Goal: Task Accomplishment & Management: Manage account settings

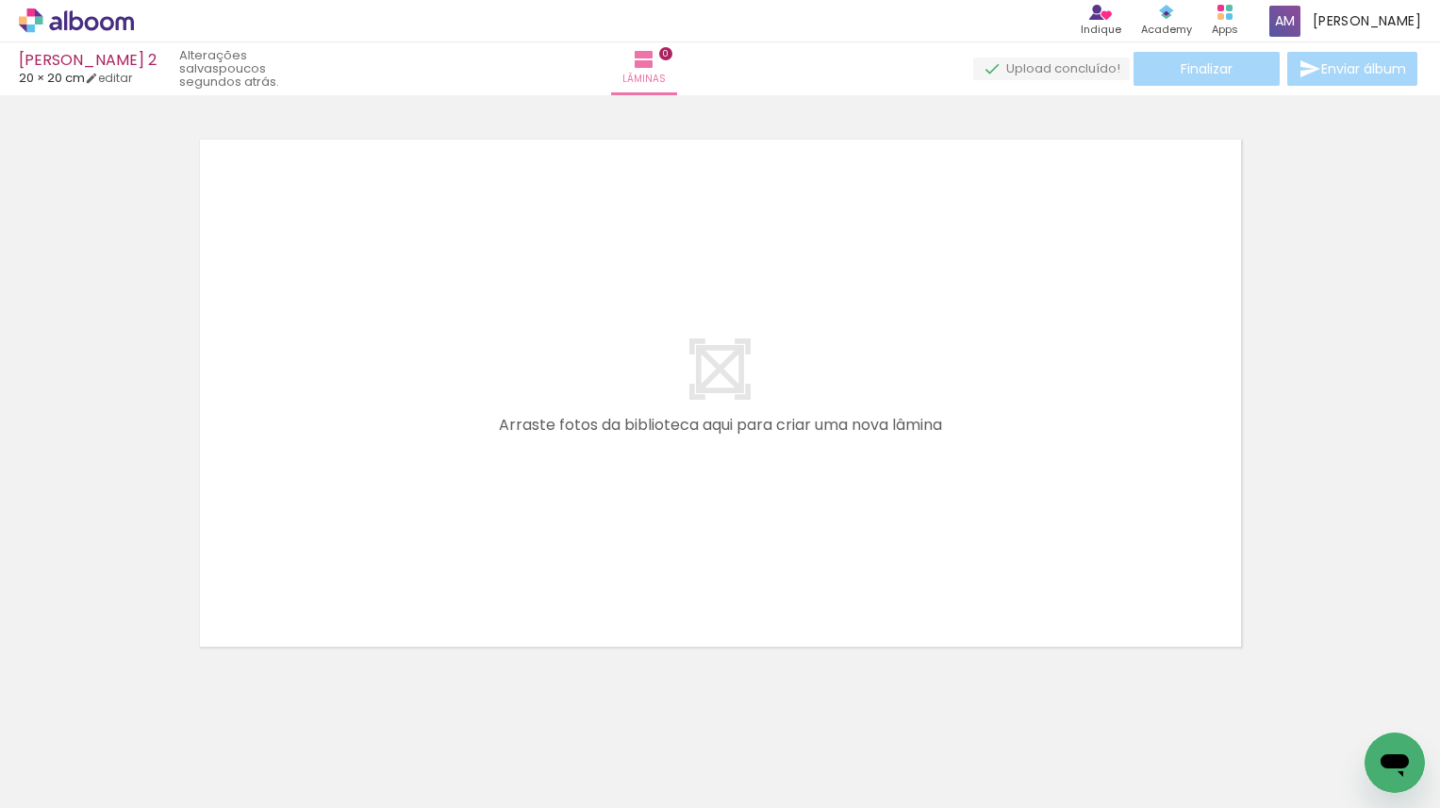
click at [398, 750] on div at bounding box center [400, 745] width 93 height 62
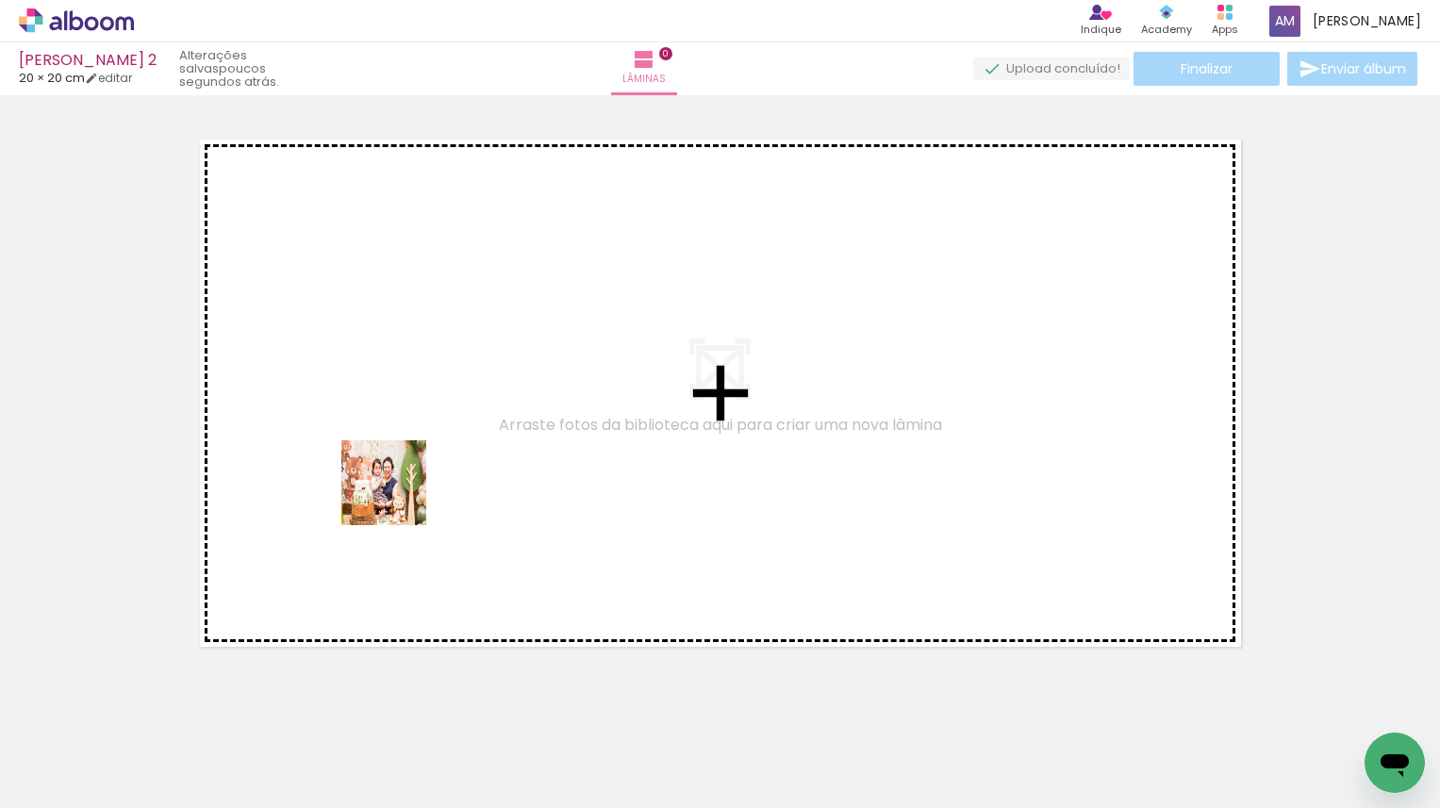
drag, startPoint x: 398, startPoint y: 750, endPoint x: 397, endPoint y: 495, distance: 254.6
click at [397, 495] on quentale-workspace at bounding box center [720, 404] width 1440 height 808
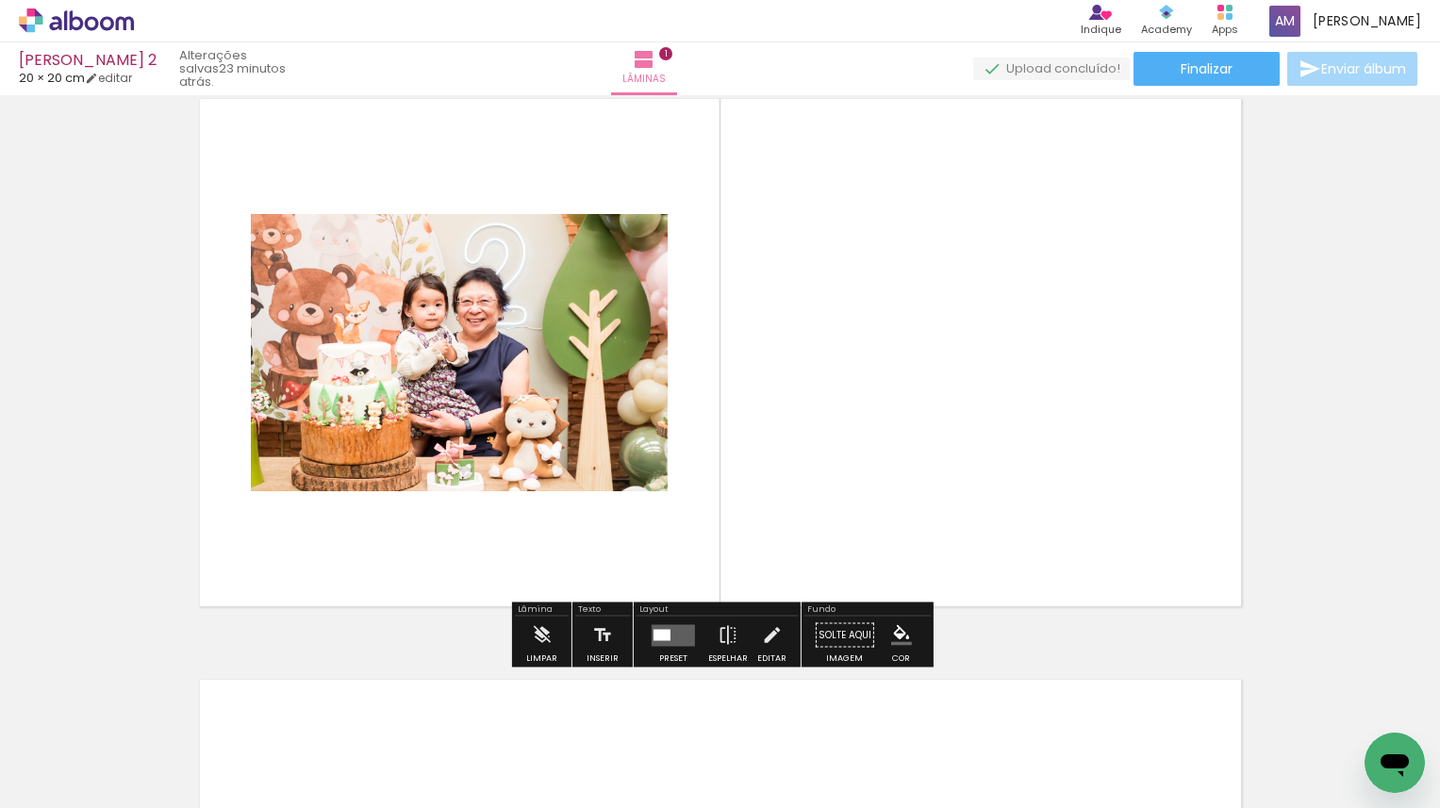
scroll to position [66, 0]
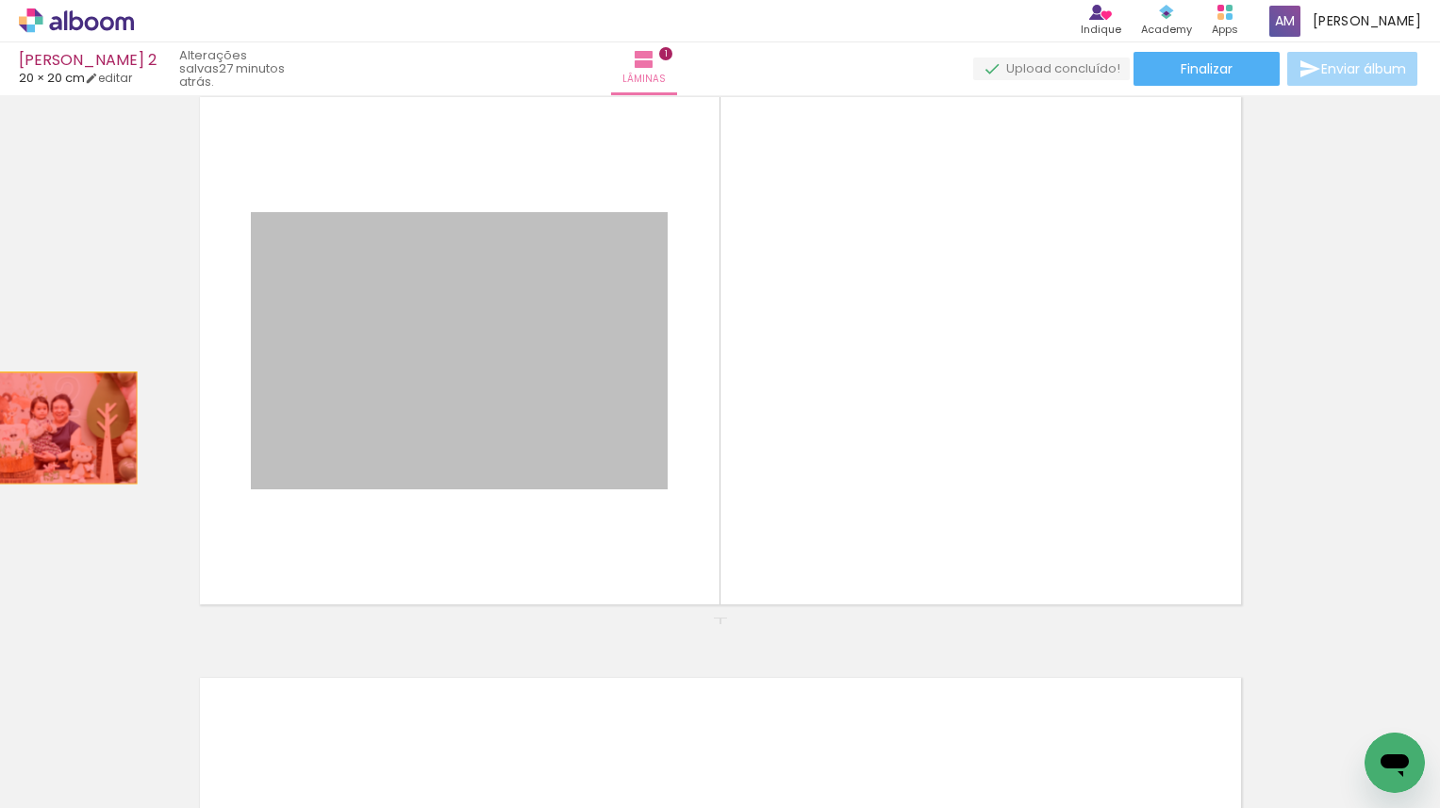
drag, startPoint x: 357, startPoint y: 422, endPoint x: 32, endPoint y: 429, distance: 325.4
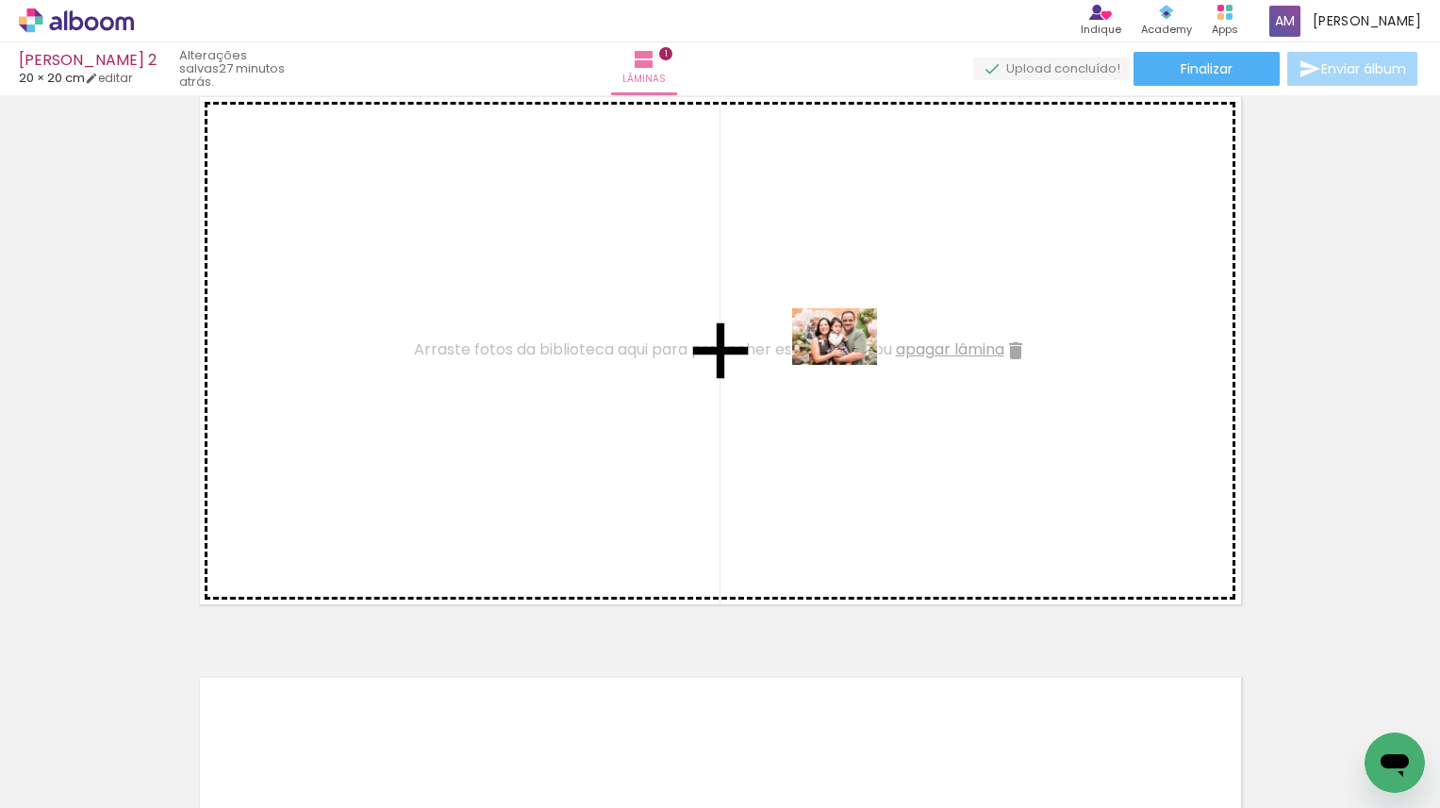
drag, startPoint x: 294, startPoint y: 744, endPoint x: 842, endPoint y: 371, distance: 663.1
click at [842, 371] on quentale-workspace at bounding box center [720, 404] width 1440 height 808
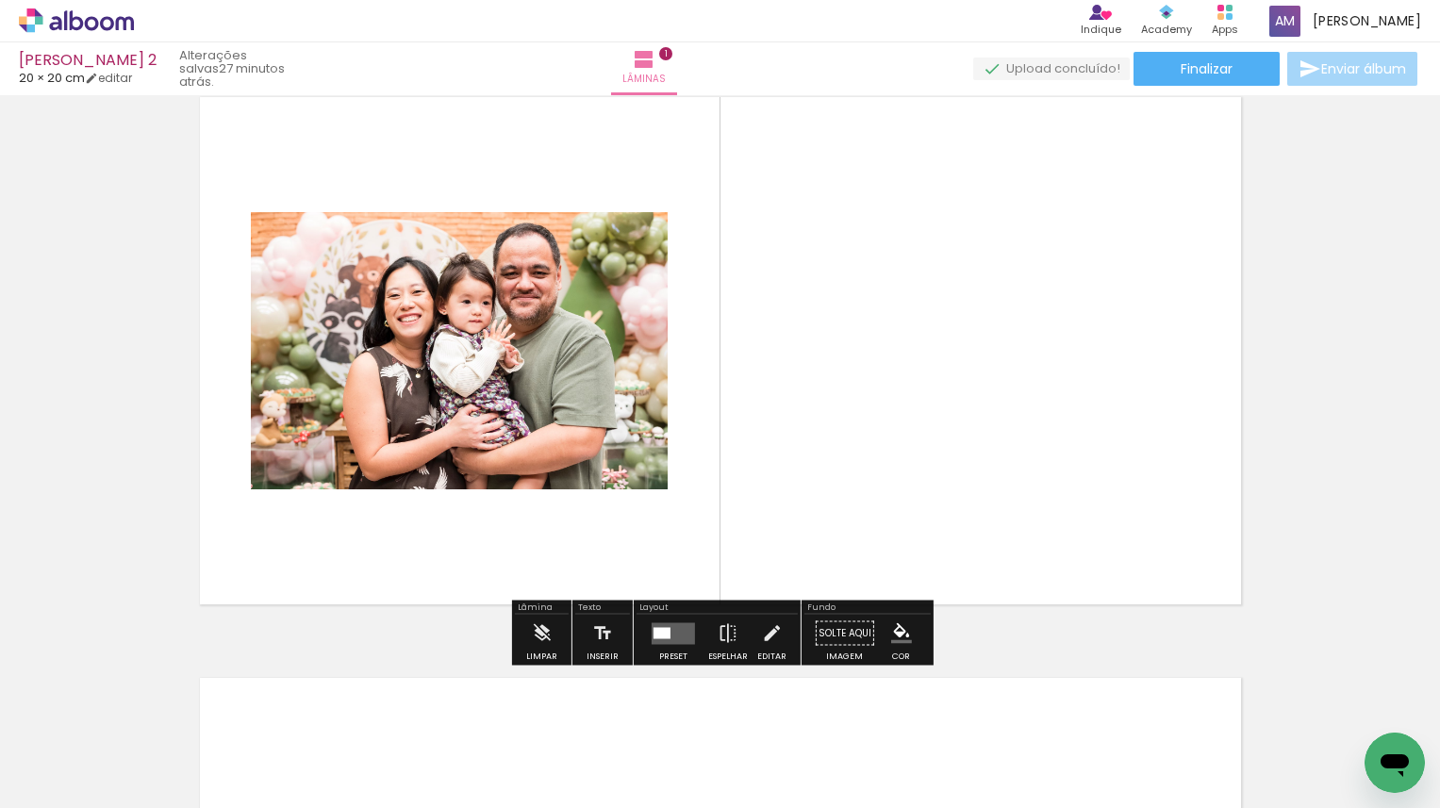
click at [660, 630] on div at bounding box center [662, 632] width 17 height 11
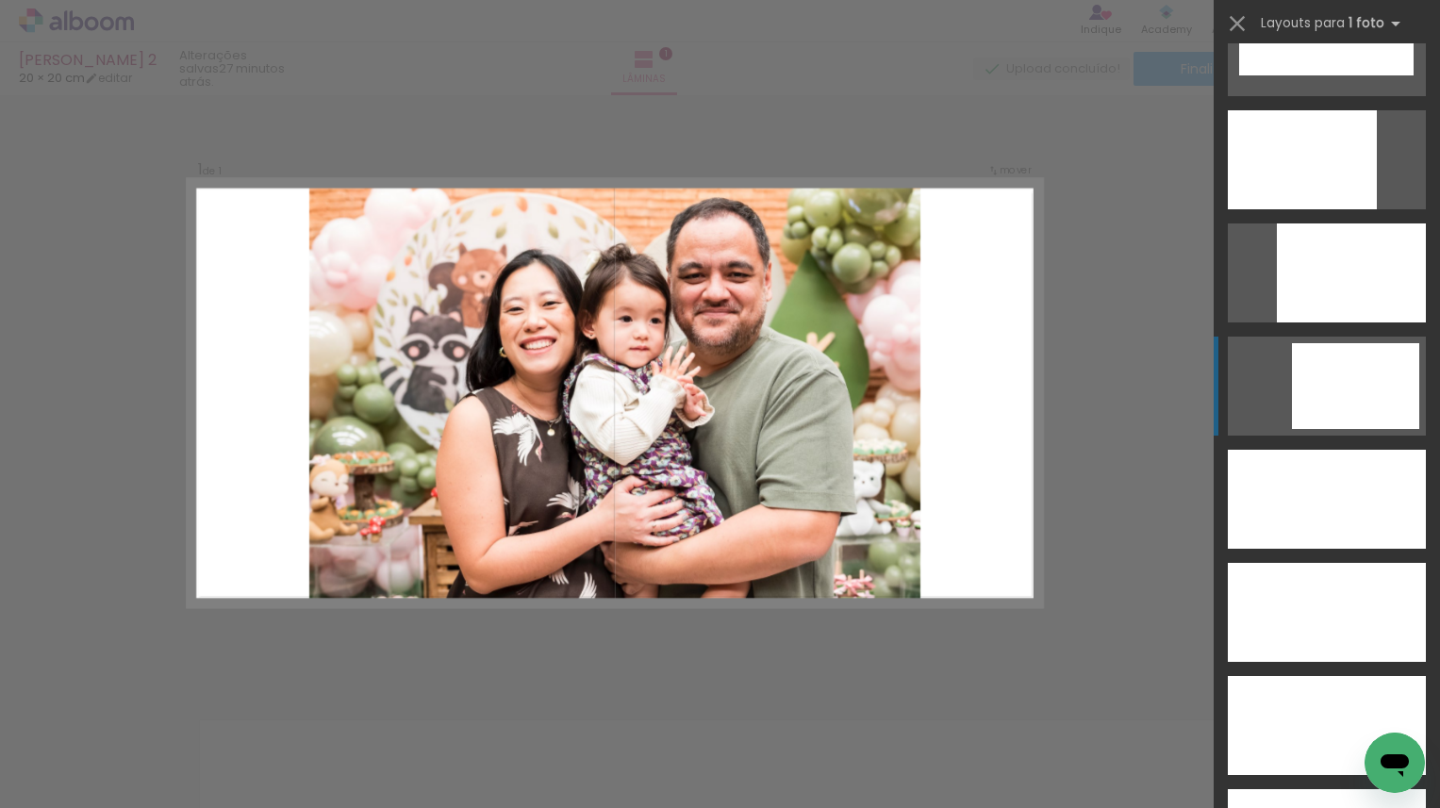
scroll to position [5048, 0]
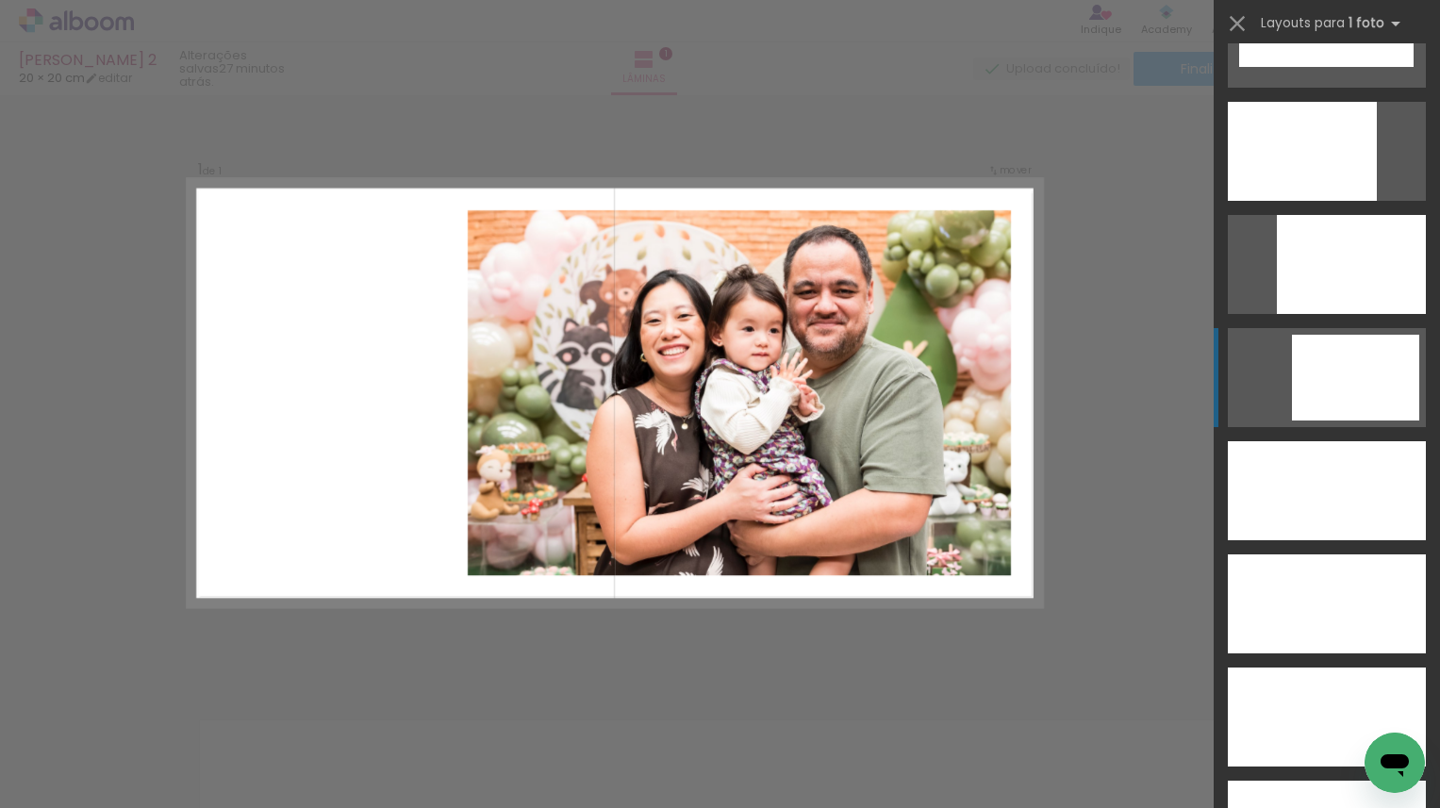
click at [1353, 378] on div at bounding box center [1355, 378] width 127 height 86
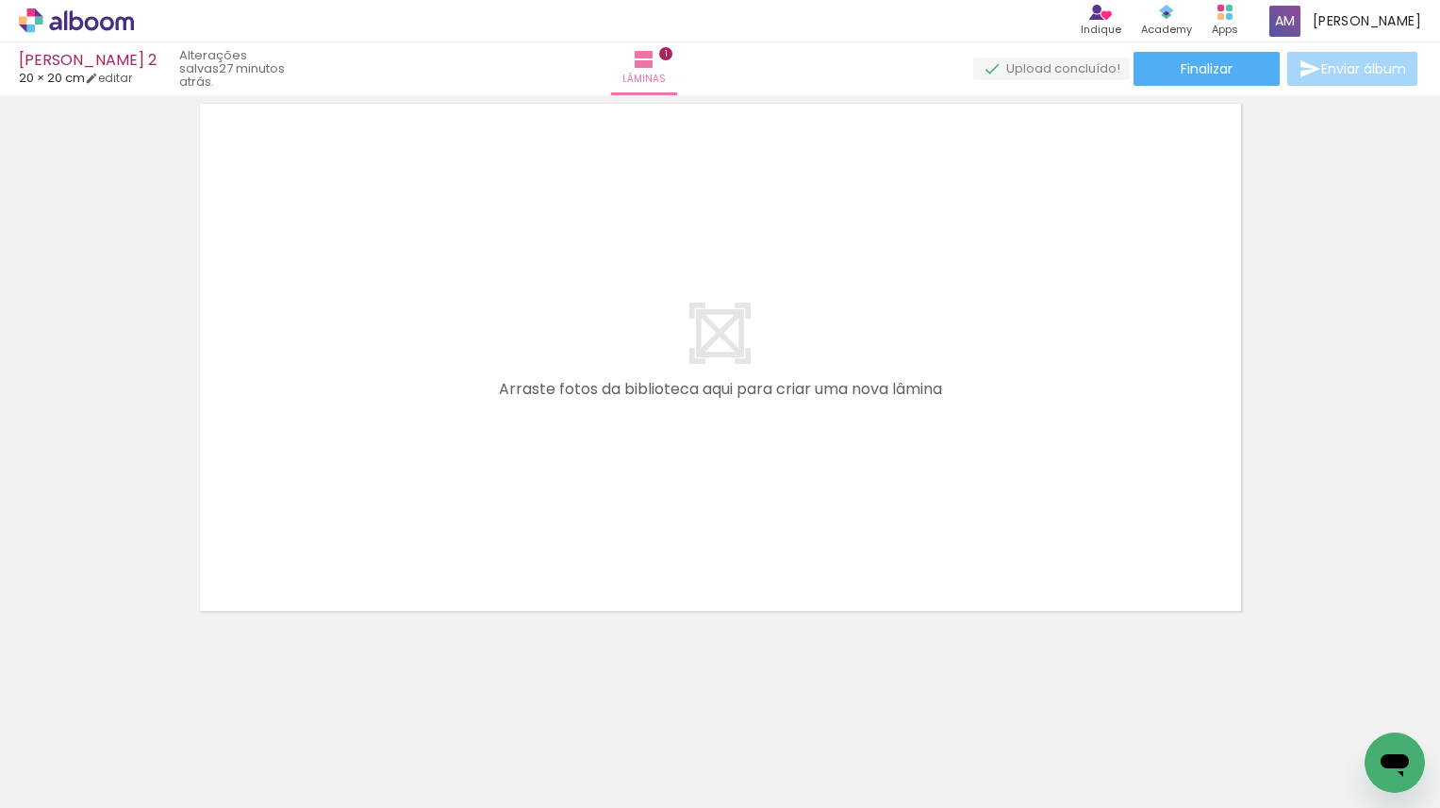
scroll to position [640, 0]
drag, startPoint x: 195, startPoint y: 753, endPoint x: 354, endPoint y: 562, distance: 248.5
click at [354, 562] on quentale-workspace at bounding box center [720, 404] width 1440 height 808
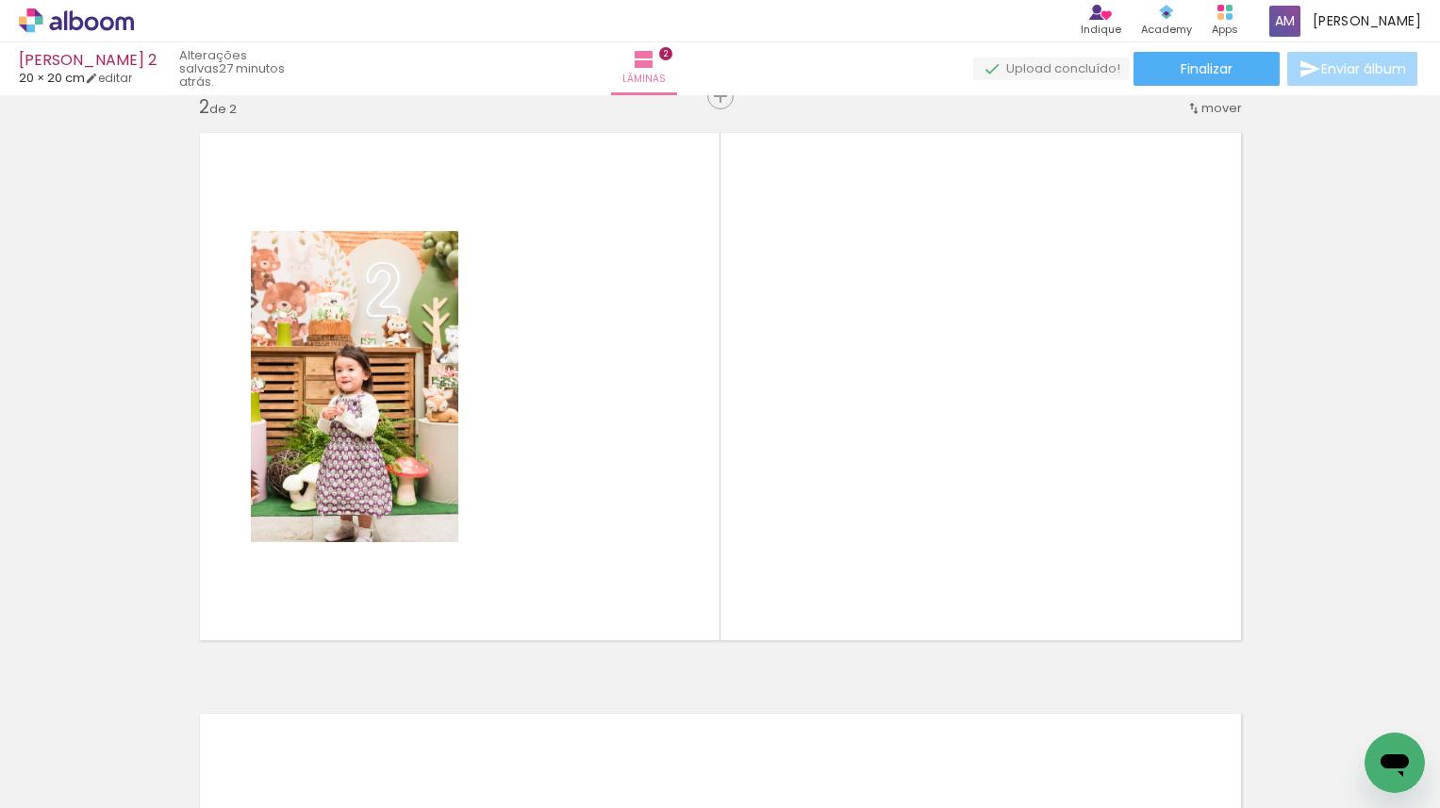
scroll to position [604, 0]
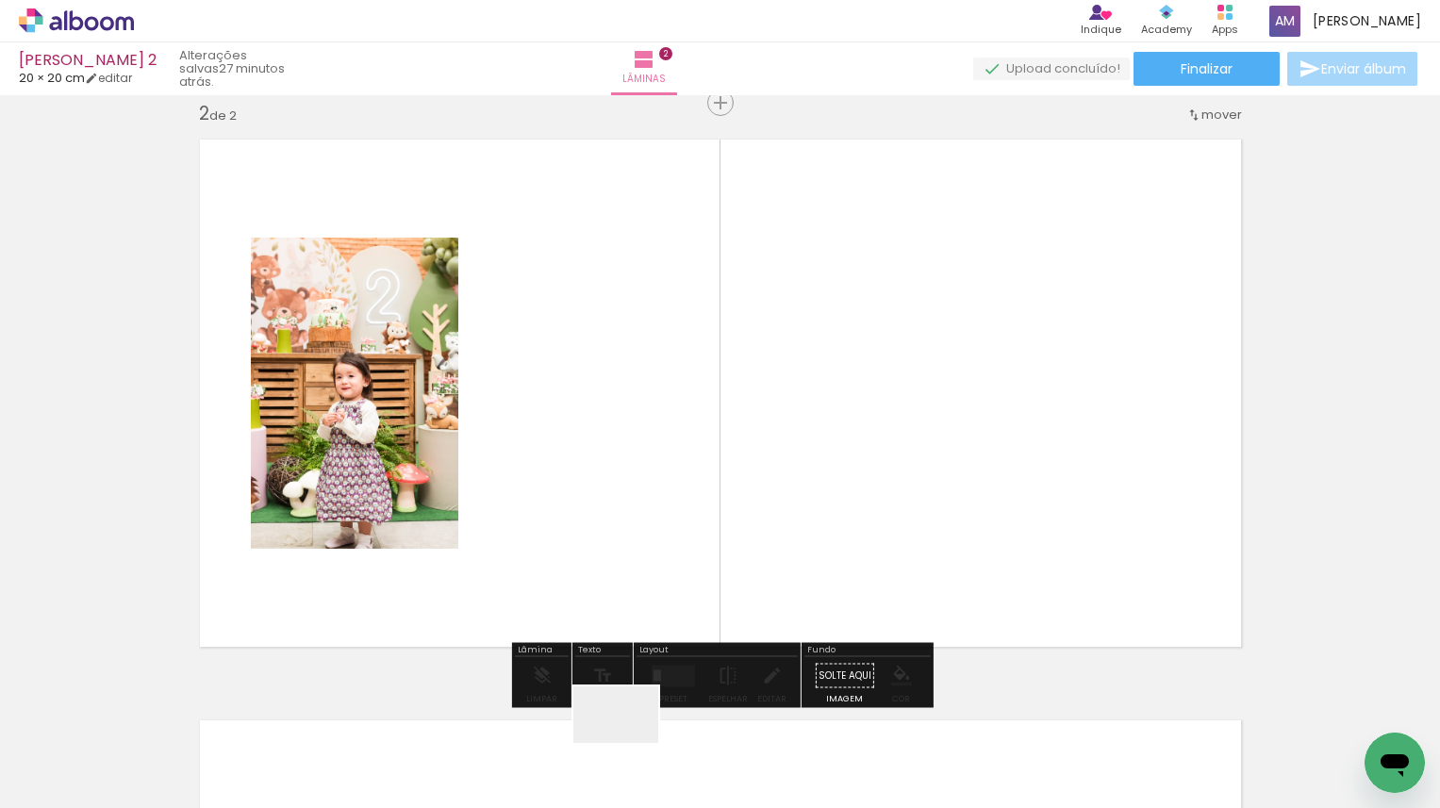
drag, startPoint x: 630, startPoint y: 749, endPoint x: 651, endPoint y: 562, distance: 187.9
click at [651, 562] on quentale-workspace at bounding box center [720, 404] width 1440 height 808
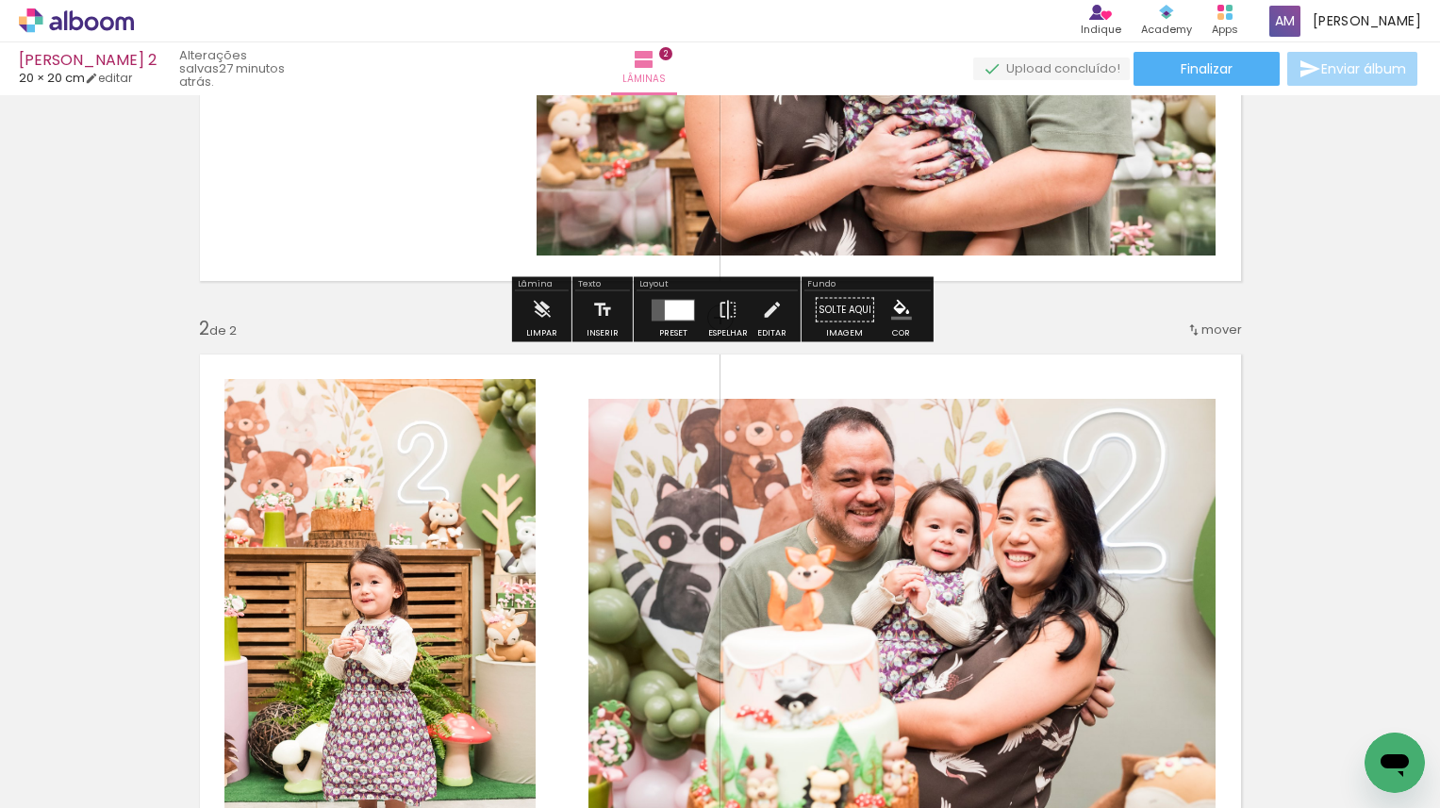
scroll to position [394, 0]
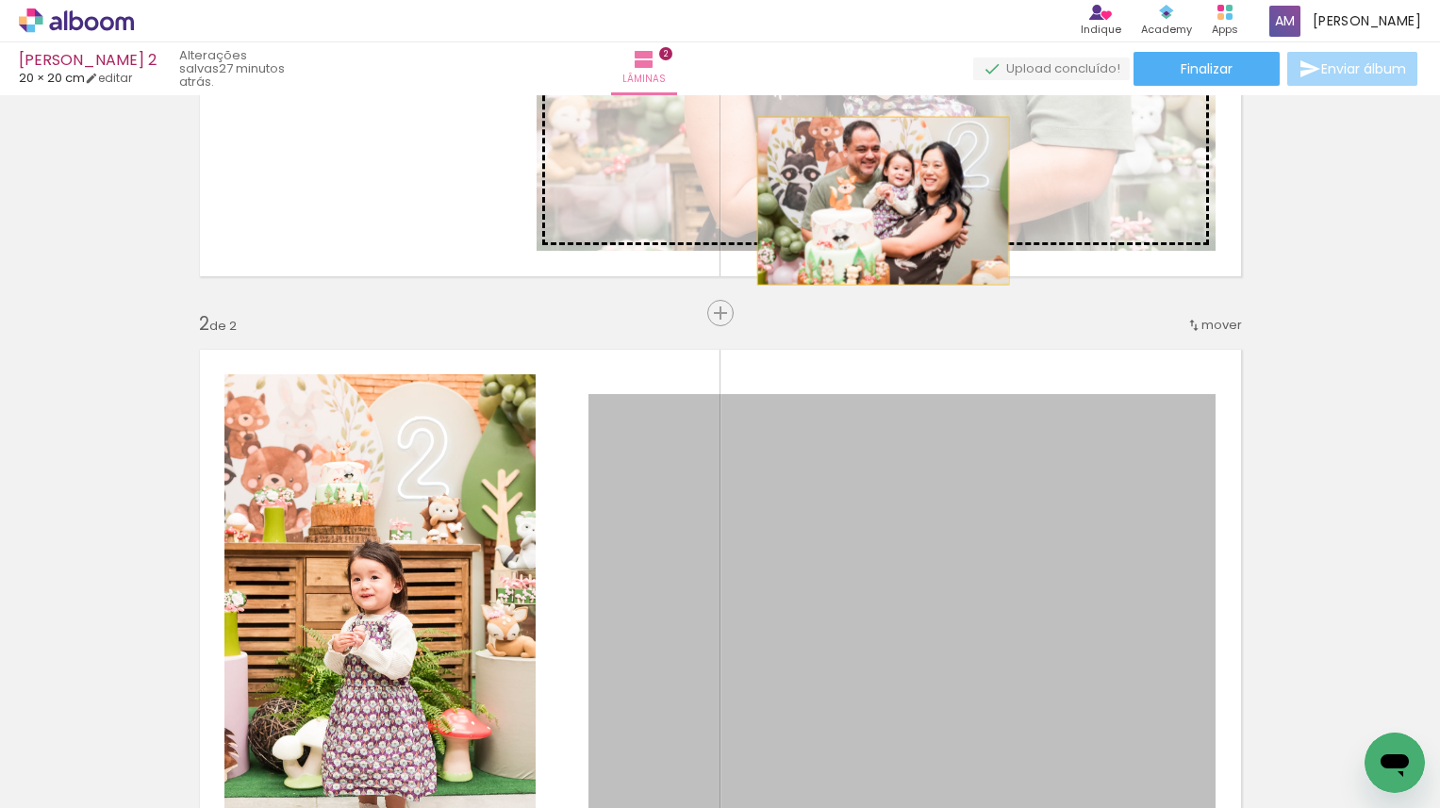
drag, startPoint x: 909, startPoint y: 620, endPoint x: 883, endPoint y: 198, distance: 422.4
click at [883, 198] on div "Inserir lâmina 1 de 2 Inserir lâmina 2 de 2" at bounding box center [720, 580] width 1440 height 1744
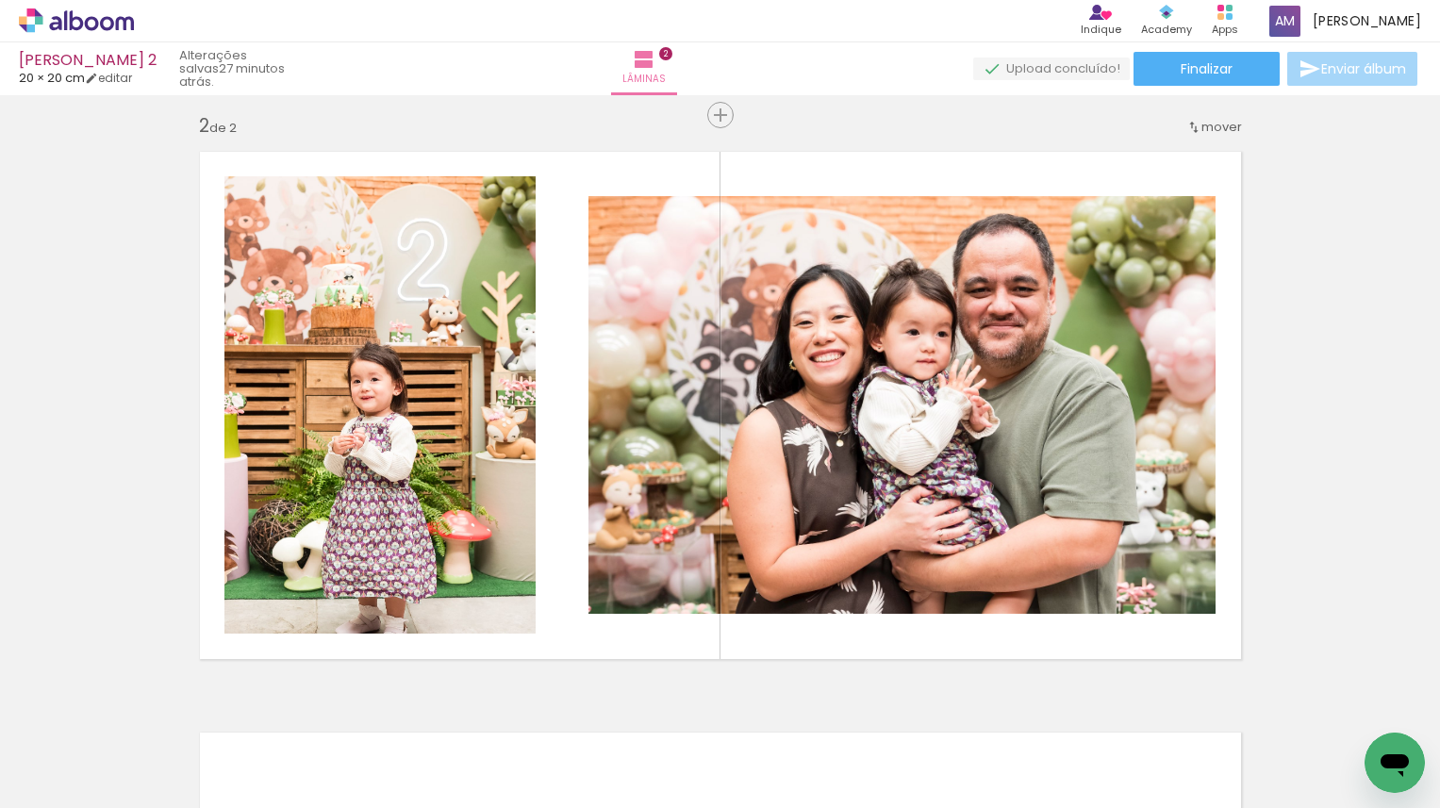
scroll to position [594, 0]
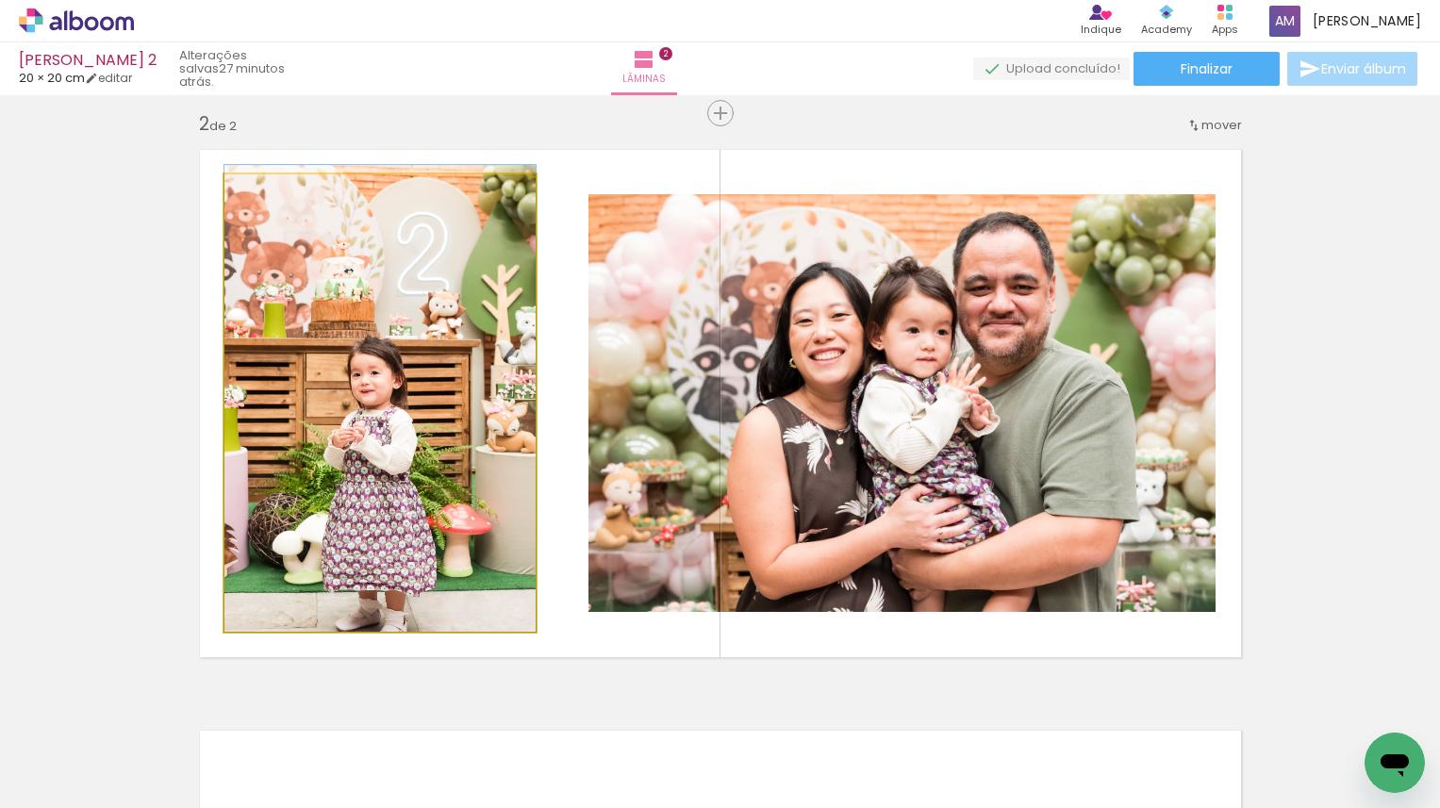
drag, startPoint x: 423, startPoint y: 456, endPoint x: 423, endPoint y: 439, distance: 17.0
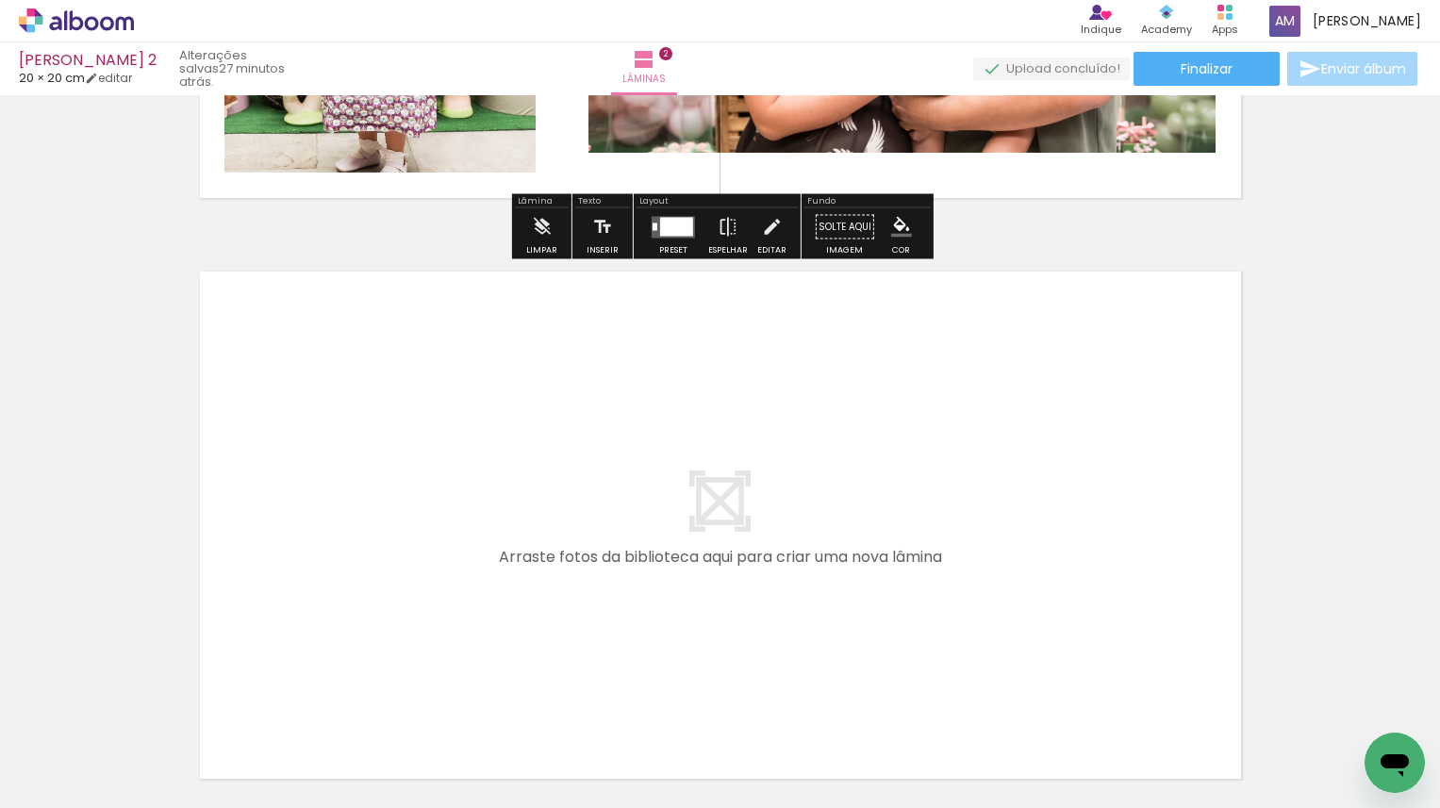
scroll to position [1055, 0]
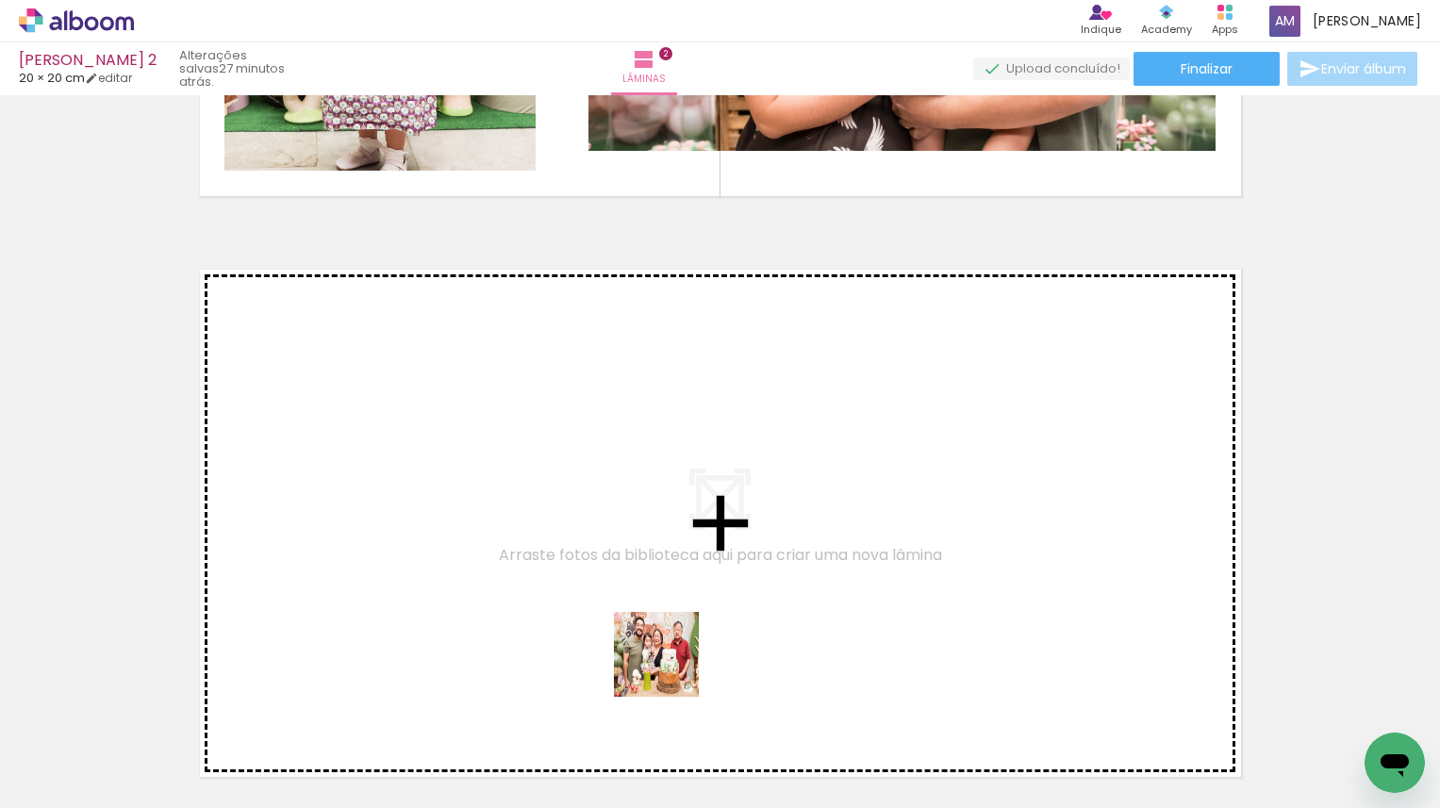
drag, startPoint x: 732, startPoint y: 763, endPoint x: 571, endPoint y: 558, distance: 260.5
click at [571, 558] on quentale-workspace at bounding box center [720, 404] width 1440 height 808
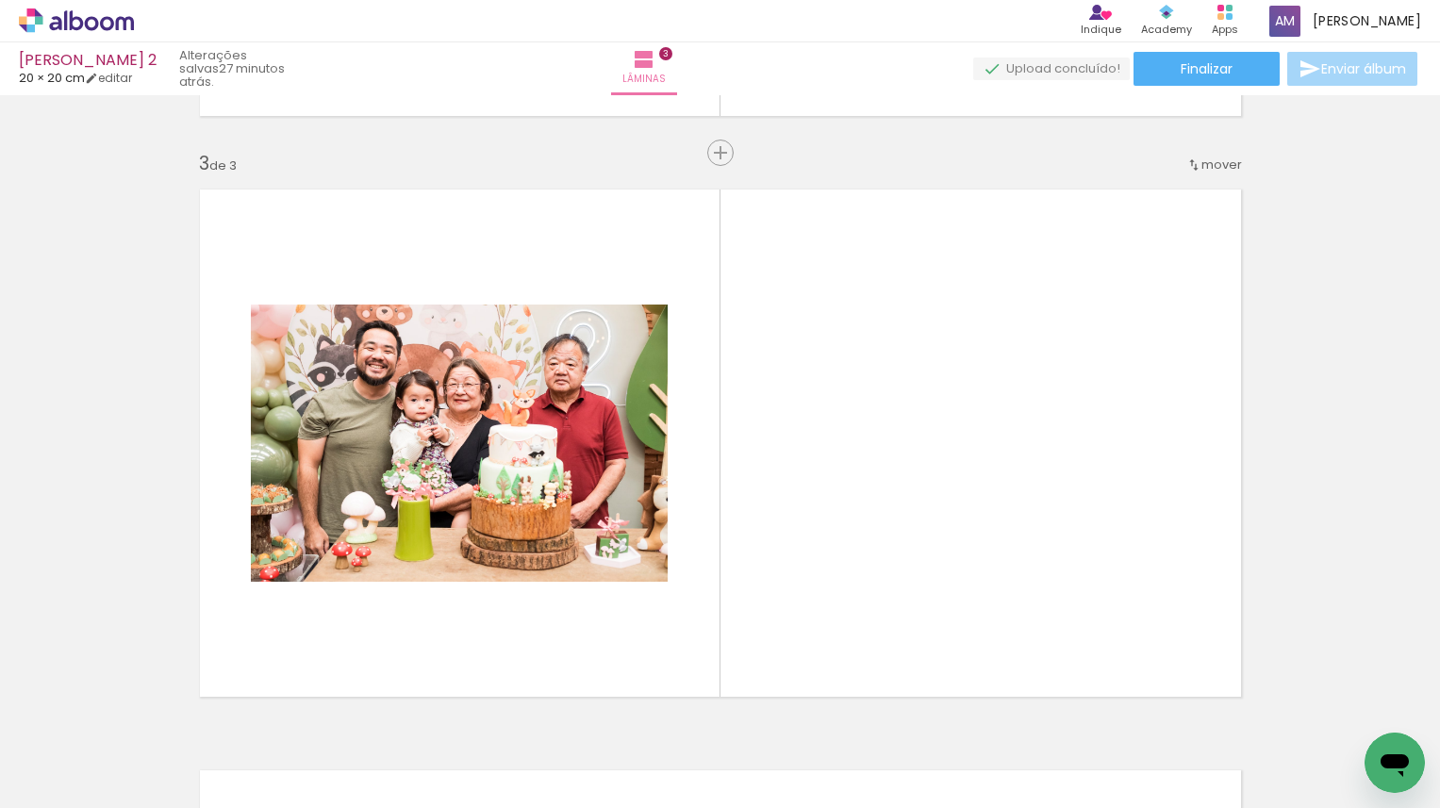
scroll to position [1185, 0]
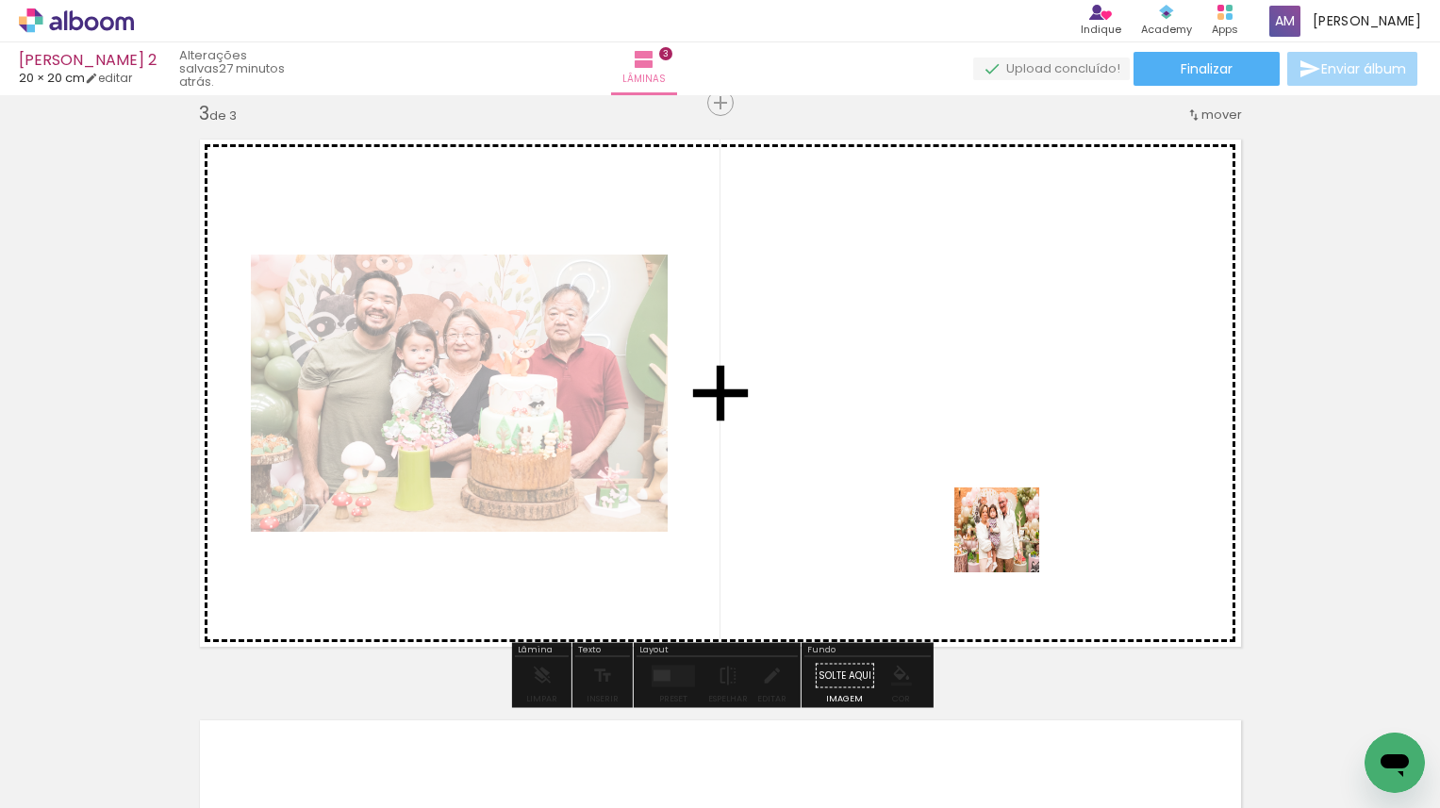
drag, startPoint x: 1026, startPoint y: 753, endPoint x: 1003, endPoint y: 459, distance: 294.2
click at [1003, 459] on quentale-workspace at bounding box center [720, 404] width 1440 height 808
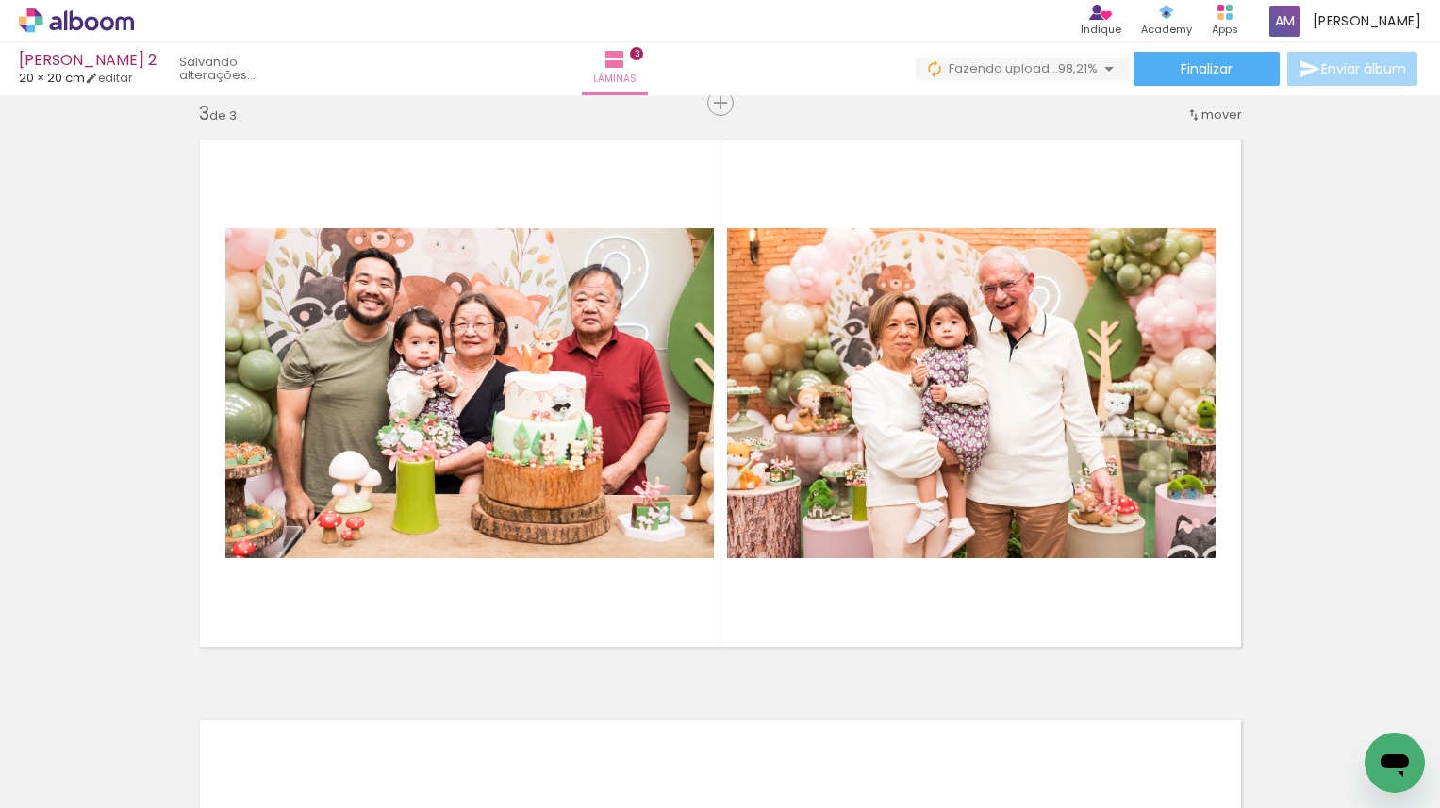
scroll to position [0, 0]
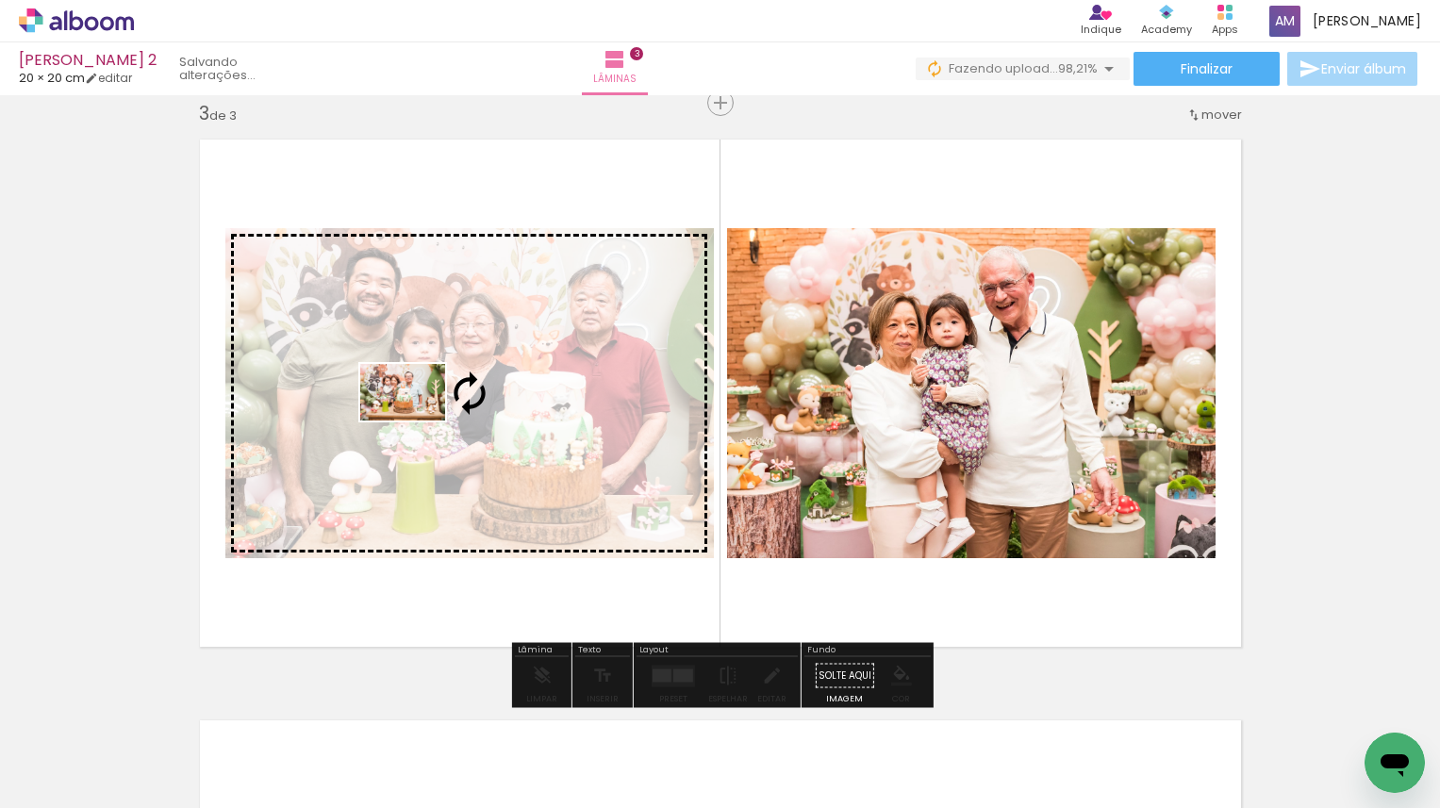
drag, startPoint x: 1351, startPoint y: 746, endPoint x: 417, endPoint y: 421, distance: 989.6
click at [417, 421] on quentale-workspace at bounding box center [720, 404] width 1440 height 808
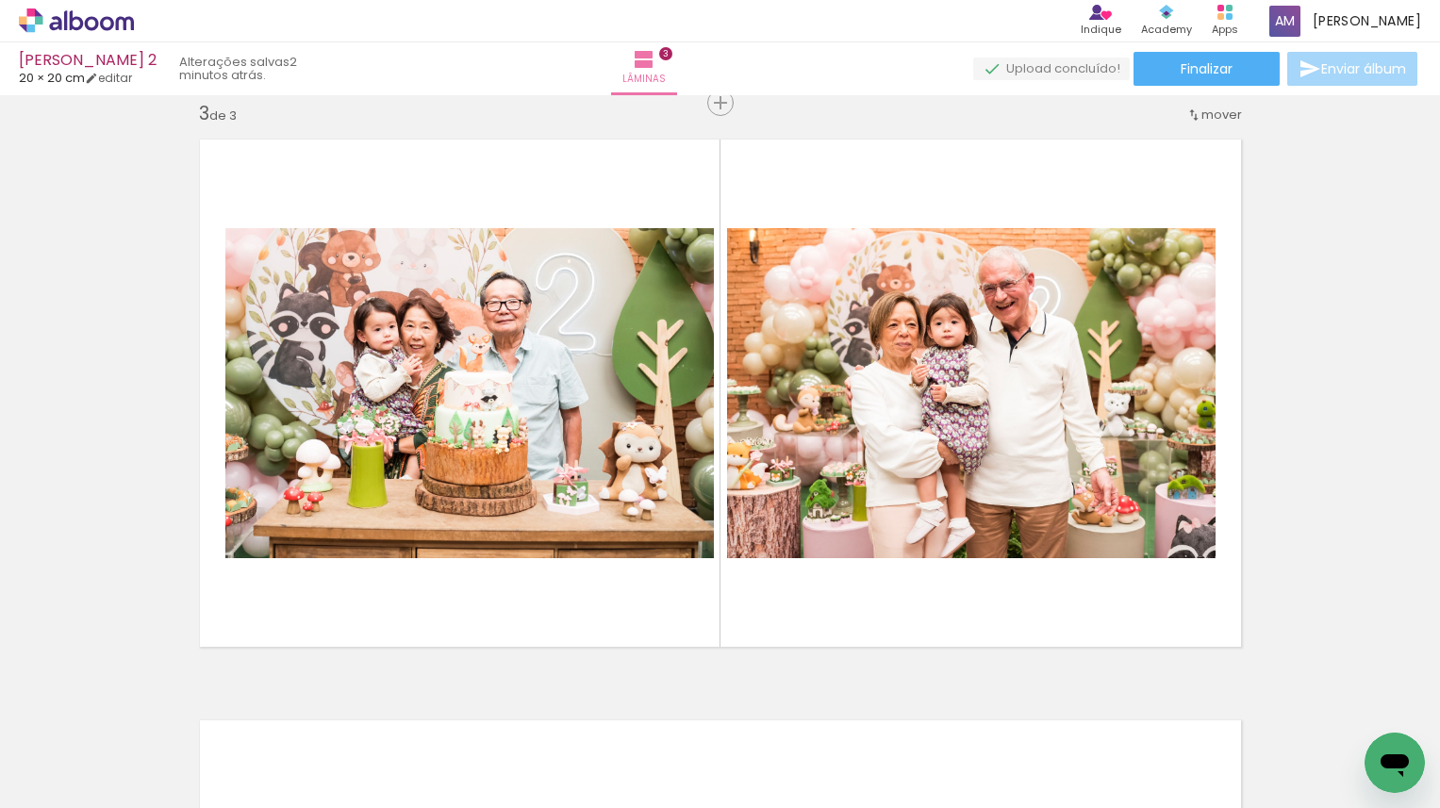
click at [103, 753] on iron-icon at bounding box center [96, 751] width 15 height 15
click at [99, 746] on paper-item "Não utilizadas" at bounding box center [60, 745] width 97 height 16
type input "Não utilizadas"
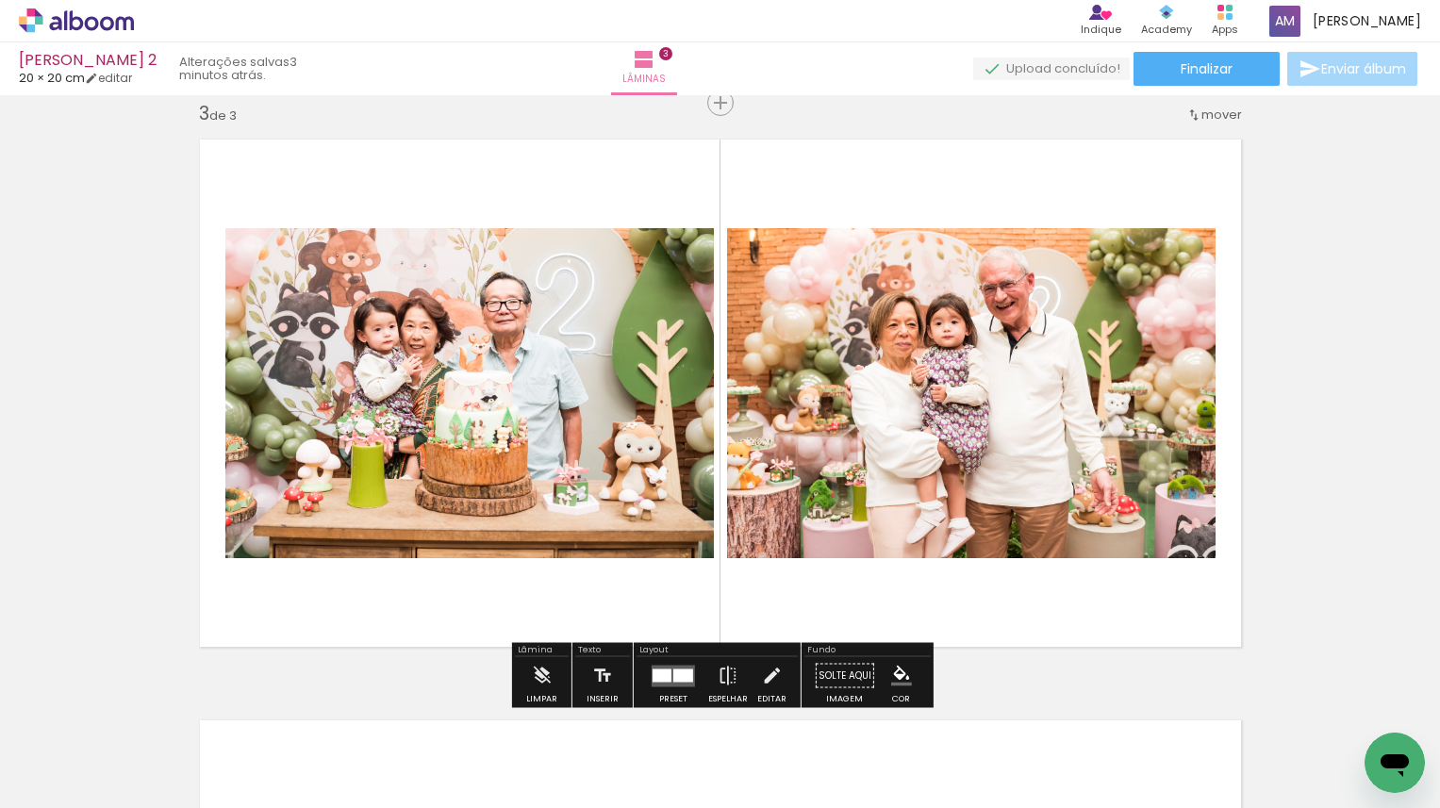
scroll to position [1198, 0]
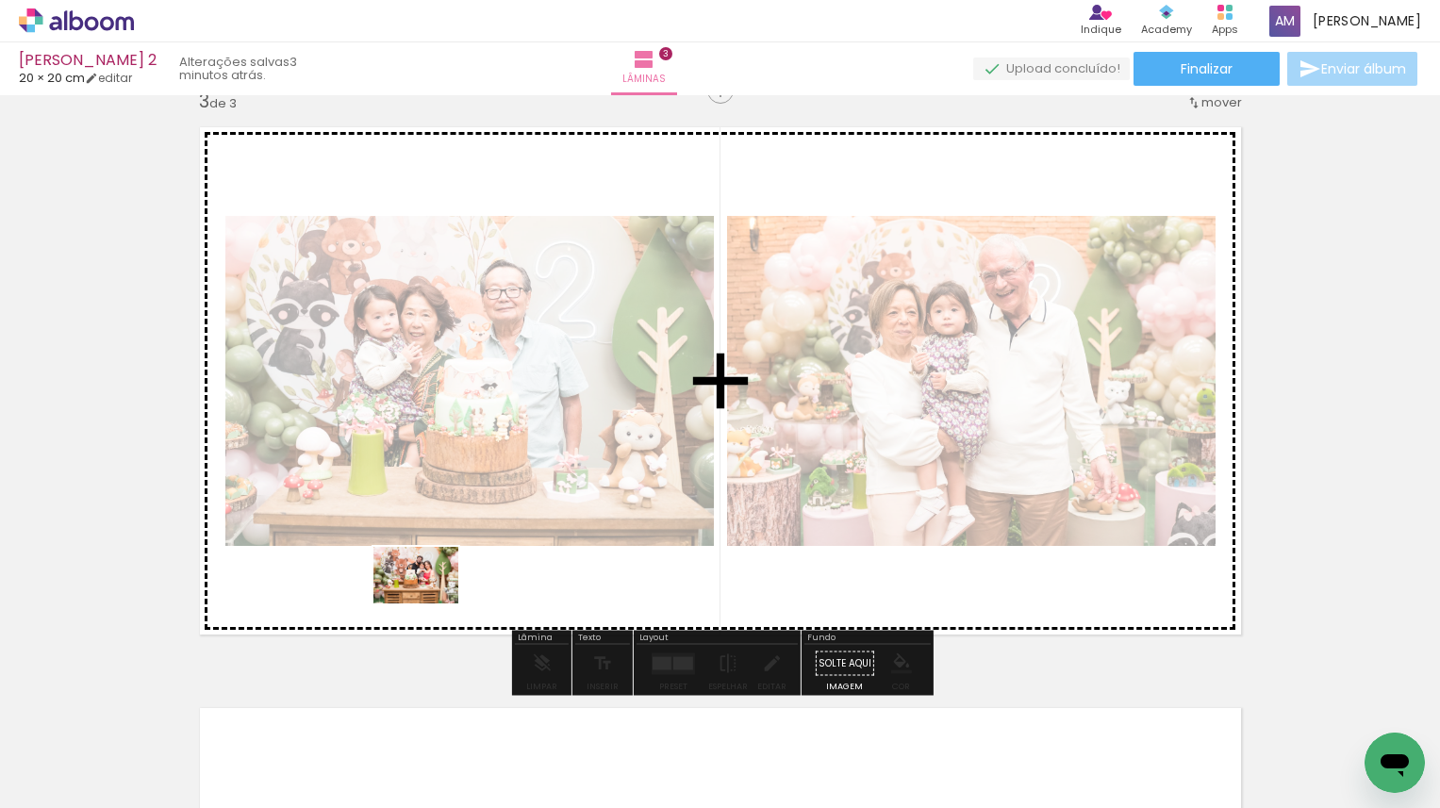
drag, startPoint x: 502, startPoint y: 749, endPoint x: 430, endPoint y: 604, distance: 161.9
click at [430, 604] on quentale-workspace at bounding box center [720, 404] width 1440 height 808
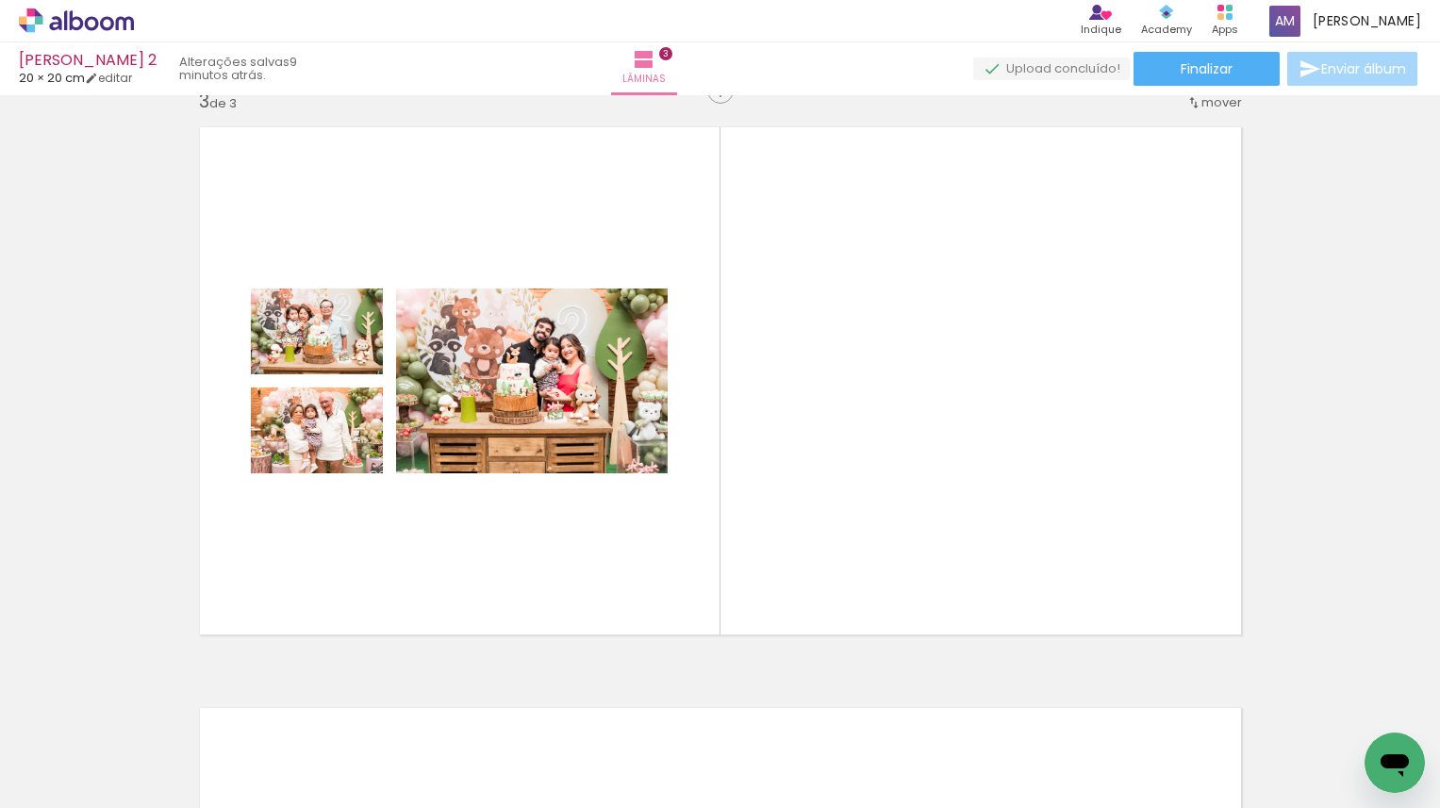
scroll to position [0, 0]
drag, startPoint x: 557, startPoint y: 744, endPoint x: 630, endPoint y: 605, distance: 156.5
click at [630, 605] on quentale-workspace at bounding box center [720, 404] width 1440 height 808
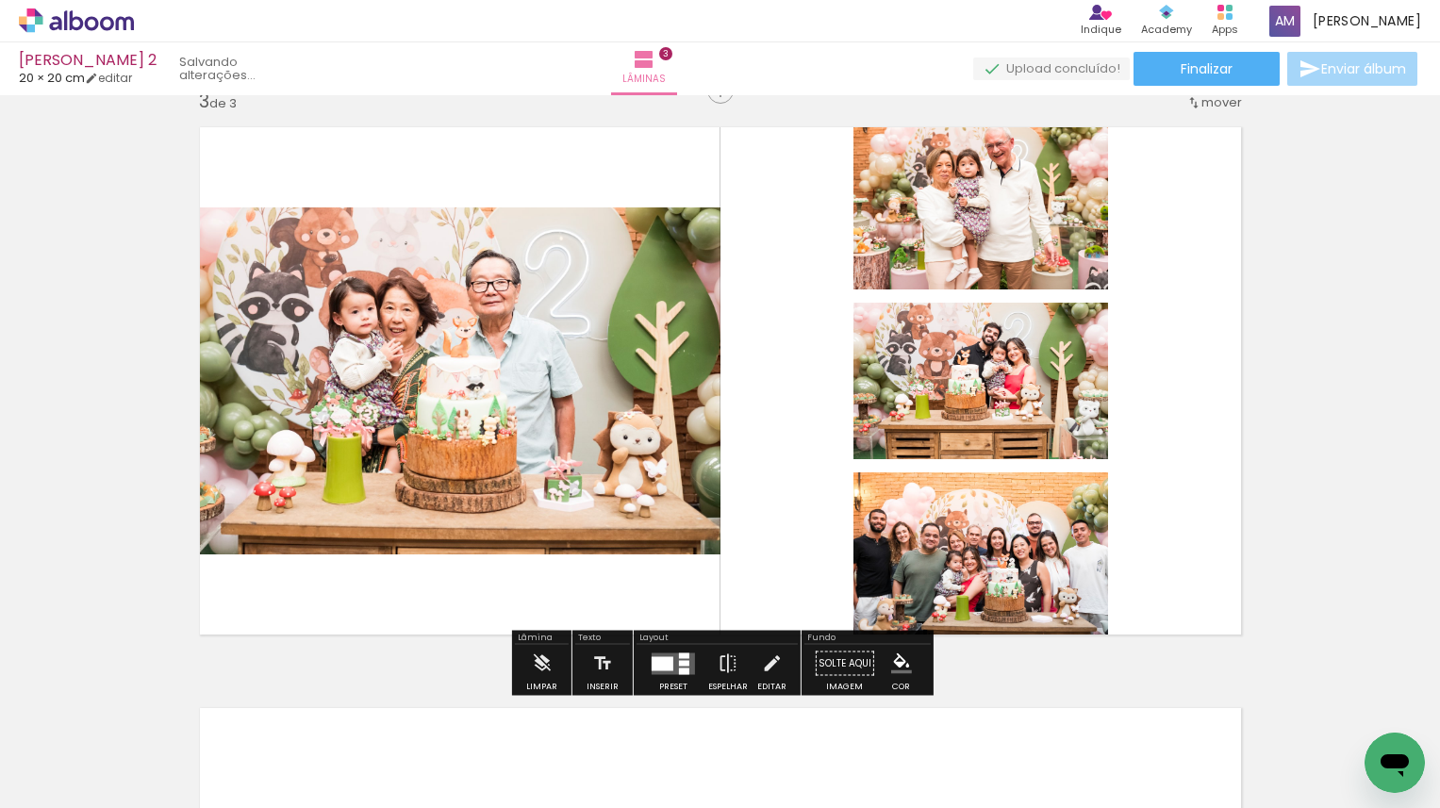
scroll to position [0, 3877]
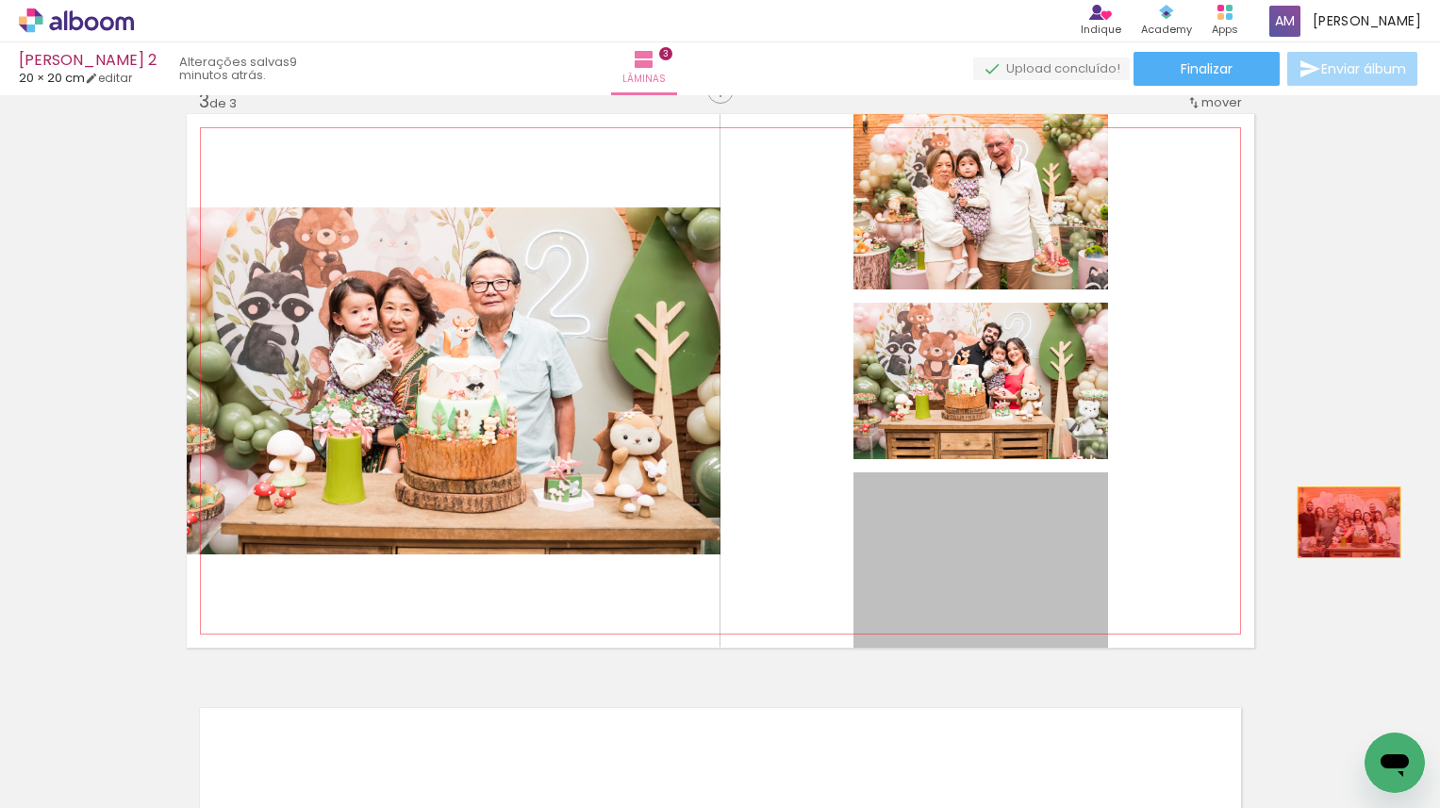
drag, startPoint x: 1038, startPoint y: 577, endPoint x: 1341, endPoint y: 523, distance: 307.4
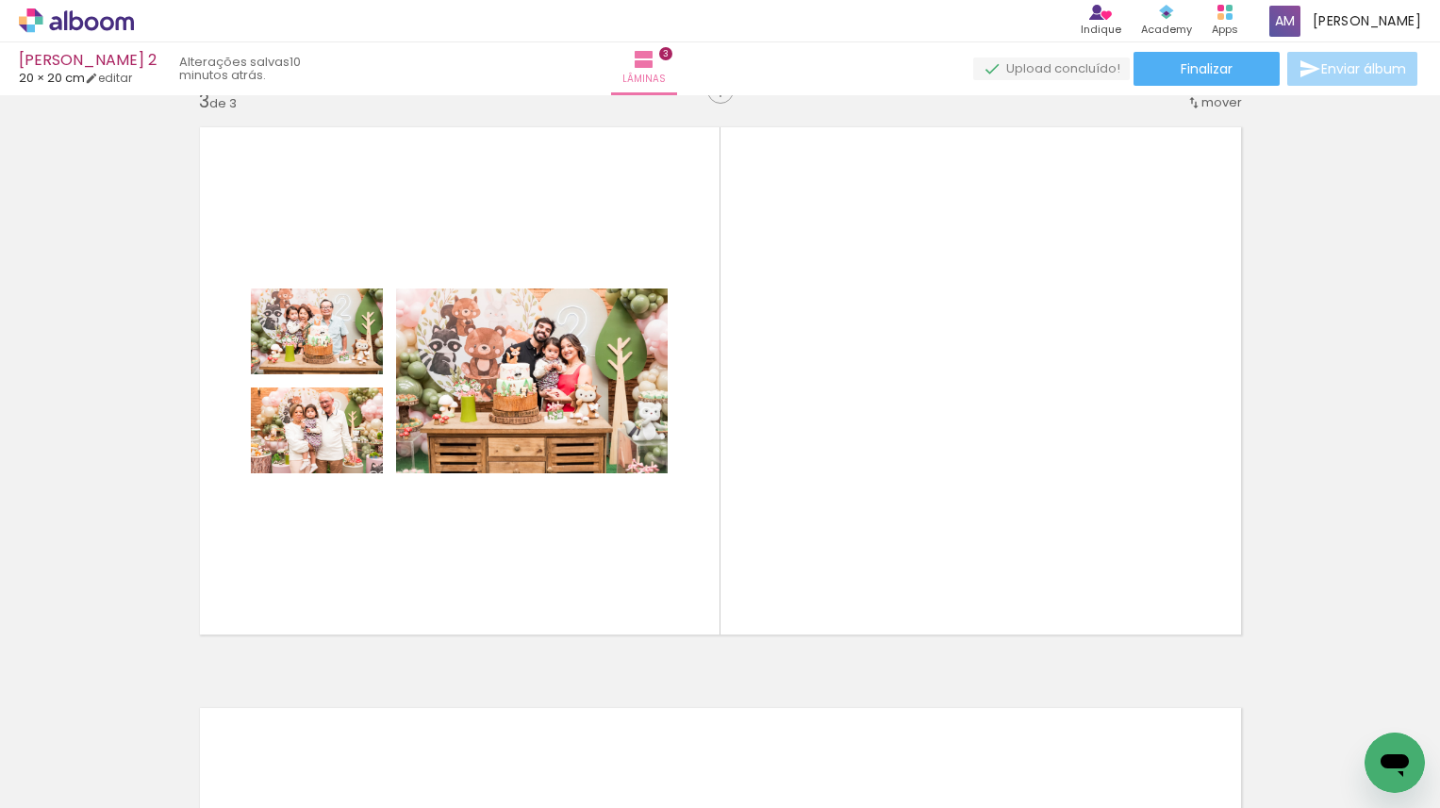
scroll to position [0, 3556]
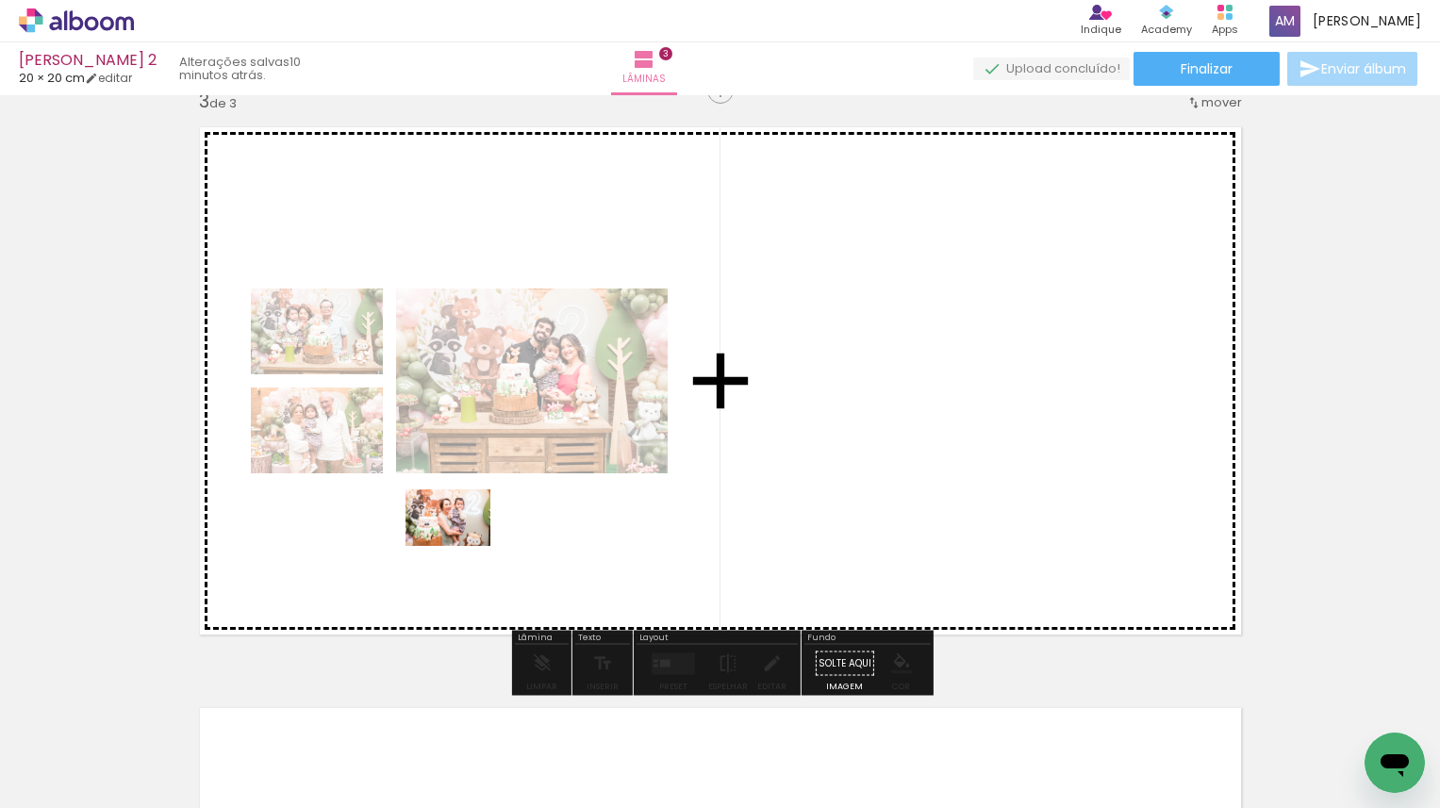
drag, startPoint x: 442, startPoint y: 753, endPoint x: 462, endPoint y: 546, distance: 207.5
click at [462, 546] on quentale-workspace at bounding box center [720, 404] width 1440 height 808
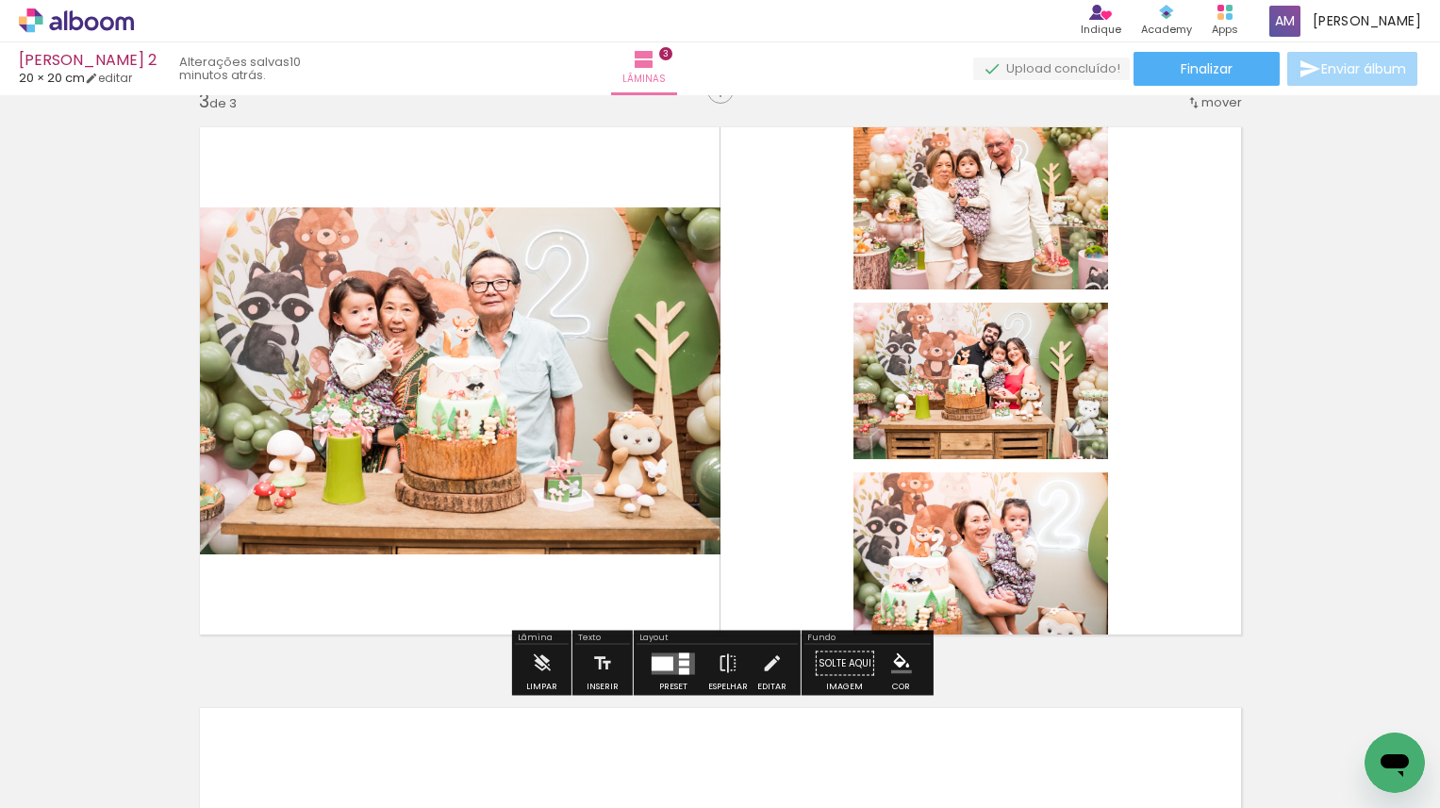
scroll to position [0, 0]
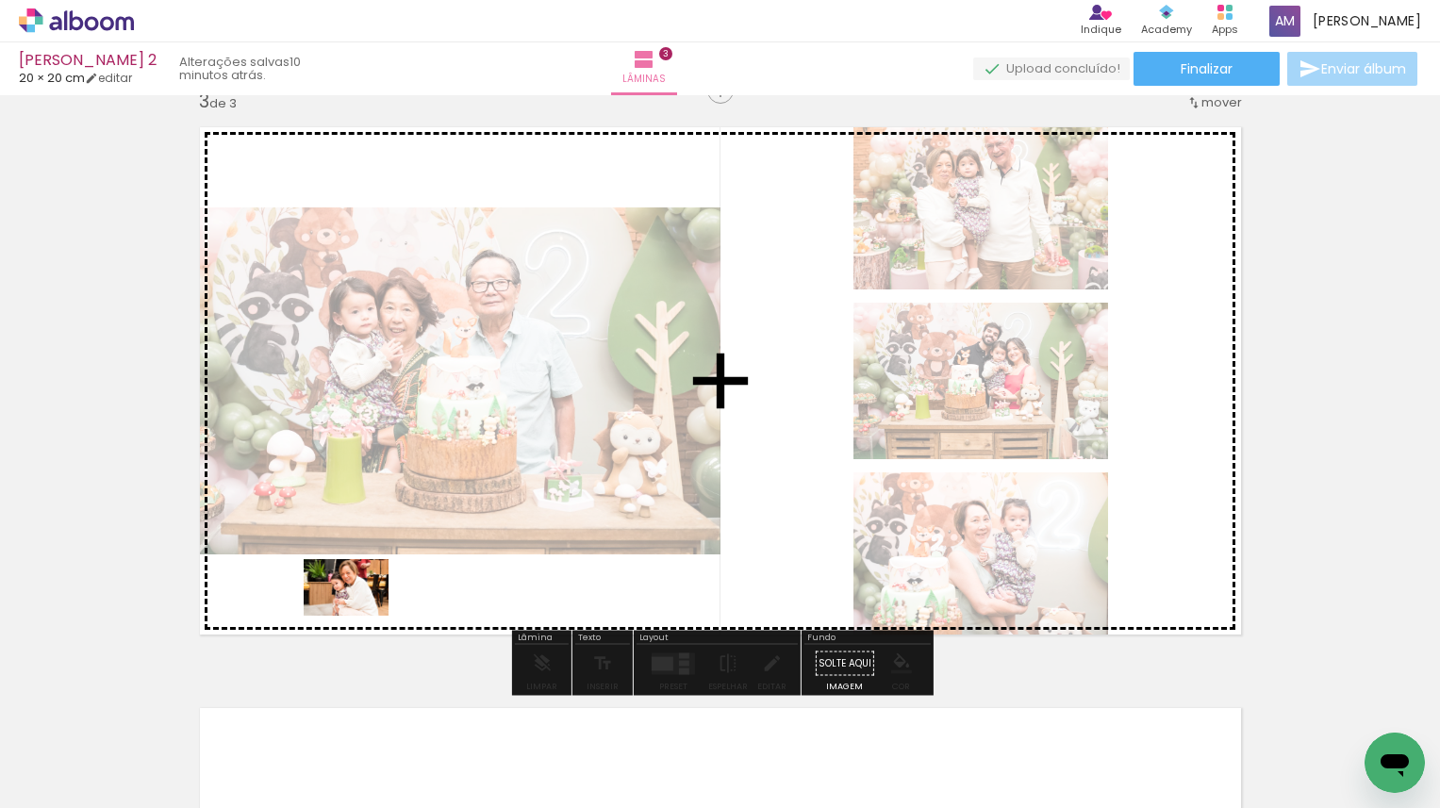
drag, startPoint x: 290, startPoint y: 757, endPoint x: 360, endPoint y: 617, distance: 157.3
click at [360, 617] on quentale-workspace at bounding box center [720, 404] width 1440 height 808
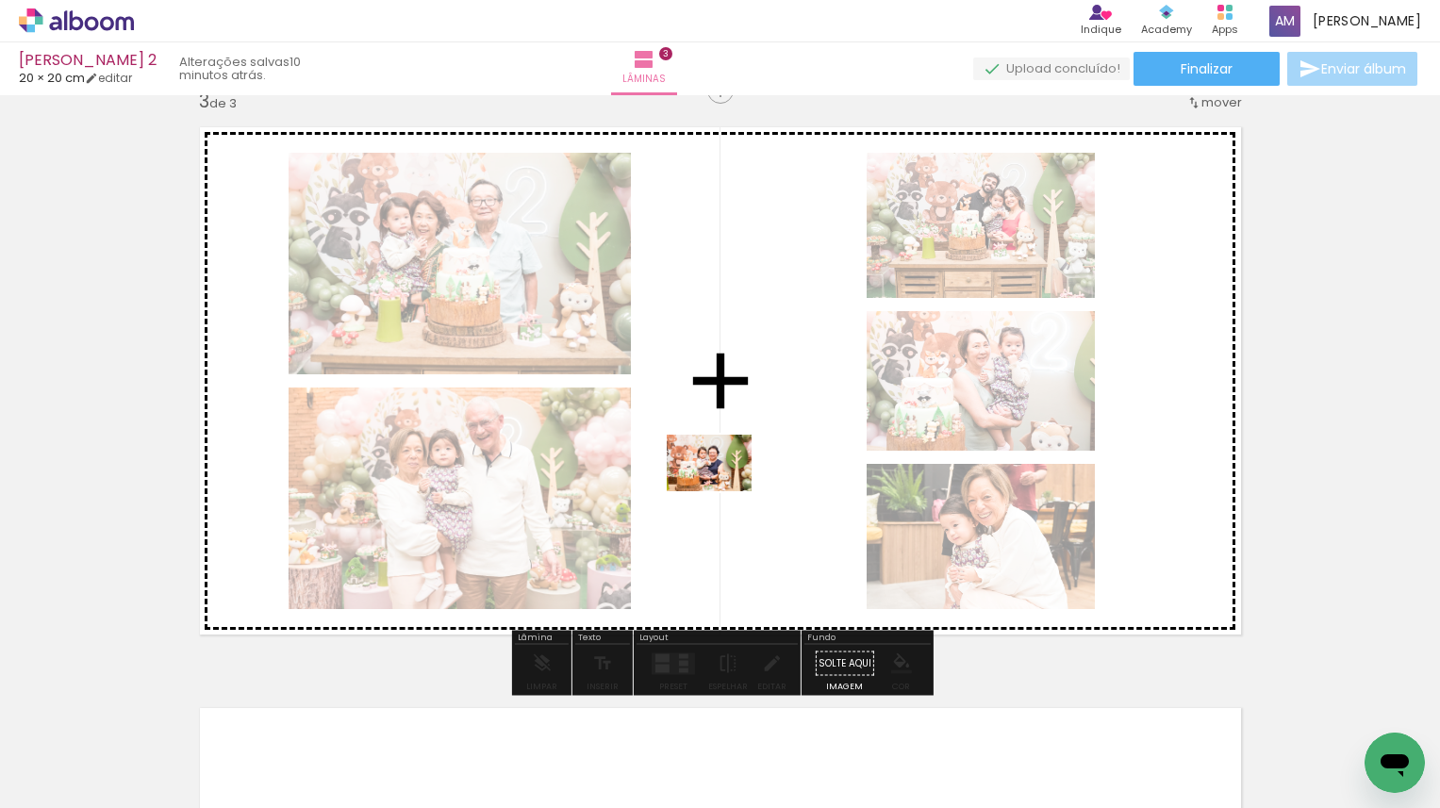
drag, startPoint x: 203, startPoint y: 747, endPoint x: 723, endPoint y: 491, distance: 579.9
click at [723, 491] on quentale-workspace at bounding box center [720, 404] width 1440 height 808
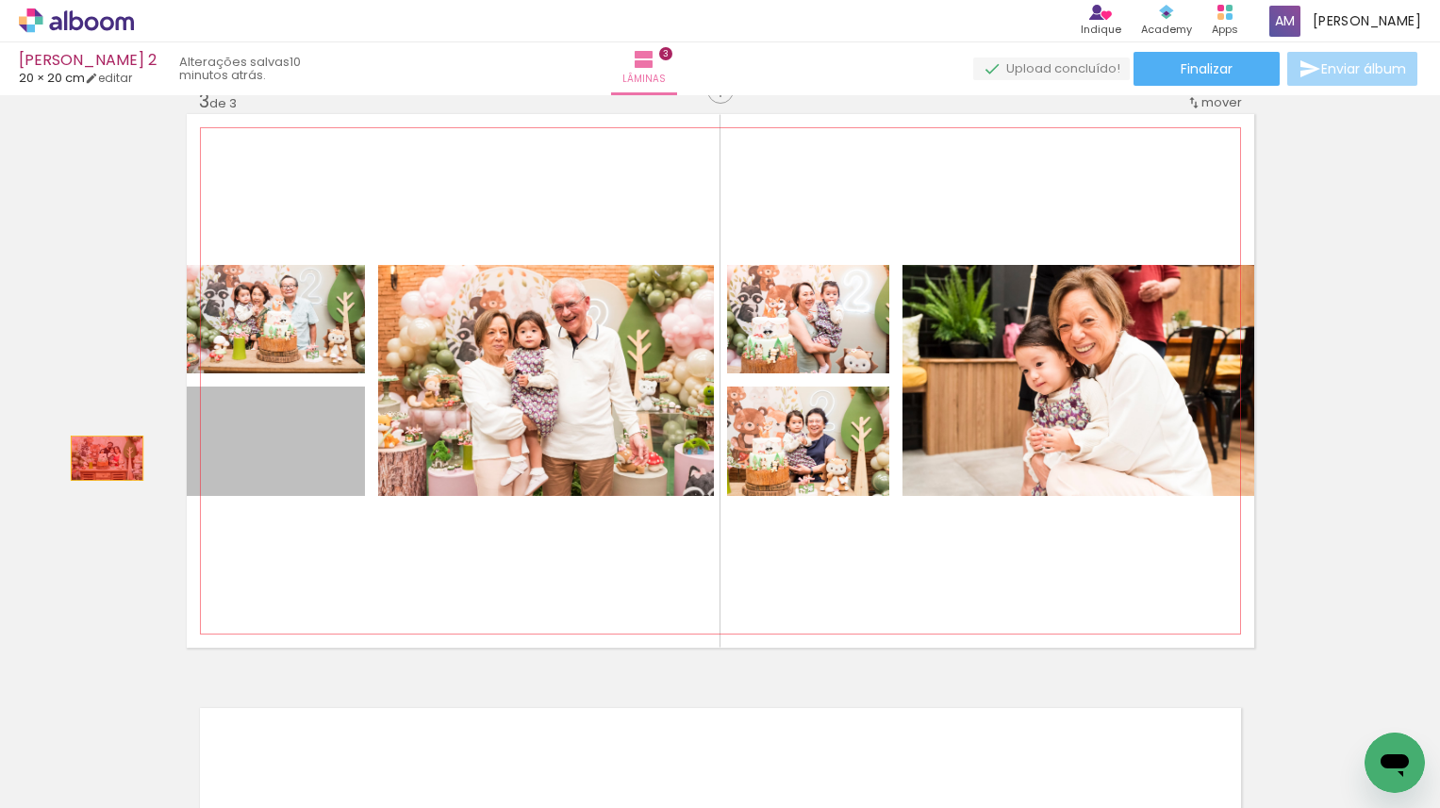
drag, startPoint x: 300, startPoint y: 455, endPoint x: 98, endPoint y: 458, distance: 201.8
click at [98, 458] on div "Inserir lâmina 1 de 3 Inserir lâmina 2 de 3 Inserir lâmina 3 de 3" at bounding box center [720, 66] width 1440 height 2325
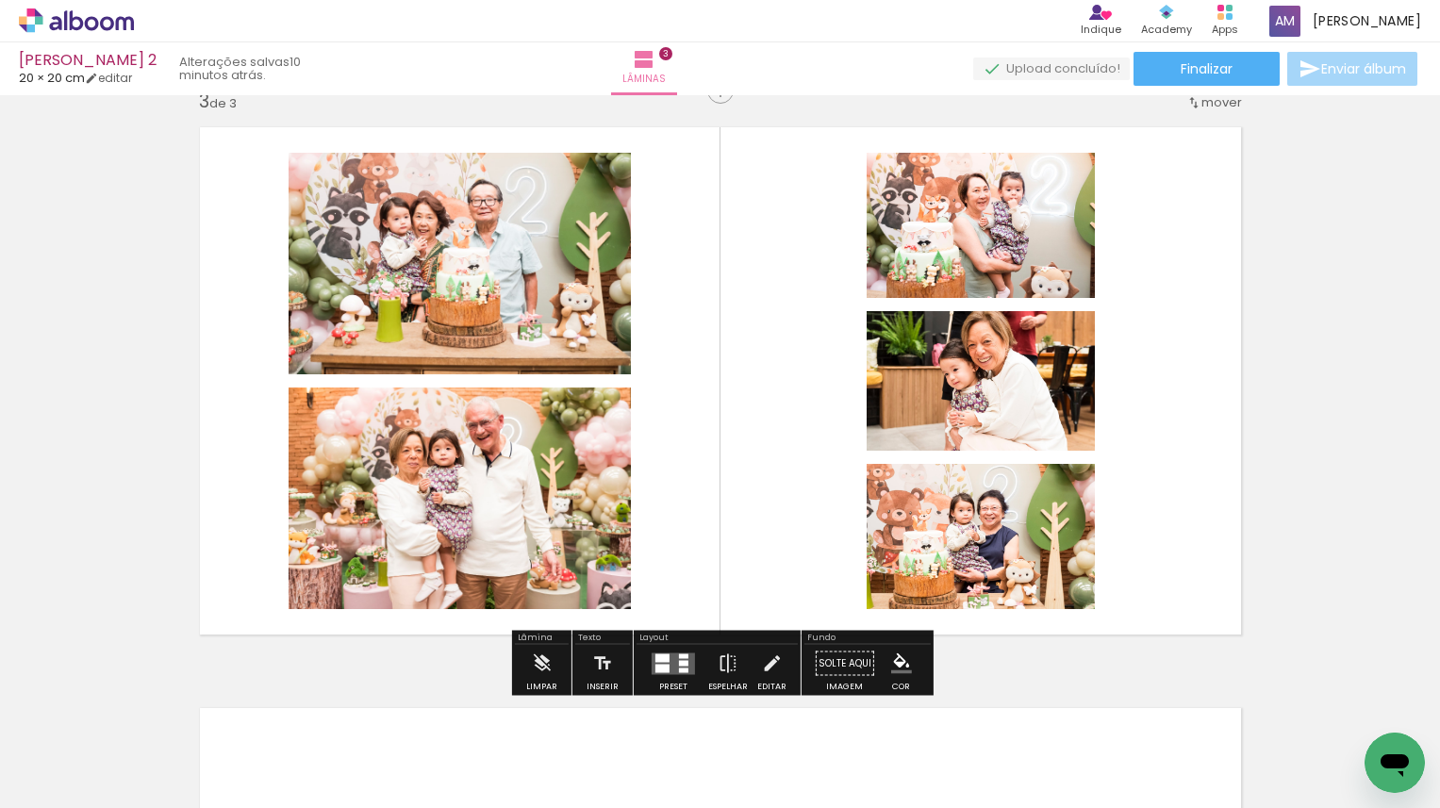
click at [668, 659] on quentale-layouter at bounding box center [673, 664] width 43 height 22
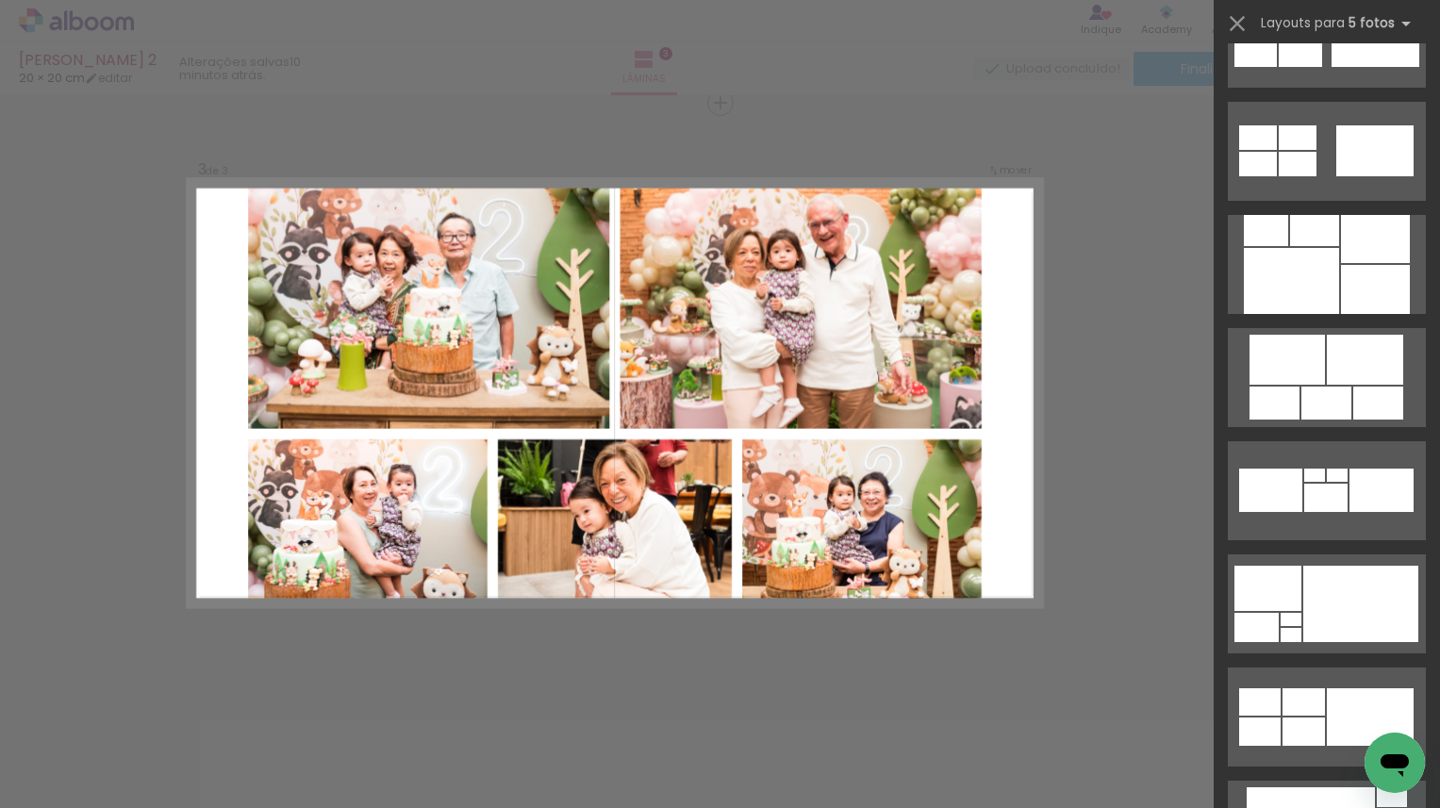
scroll to position [2017, 0]
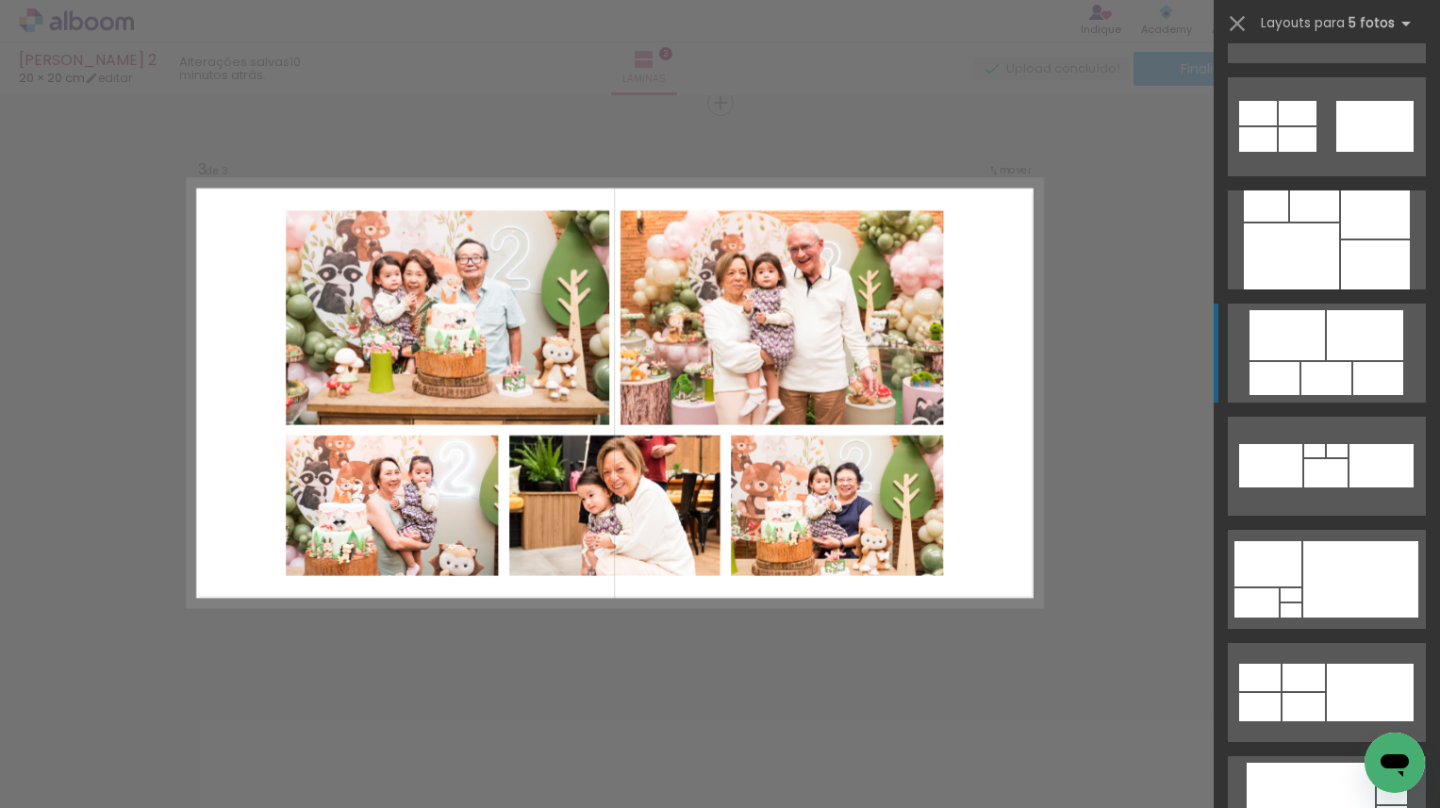
click at [1316, 379] on div at bounding box center [1326, 378] width 50 height 33
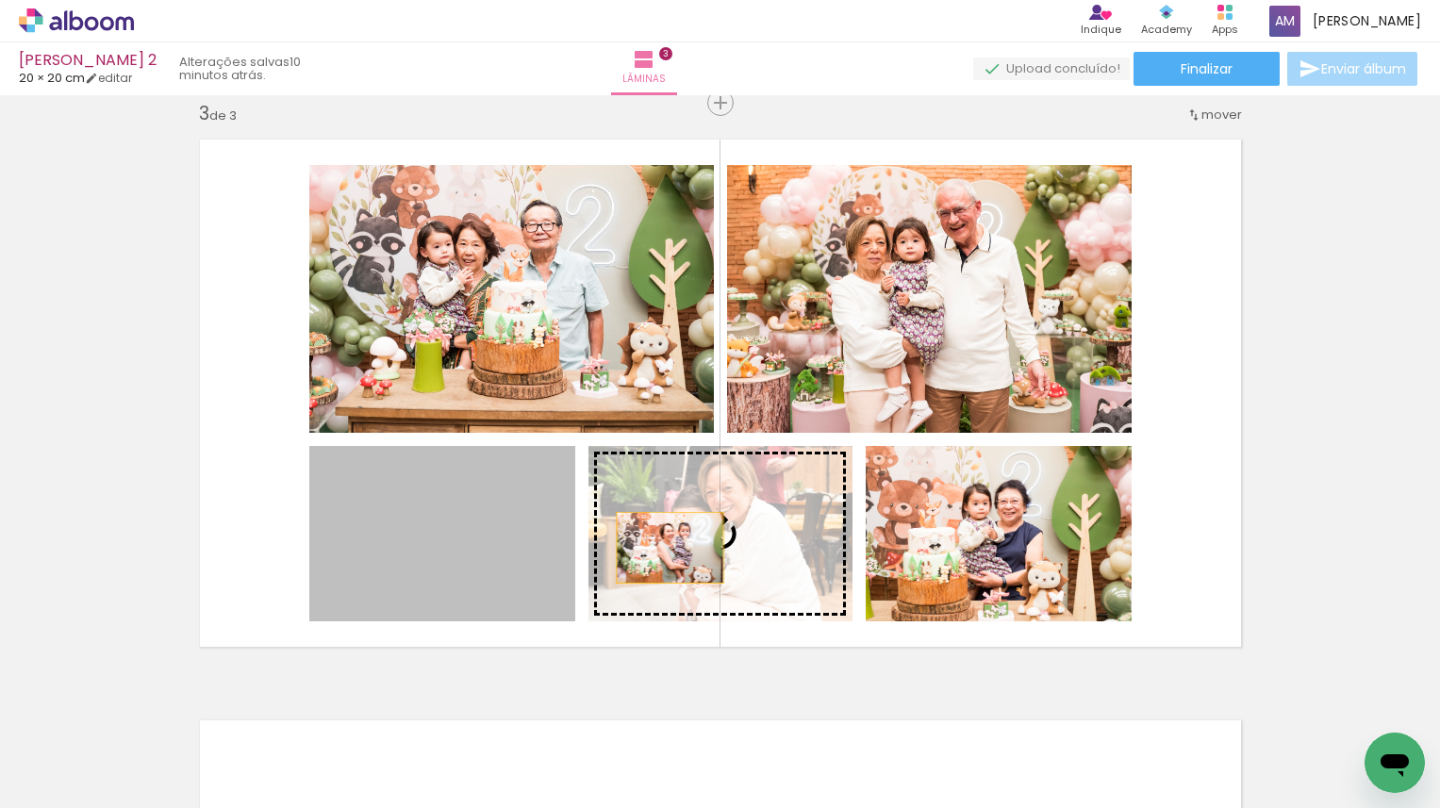
drag, startPoint x: 476, startPoint y: 559, endPoint x: 670, endPoint y: 548, distance: 193.7
click at [0, 0] on slot at bounding box center [0, 0] width 0 height 0
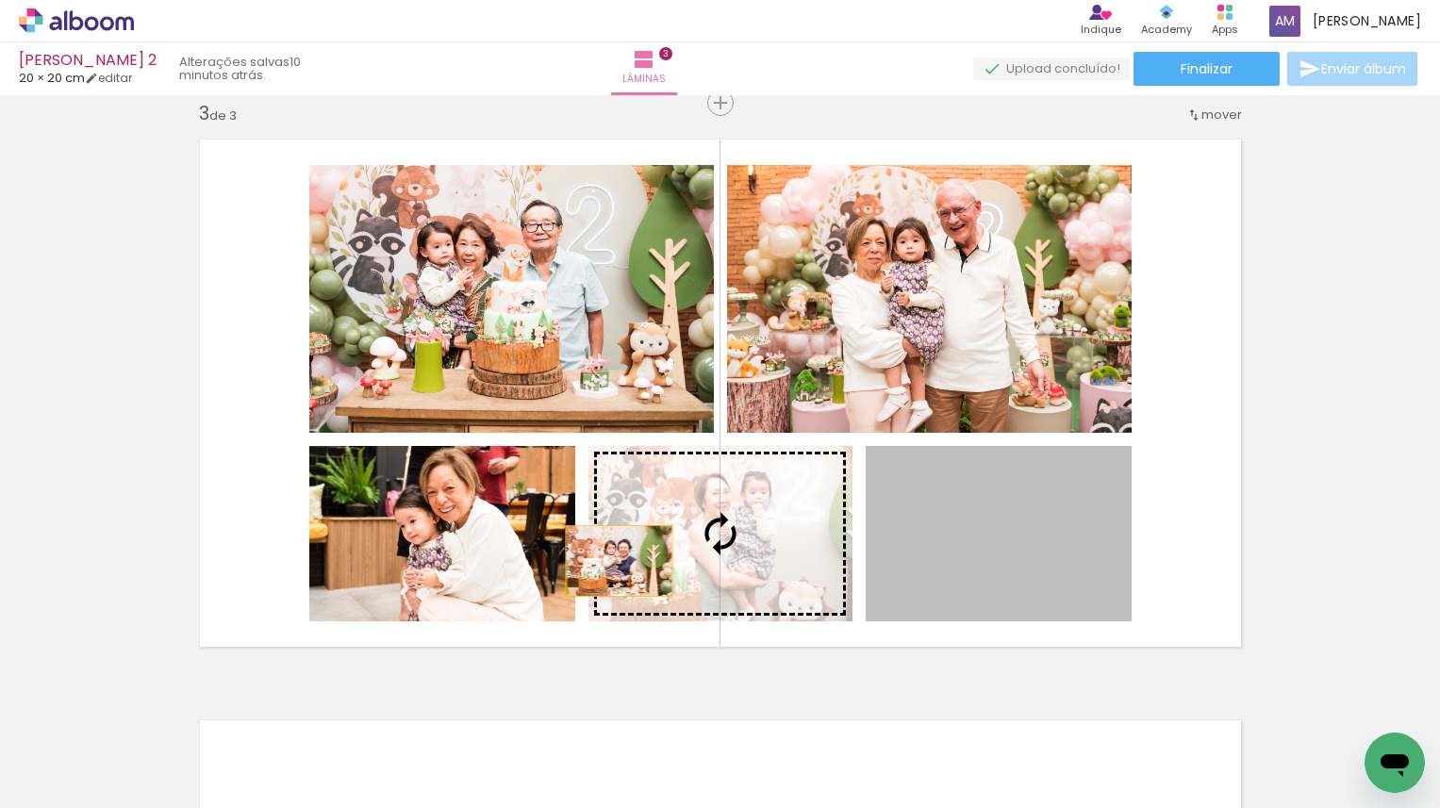
drag, startPoint x: 966, startPoint y: 567, endPoint x: 620, endPoint y: 558, distance: 346.2
click at [0, 0] on slot at bounding box center [0, 0] width 0 height 0
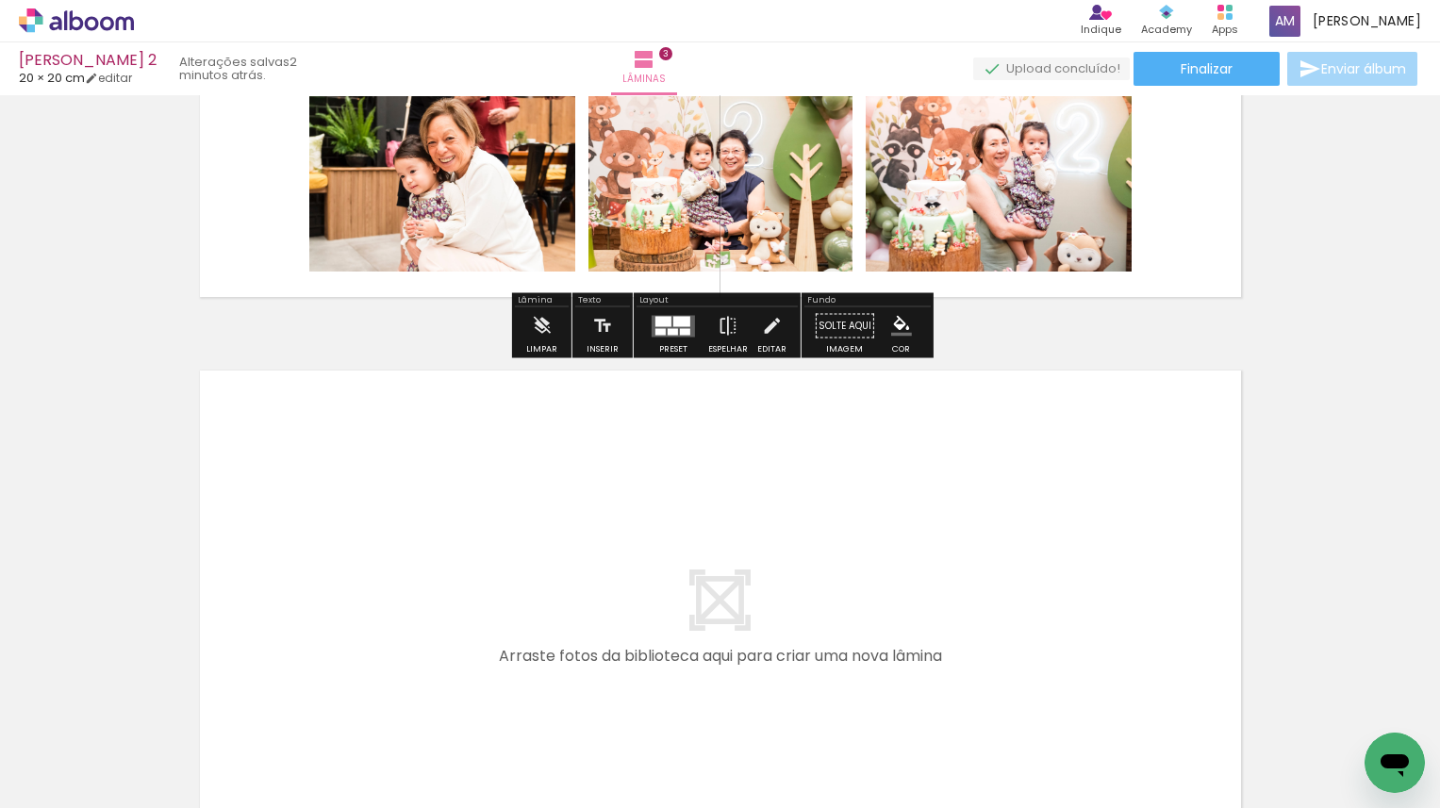
scroll to position [1590, 0]
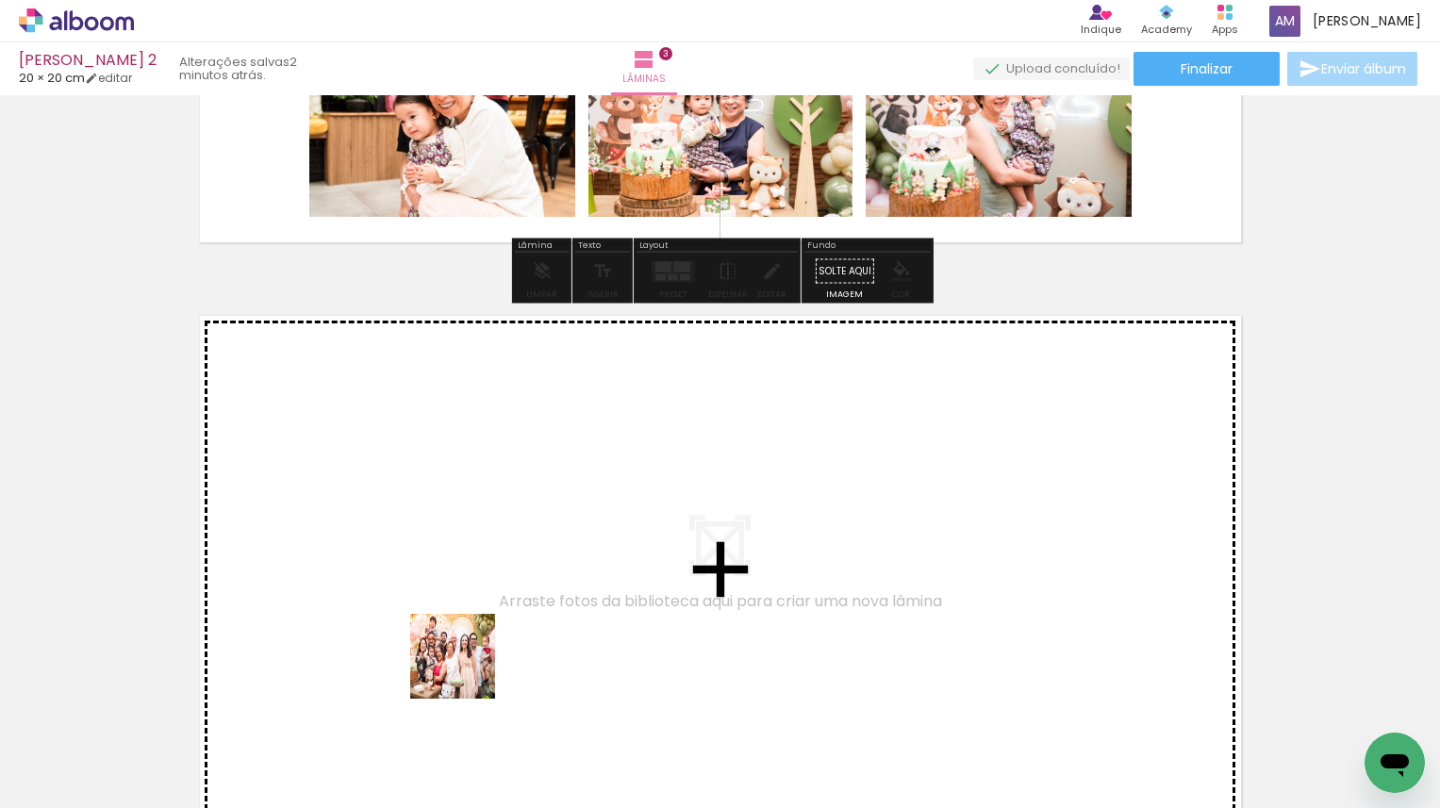
drag, startPoint x: 501, startPoint y: 743, endPoint x: 446, endPoint y: 639, distance: 117.3
click at [446, 639] on quentale-workspace at bounding box center [720, 404] width 1440 height 808
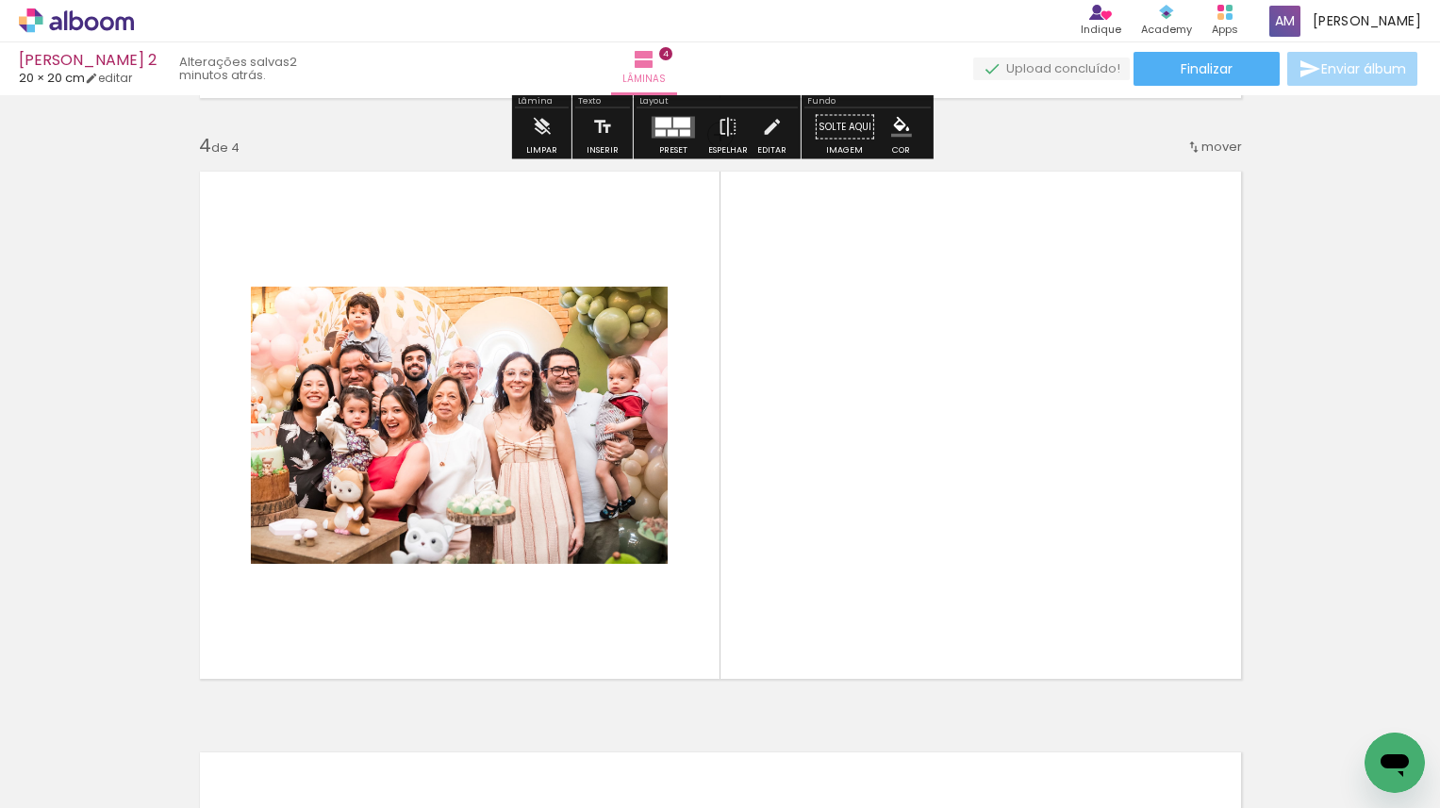
scroll to position [1766, 0]
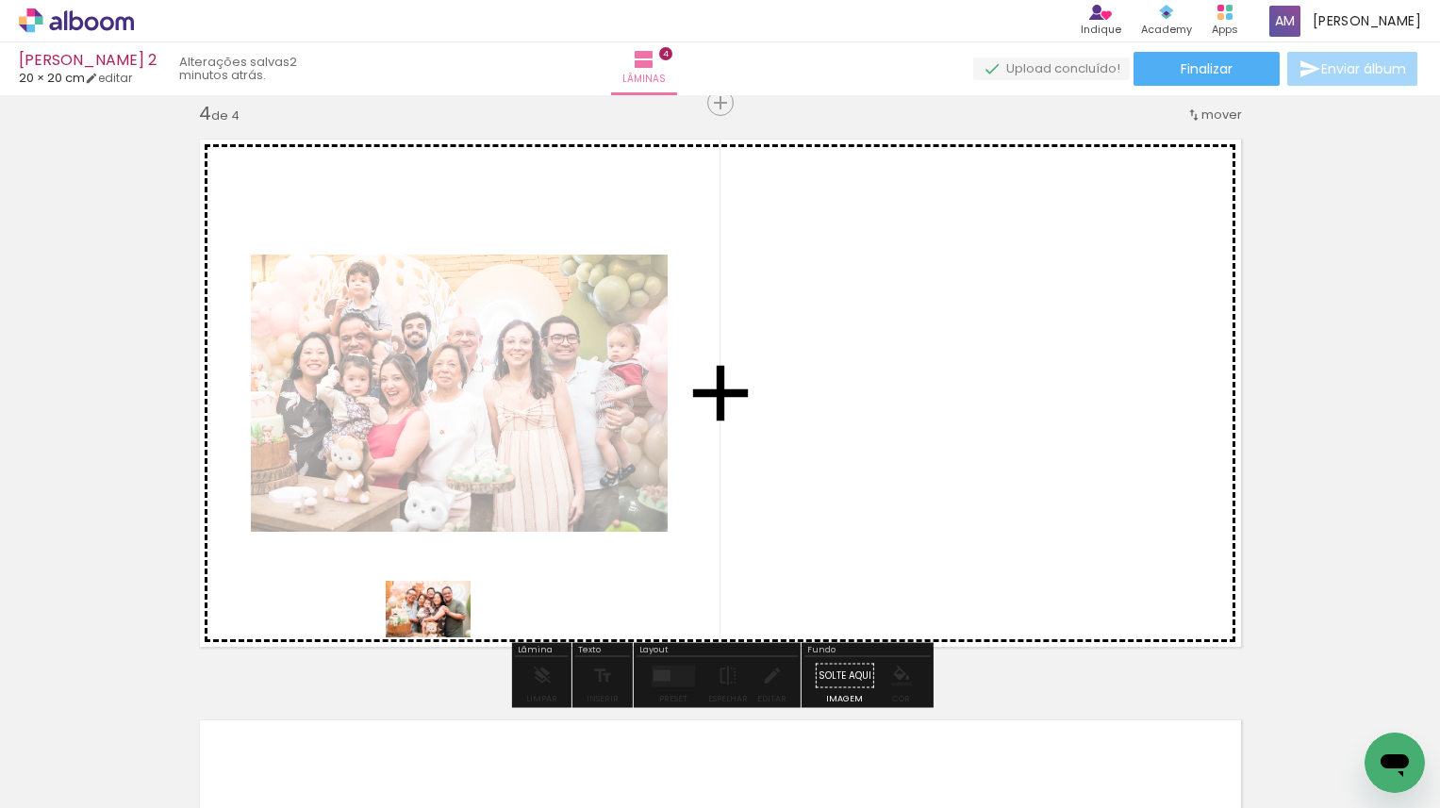
drag, startPoint x: 491, startPoint y: 760, endPoint x: 441, endPoint y: 637, distance: 132.4
click at [441, 637] on quentale-workspace at bounding box center [720, 404] width 1440 height 808
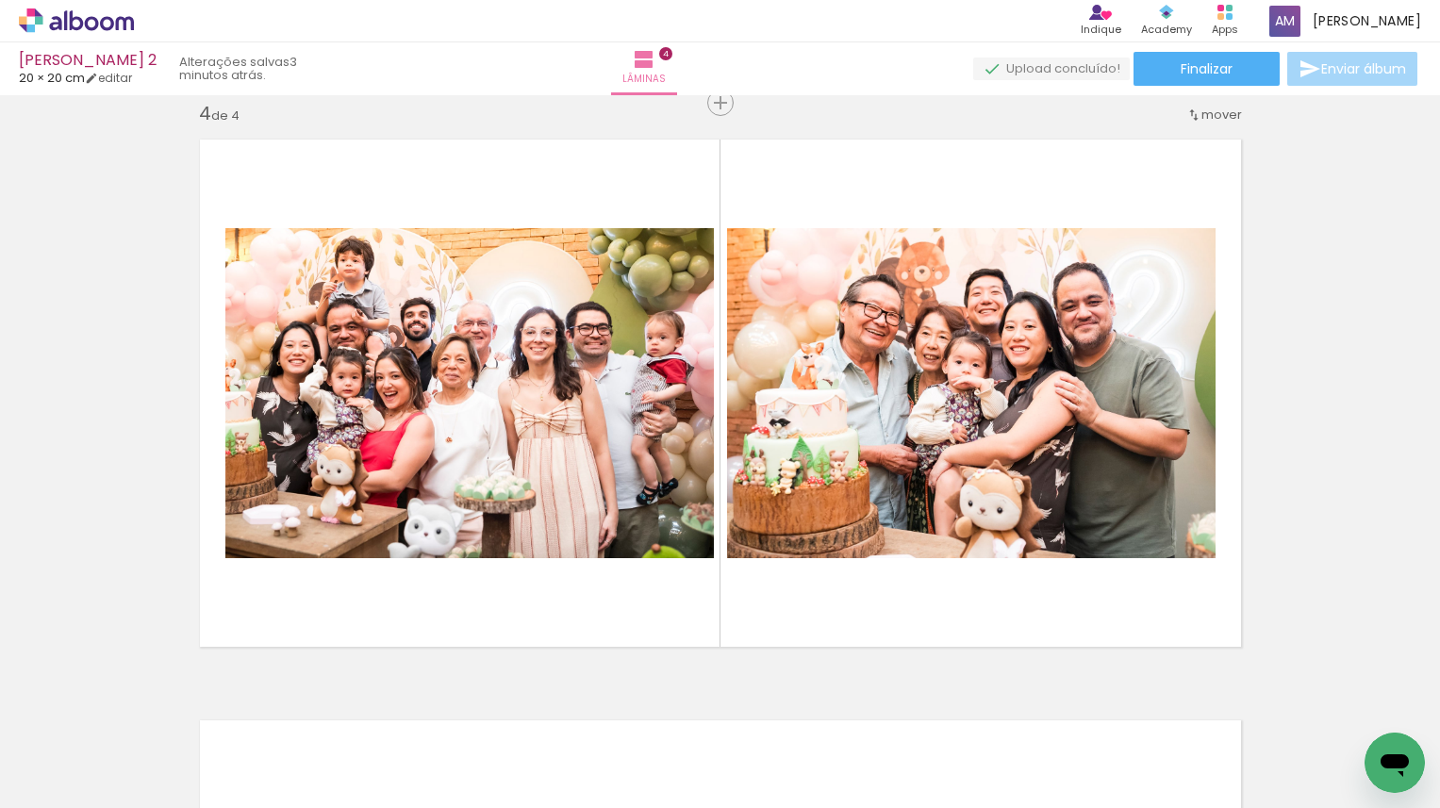
scroll to position [0, 0]
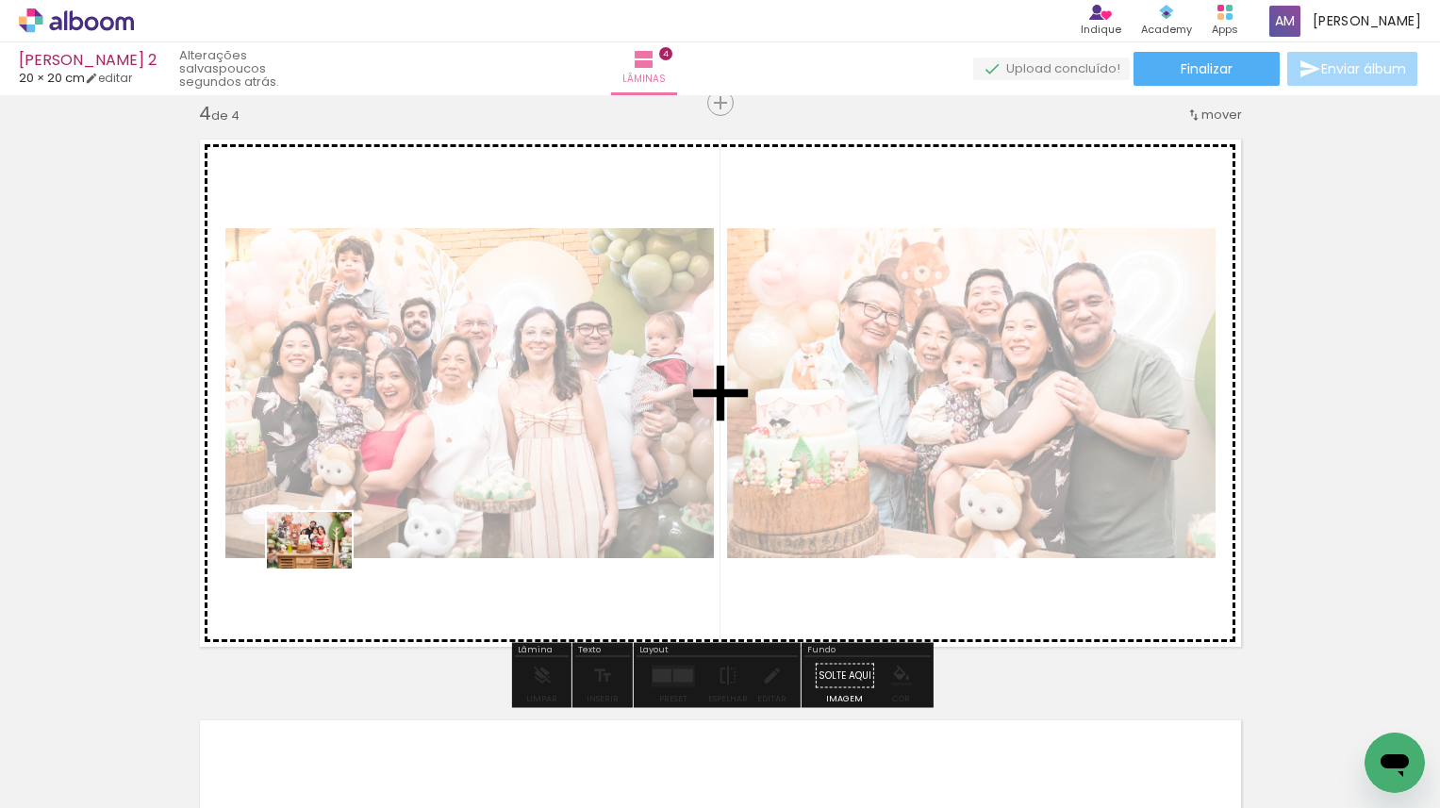
drag, startPoint x: 303, startPoint y: 751, endPoint x: 323, endPoint y: 570, distance: 182.2
click at [323, 570] on quentale-workspace at bounding box center [720, 404] width 1440 height 808
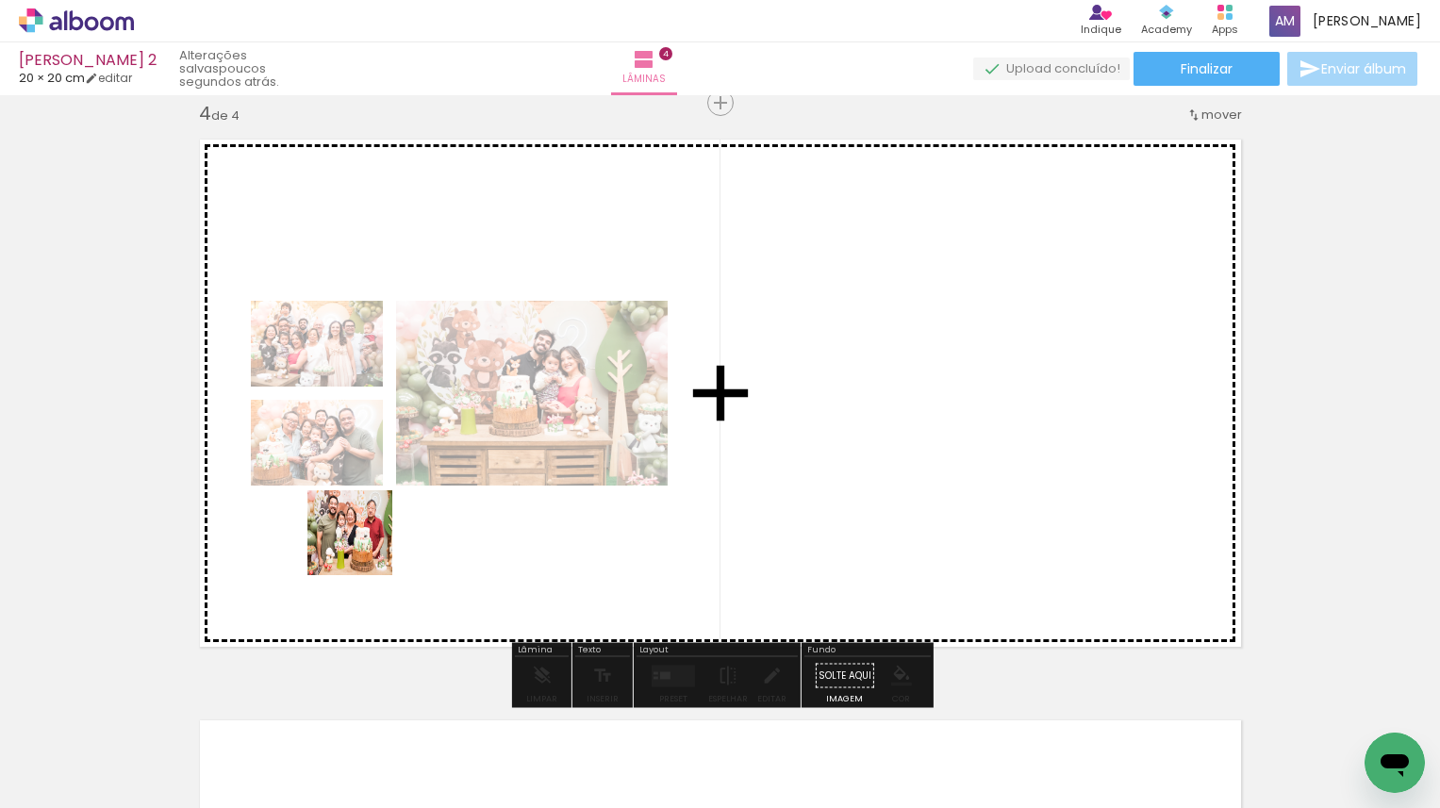
drag, startPoint x: 216, startPoint y: 732, endPoint x: 364, endPoint y: 548, distance: 236.1
click at [364, 548] on quentale-workspace at bounding box center [720, 404] width 1440 height 808
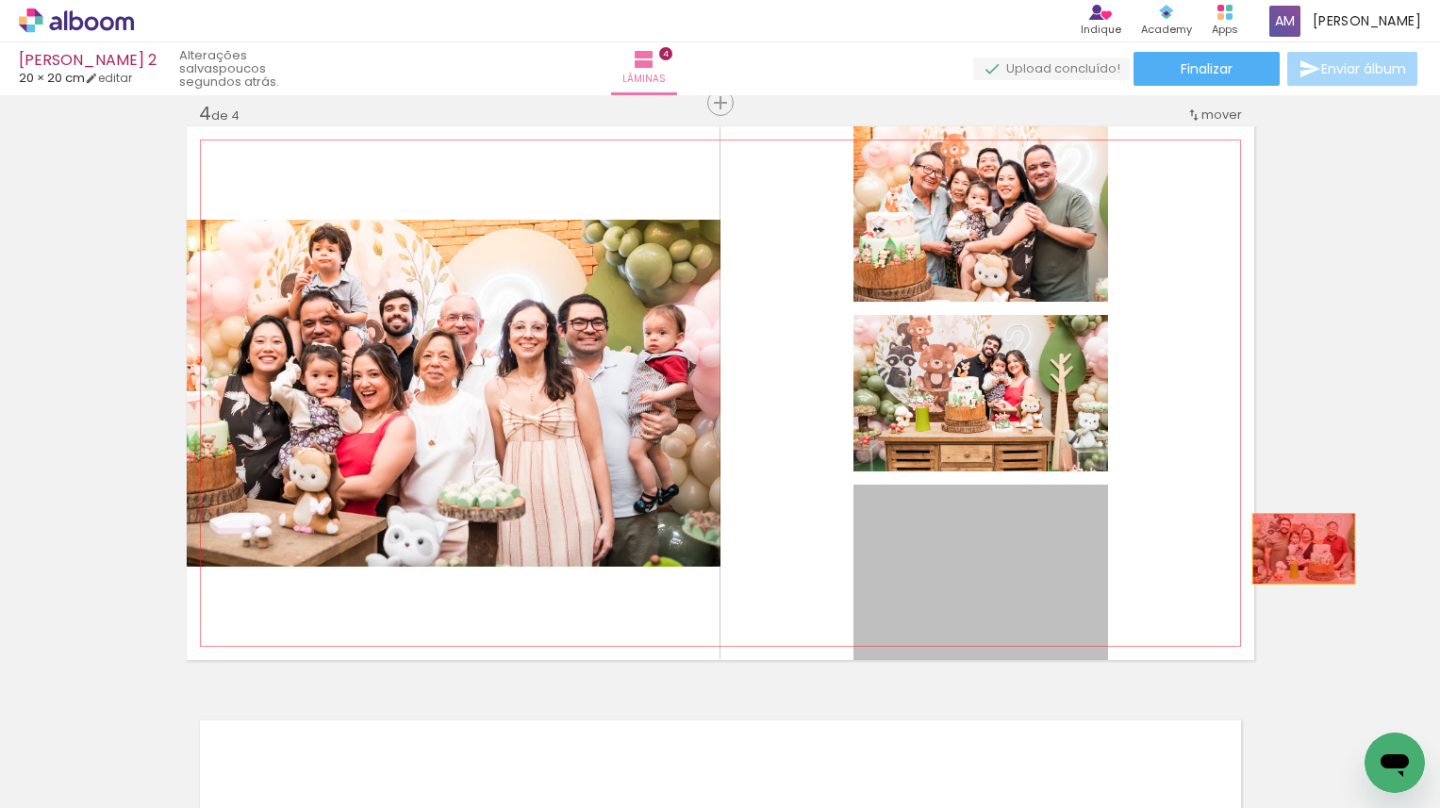
drag, startPoint x: 977, startPoint y: 594, endPoint x: 1305, endPoint y: 548, distance: 331.4
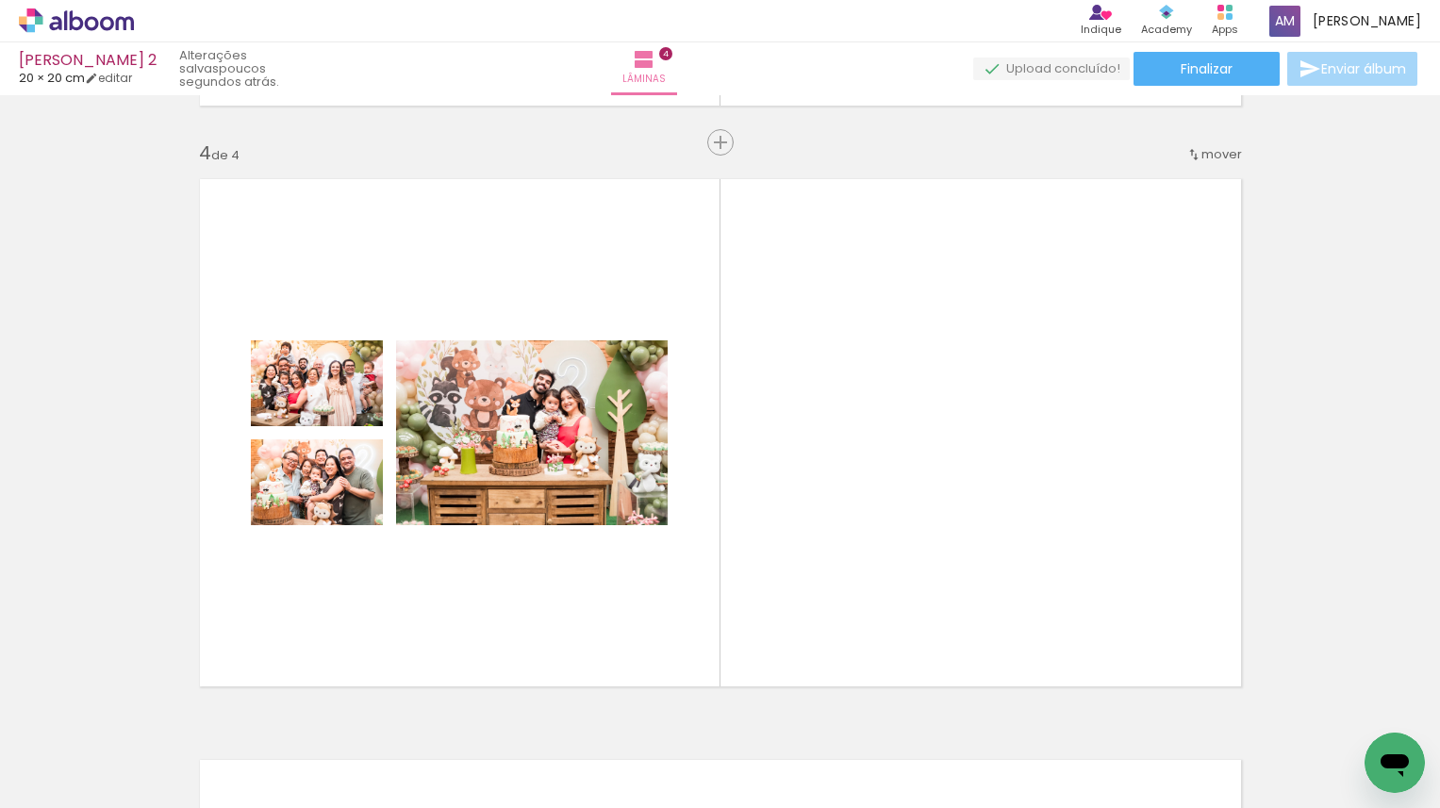
scroll to position [0, 3454]
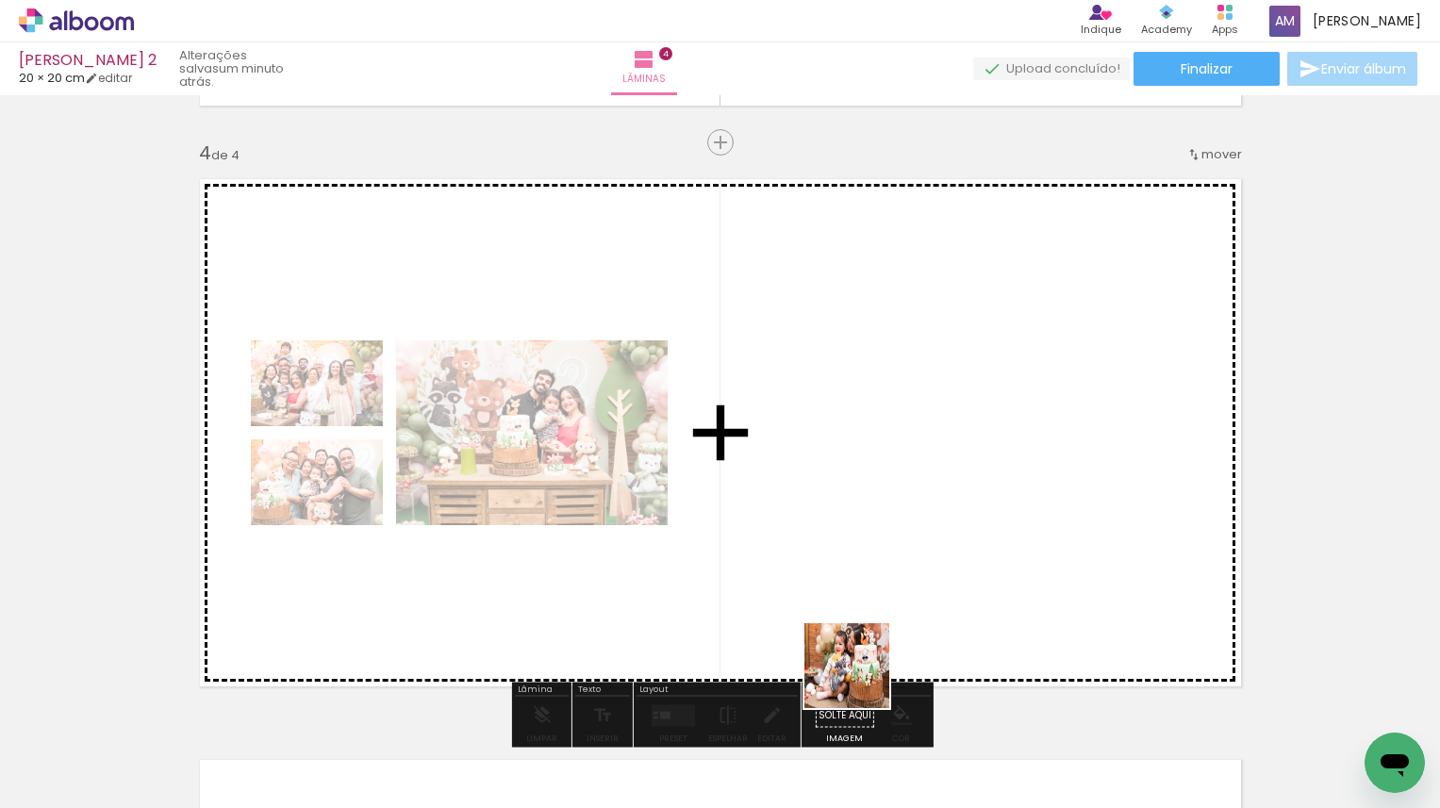
drag, startPoint x: 858, startPoint y: 758, endPoint x: 883, endPoint y: 560, distance: 199.5
click at [883, 560] on quentale-workspace at bounding box center [720, 404] width 1440 height 808
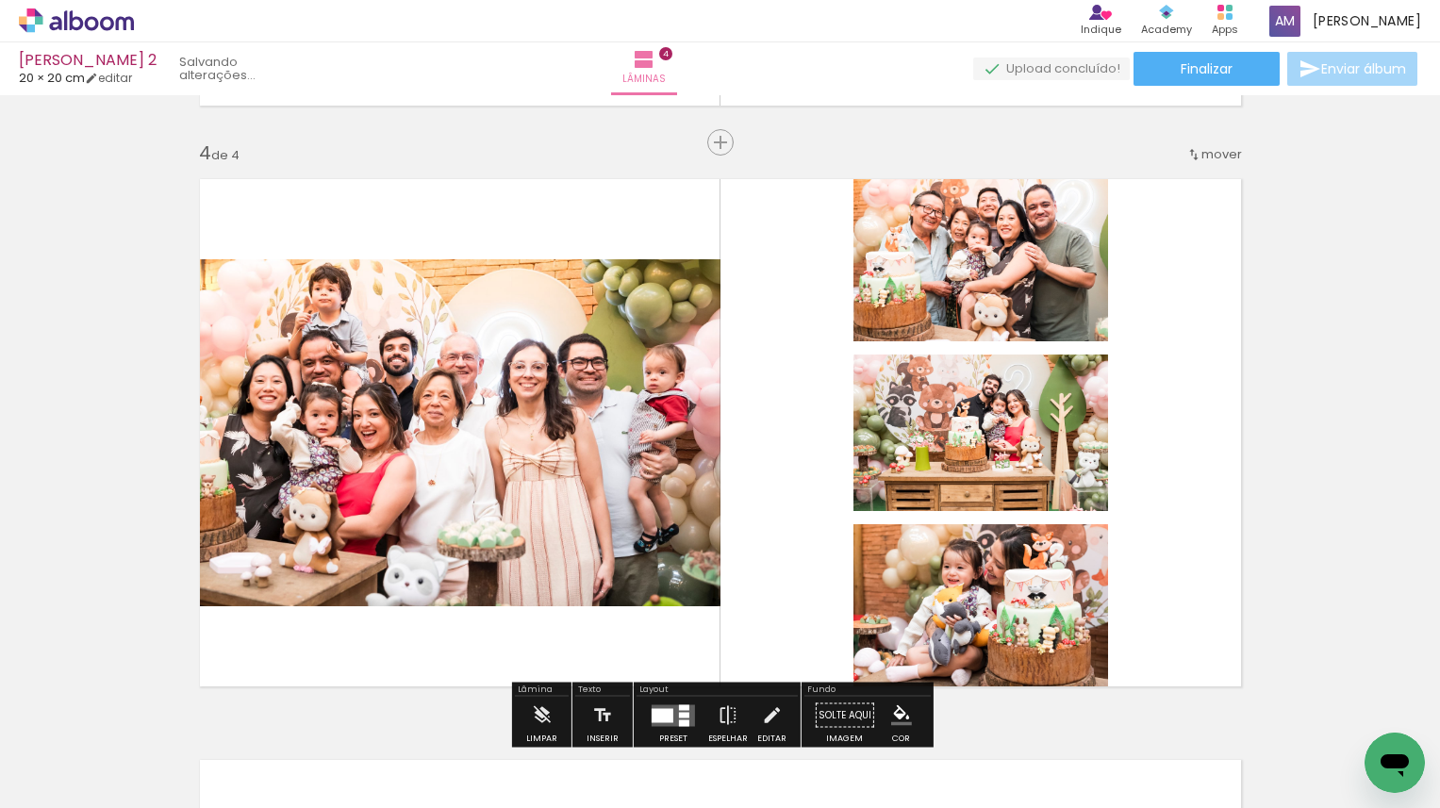
scroll to position [0, 3349]
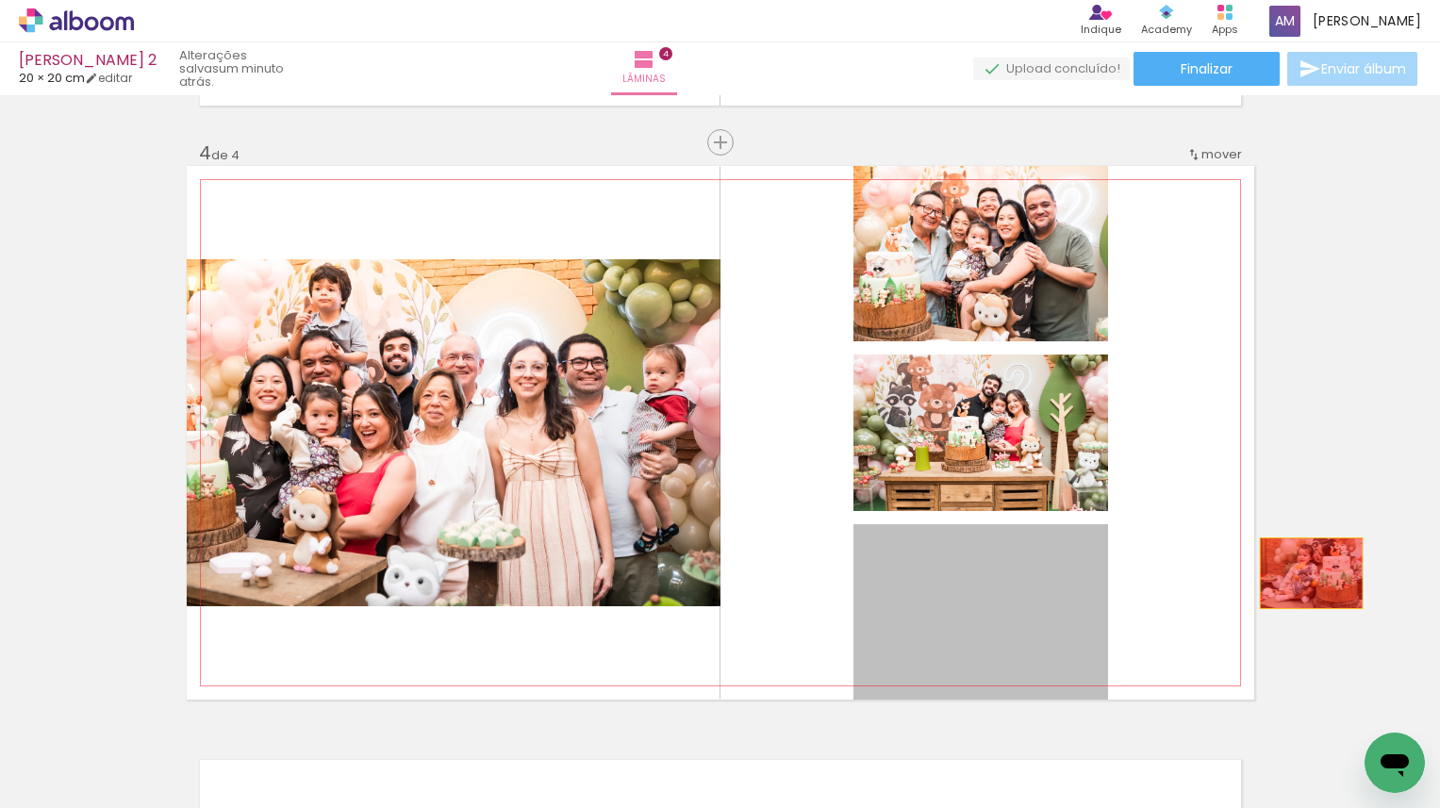
drag, startPoint x: 1026, startPoint y: 604, endPoint x: 1311, endPoint y: 572, distance: 286.5
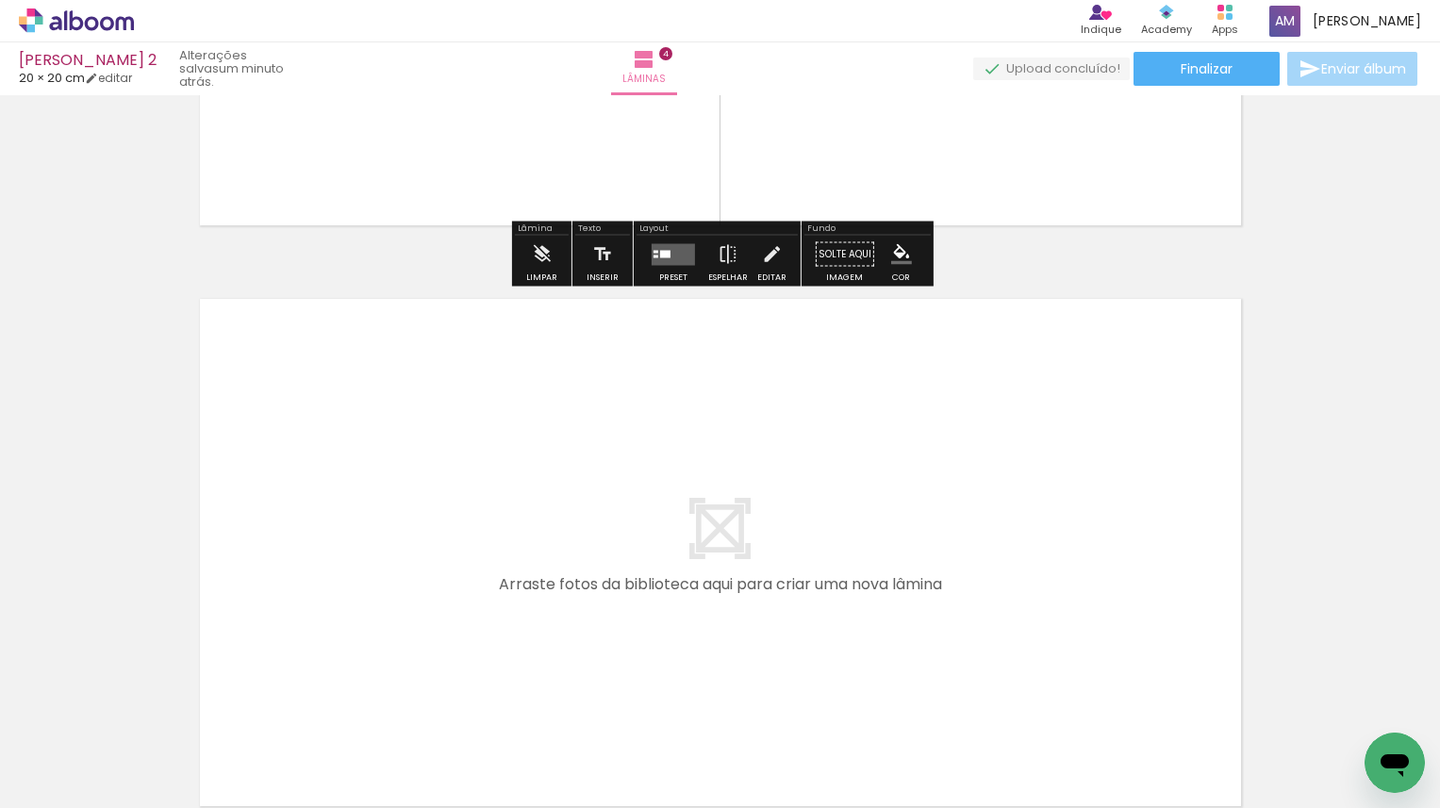
scroll to position [2228, 0]
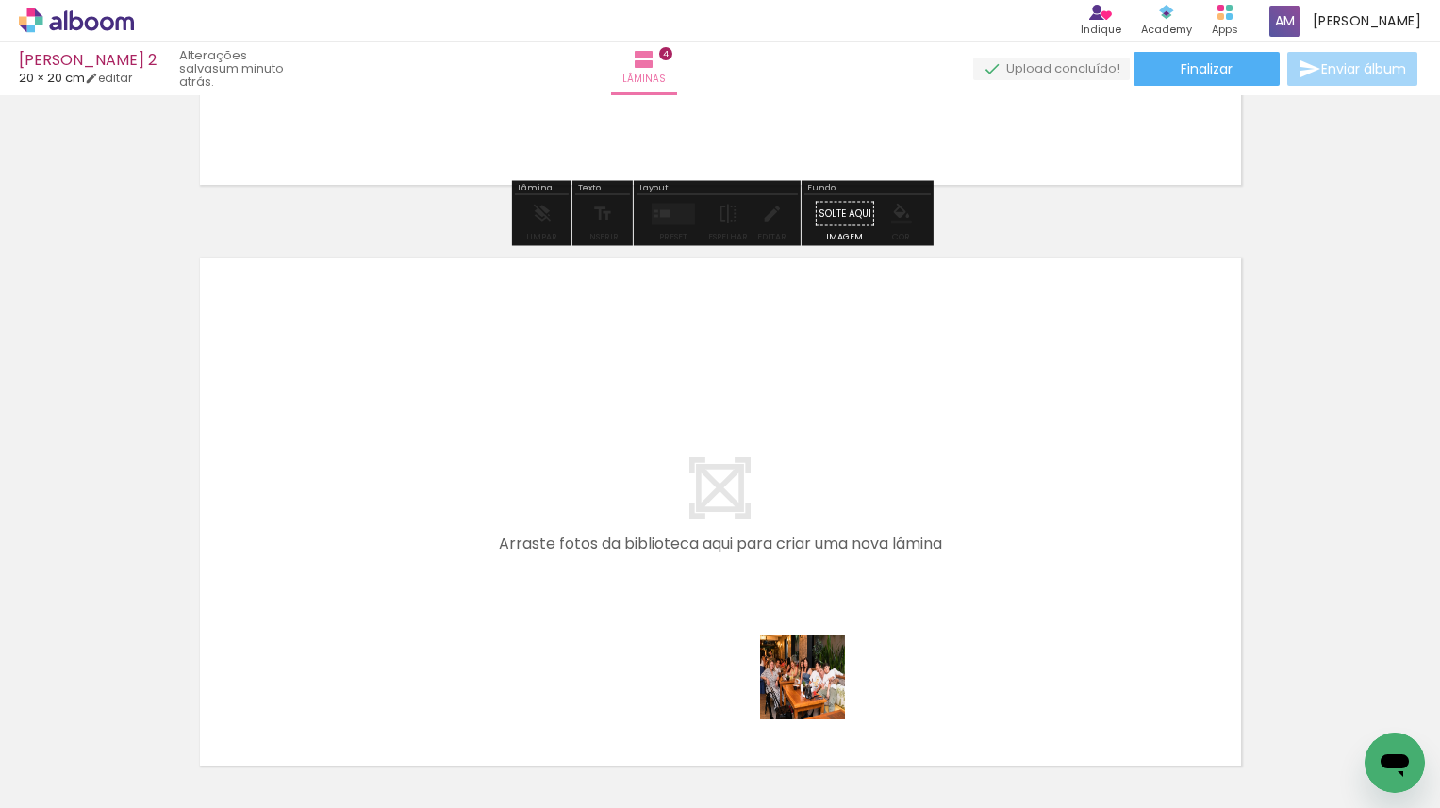
drag, startPoint x: 851, startPoint y: 732, endPoint x: 741, endPoint y: 587, distance: 181.8
click at [741, 587] on quentale-workspace at bounding box center [720, 404] width 1440 height 808
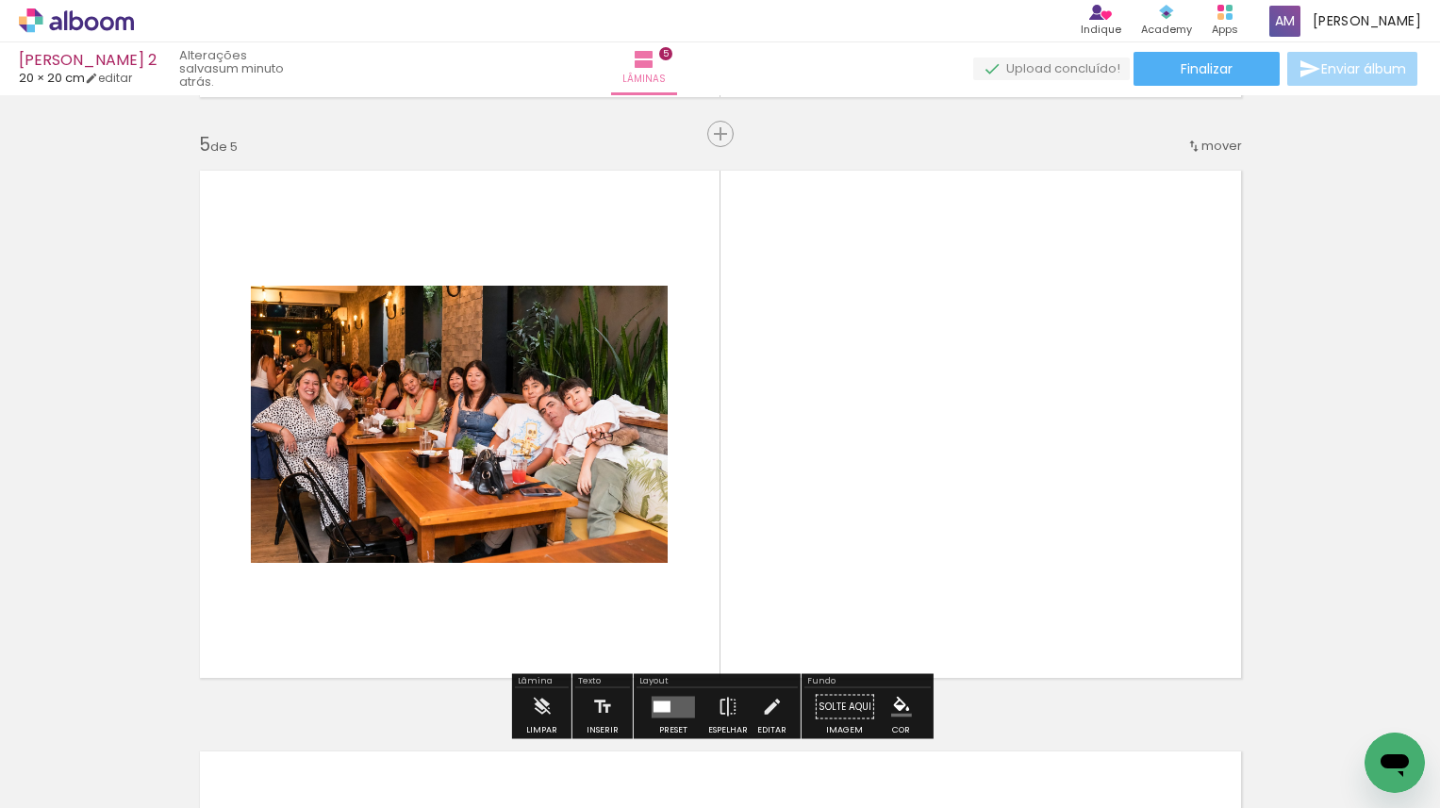
scroll to position [2347, 0]
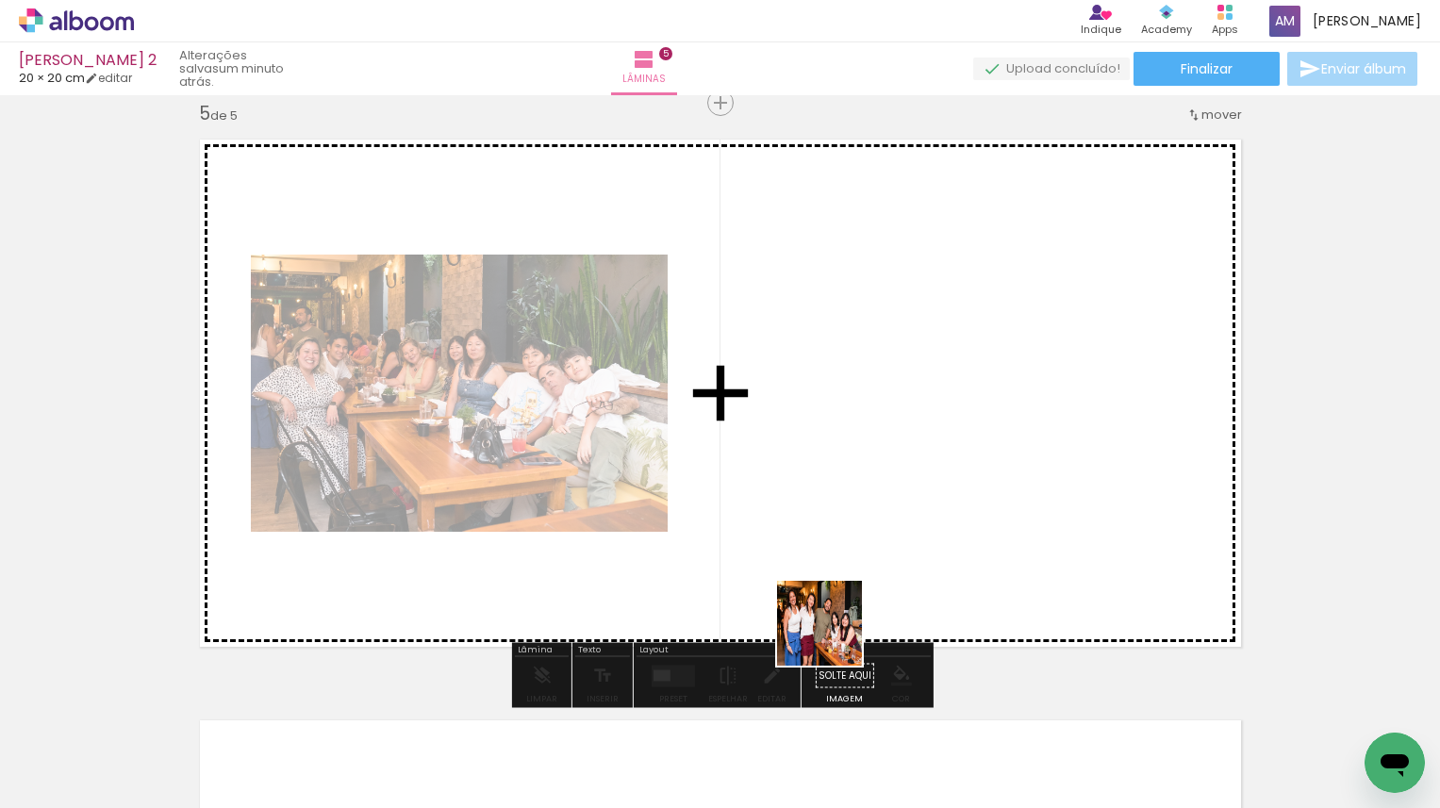
drag, startPoint x: 831, startPoint y: 753, endPoint x: 838, endPoint y: 545, distance: 207.6
click at [838, 545] on quentale-workspace at bounding box center [720, 404] width 1440 height 808
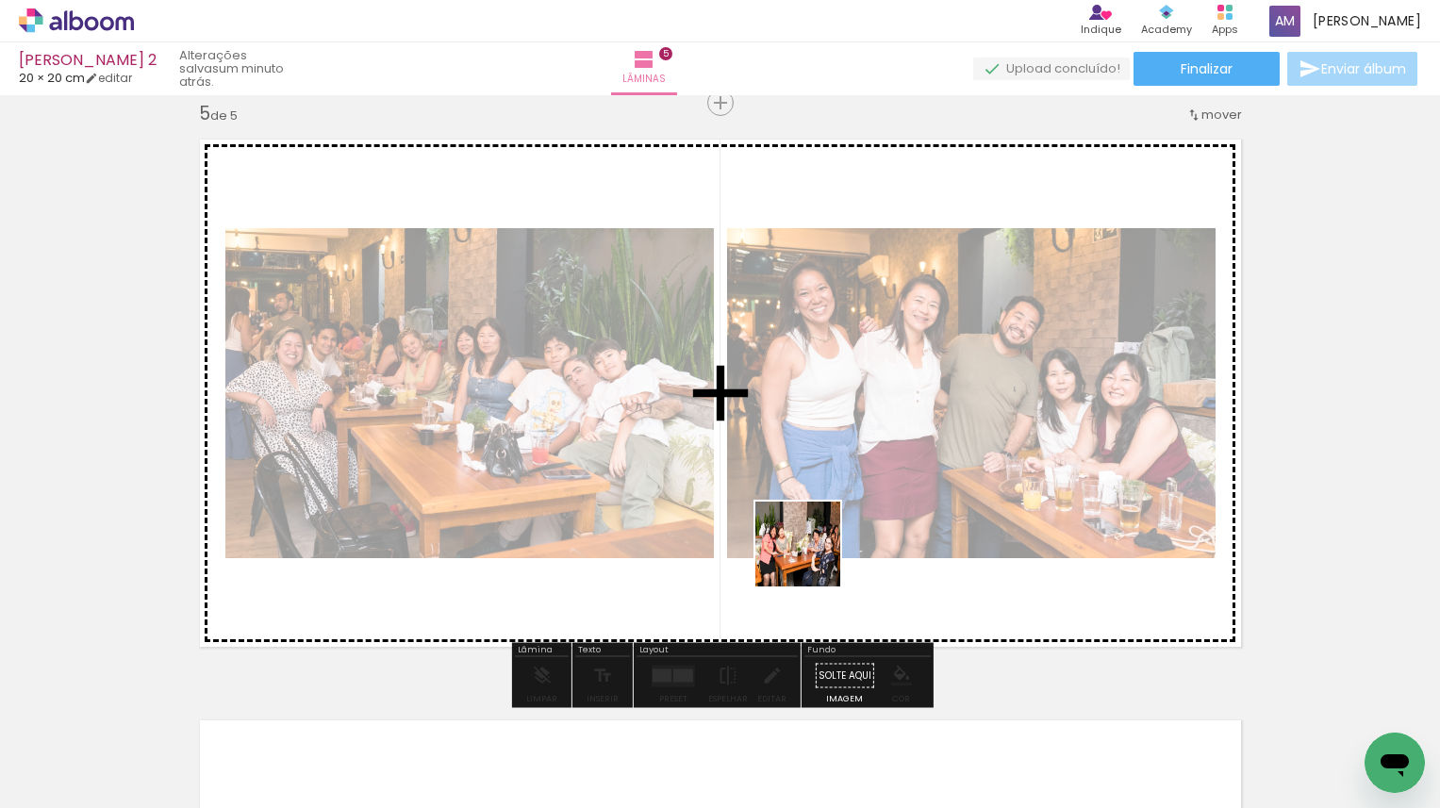
drag, startPoint x: 842, startPoint y: 731, endPoint x: 806, endPoint y: 538, distance: 195.7
click at [806, 538] on quentale-workspace at bounding box center [720, 404] width 1440 height 808
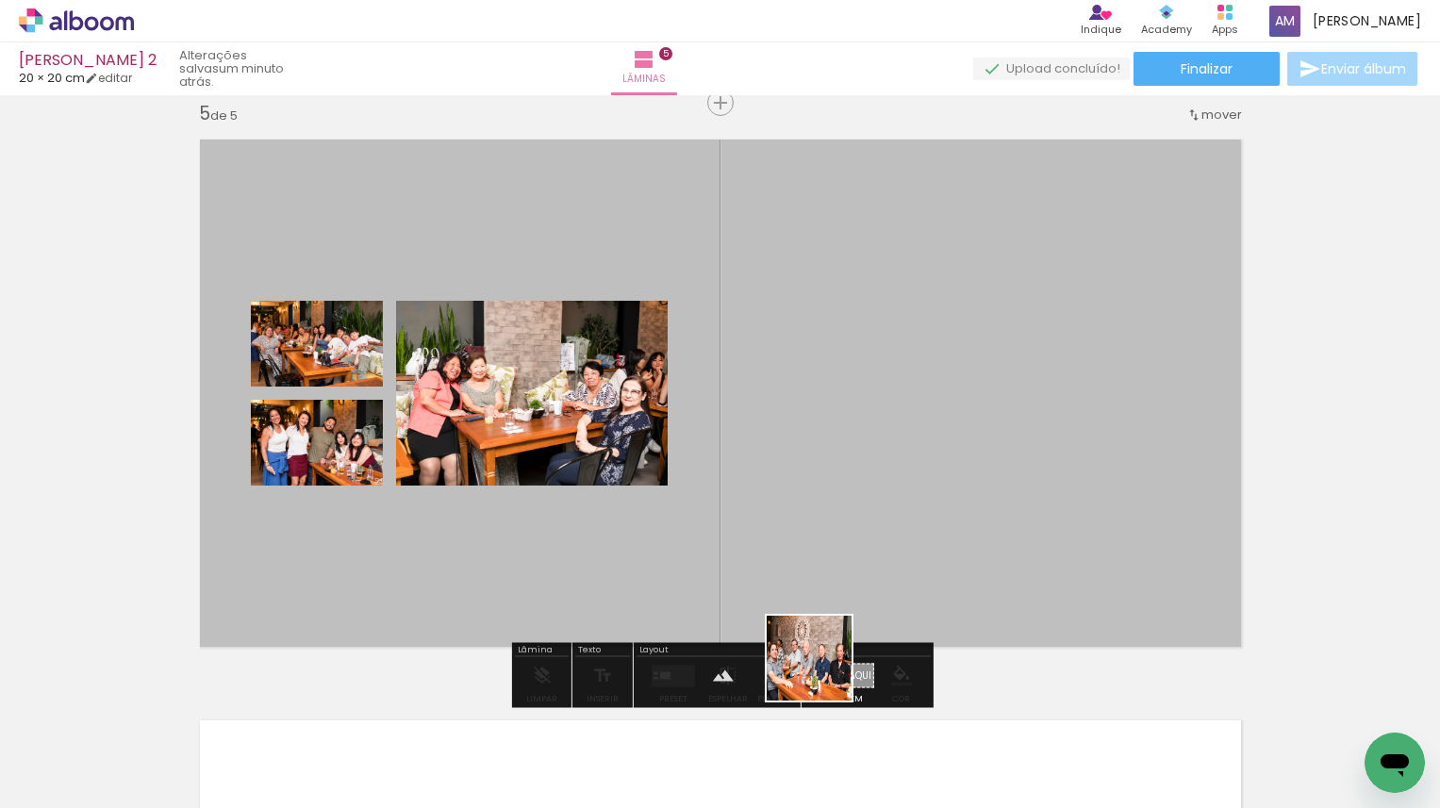
drag, startPoint x: 823, startPoint y: 739, endPoint x: 823, endPoint y: 565, distance: 174.5
click at [823, 565] on quentale-workspace at bounding box center [720, 404] width 1440 height 808
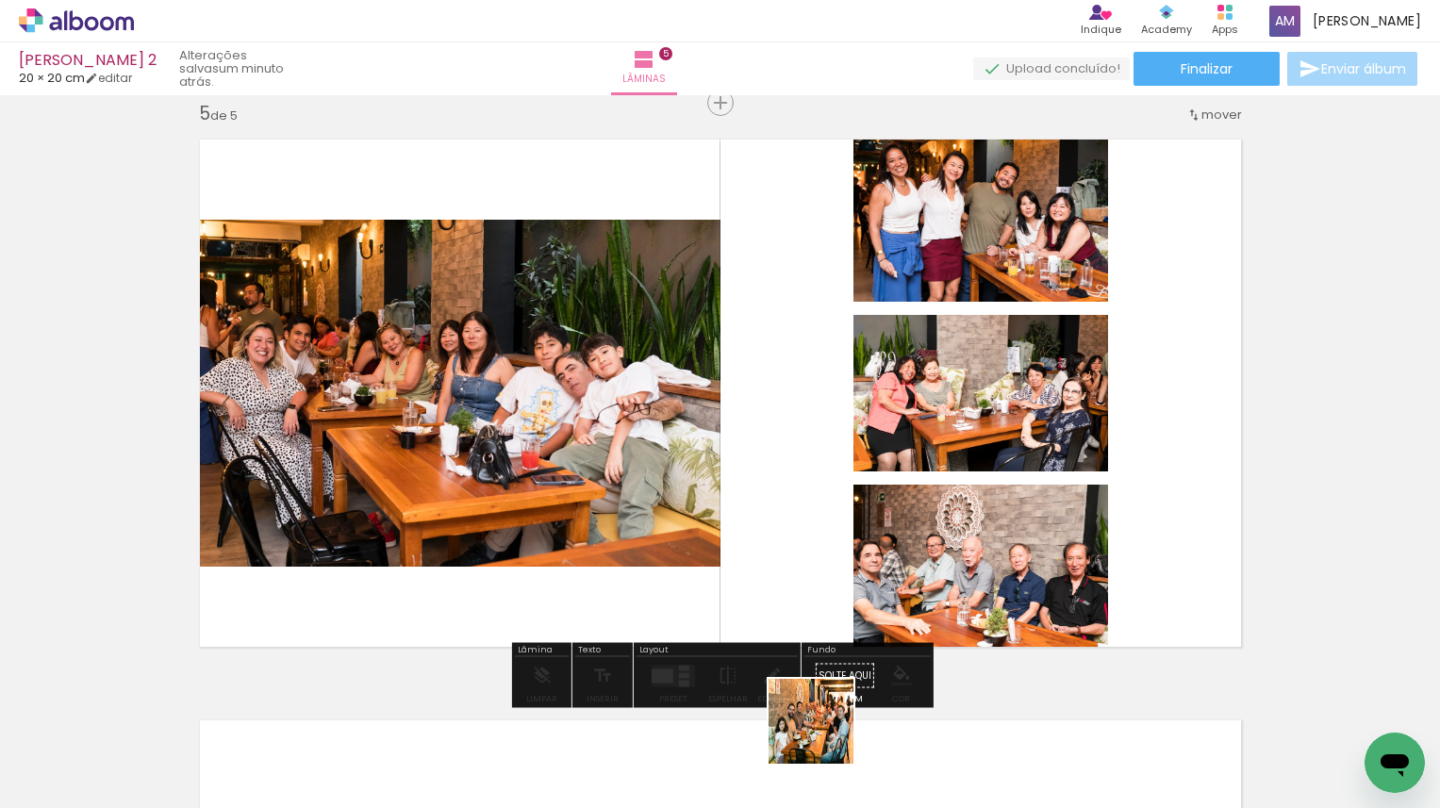
drag, startPoint x: 825, startPoint y: 740, endPoint x: 810, endPoint y: 545, distance: 195.8
click at [810, 545] on quentale-workspace at bounding box center [720, 404] width 1440 height 808
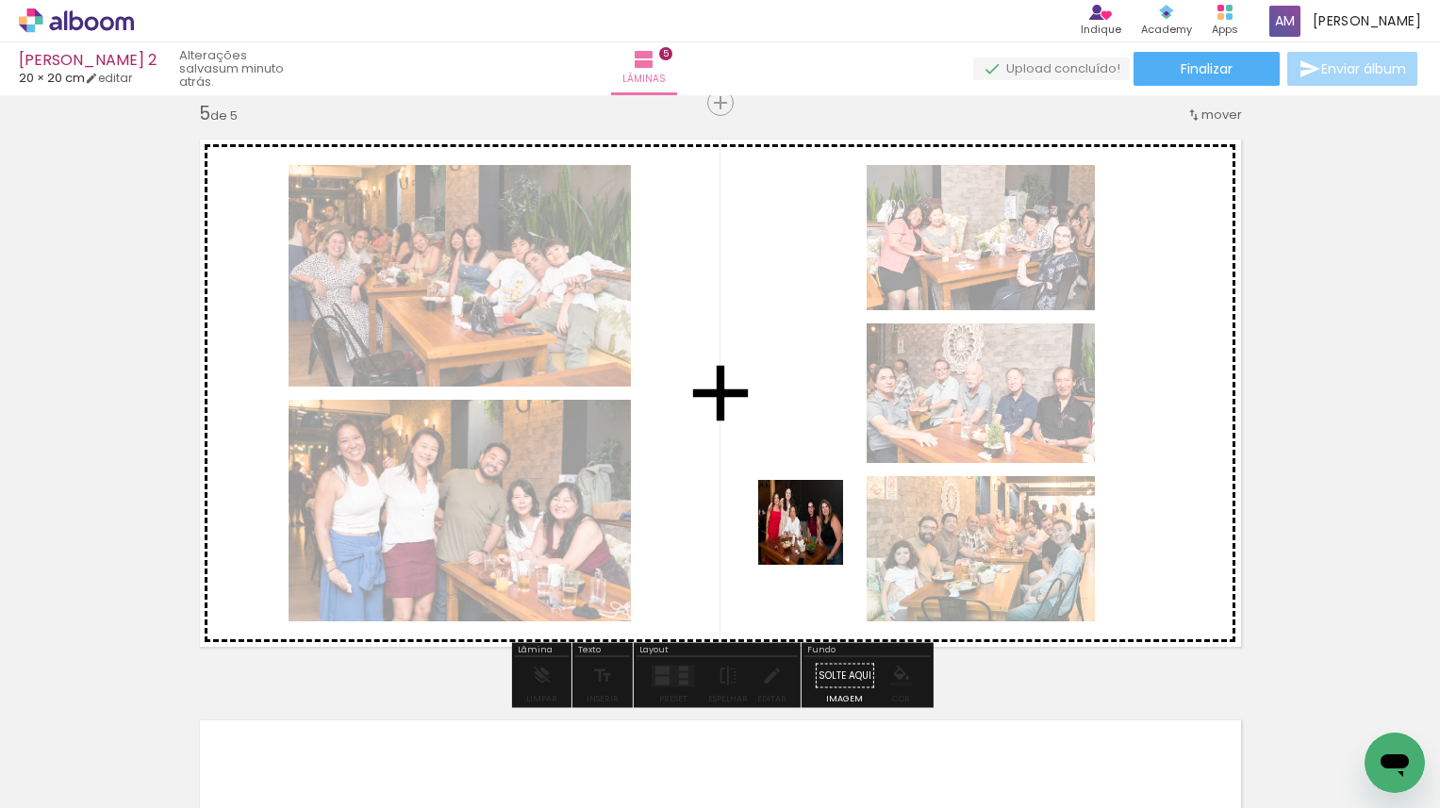
drag, startPoint x: 862, startPoint y: 747, endPoint x: 812, endPoint y: 530, distance: 222.6
click at [812, 530] on quentale-workspace at bounding box center [720, 404] width 1440 height 808
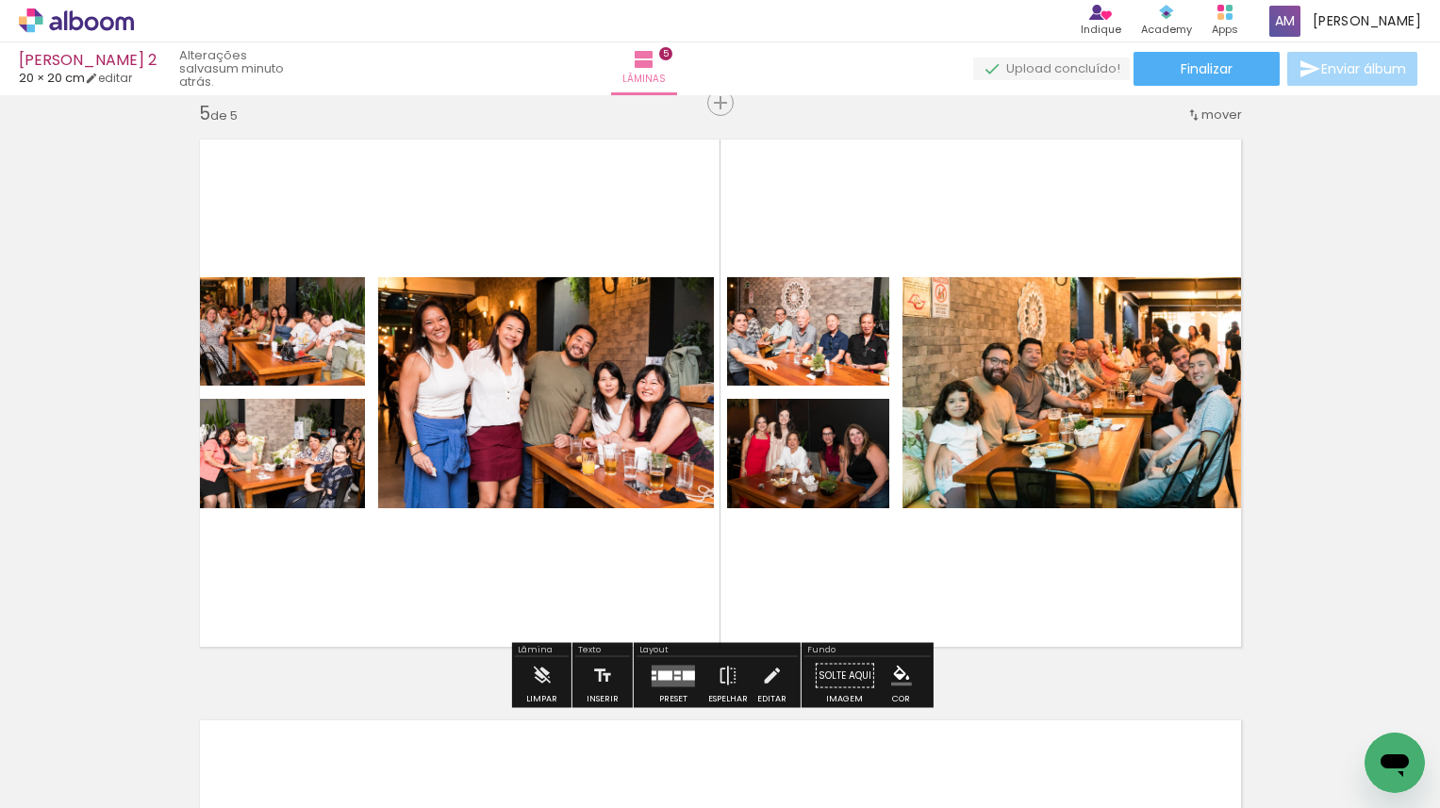
click at [674, 677] on div at bounding box center [677, 678] width 7 height 4
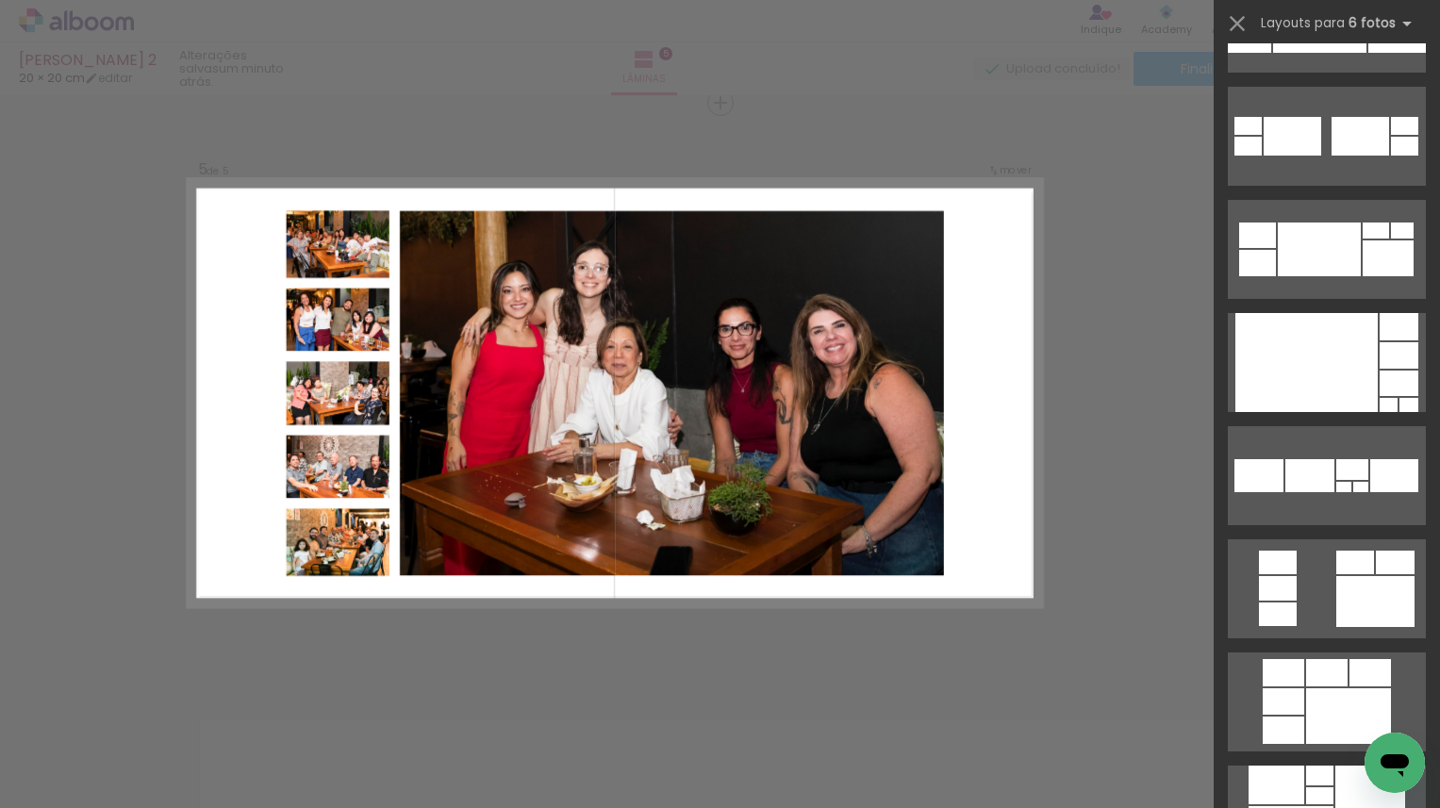
scroll to position [1112, 0]
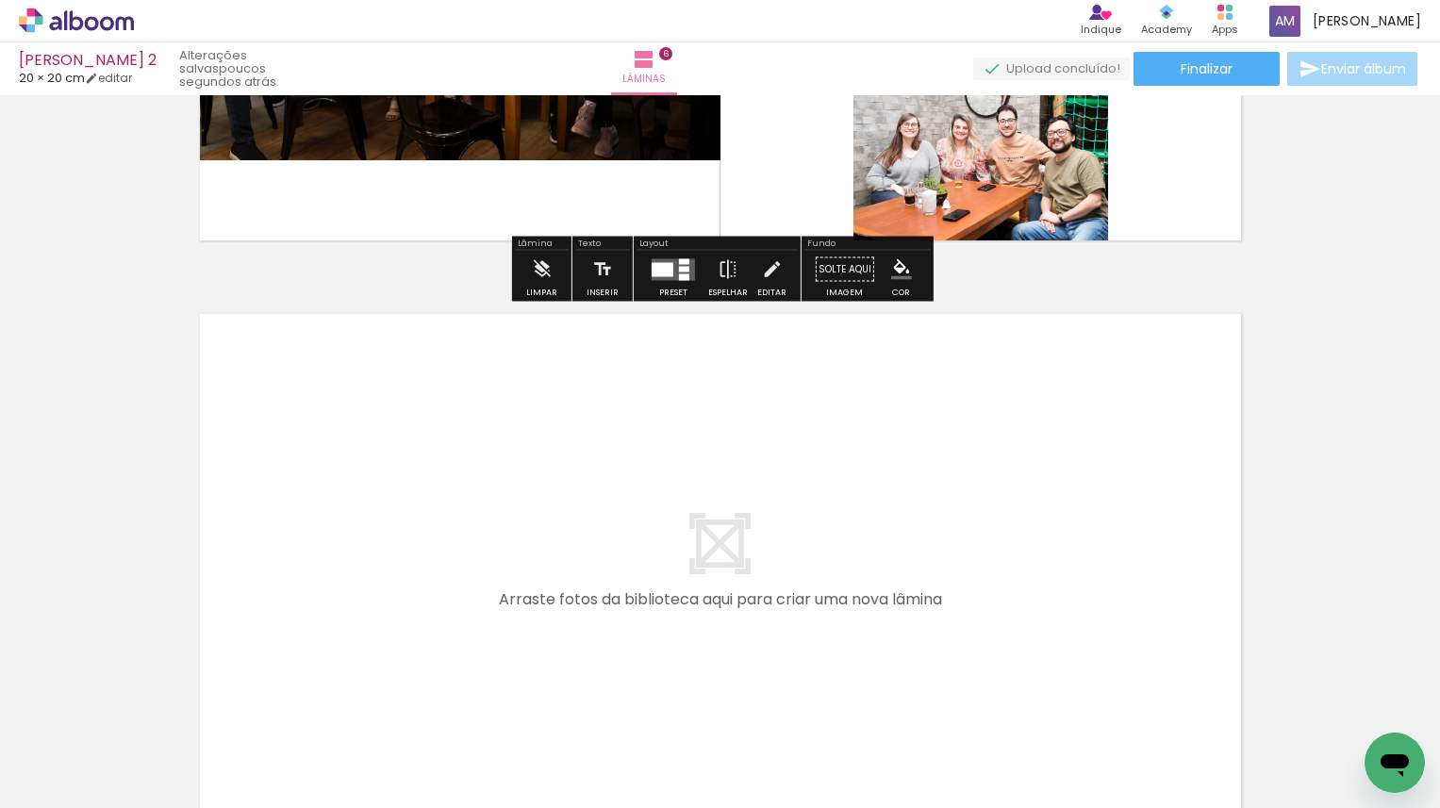
scroll to position [3377, 0]
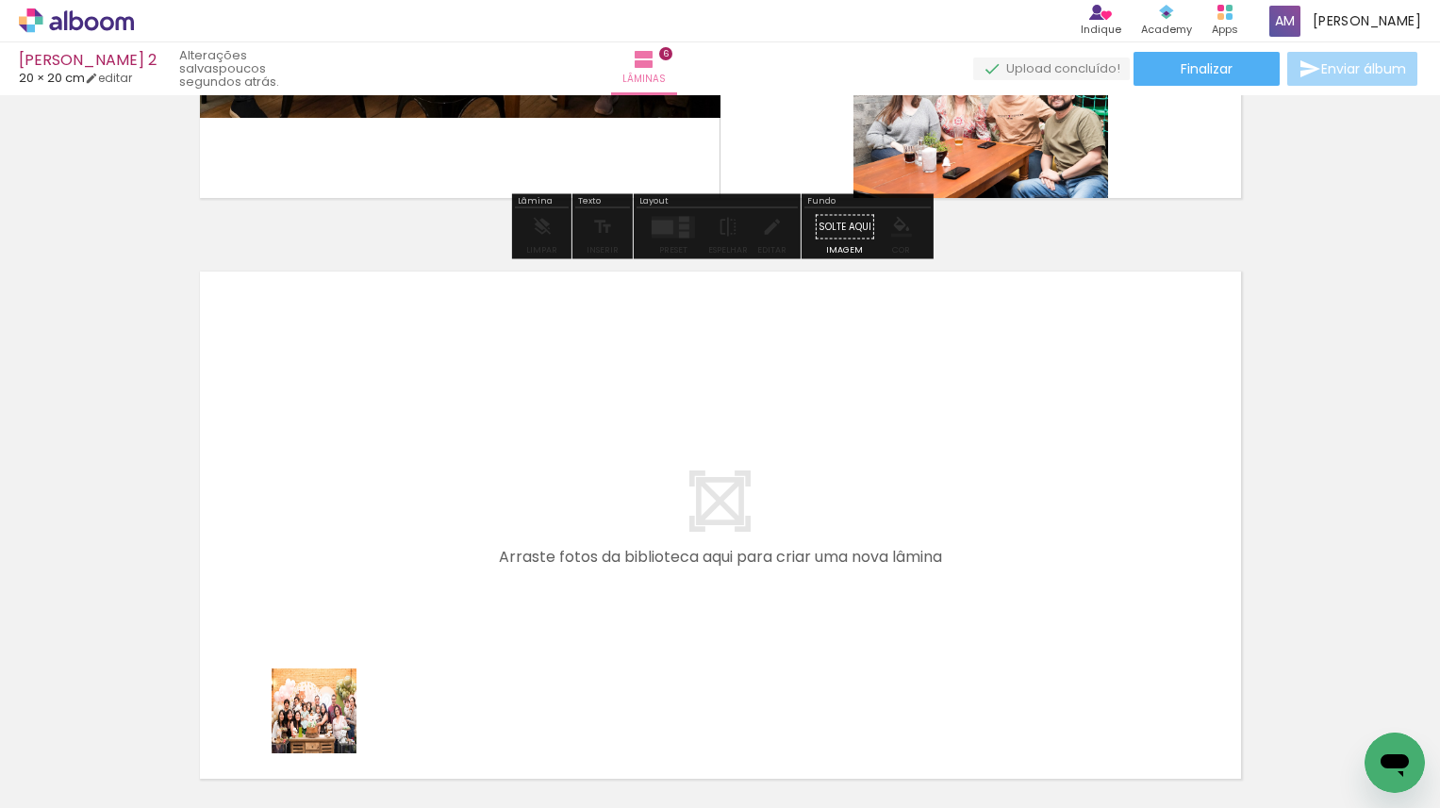
drag, startPoint x: 328, startPoint y: 738, endPoint x: 320, endPoint y: 572, distance: 166.2
click at [320, 572] on quentale-workspace at bounding box center [720, 404] width 1440 height 808
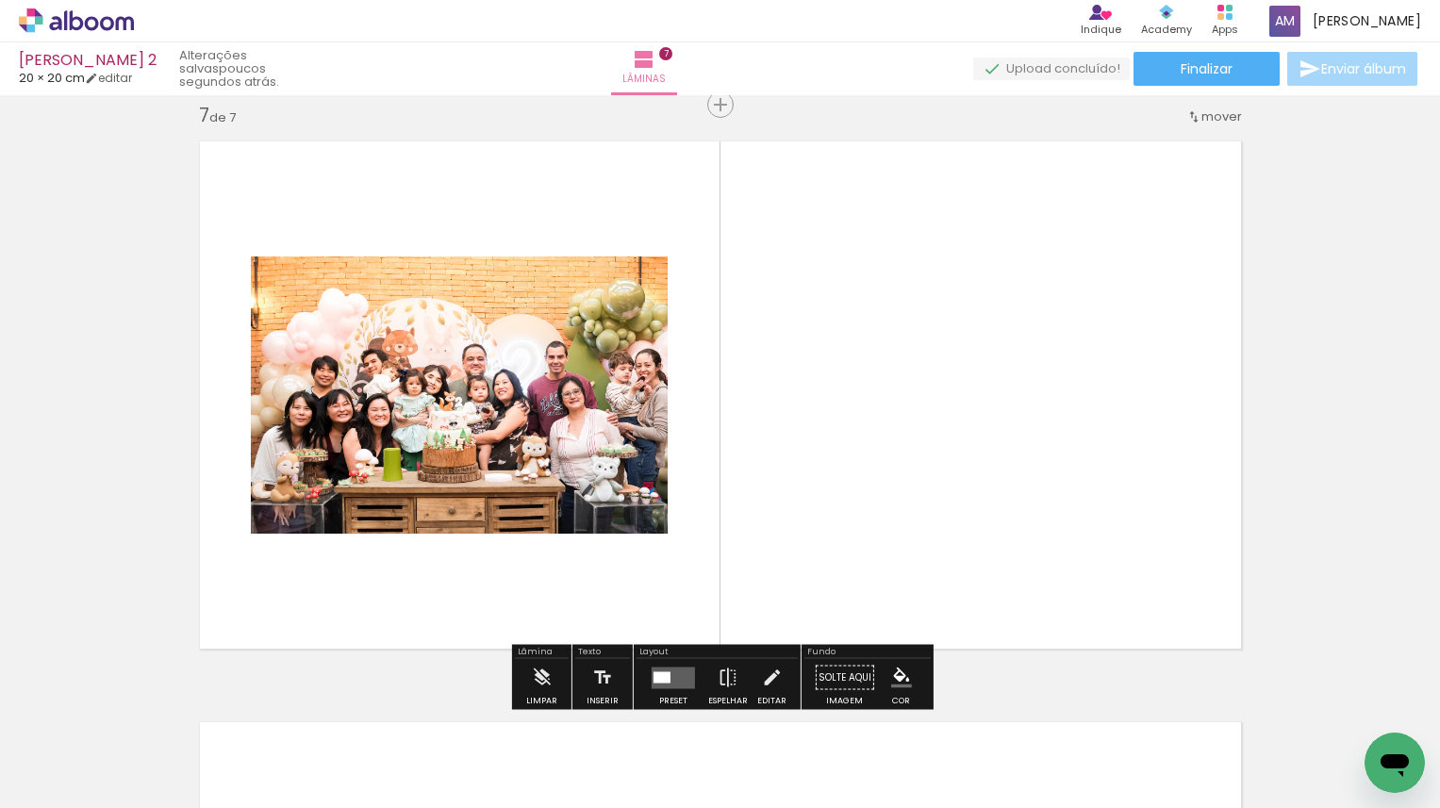
scroll to position [3509, 0]
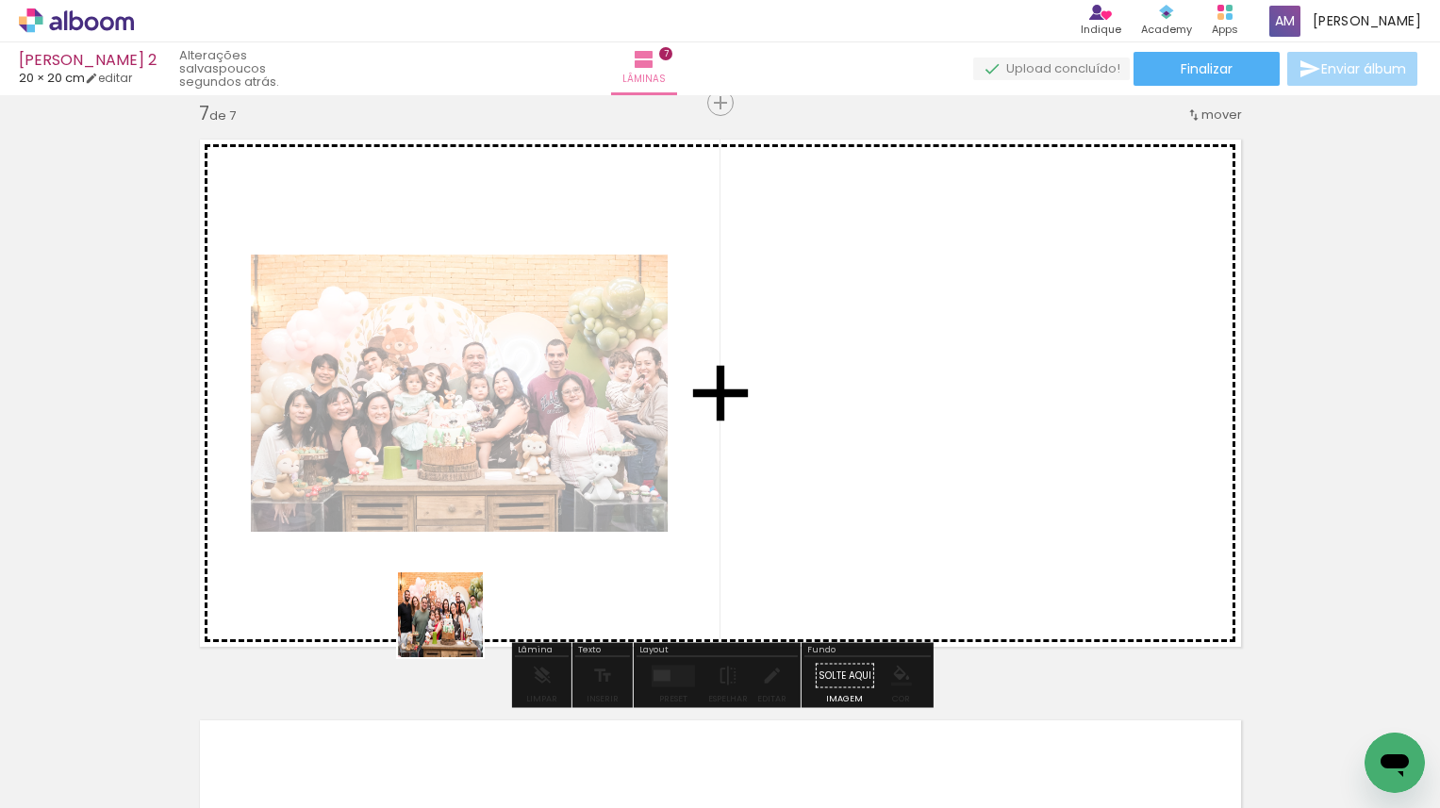
drag, startPoint x: 537, startPoint y: 757, endPoint x: 429, endPoint y: 600, distance: 190.7
click at [429, 600] on quentale-workspace at bounding box center [720, 404] width 1440 height 808
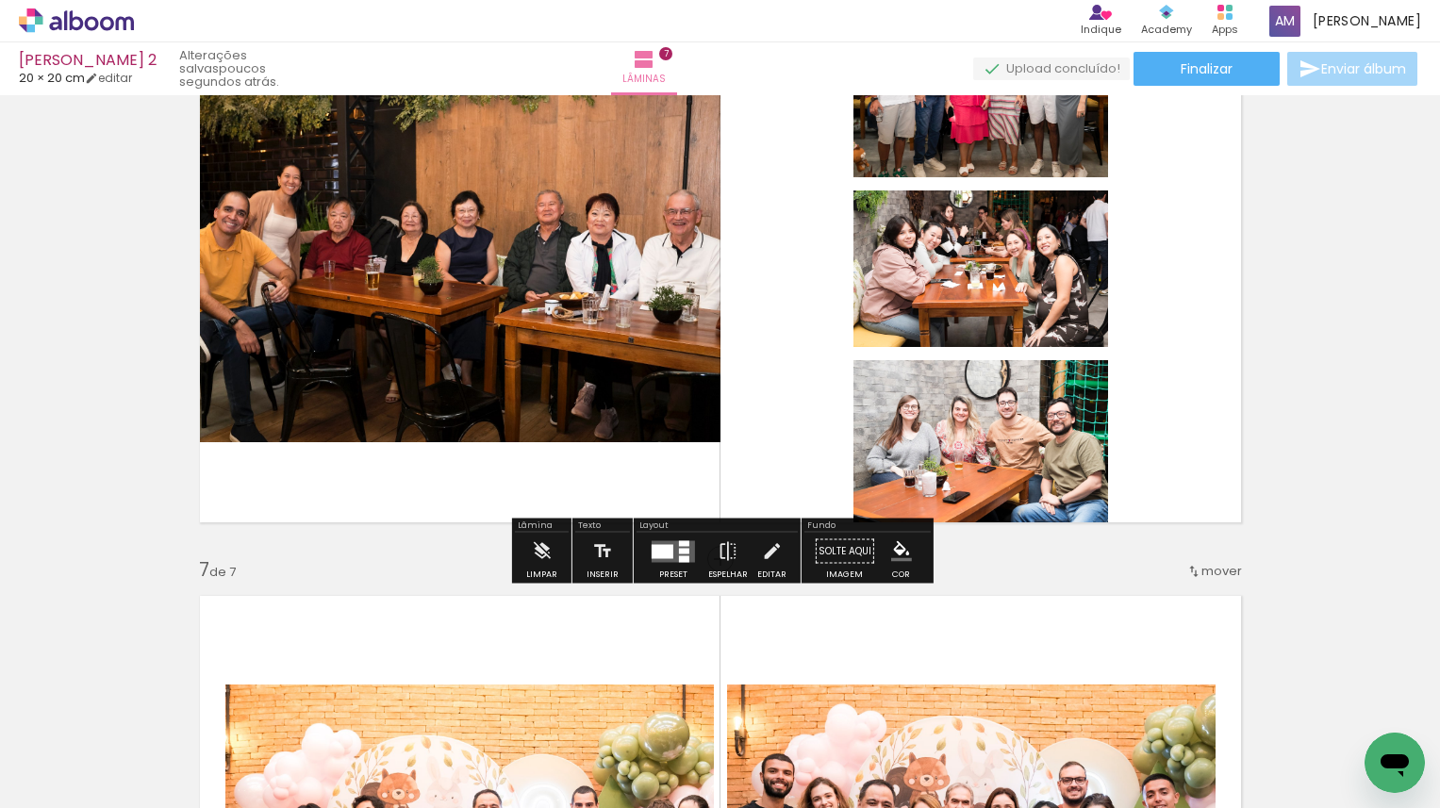
scroll to position [3054, 0]
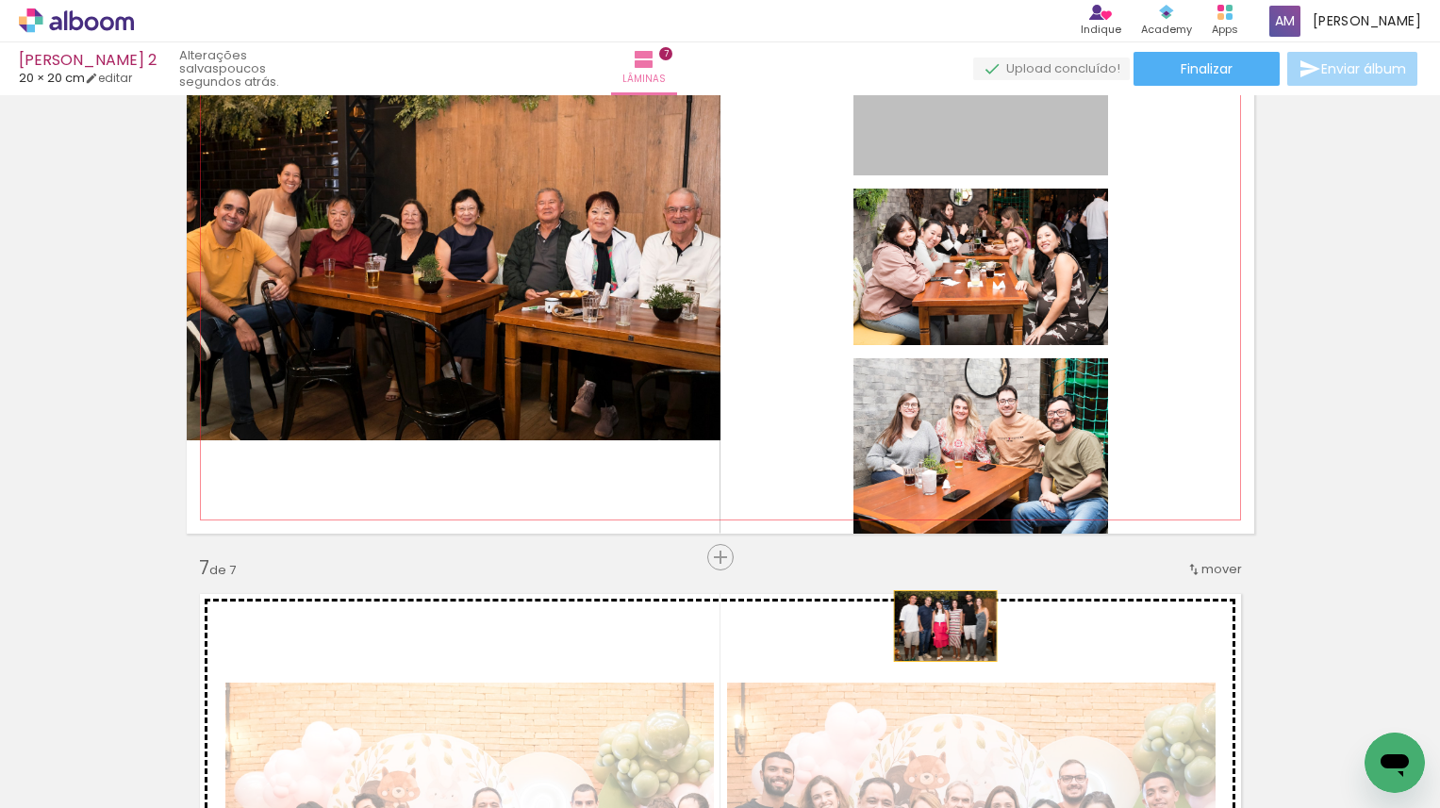
drag, startPoint x: 1015, startPoint y: 151, endPoint x: 943, endPoint y: 628, distance: 482.5
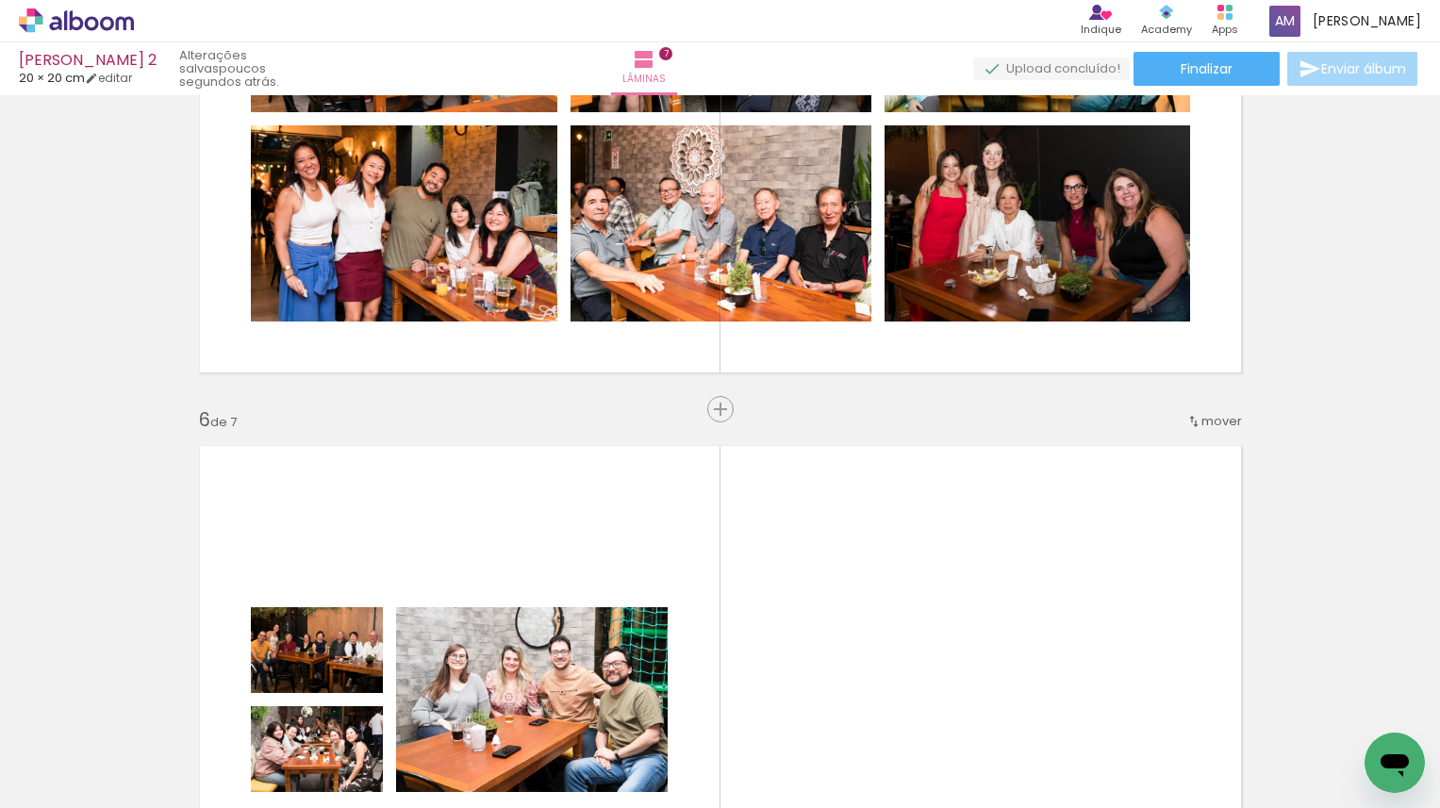
scroll to position [2600, 0]
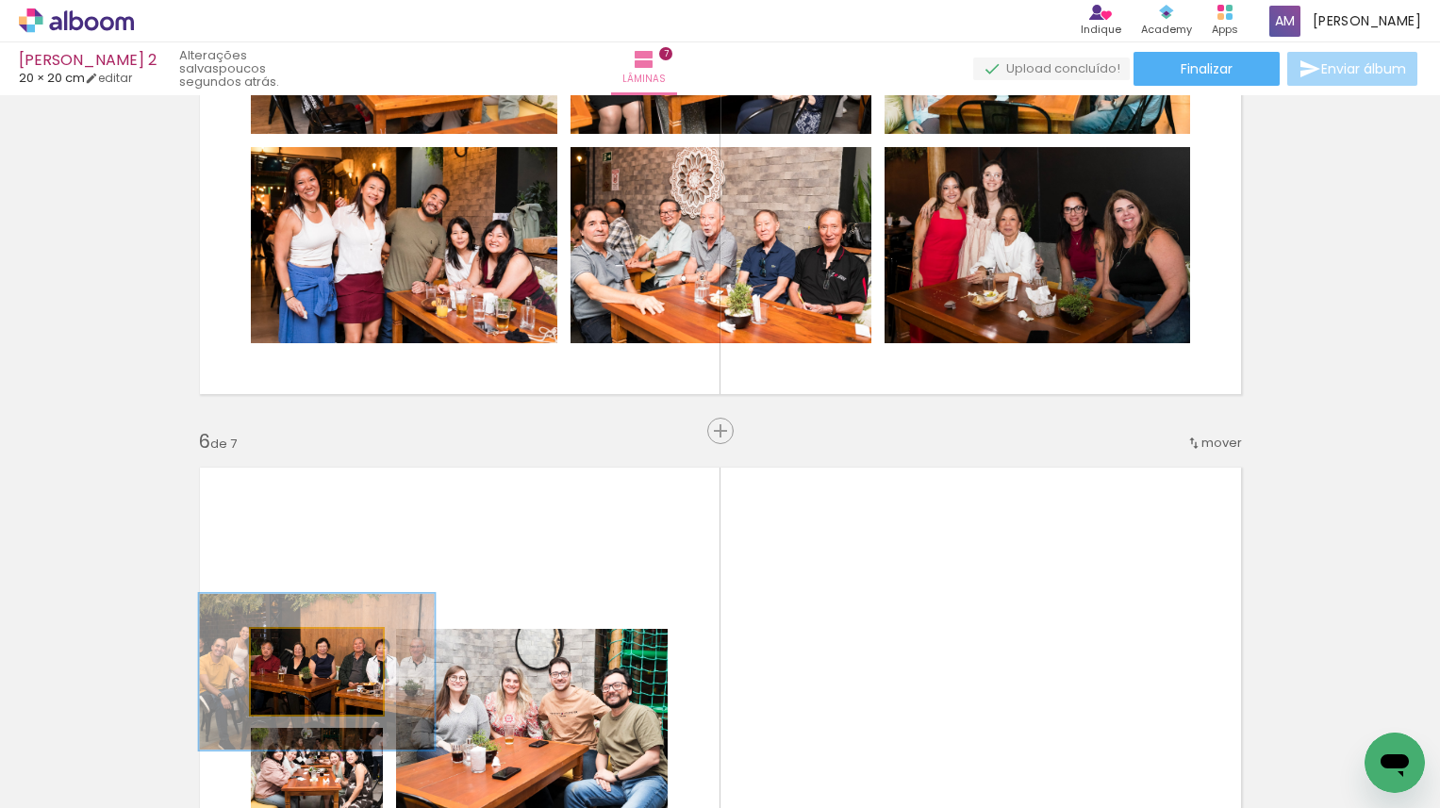
drag, startPoint x: 339, startPoint y: 661, endPoint x: 337, endPoint y: 528, distance: 133.0
type paper-slider "162"
click at [337, 528] on quentale-layouter at bounding box center [721, 722] width 1068 height 534
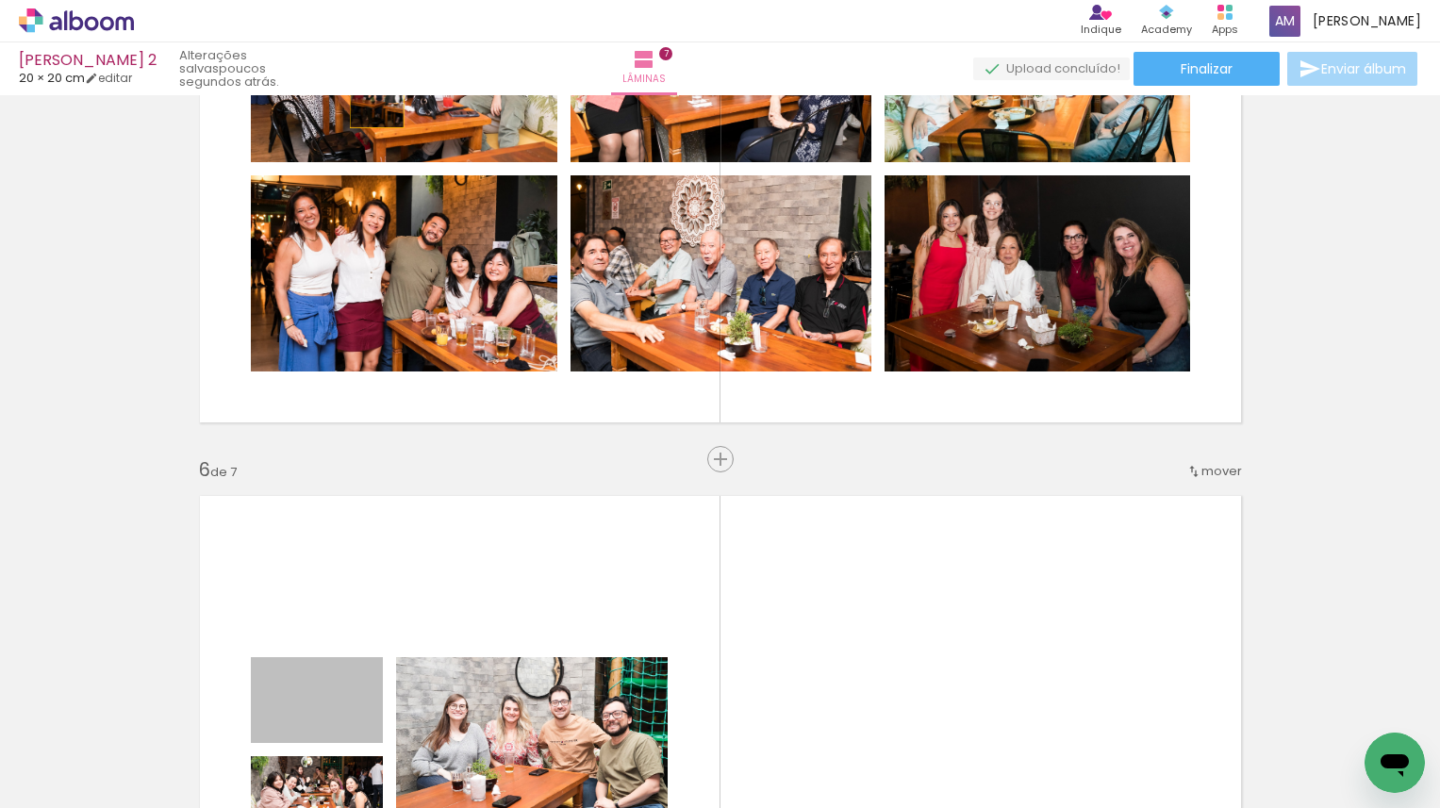
scroll to position [2518, 0]
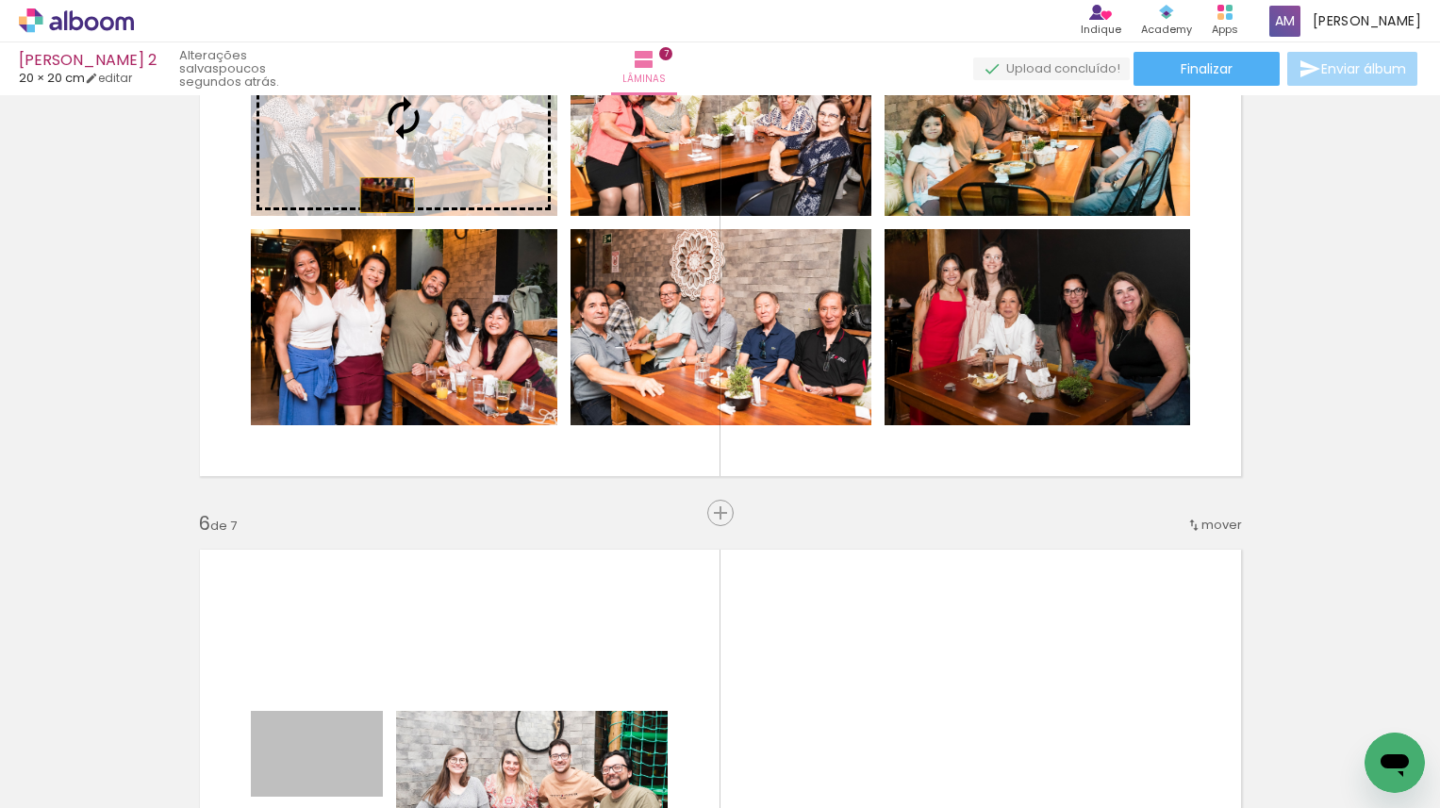
drag, startPoint x: 355, startPoint y: 676, endPoint x: 387, endPoint y: 113, distance: 563.9
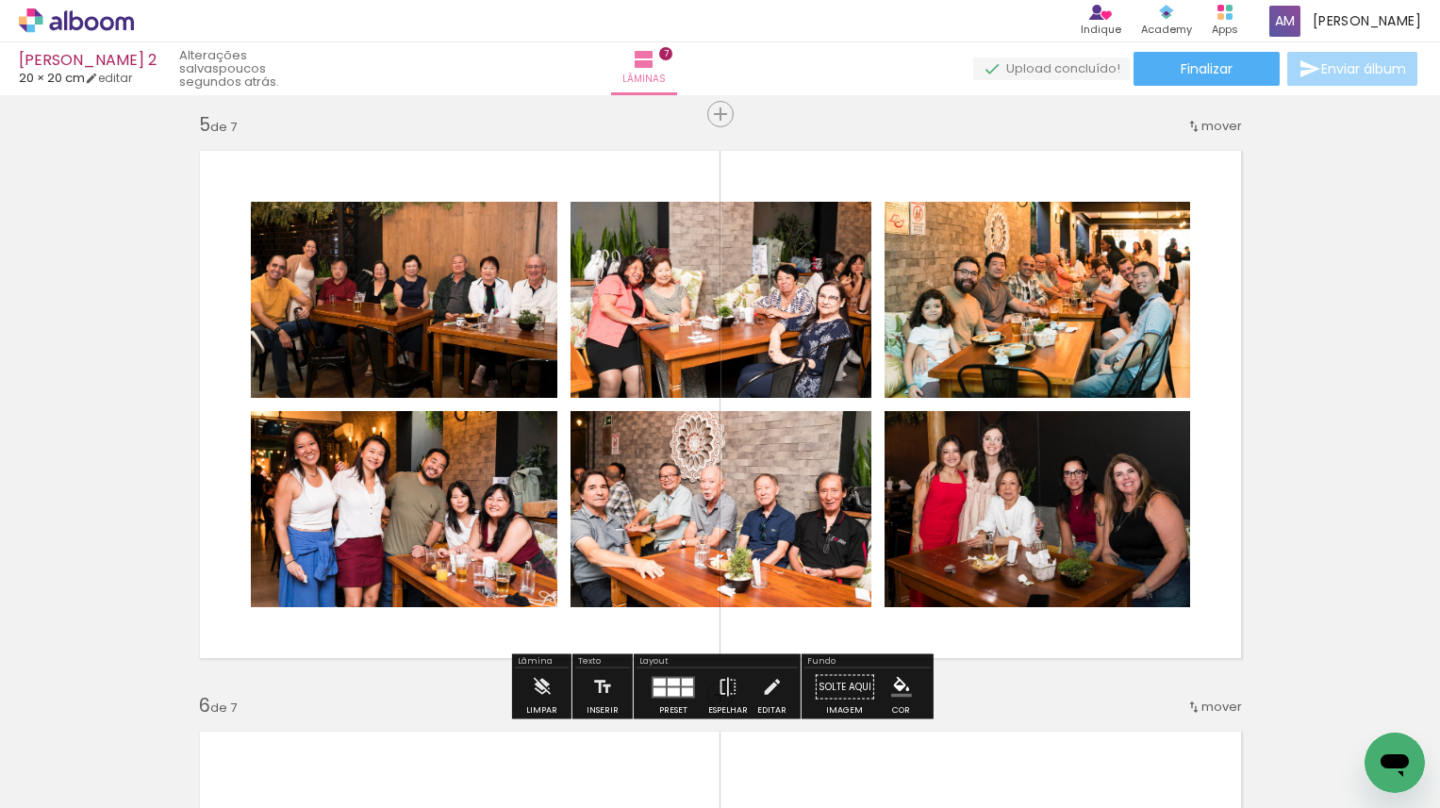
scroll to position [2338, 0]
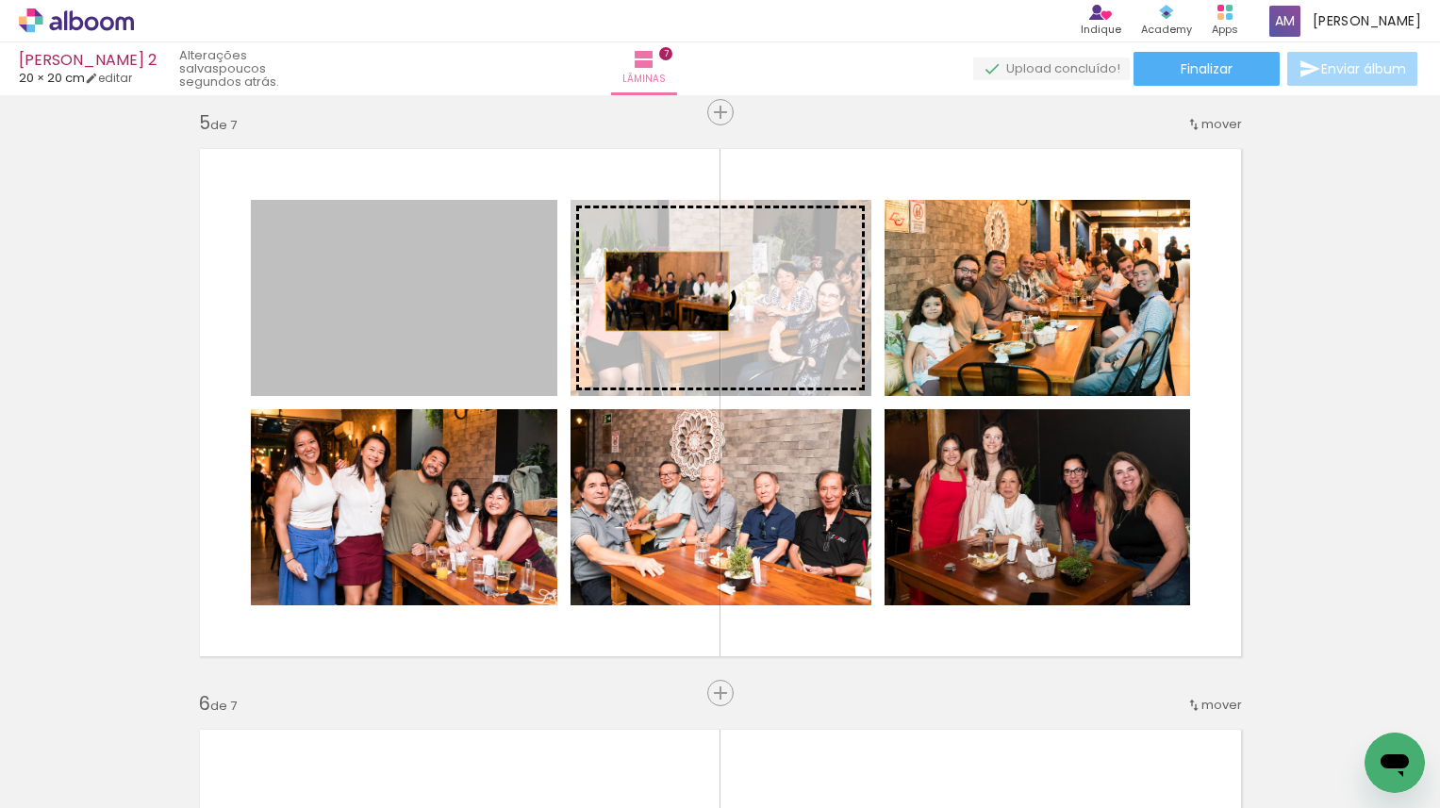
drag, startPoint x: 407, startPoint y: 317, endPoint x: 668, endPoint y: 288, distance: 261.9
click at [0, 0] on slot at bounding box center [0, 0] width 0 height 0
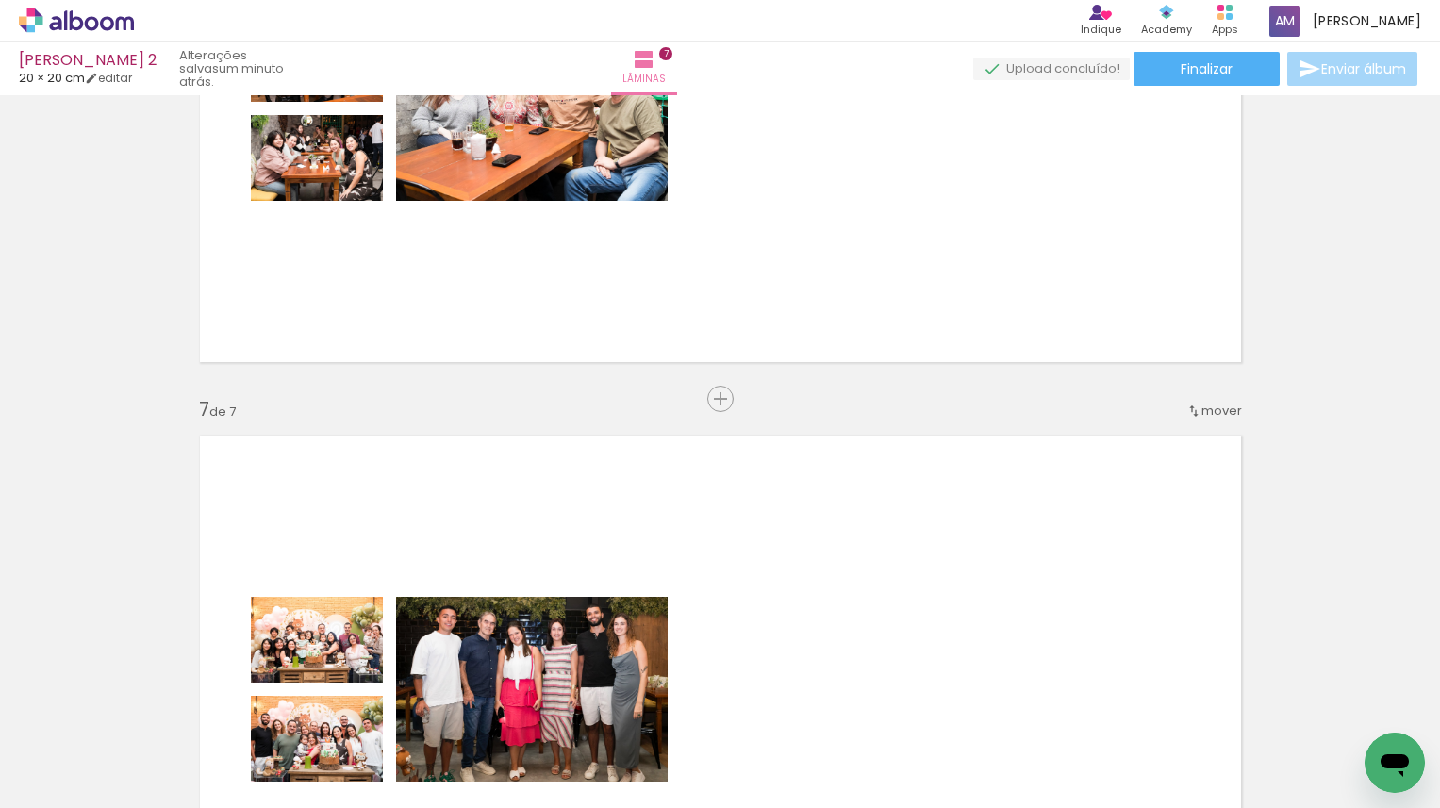
scroll to position [3220, 0]
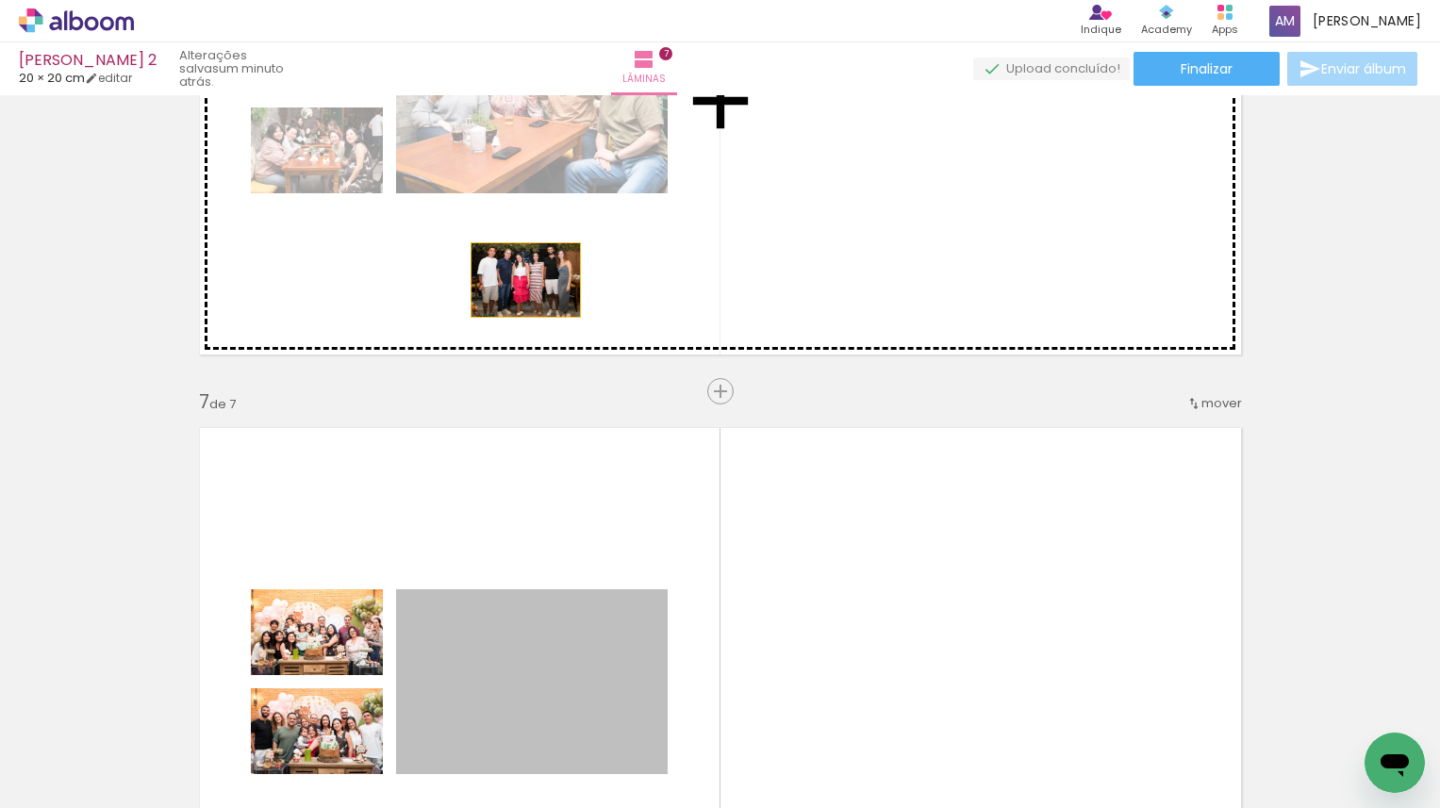
drag, startPoint x: 558, startPoint y: 656, endPoint x: 525, endPoint y: 280, distance: 377.7
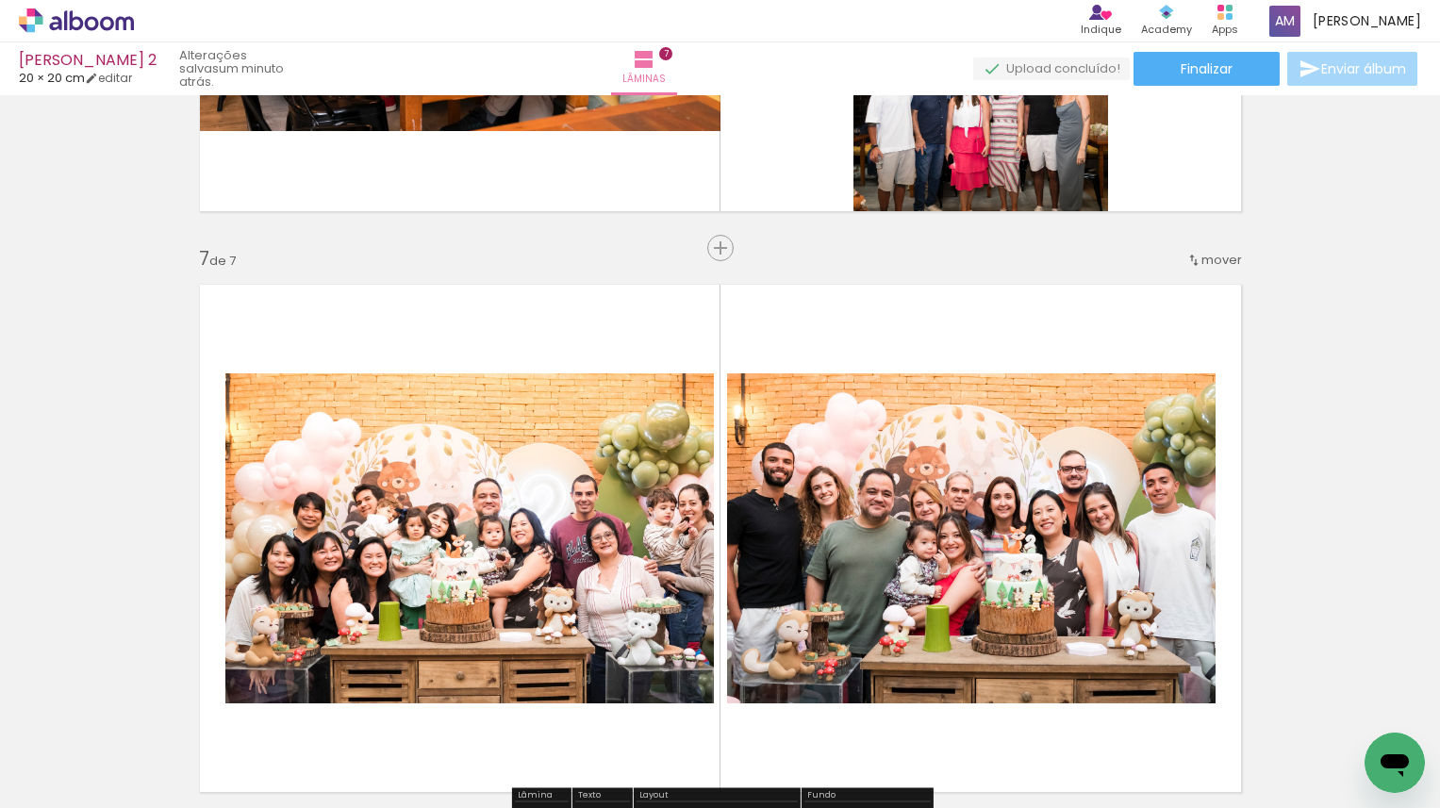
scroll to position [3384, 0]
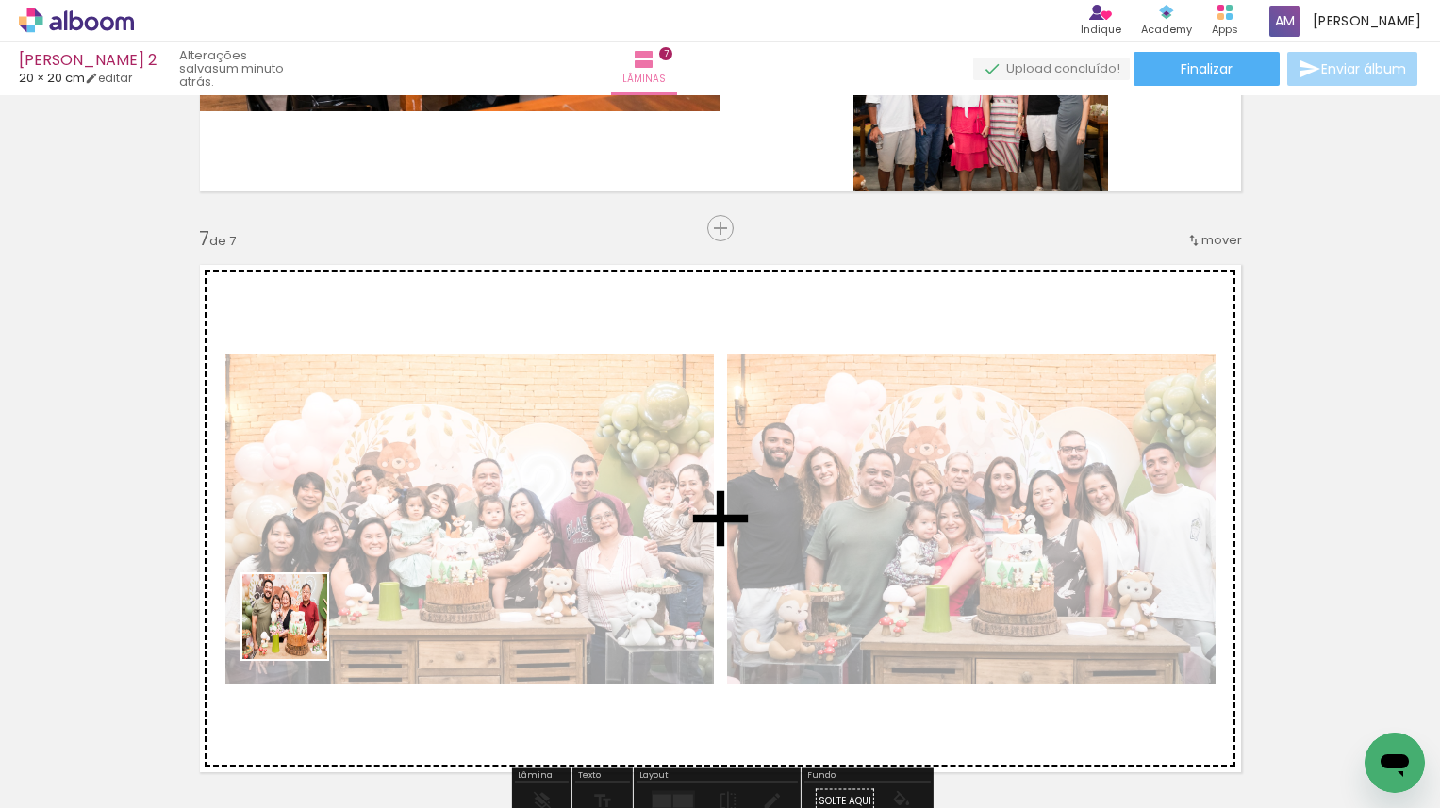
drag, startPoint x: 191, startPoint y: 765, endPoint x: 302, endPoint y: 628, distance: 175.7
click at [302, 628] on quentale-workspace at bounding box center [720, 404] width 1440 height 808
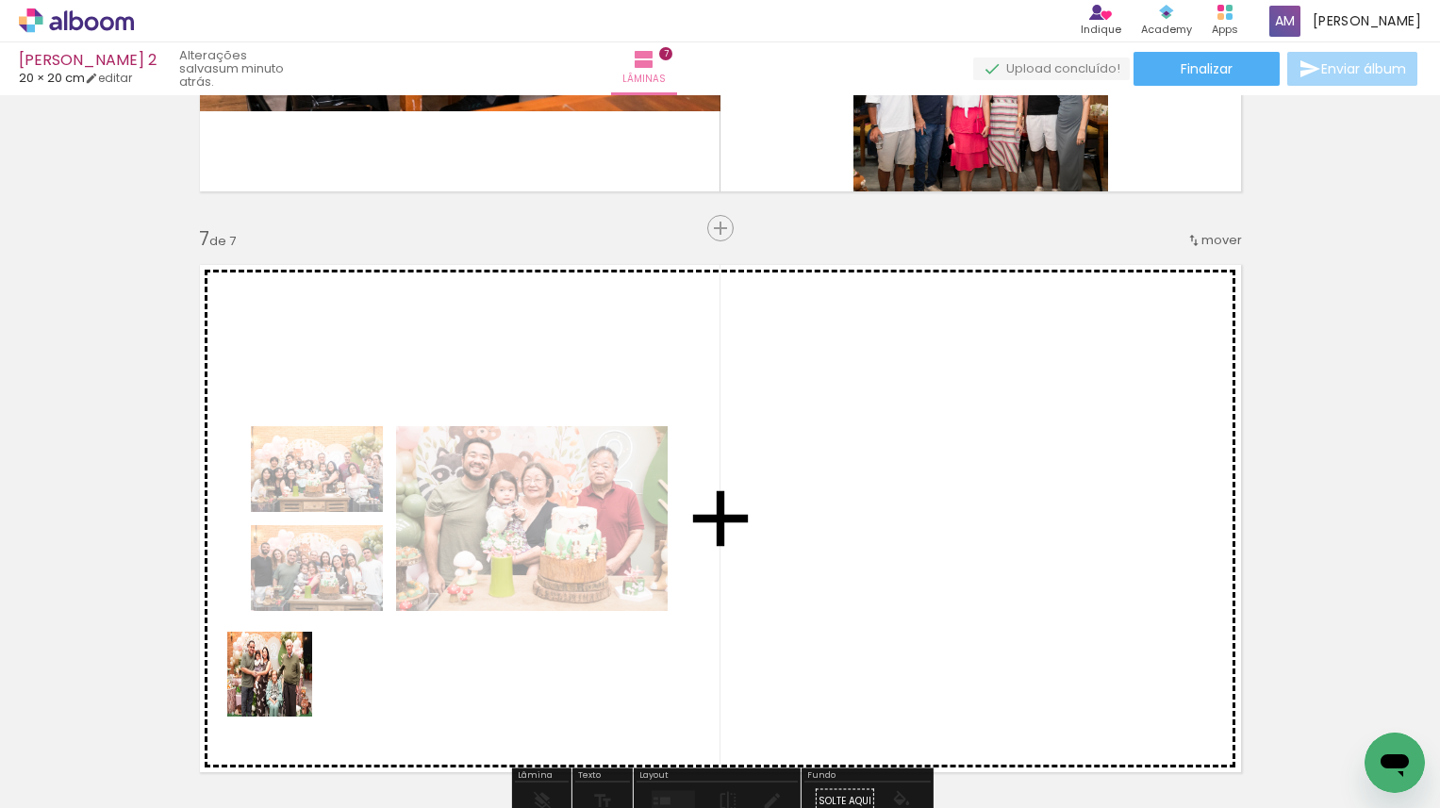
drag, startPoint x: 215, startPoint y: 760, endPoint x: 390, endPoint y: 608, distance: 232.0
click at [390, 608] on quentale-workspace at bounding box center [720, 404] width 1440 height 808
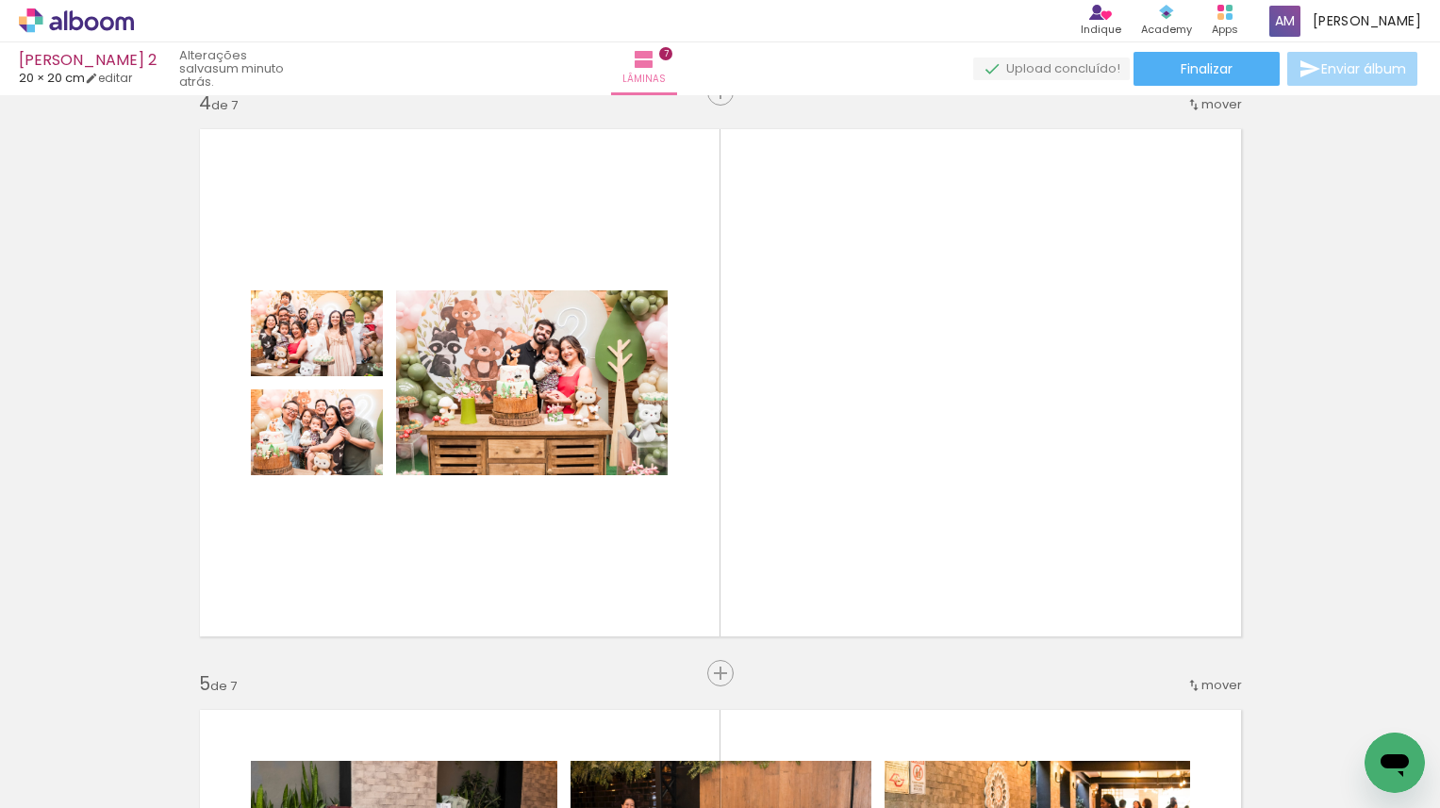
scroll to position [1774, 0]
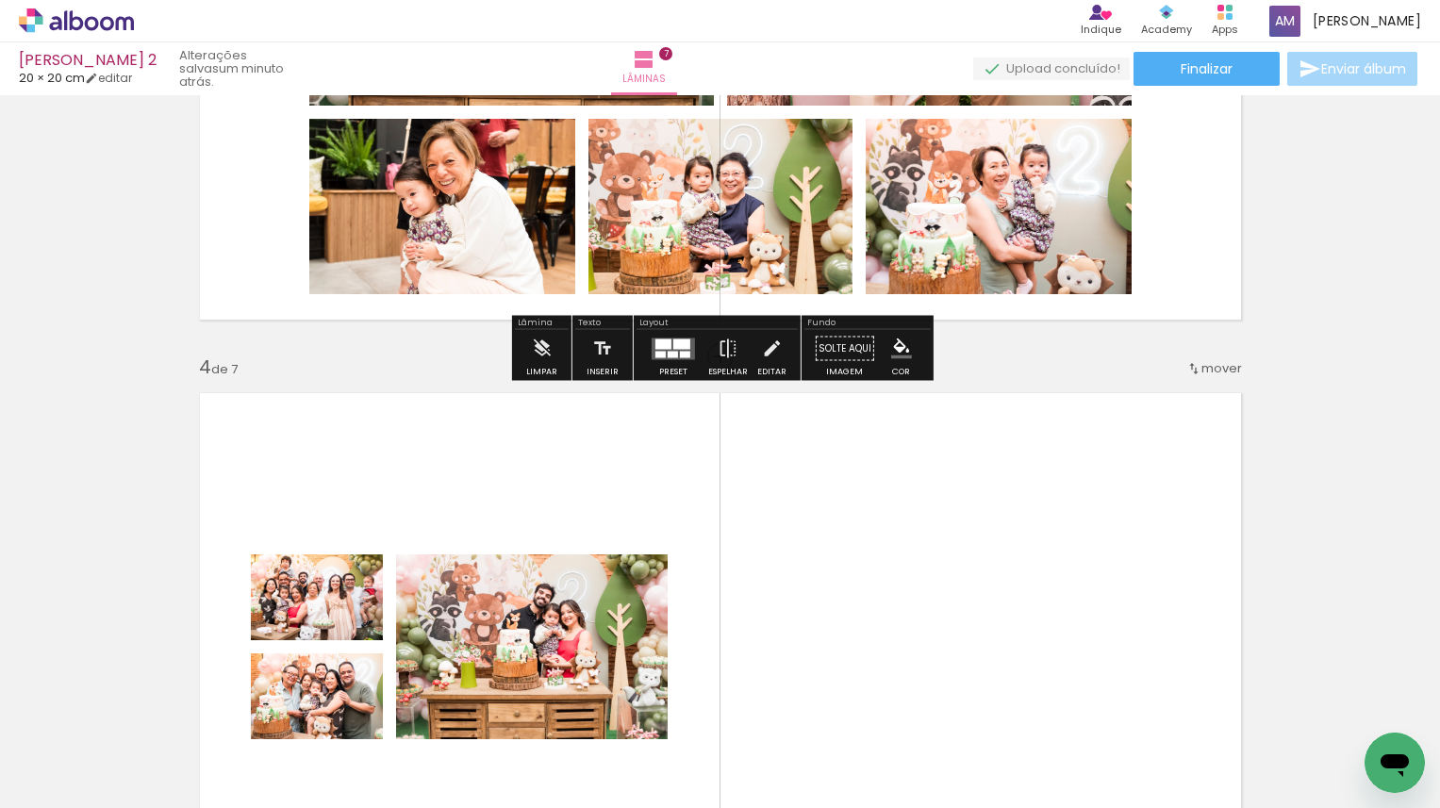
scroll to position [1531, 0]
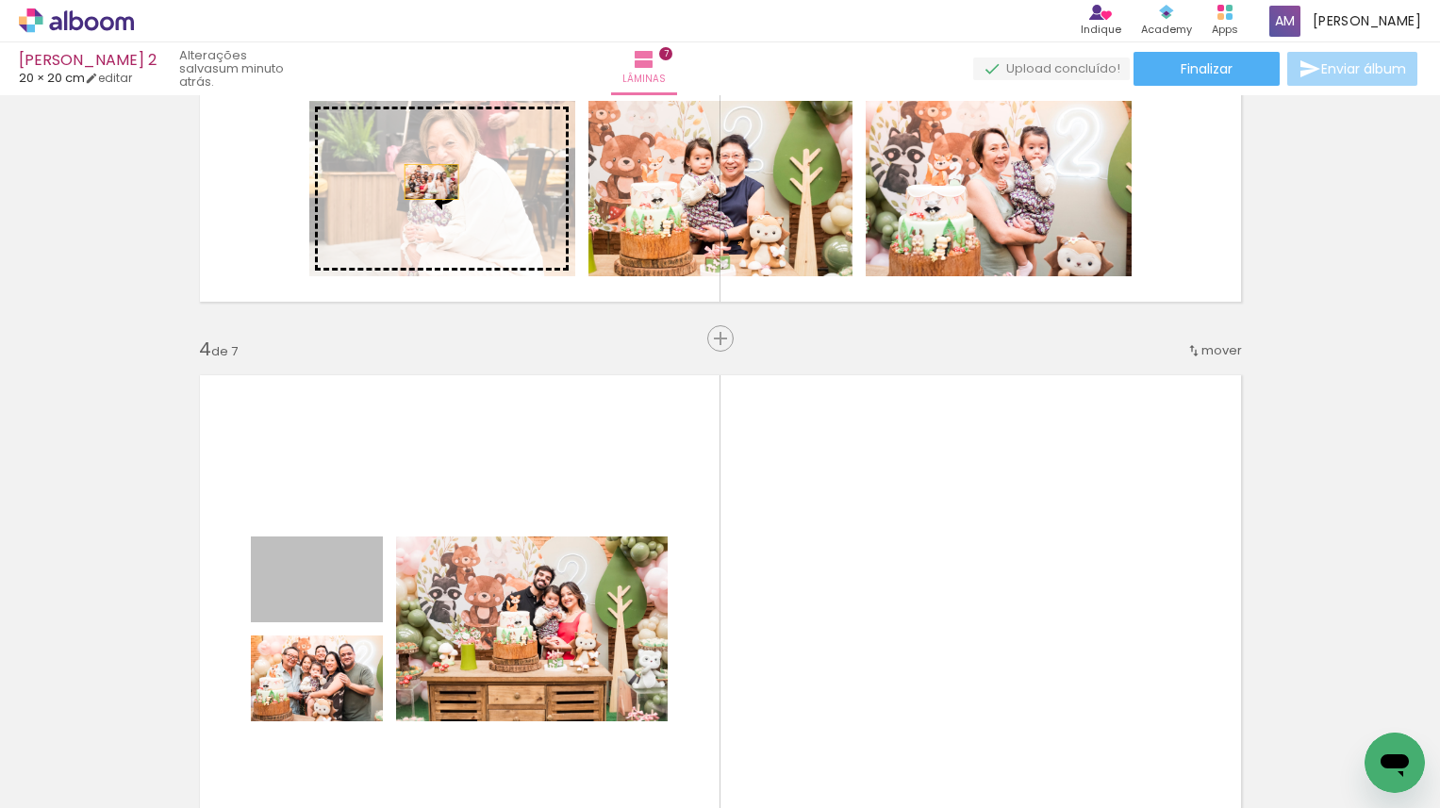
drag, startPoint x: 343, startPoint y: 588, endPoint x: 431, endPoint y: 182, distance: 414.9
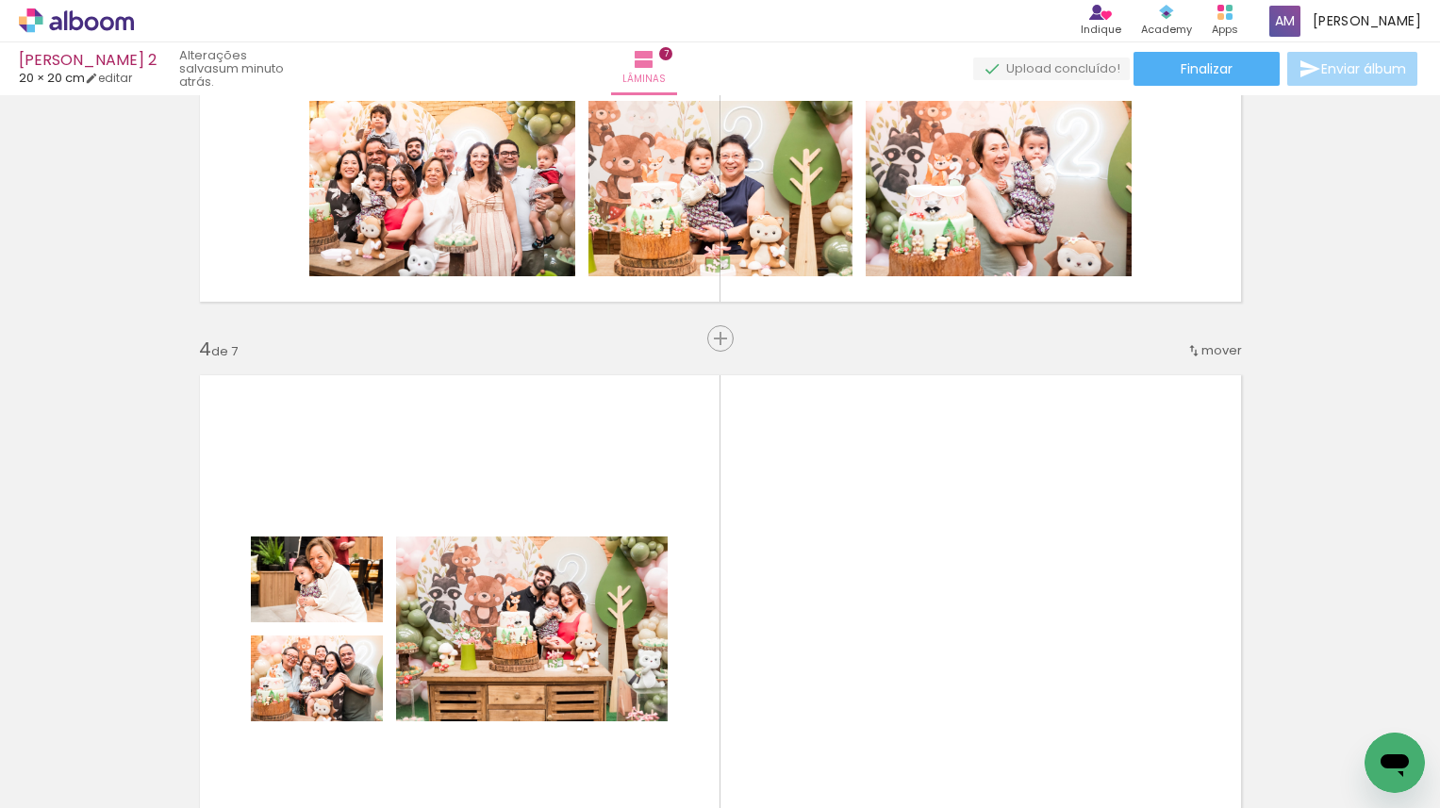
type paper-slider "169"
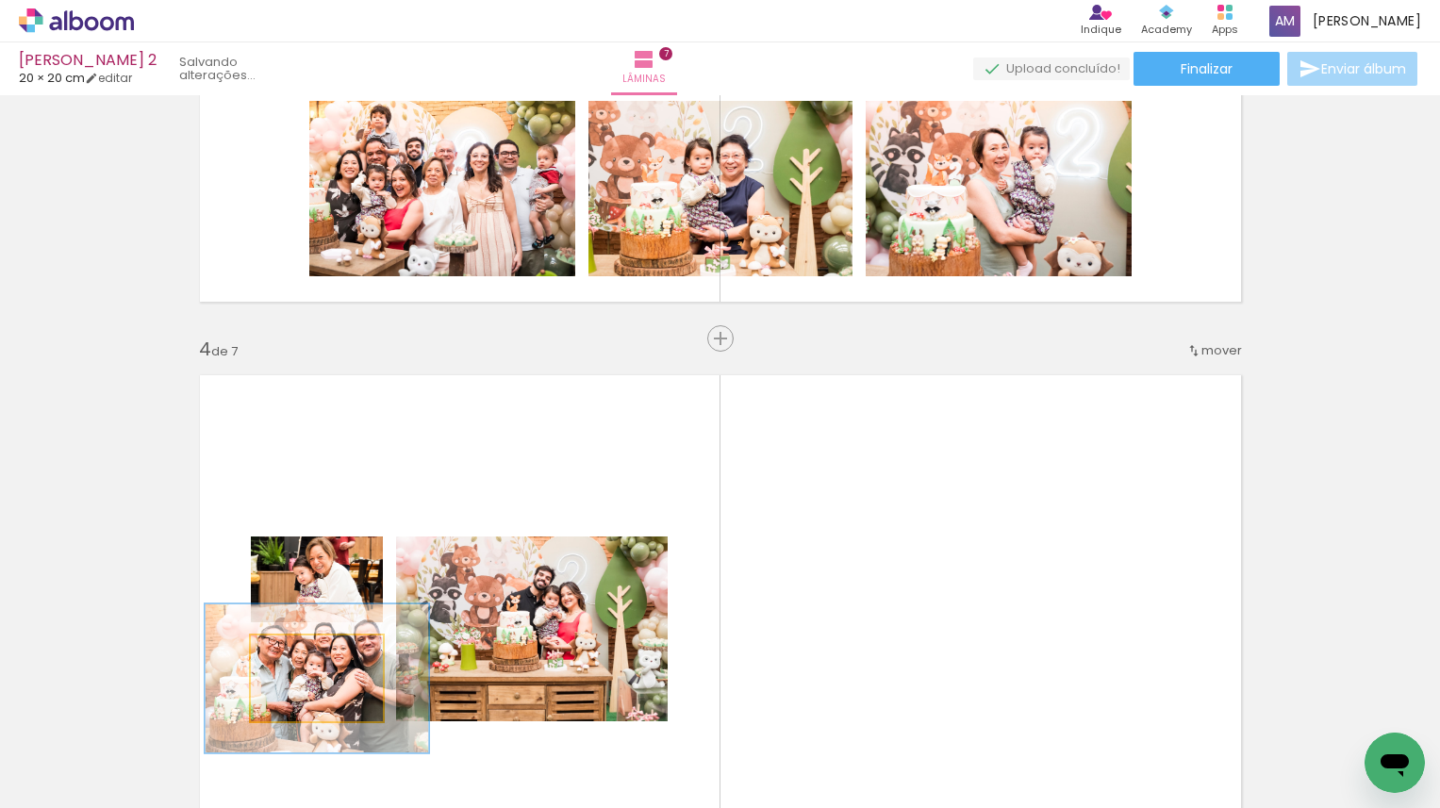
click at [340, 666] on div at bounding box center [326, 655] width 66 height 30
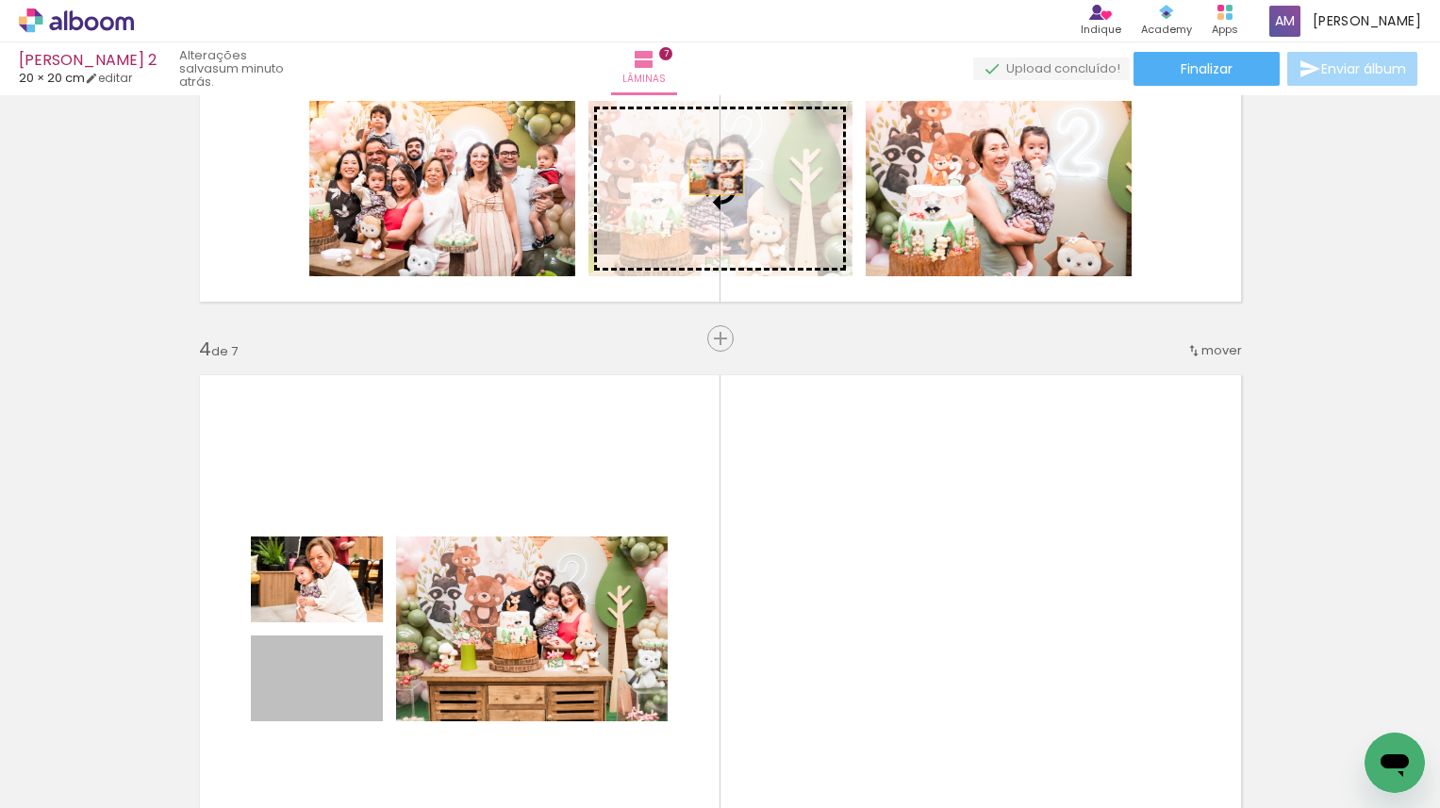
drag, startPoint x: 362, startPoint y: 681, endPoint x: 716, endPoint y: 177, distance: 615.3
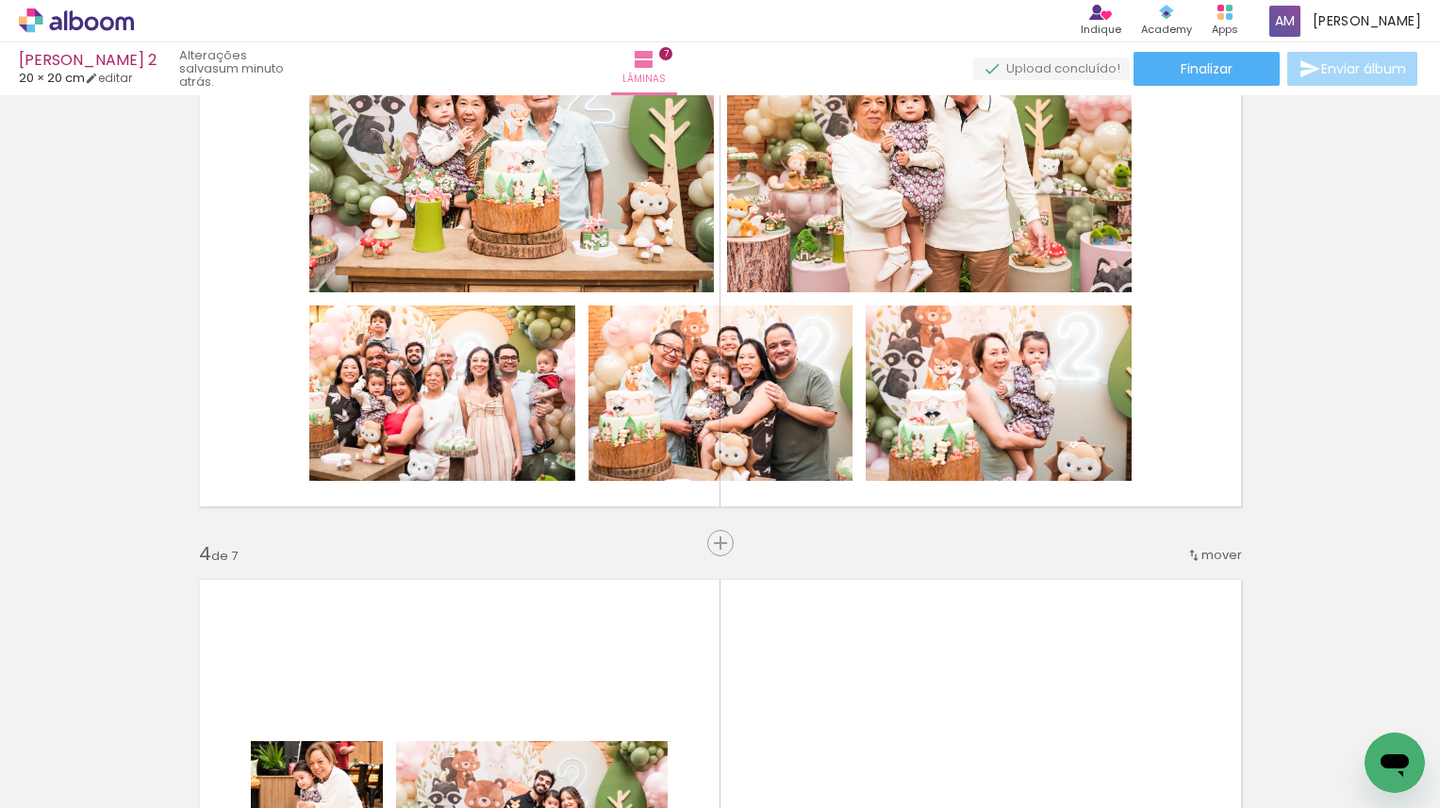
scroll to position [1325, 0]
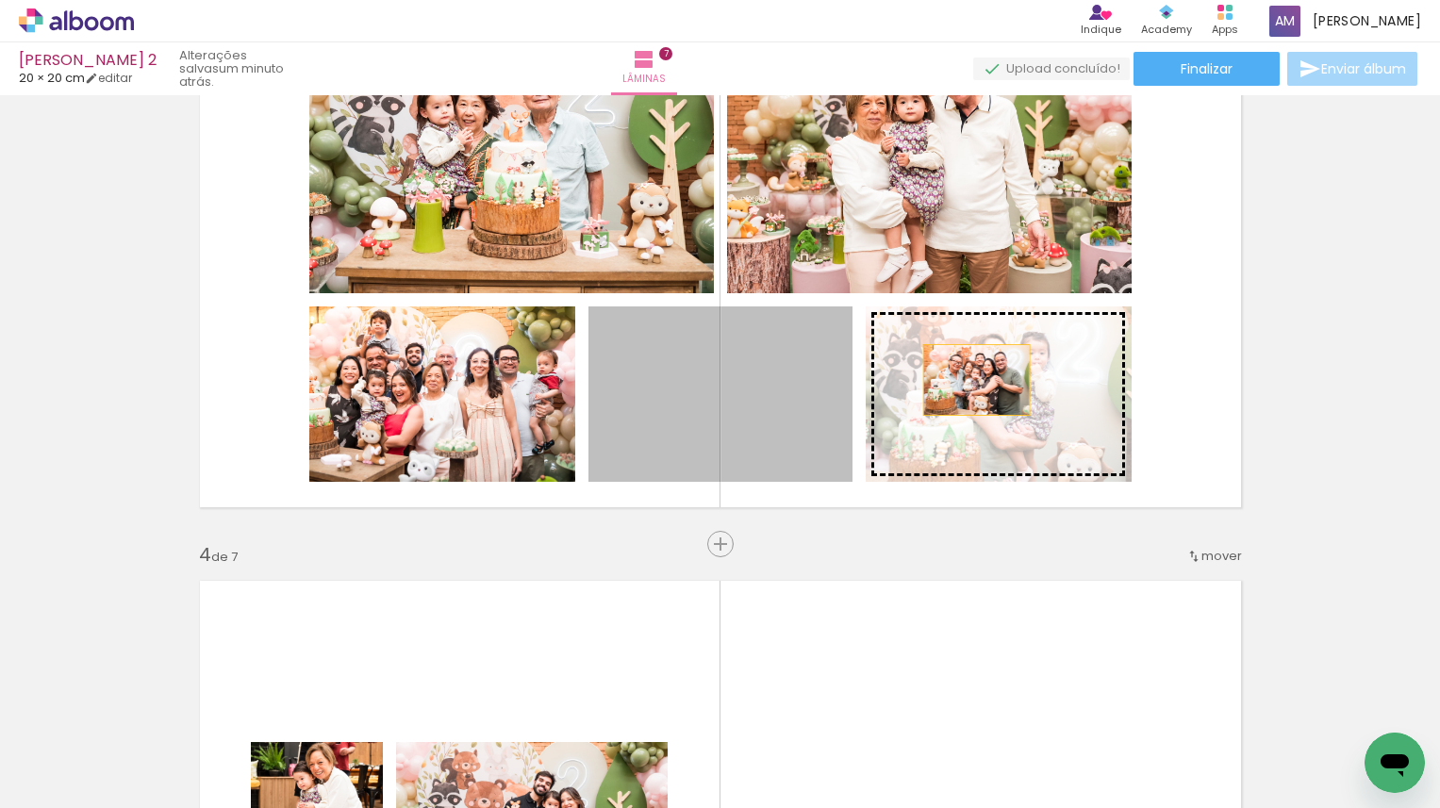
drag, startPoint x: 757, startPoint y: 404, endPoint x: 981, endPoint y: 377, distance: 225.1
click at [0, 0] on slot at bounding box center [0, 0] width 0 height 0
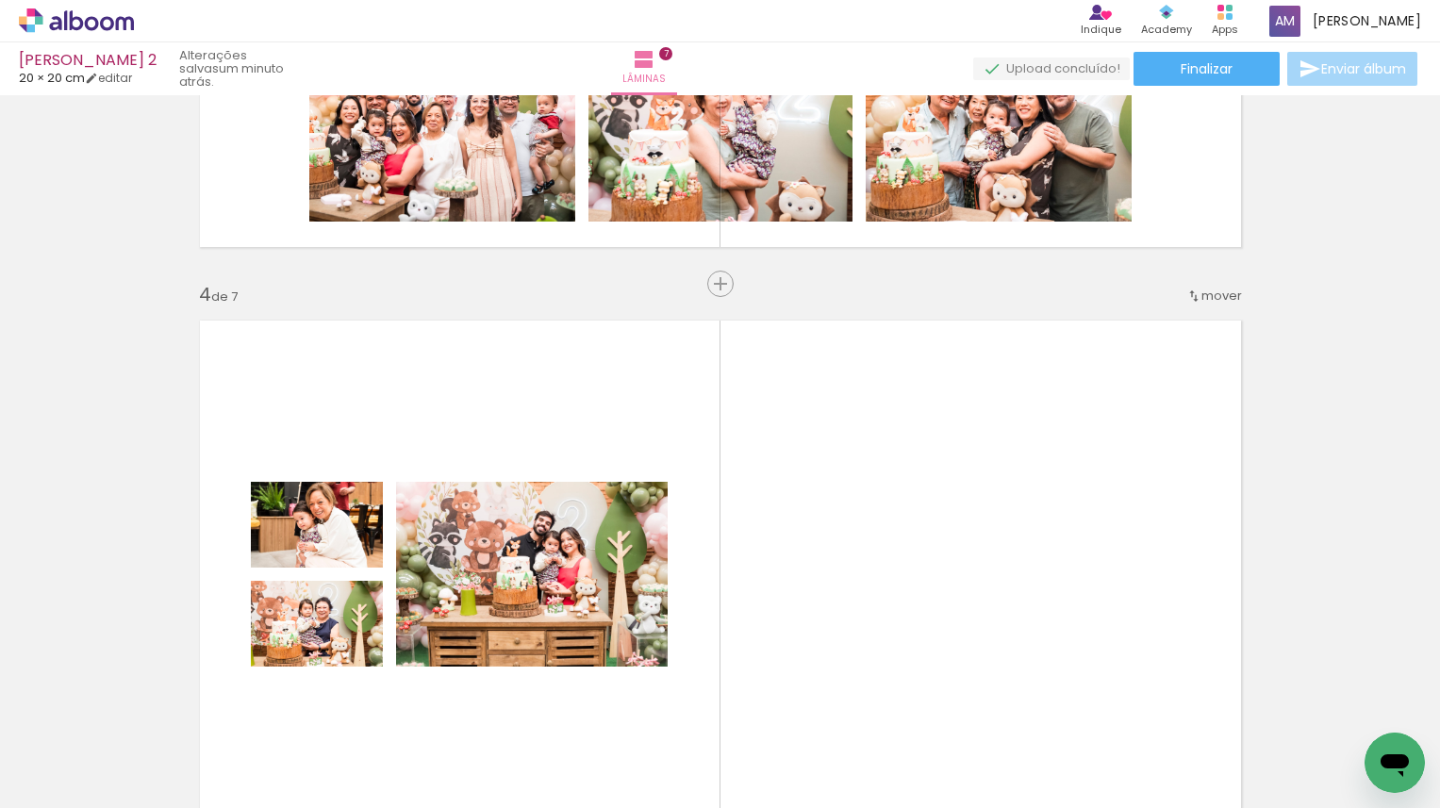
scroll to position [1572, 0]
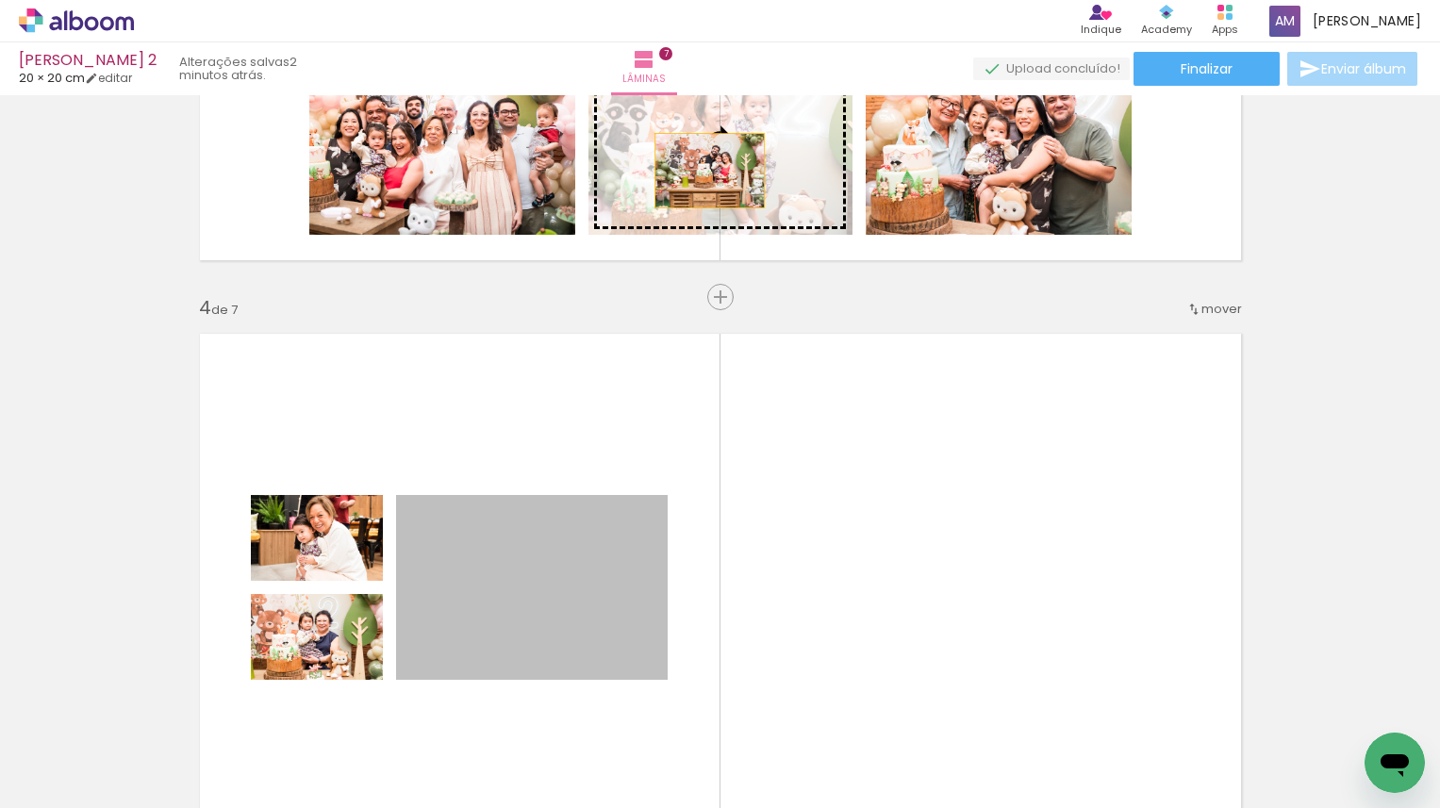
drag, startPoint x: 571, startPoint y: 628, endPoint x: 709, endPoint y: 171, distance: 477.6
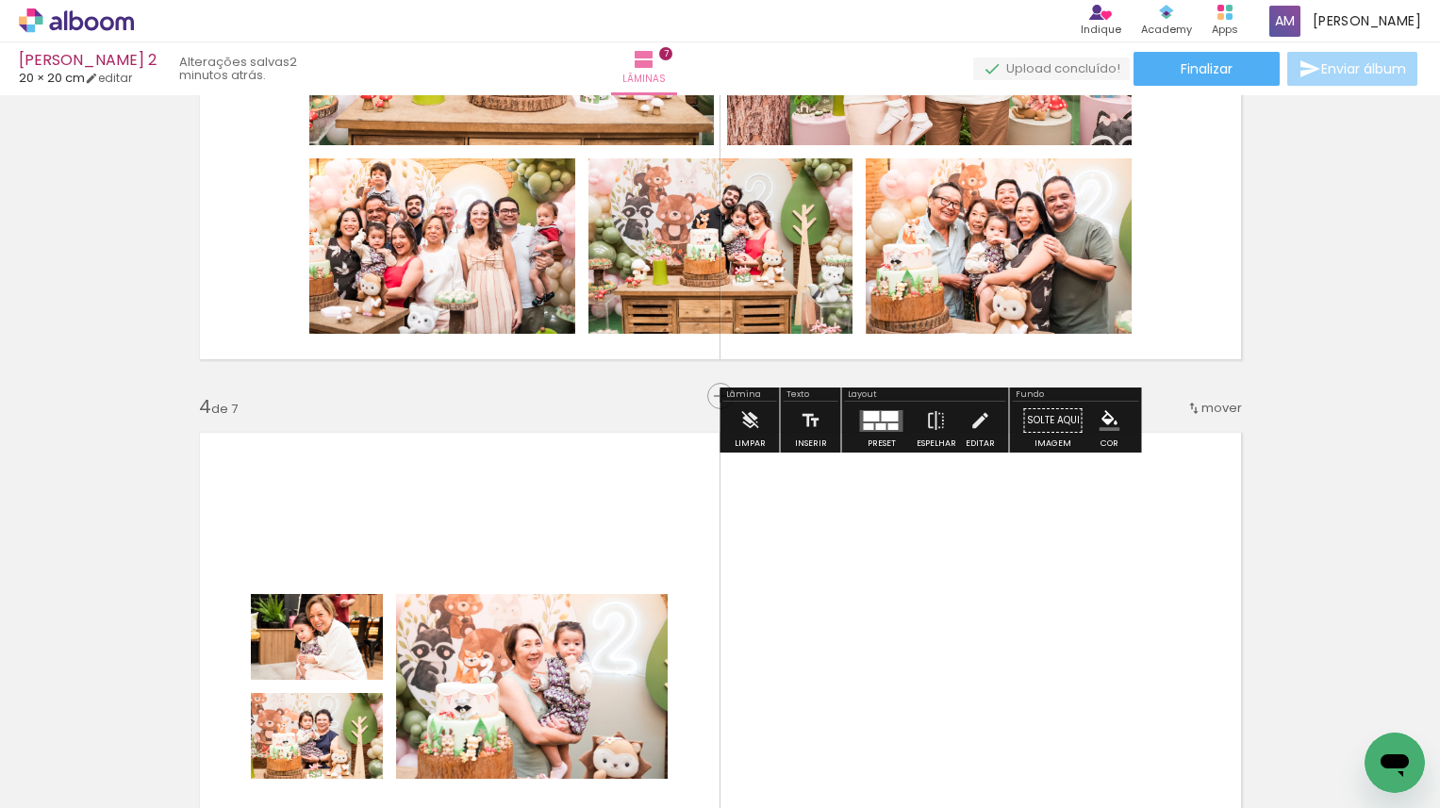
scroll to position [1435, 0]
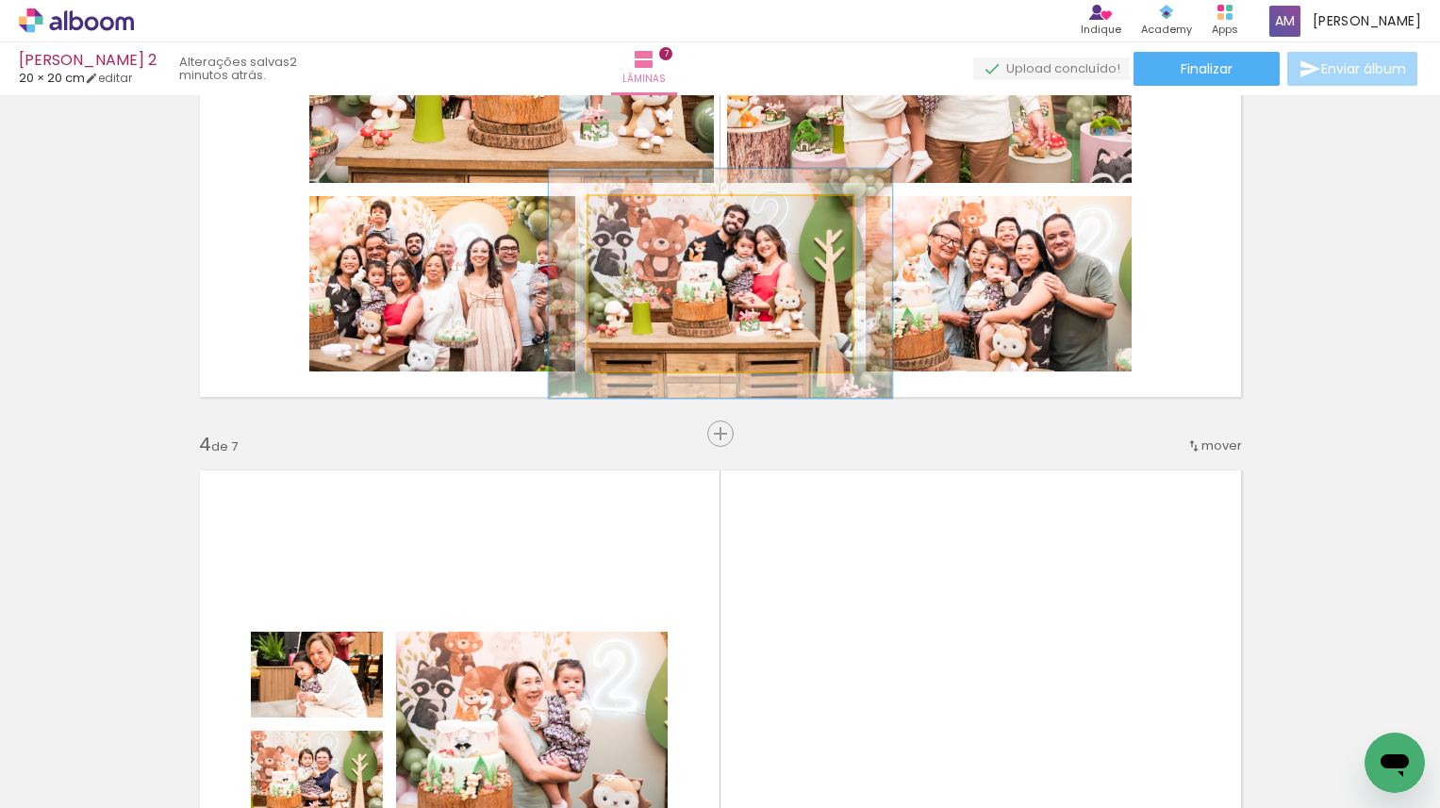
drag, startPoint x: 635, startPoint y: 214, endPoint x: 654, endPoint y: 214, distance: 19.8
click at [654, 214] on div at bounding box center [651, 215] width 17 height 17
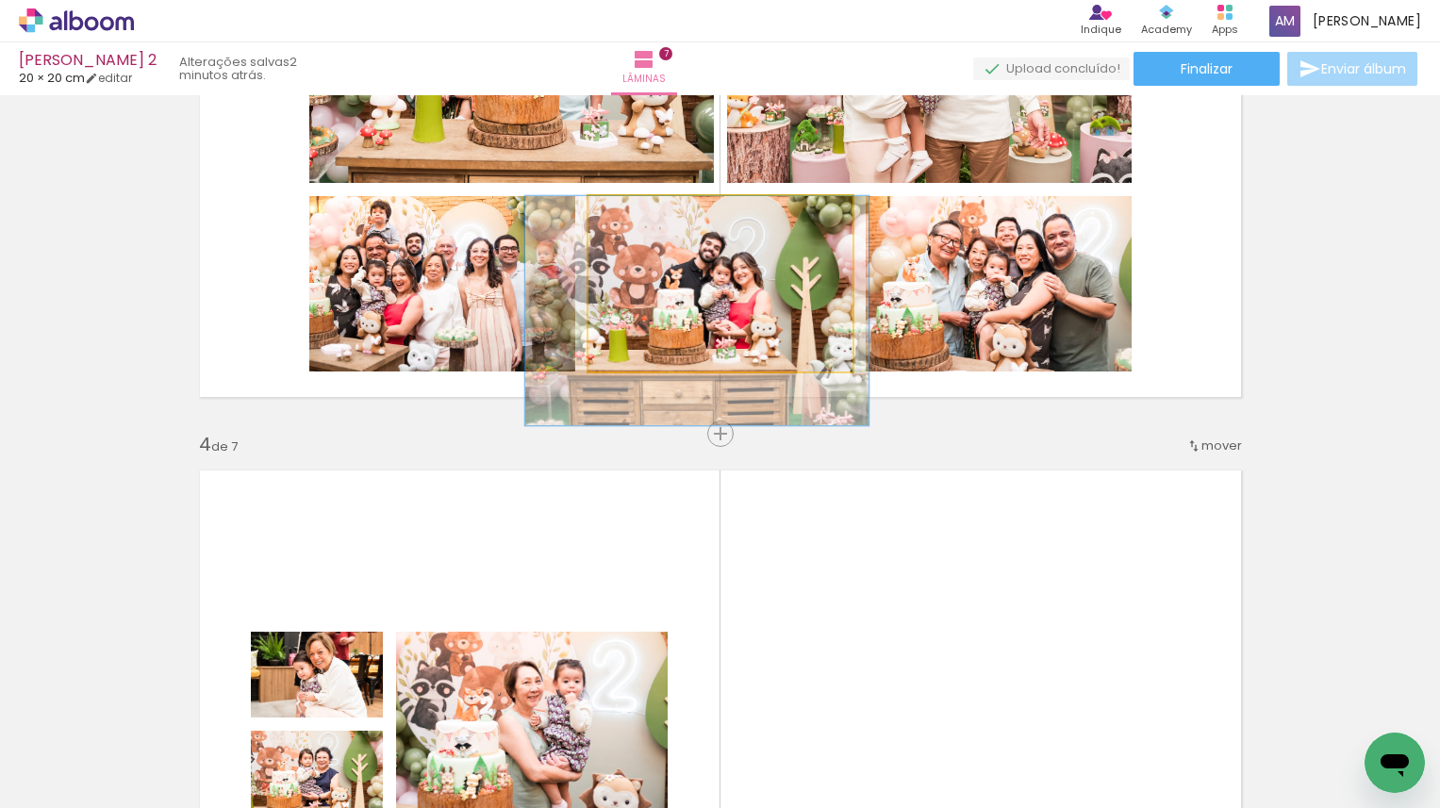
drag, startPoint x: 689, startPoint y: 290, endPoint x: 666, endPoint y: 330, distance: 46.1
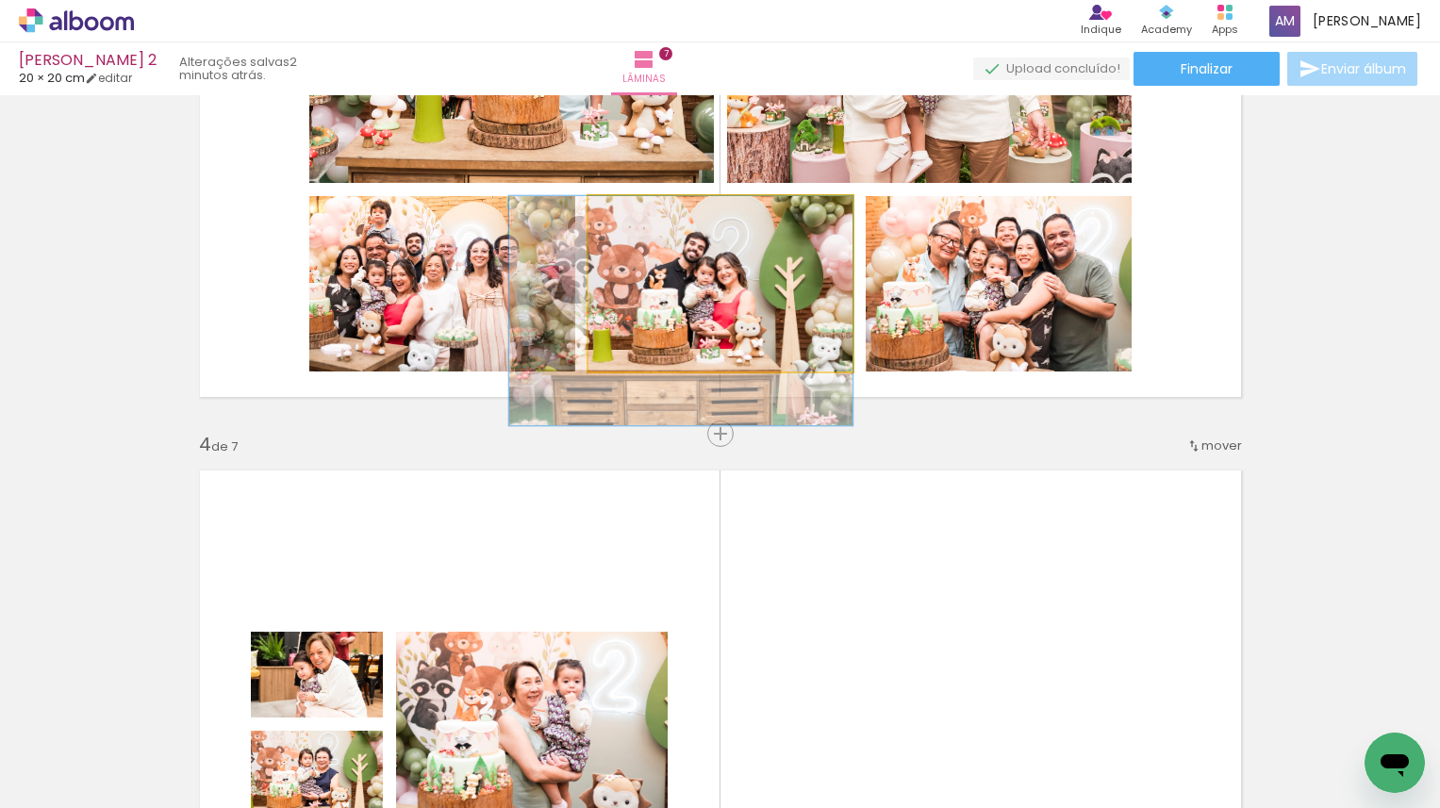
drag, startPoint x: 722, startPoint y: 322, endPoint x: 706, endPoint y: 324, distance: 16.3
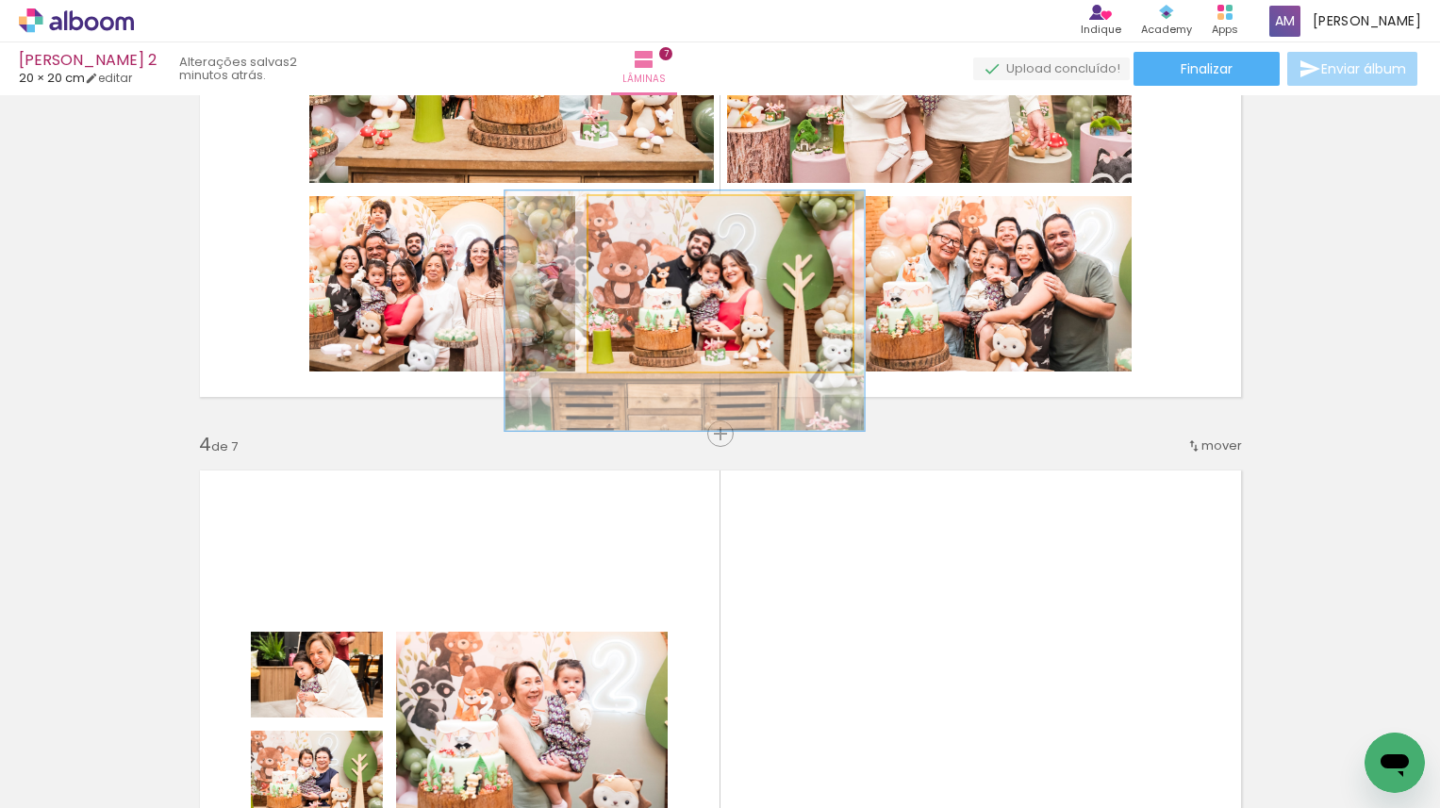
type paper-slider "136"
click at [657, 217] on div at bounding box center [659, 215] width 17 height 17
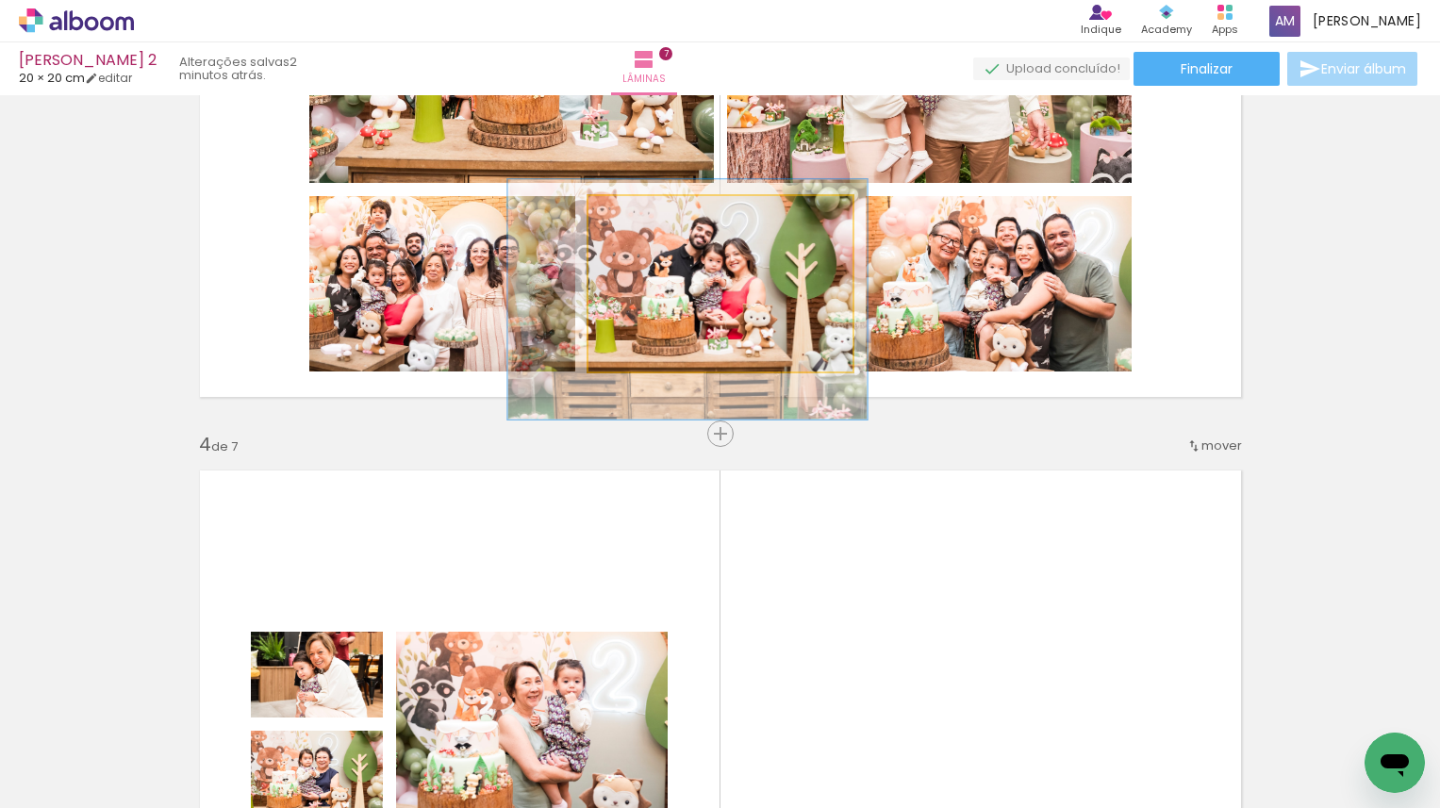
drag, startPoint x: 740, startPoint y: 330, endPoint x: 743, endPoint y: 319, distance: 11.7
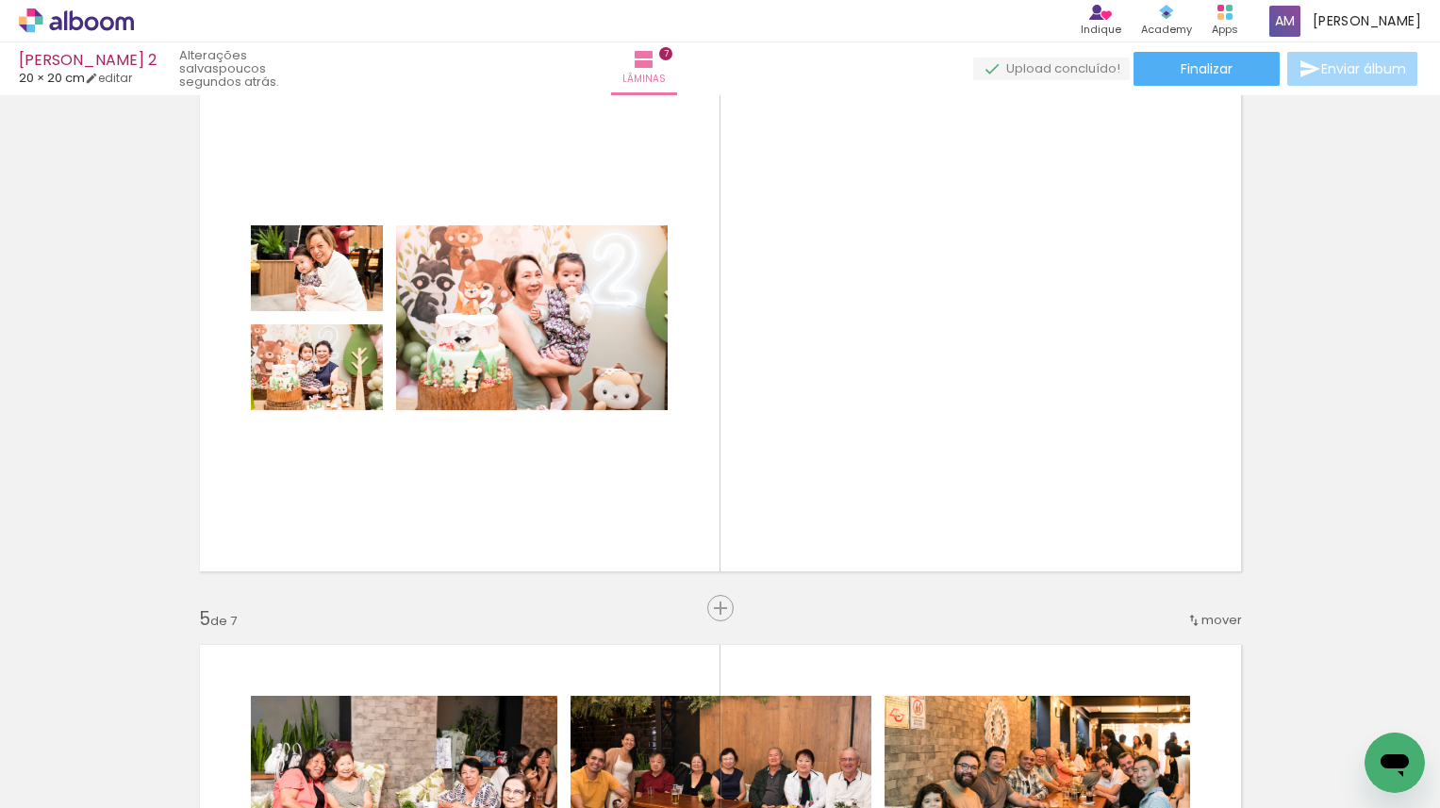
scroll to position [0, 1415]
drag, startPoint x: 797, startPoint y: 755, endPoint x: 633, endPoint y: 536, distance: 274.2
click at [633, 536] on quentale-workspace at bounding box center [720, 404] width 1440 height 808
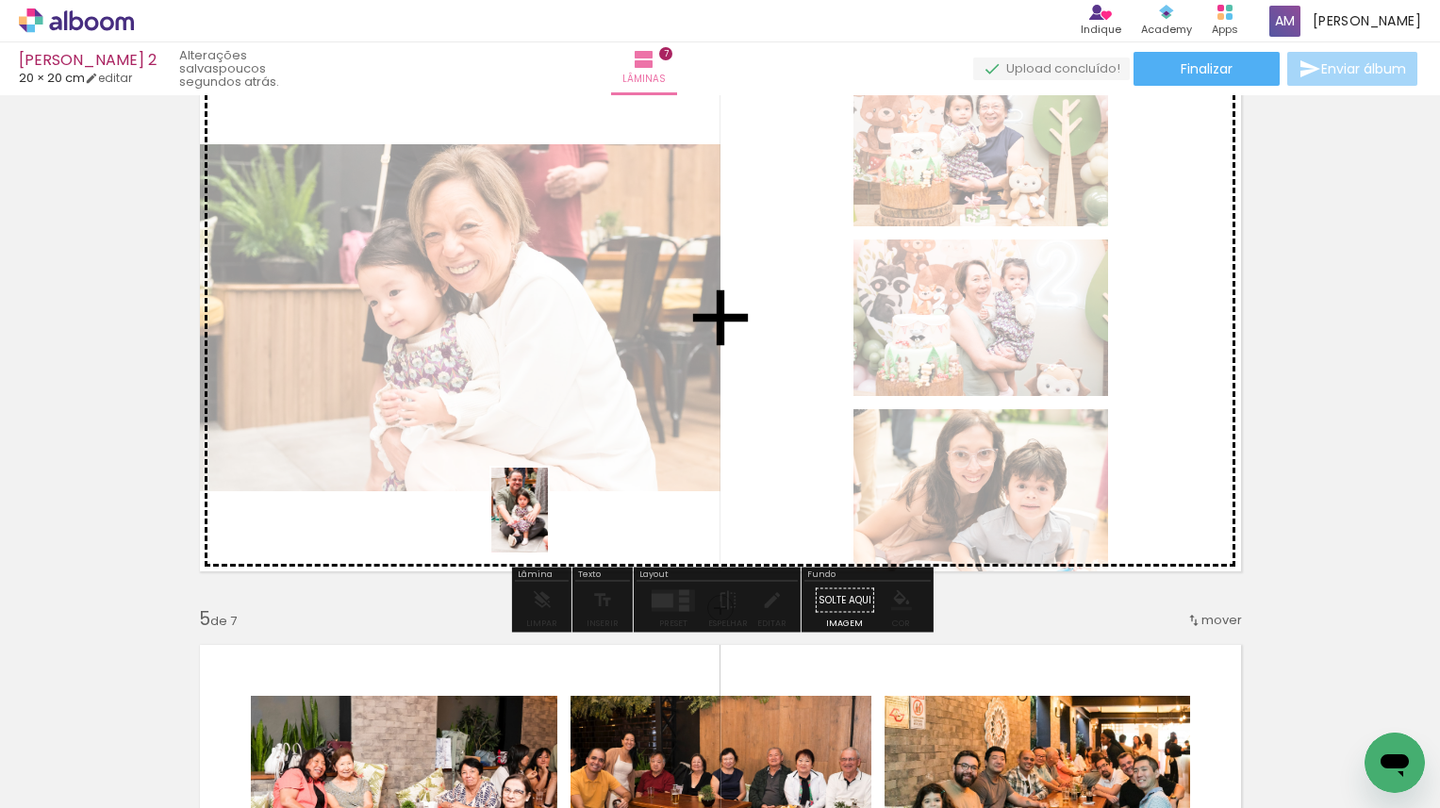
drag, startPoint x: 676, startPoint y: 754, endPoint x: 546, endPoint y: 521, distance: 266.8
click at [546, 521] on quentale-workspace at bounding box center [720, 404] width 1440 height 808
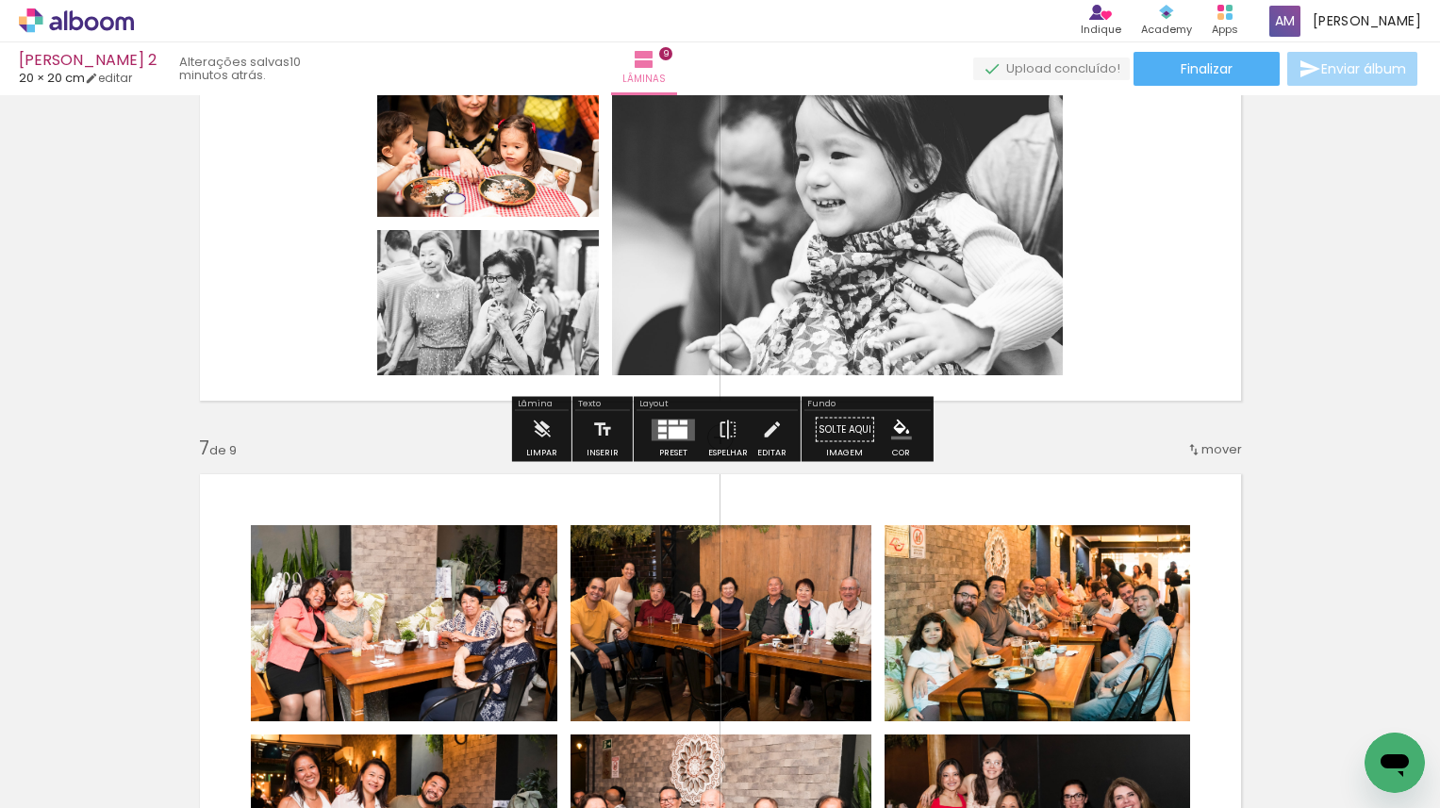
scroll to position [3222, 0]
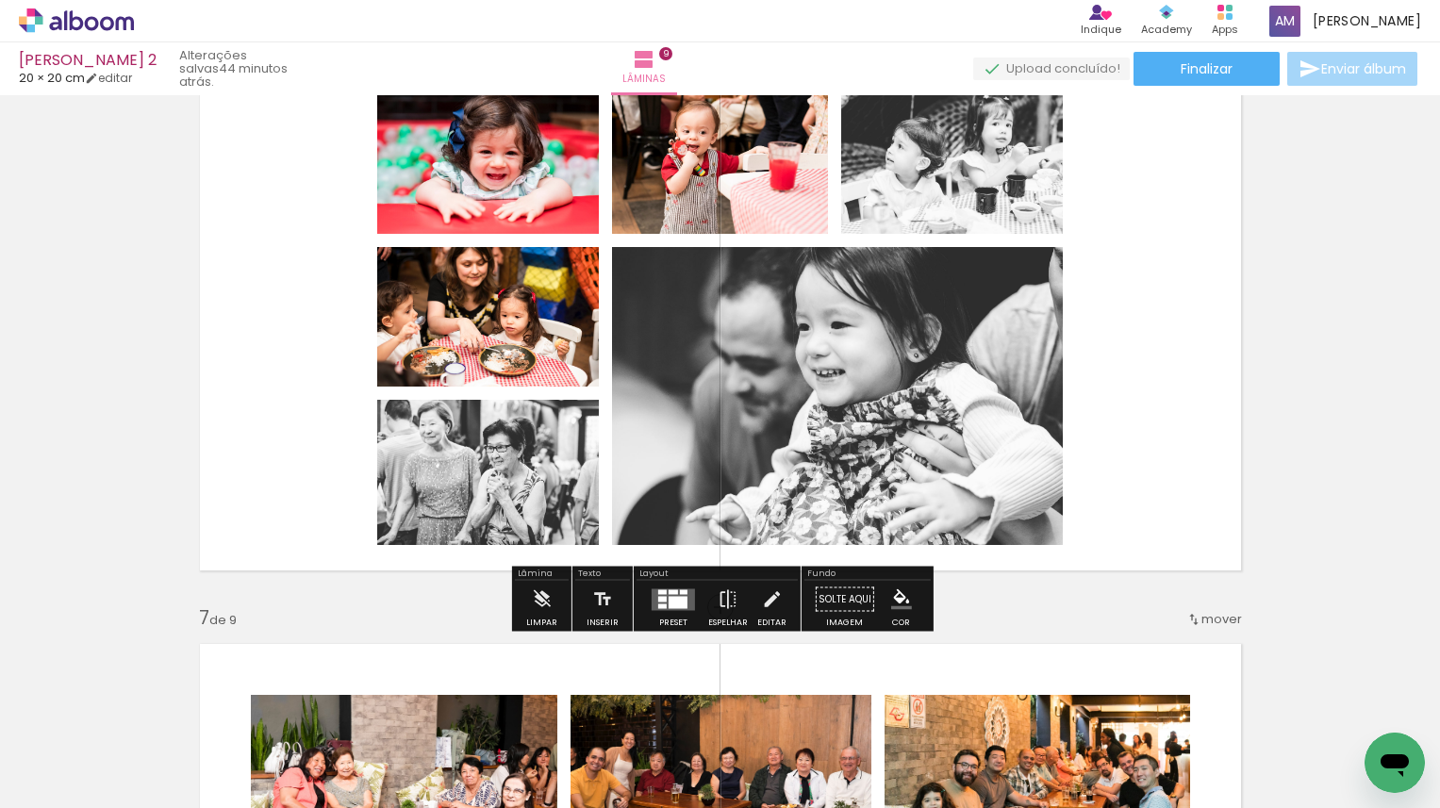
scroll to position [3003, 0]
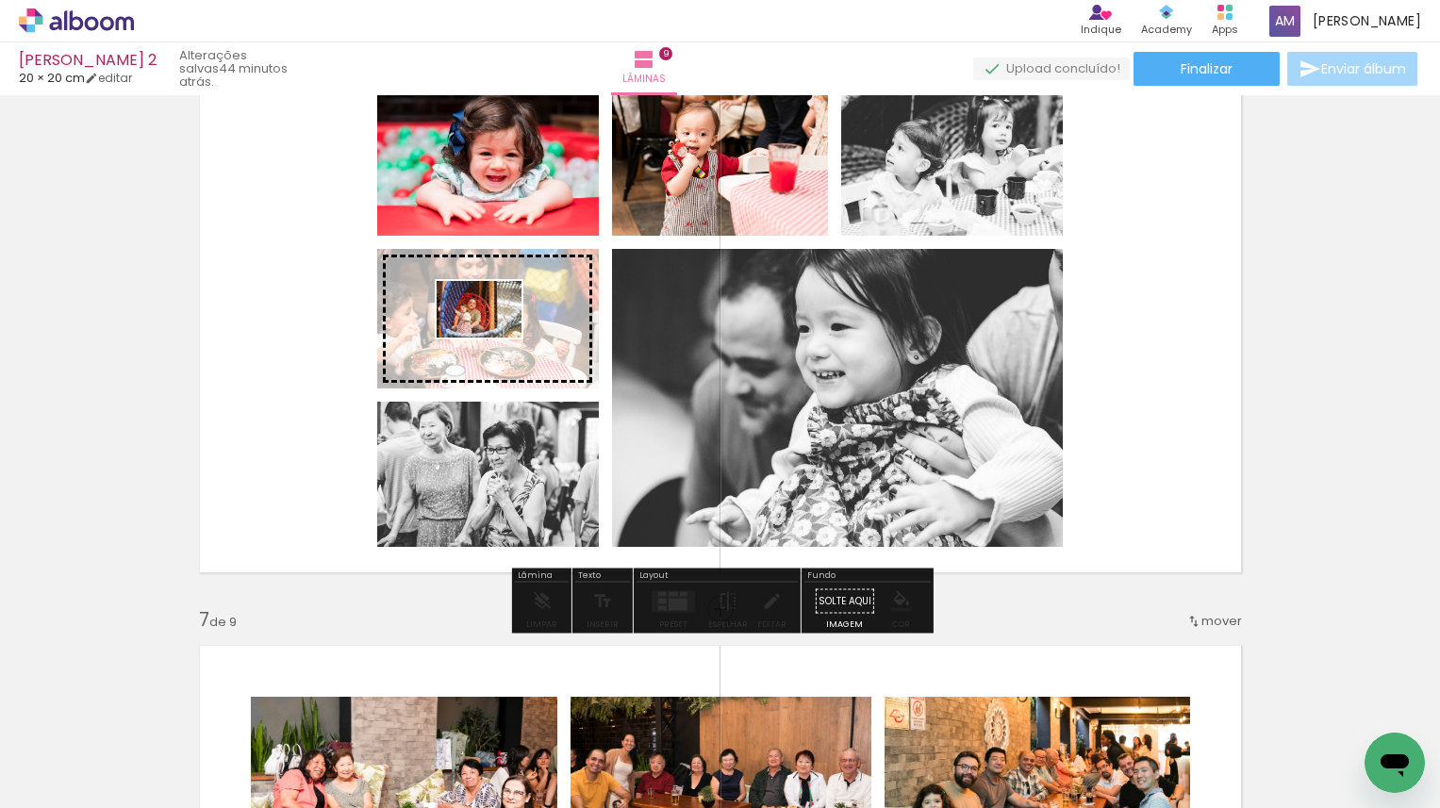
drag, startPoint x: 409, startPoint y: 754, endPoint x: 493, endPoint y: 338, distance: 425.2
click at [493, 338] on quentale-workspace at bounding box center [720, 404] width 1440 height 808
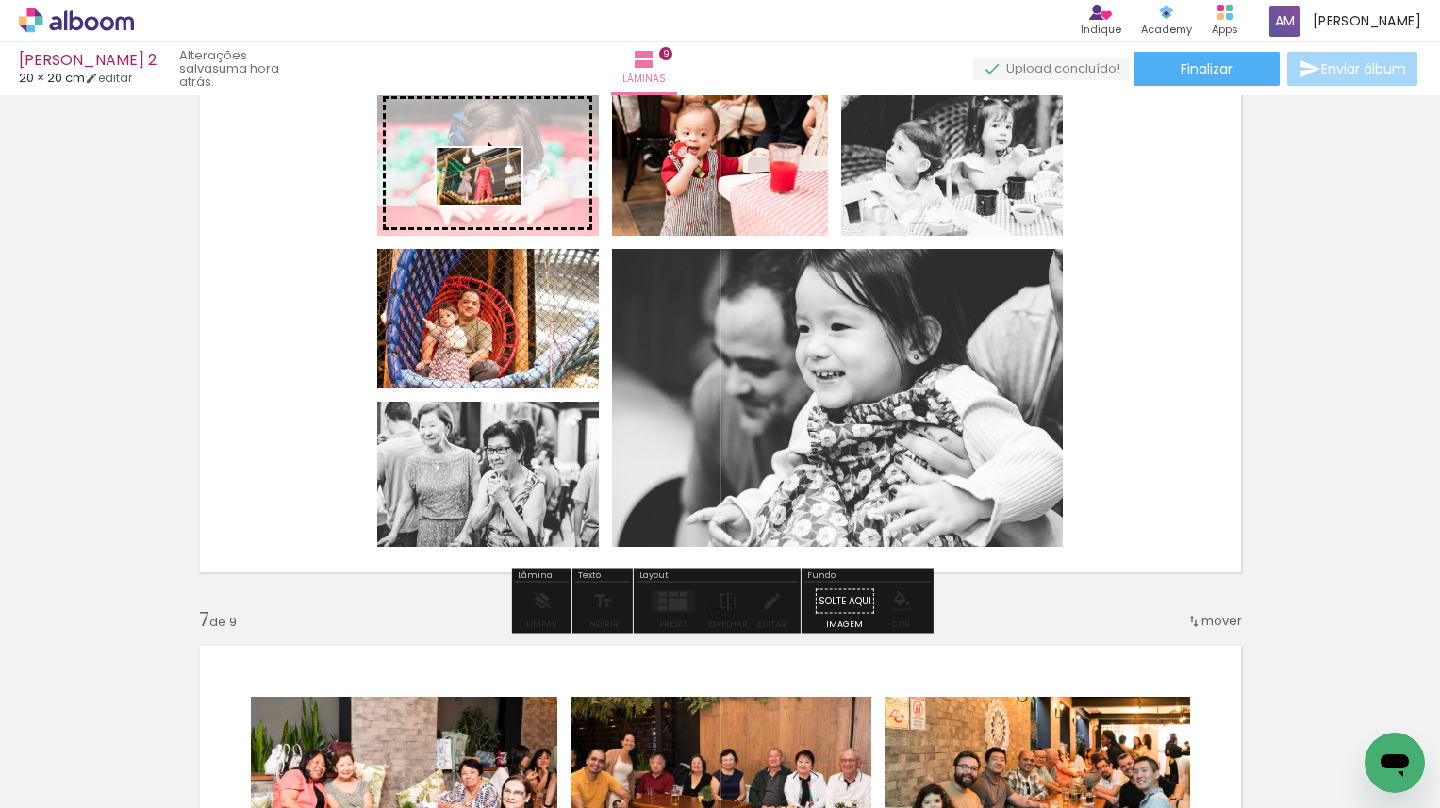
drag, startPoint x: 713, startPoint y: 763, endPoint x: 493, endPoint y: 205, distance: 600.0
click at [493, 205] on quentale-workspace at bounding box center [720, 404] width 1440 height 808
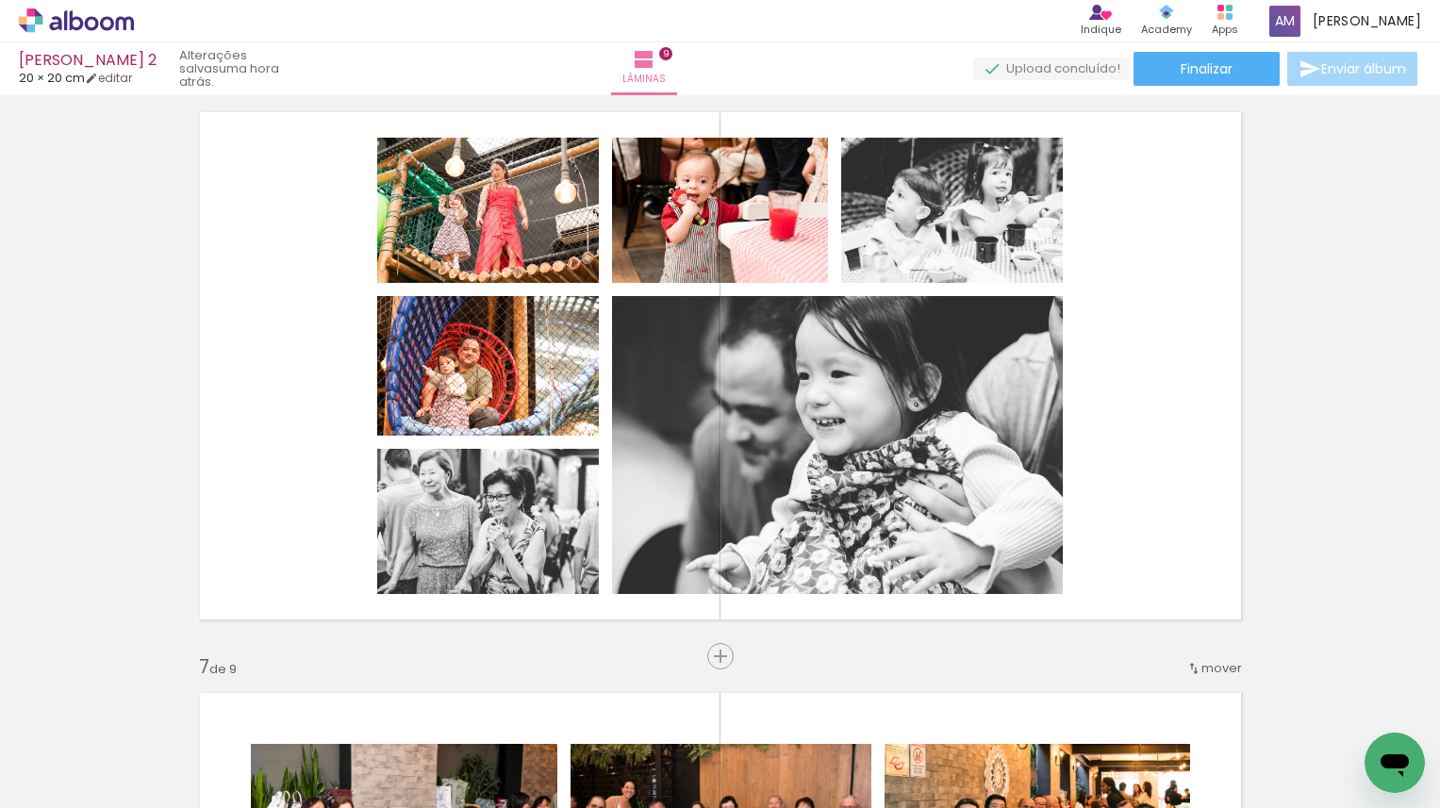
scroll to position [2951, 0]
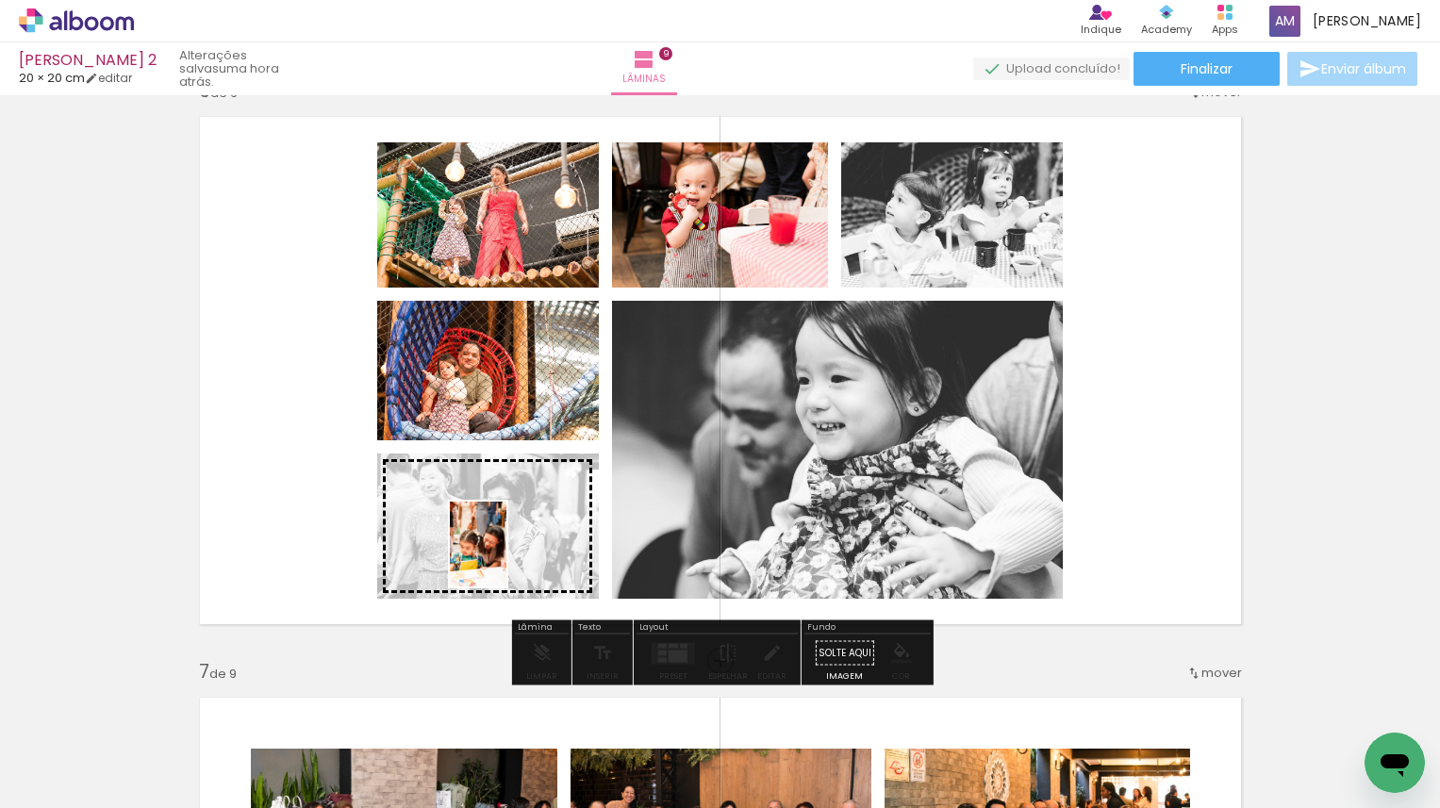
drag, startPoint x: 189, startPoint y: 765, endPoint x: 506, endPoint y: 555, distance: 380.6
click at [506, 555] on quentale-workspace at bounding box center [720, 404] width 1440 height 808
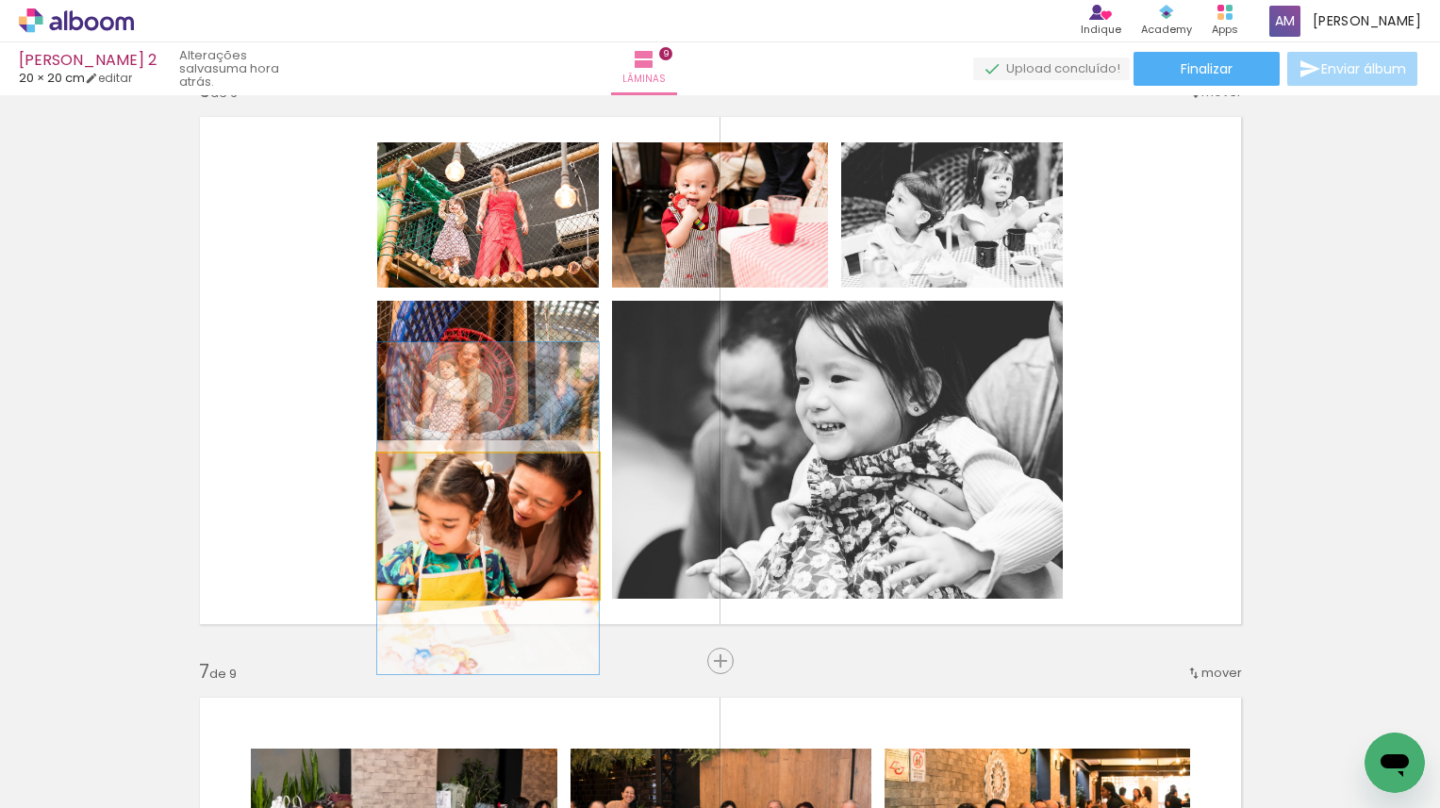
drag, startPoint x: 504, startPoint y: 564, endPoint x: 503, endPoint y: 554, distance: 10.4
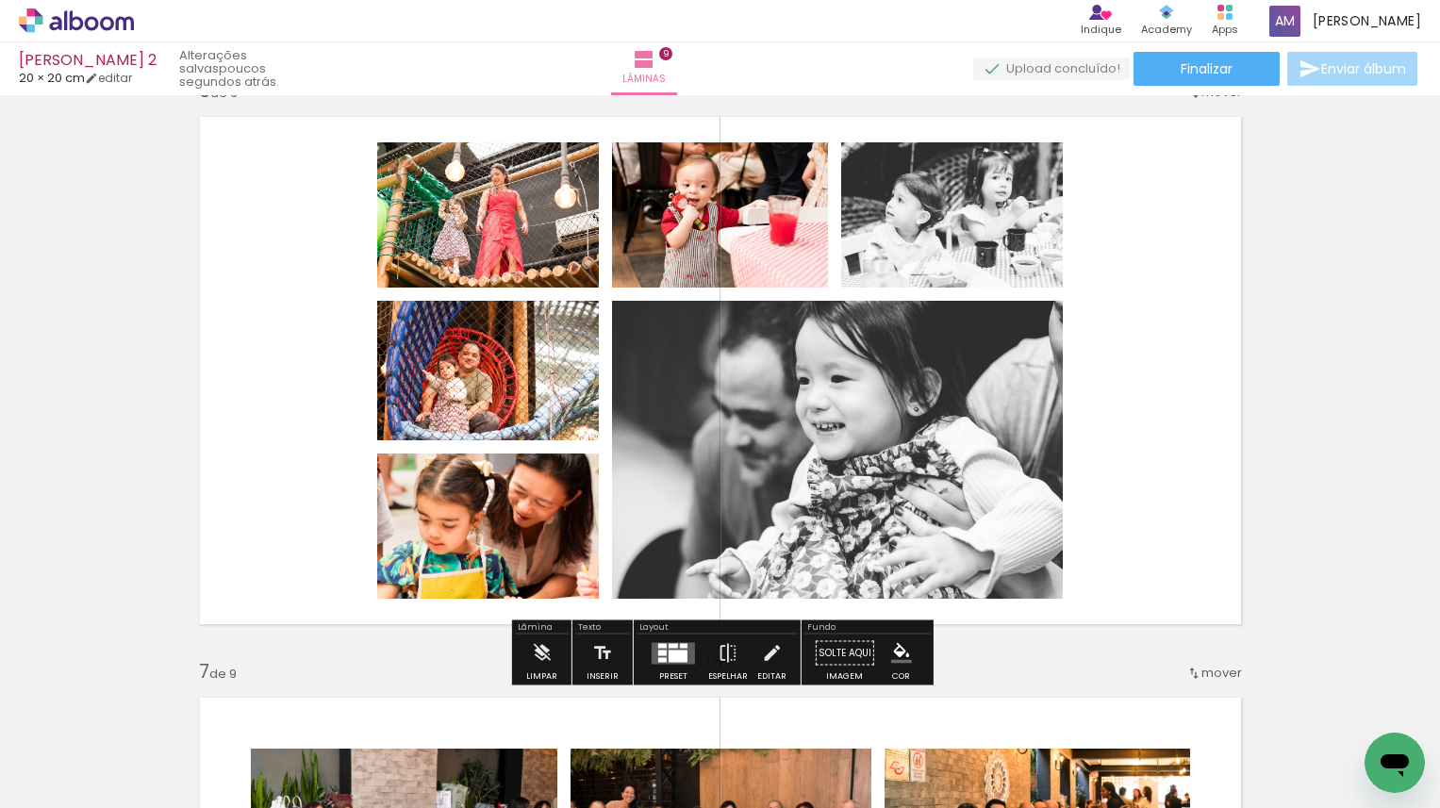
scroll to position [2989, 0]
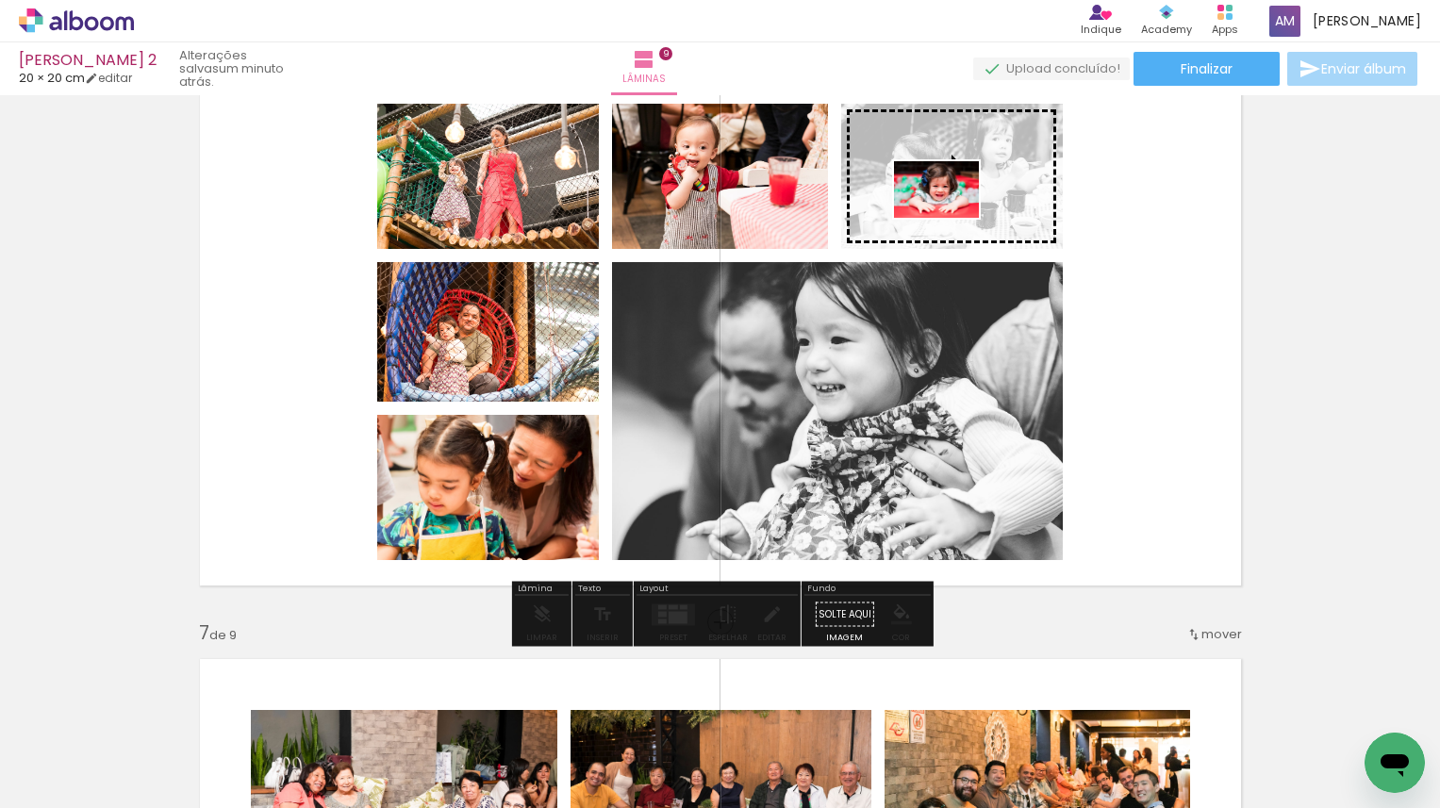
drag, startPoint x: 309, startPoint y: 754, endPoint x: 951, endPoint y: 218, distance: 836.1
click at [951, 218] on quentale-workspace at bounding box center [720, 404] width 1440 height 808
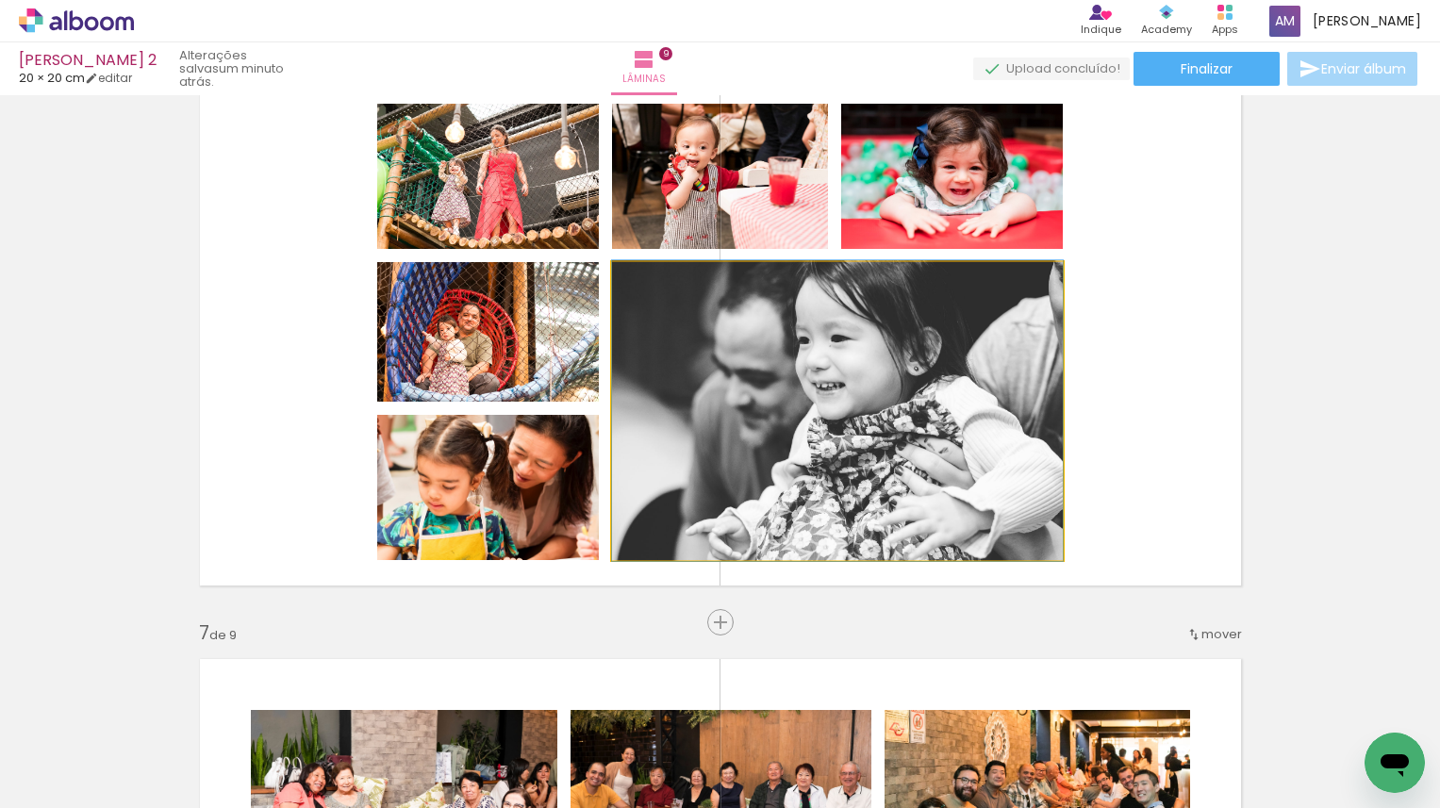
drag, startPoint x: 926, startPoint y: 364, endPoint x: 944, endPoint y: 362, distance: 18.0
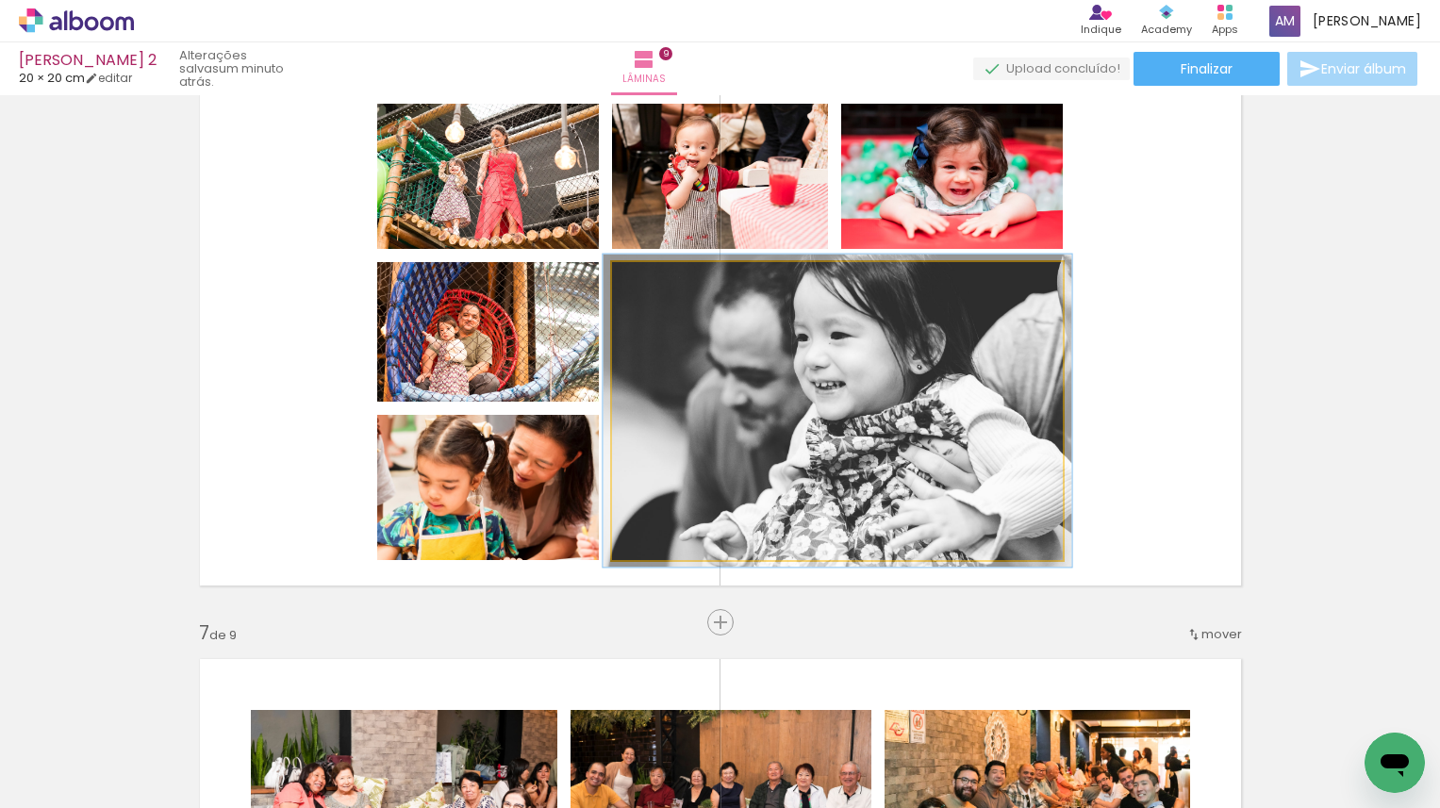
type paper-slider "104"
click at [657, 286] on div at bounding box center [658, 281] width 17 height 17
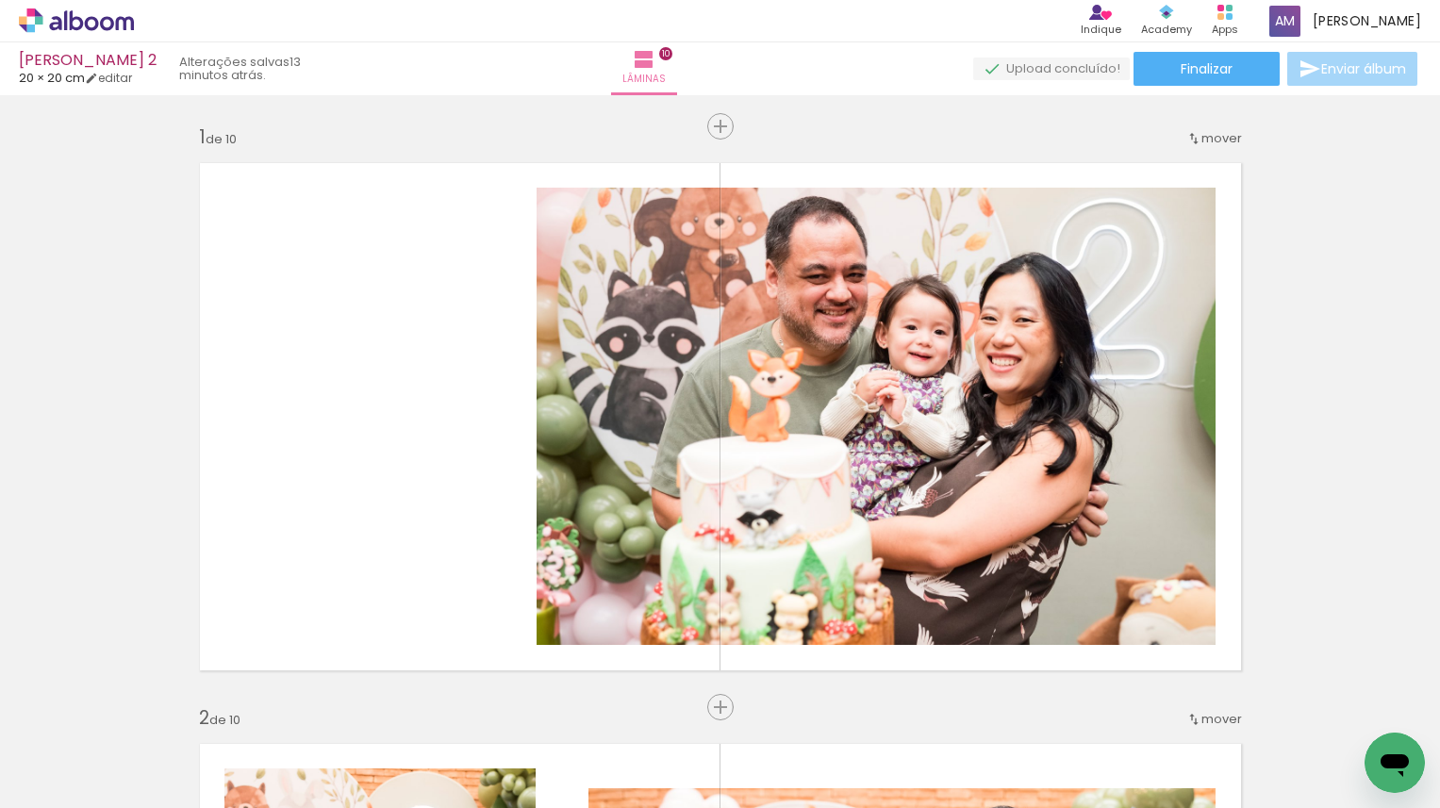
scroll to position [1362, 0]
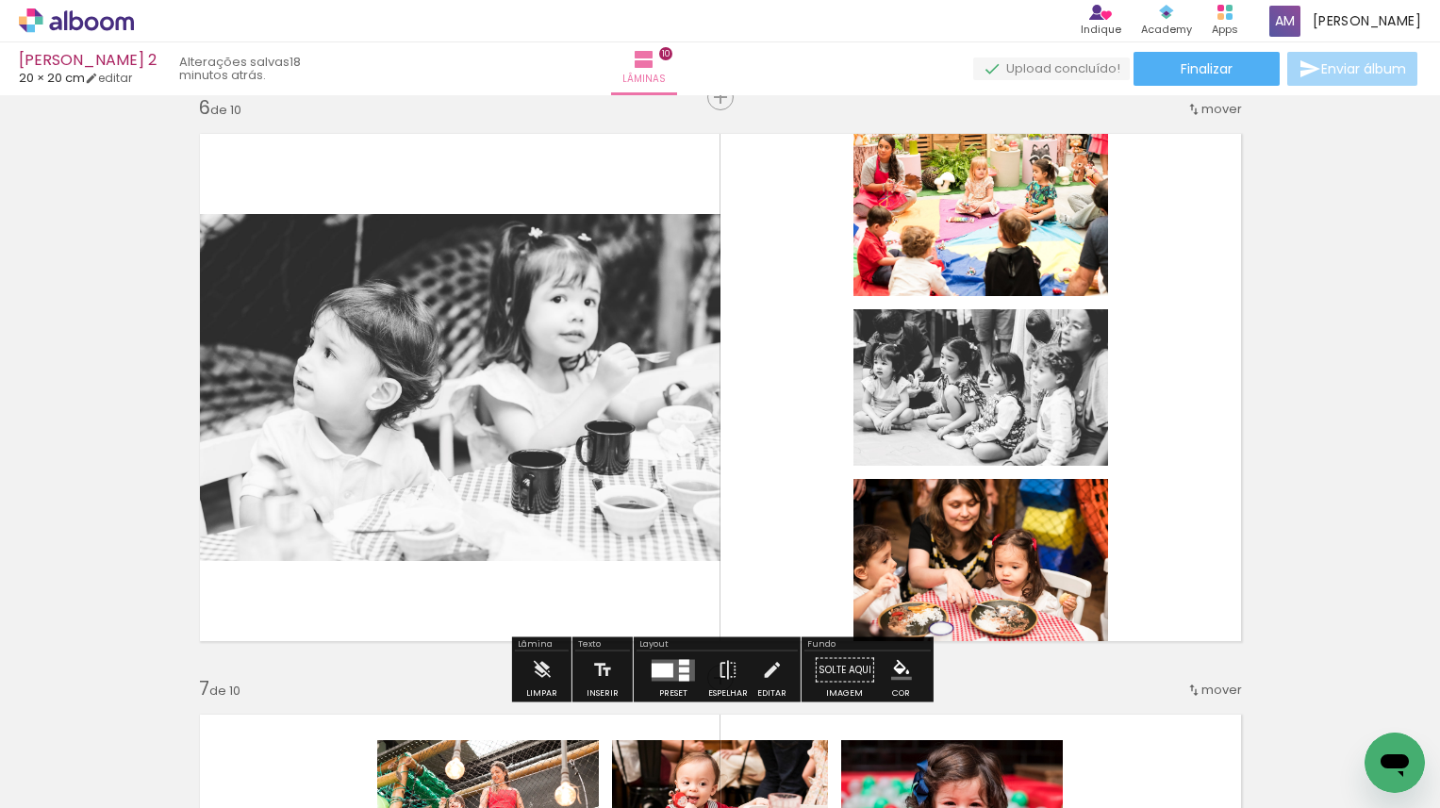
click at [782, 323] on quentale-layouter at bounding box center [721, 388] width 1068 height 534
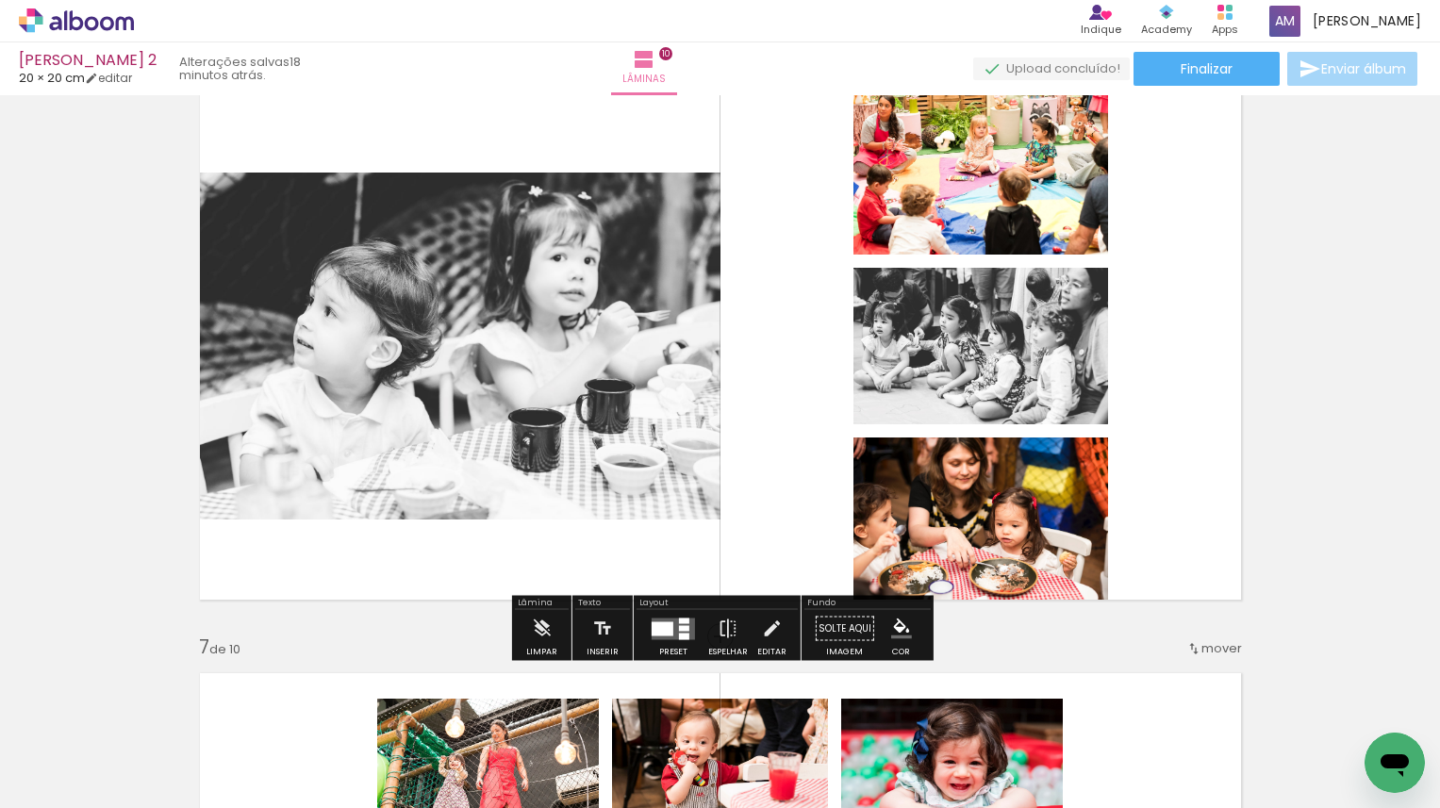
scroll to position [2977, 0]
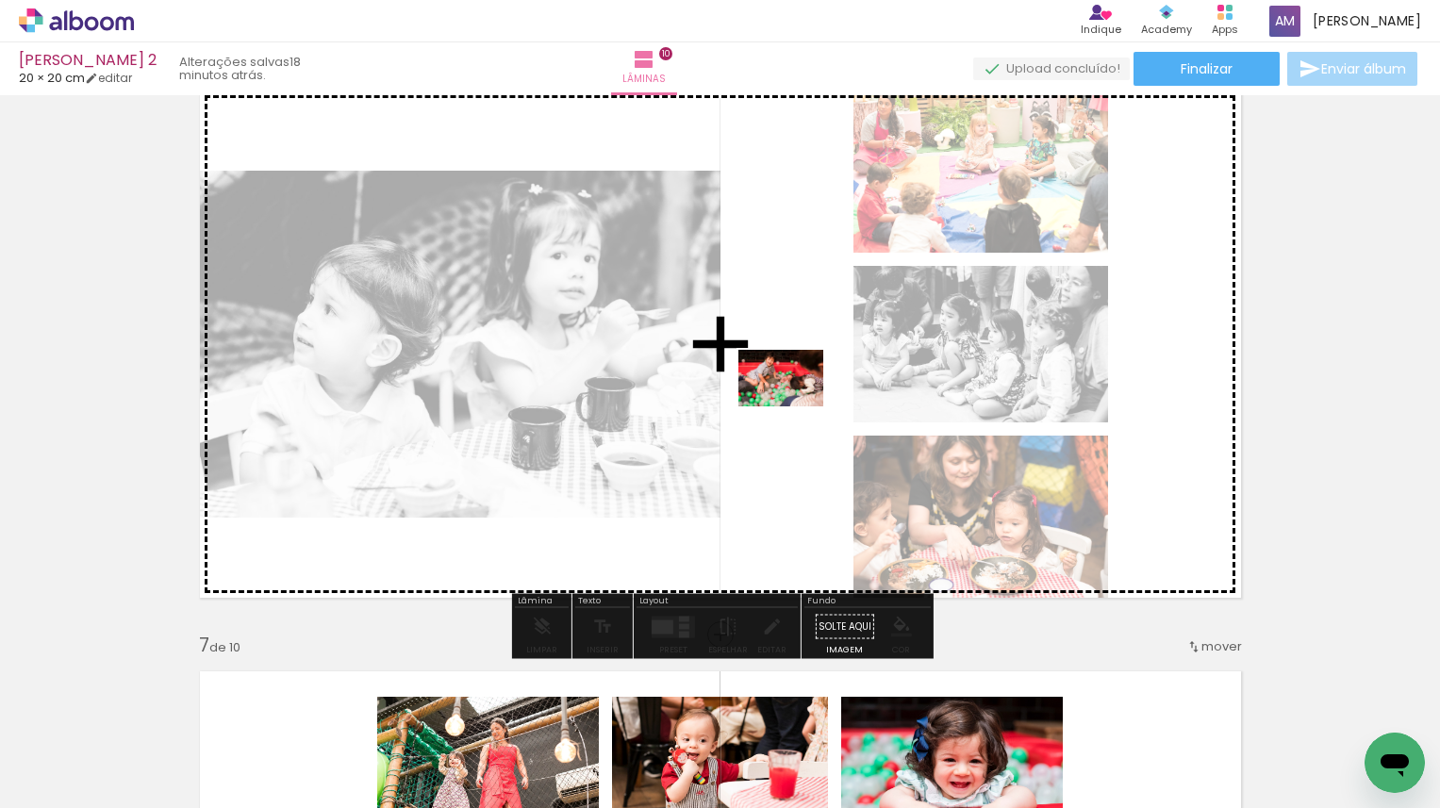
drag, startPoint x: 525, startPoint y: 758, endPoint x: 796, endPoint y: 406, distance: 444.6
click at [796, 406] on quentale-workspace at bounding box center [720, 404] width 1440 height 808
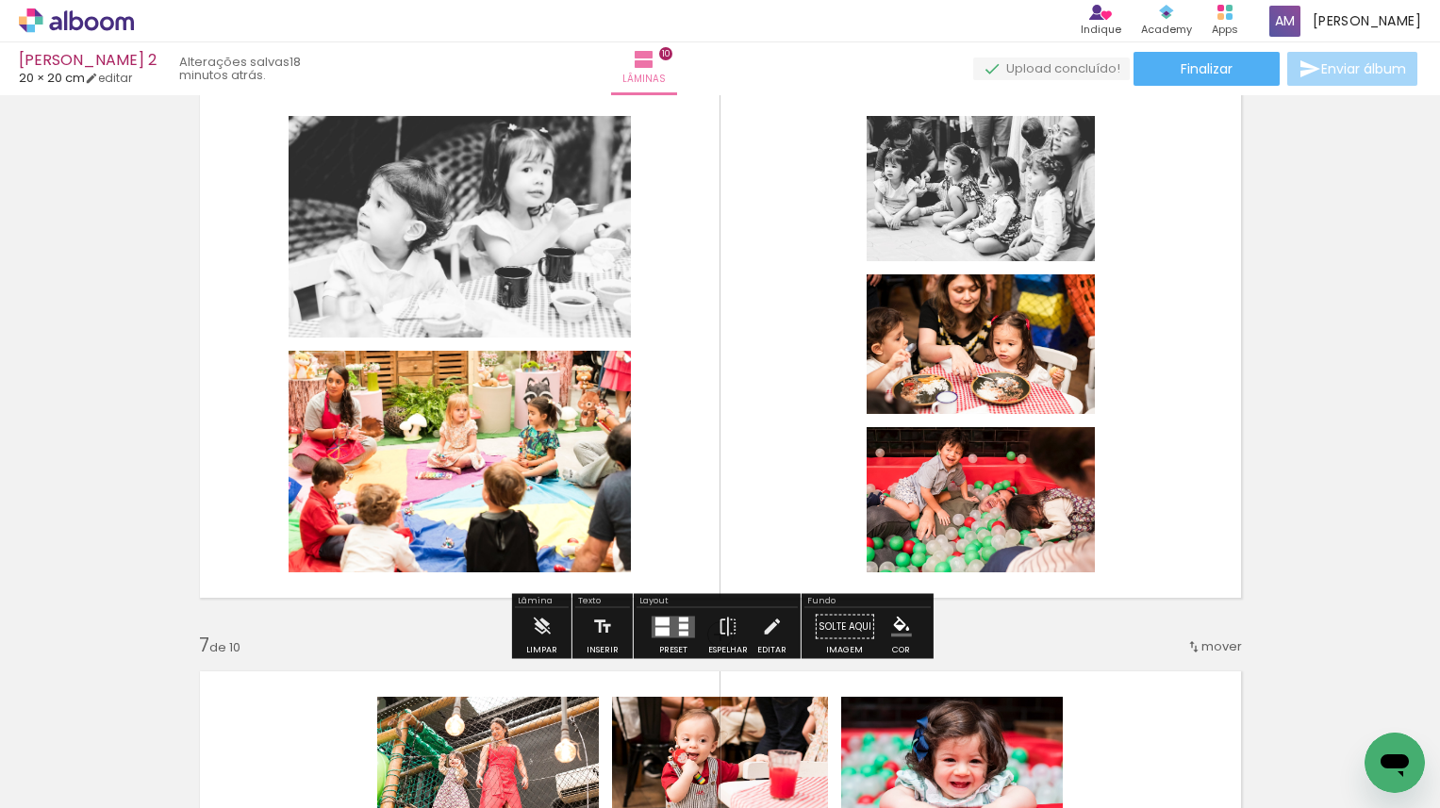
click at [659, 630] on div at bounding box center [662, 631] width 14 height 8
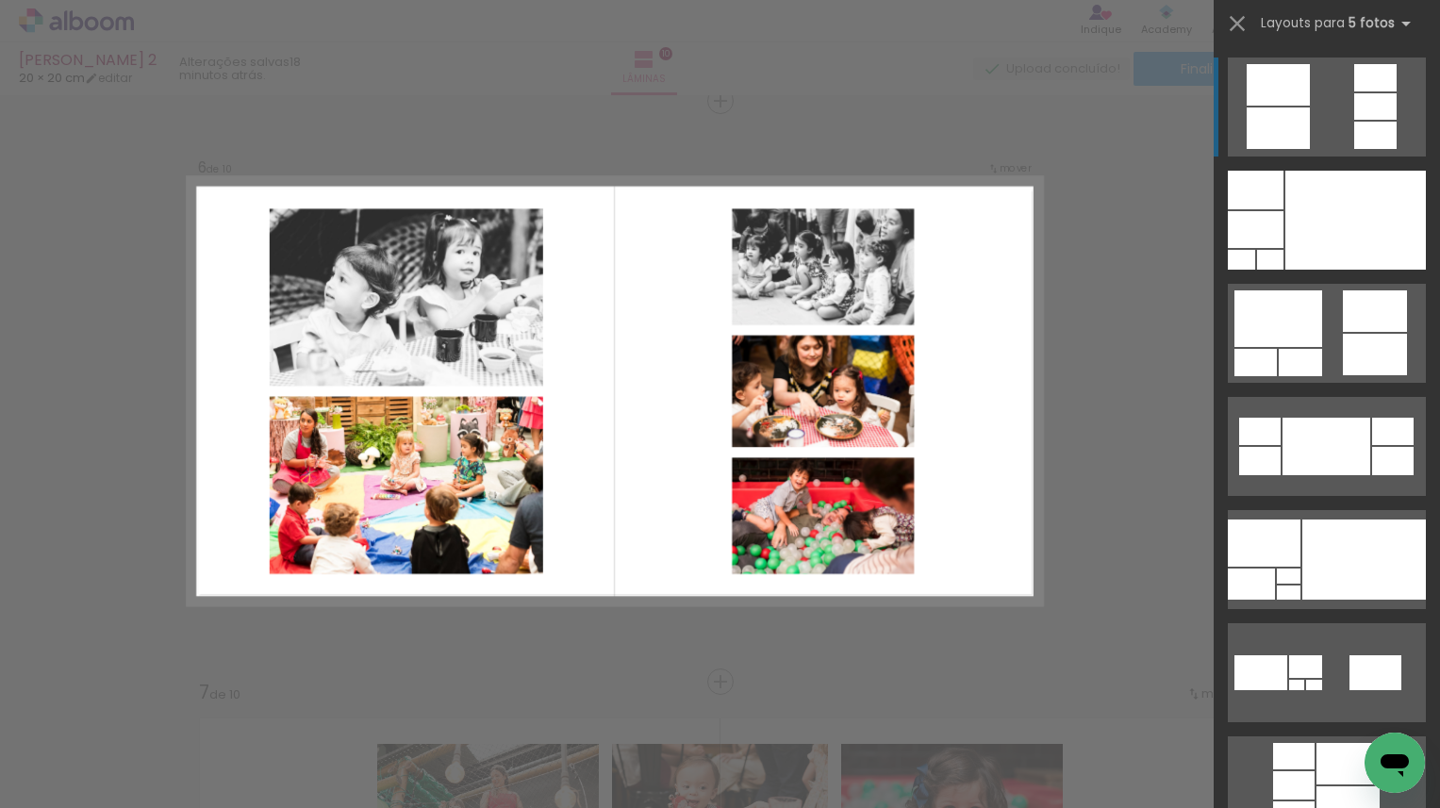
scroll to position [2928, 0]
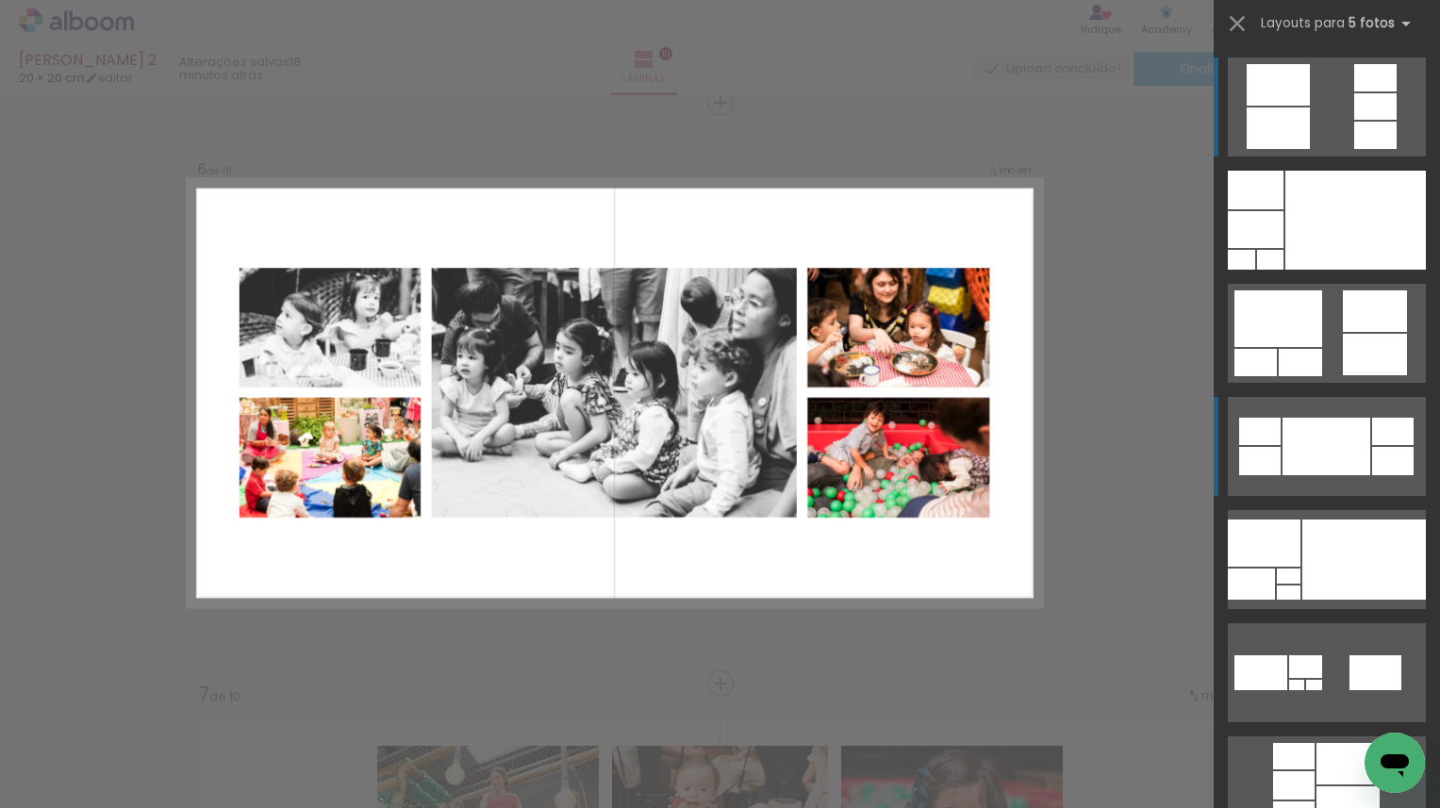
click at [1317, 454] on div at bounding box center [1327, 447] width 88 height 58
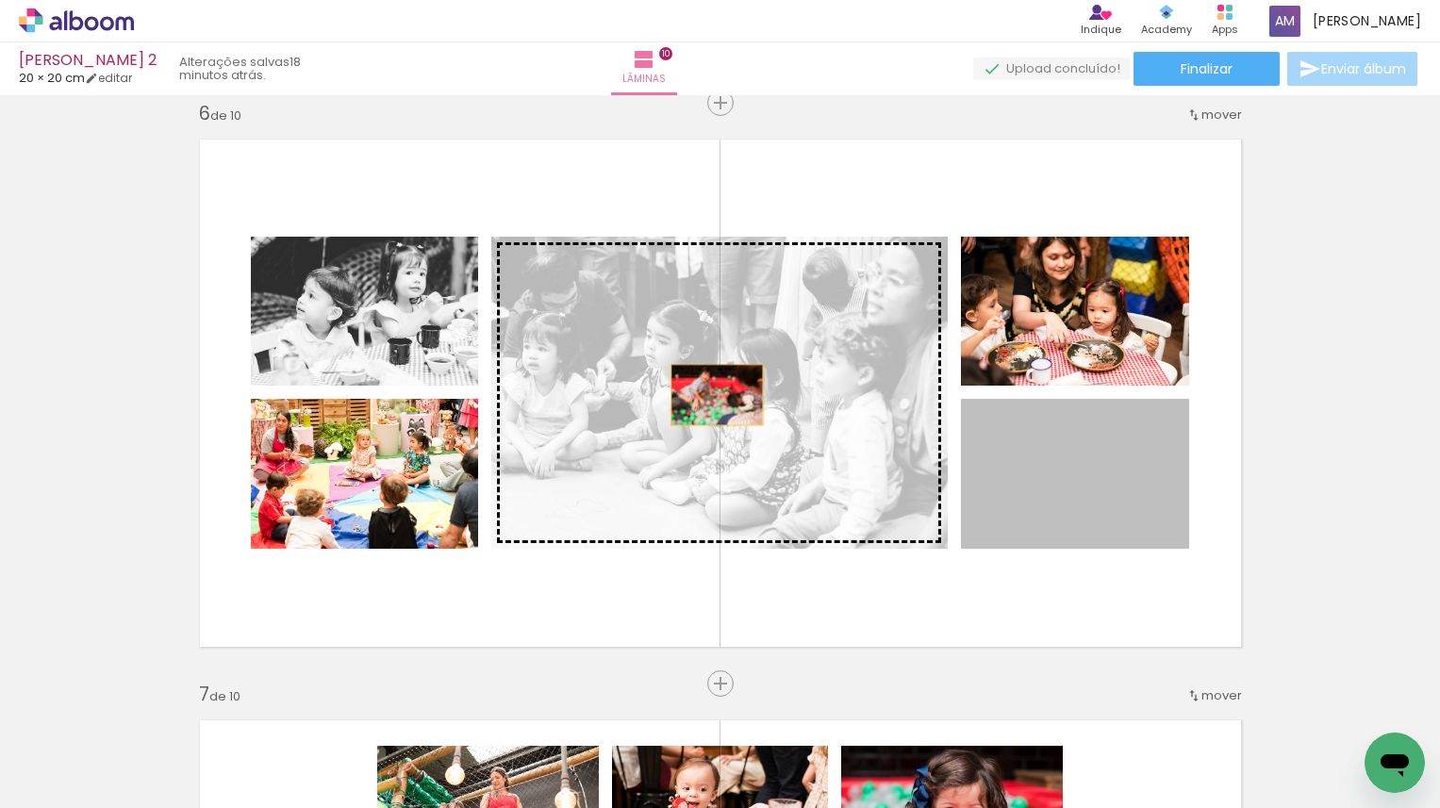
drag, startPoint x: 1130, startPoint y: 492, endPoint x: 717, endPoint y: 392, distance: 425.0
click at [0, 0] on slot at bounding box center [0, 0] width 0 height 0
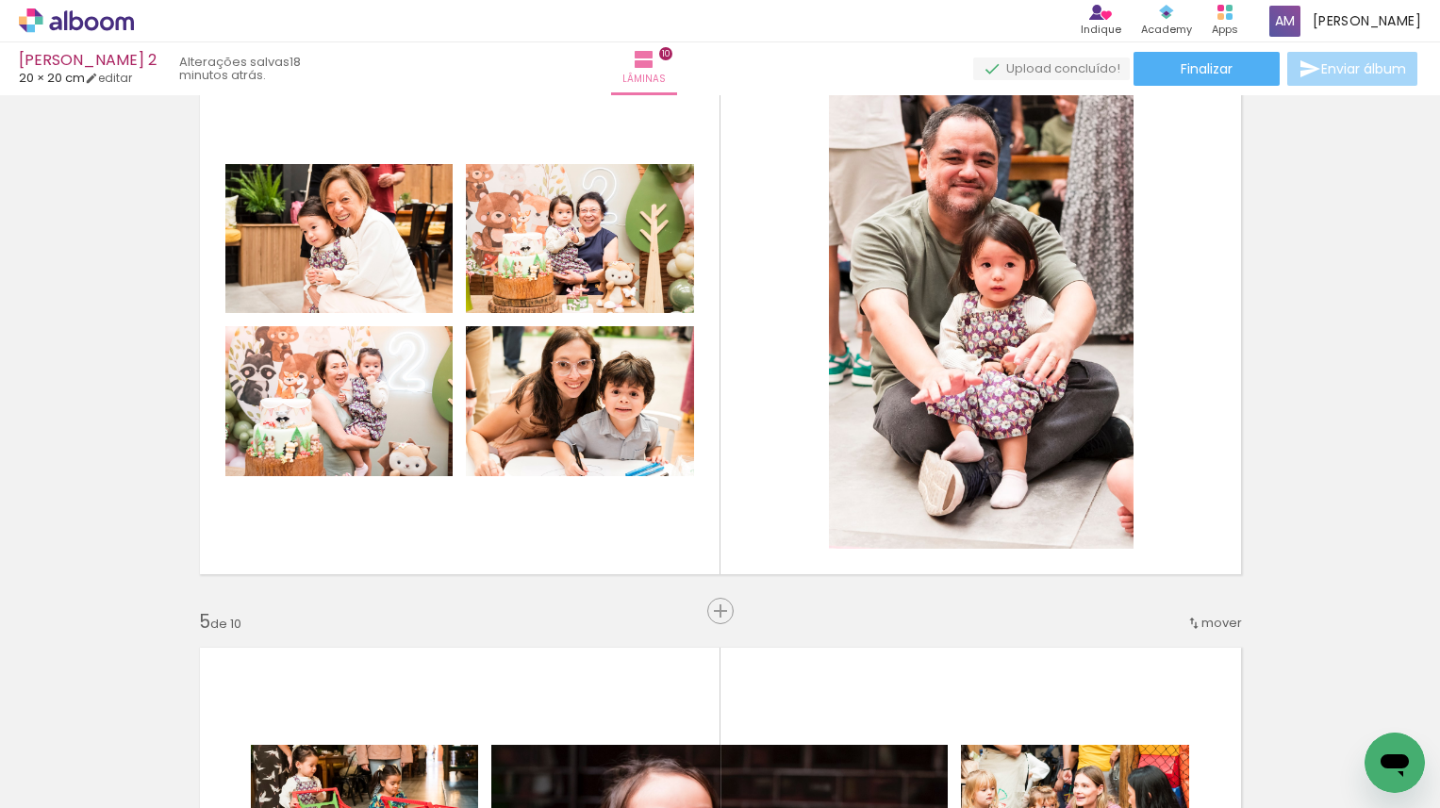
scroll to position [1834, 0]
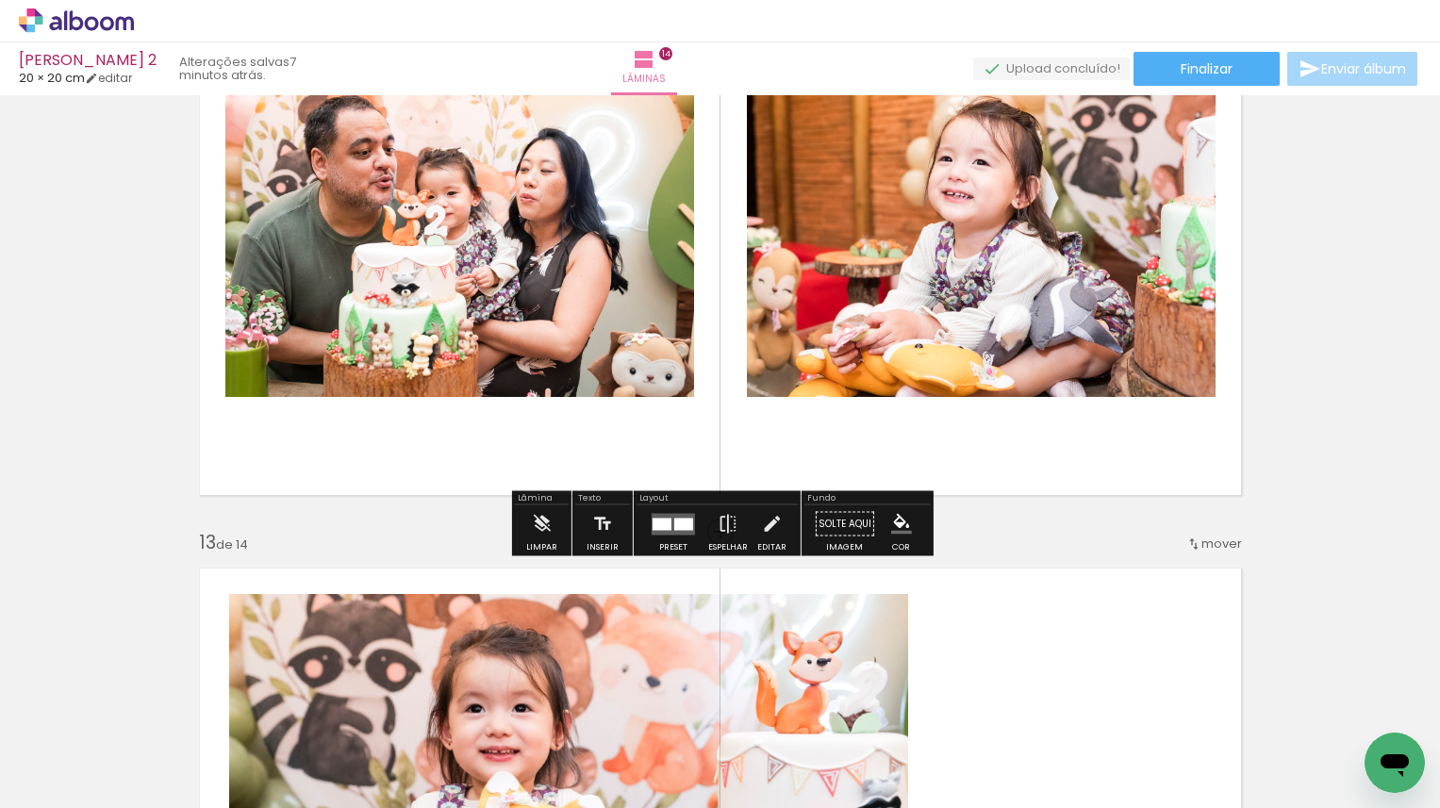
scroll to position [6584, 0]
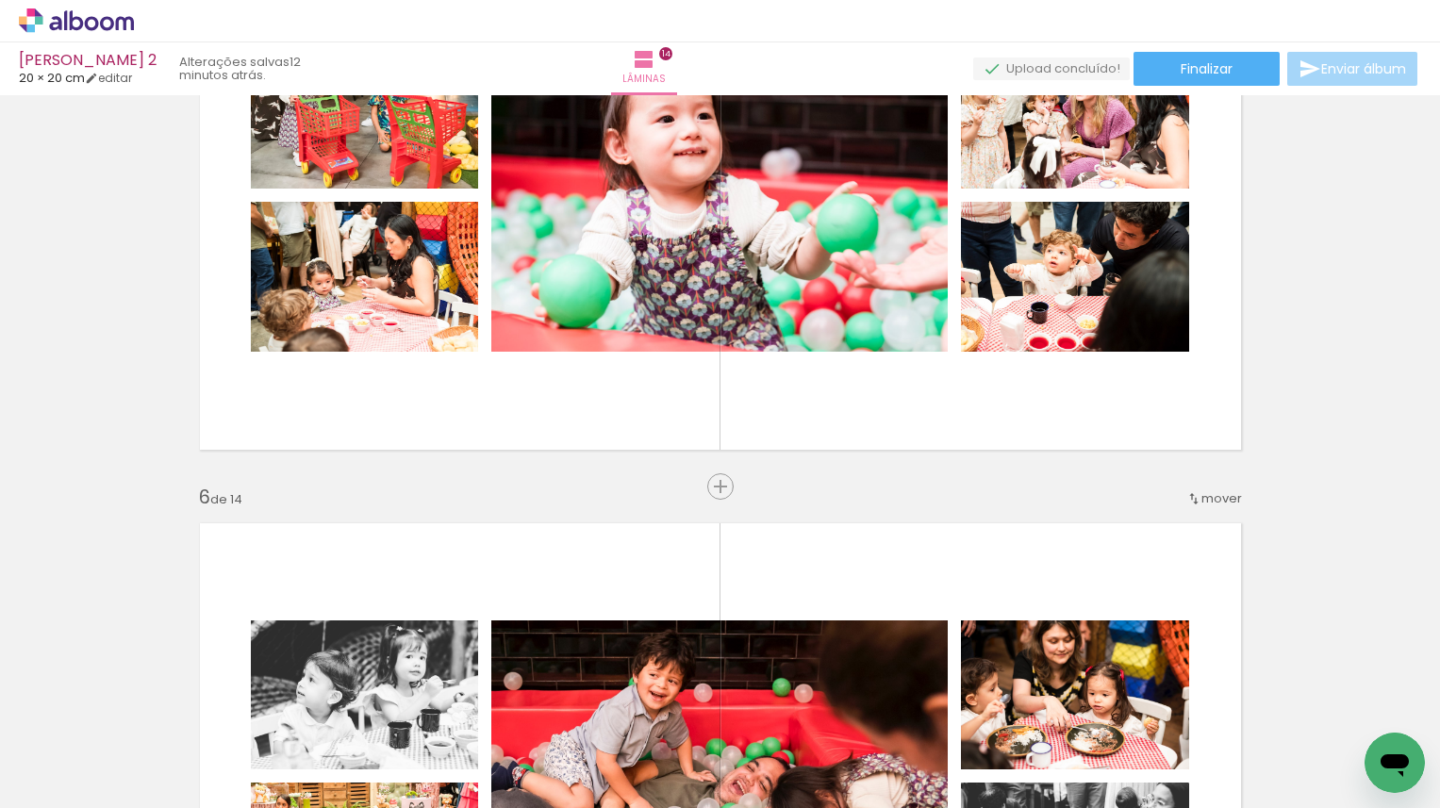
scroll to position [2498, 0]
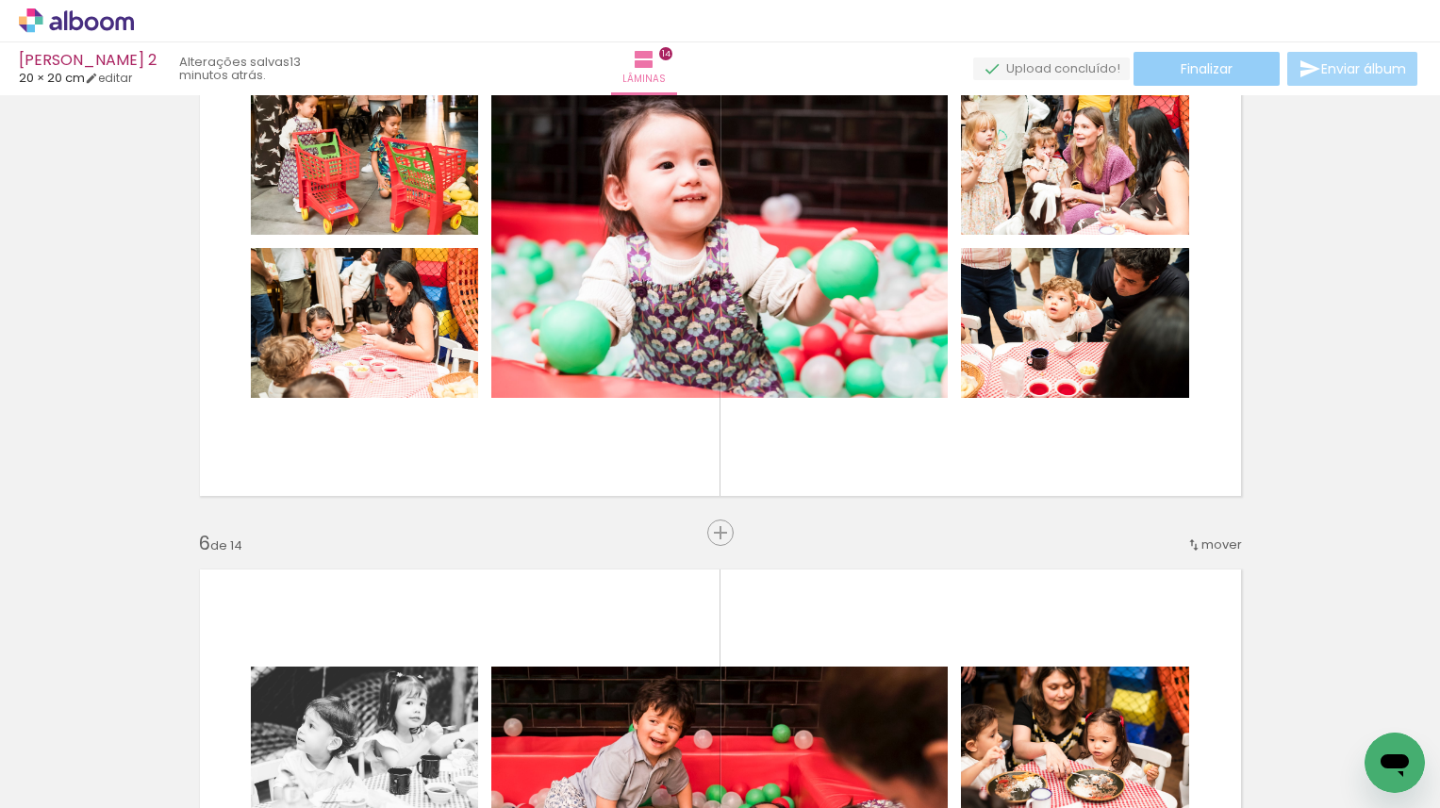
click at [1196, 70] on span "Finalizar" at bounding box center [1207, 68] width 52 height 13
click at [1196, 70] on body "link( href="../../bower_components/polymer/polymer.html" rel="import" ) picture…" at bounding box center [720, 404] width 1440 height 808
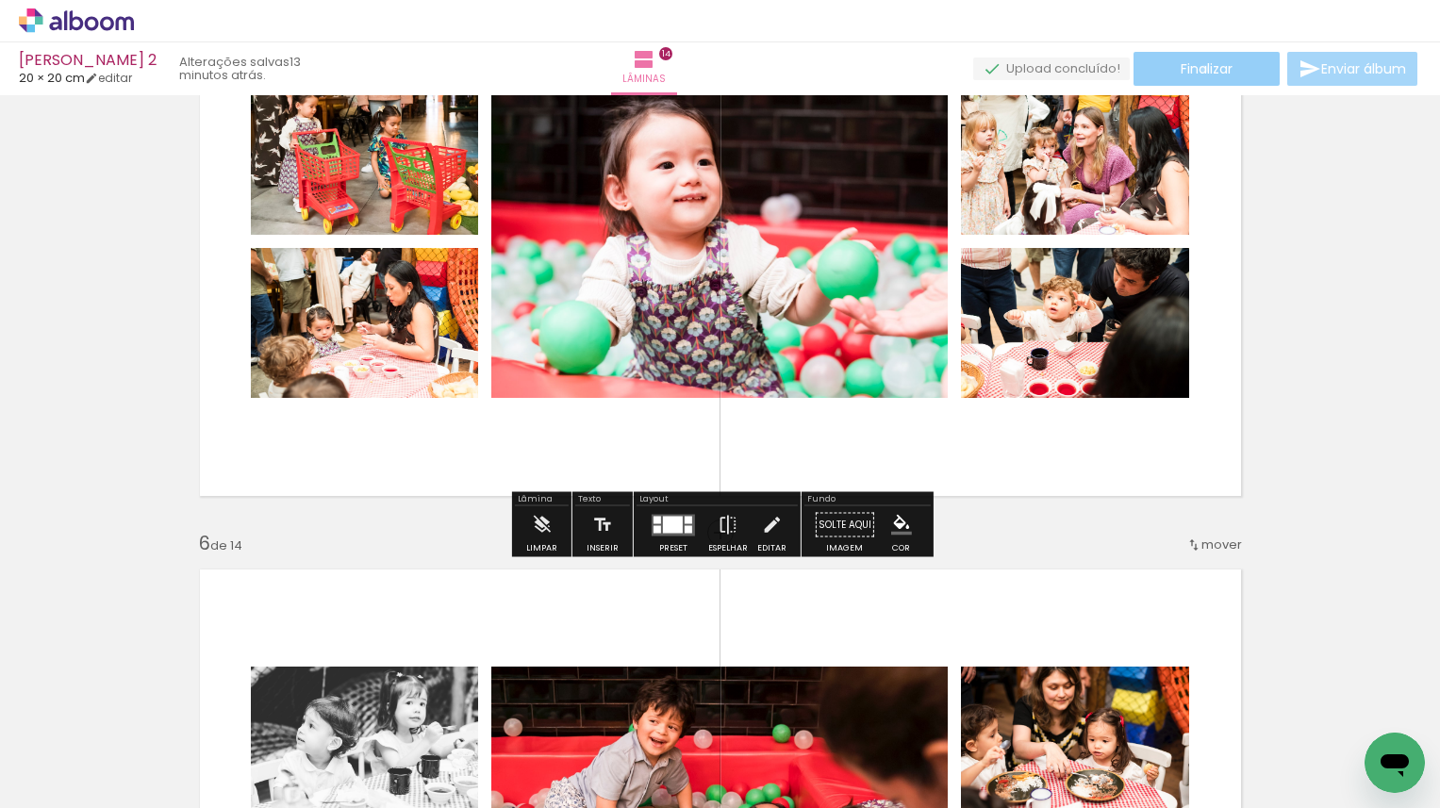
click at [1198, 69] on span "Finalizar" at bounding box center [1207, 68] width 52 height 13
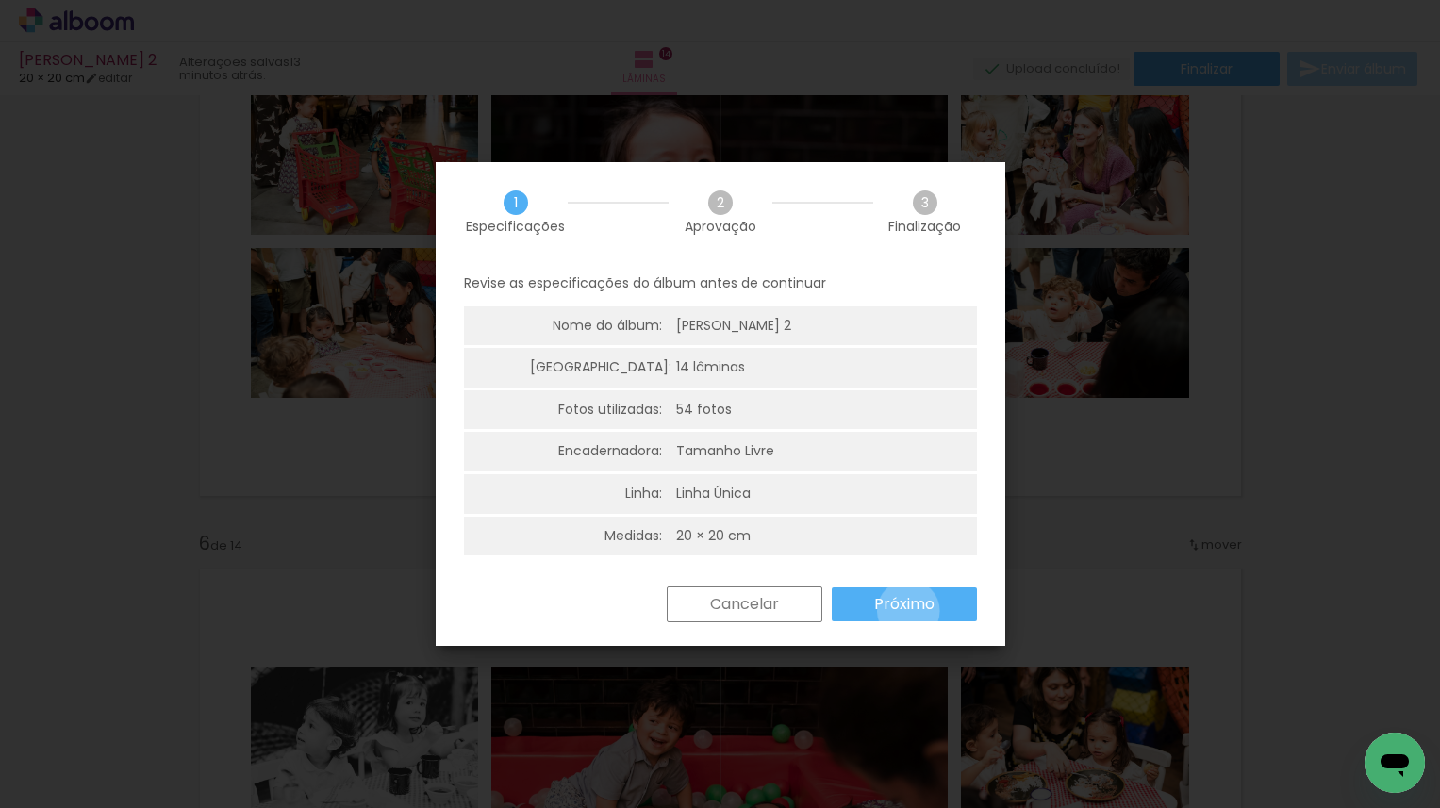
click at [0, 0] on slot "Próximo" at bounding box center [0, 0] width 0 height 0
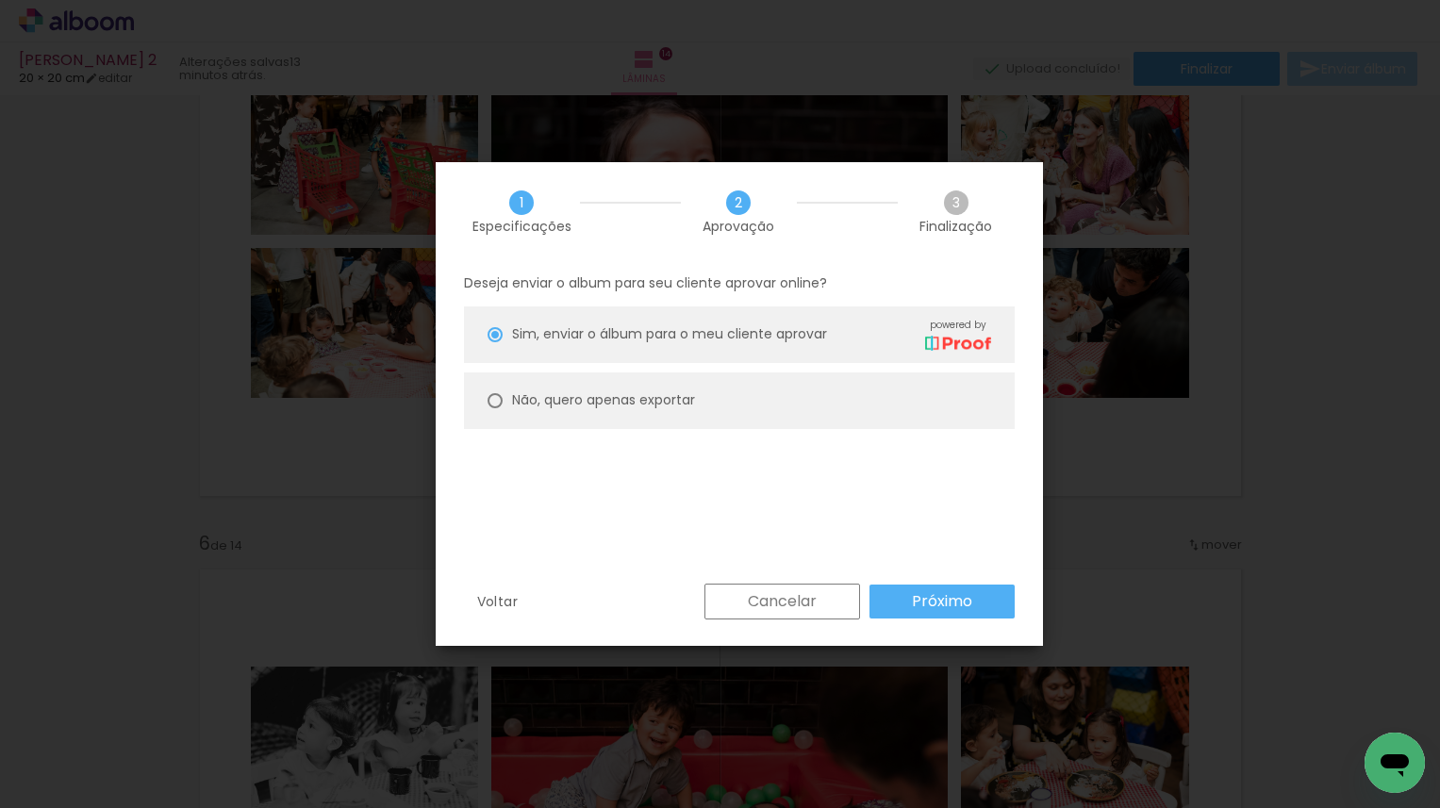
click at [0, 0] on slot "Não, quero apenas exportar" at bounding box center [0, 0] width 0 height 0
type paper-radio-button "on"
click at [0, 0] on slot "Próximo" at bounding box center [0, 0] width 0 height 0
type input "Alta, 300 DPI"
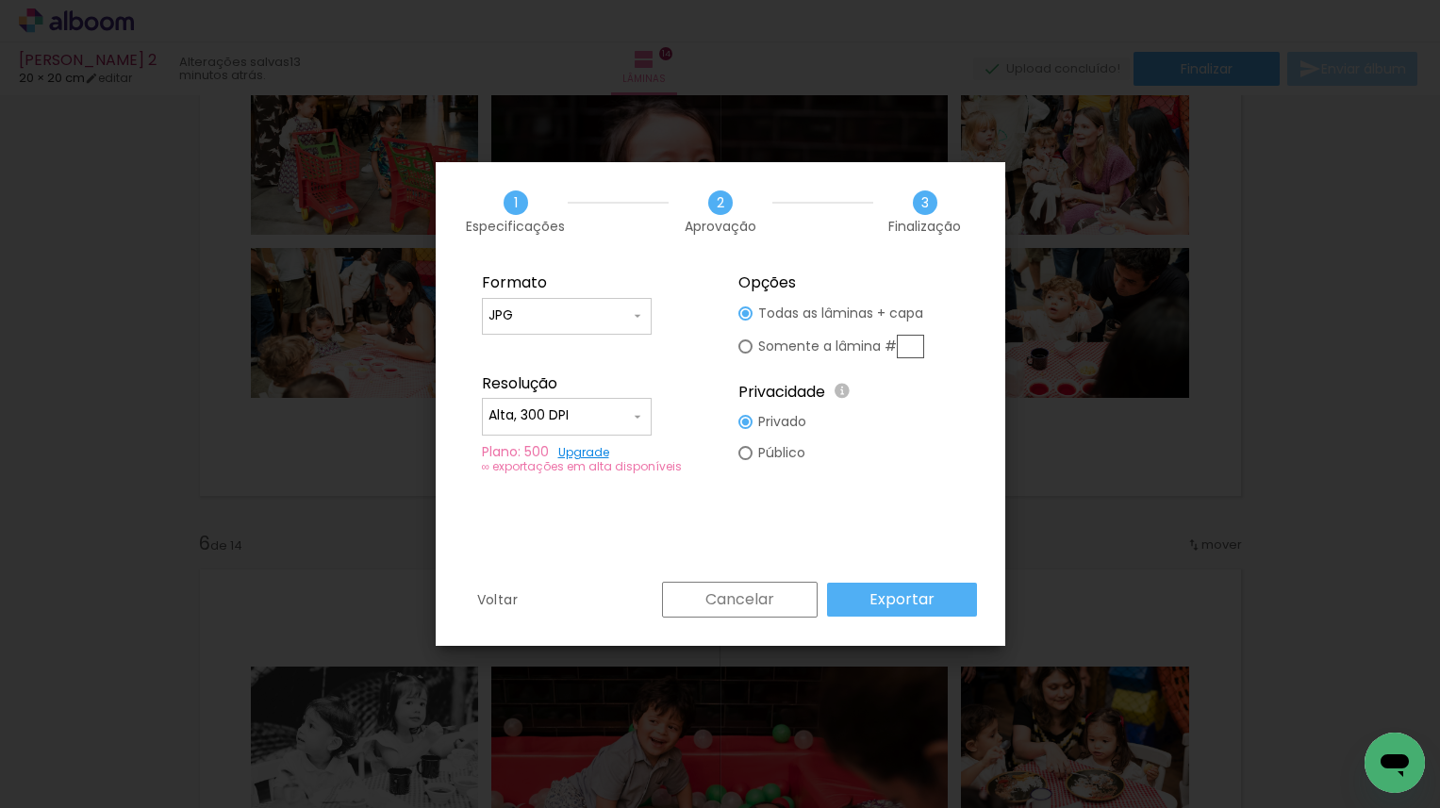
click at [910, 344] on input "text" at bounding box center [910, 347] width 27 height 24
type paper-radio-button "on"
type input "1"
click at [0, 0] on slot "Exportar" at bounding box center [0, 0] width 0 height 0
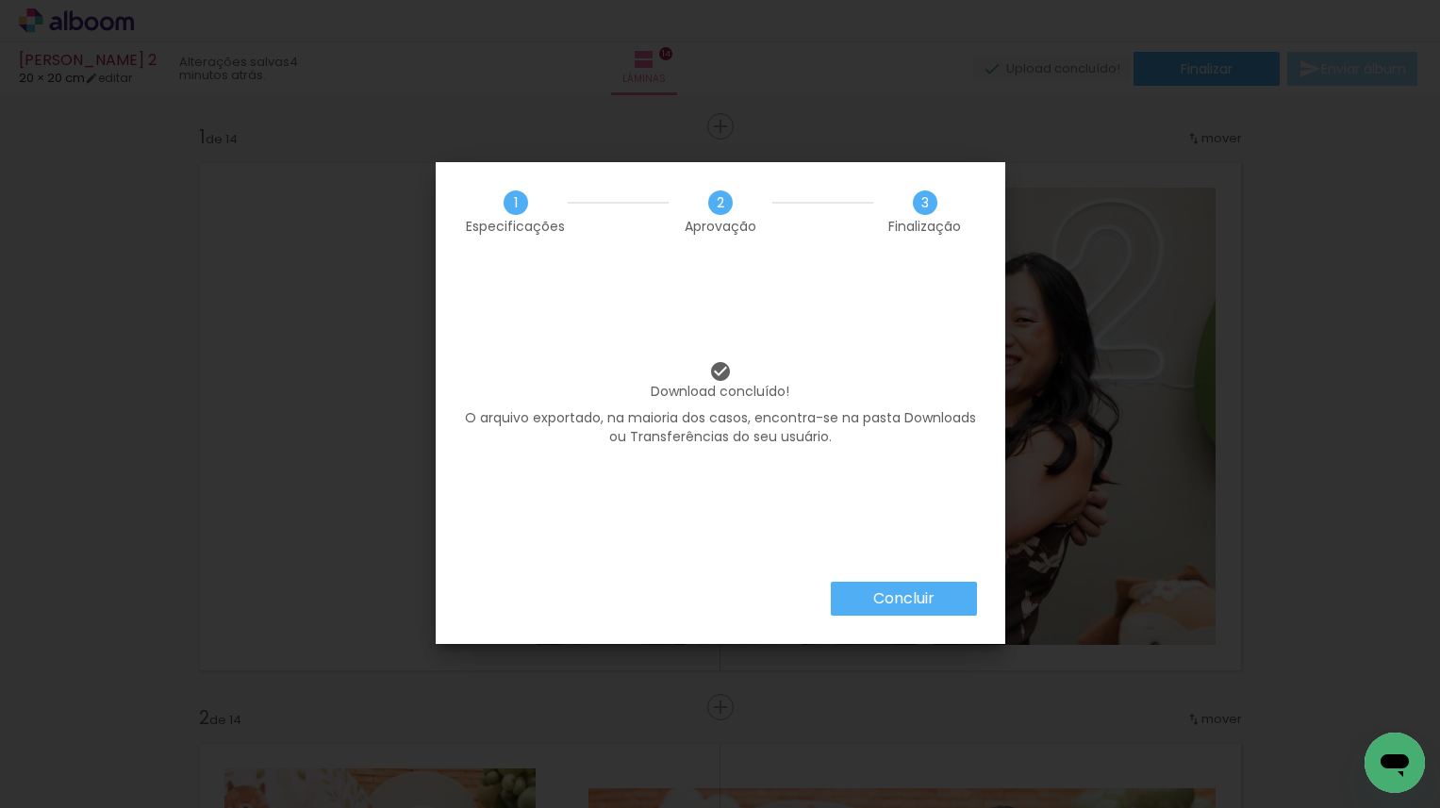
scroll to position [2498, 0]
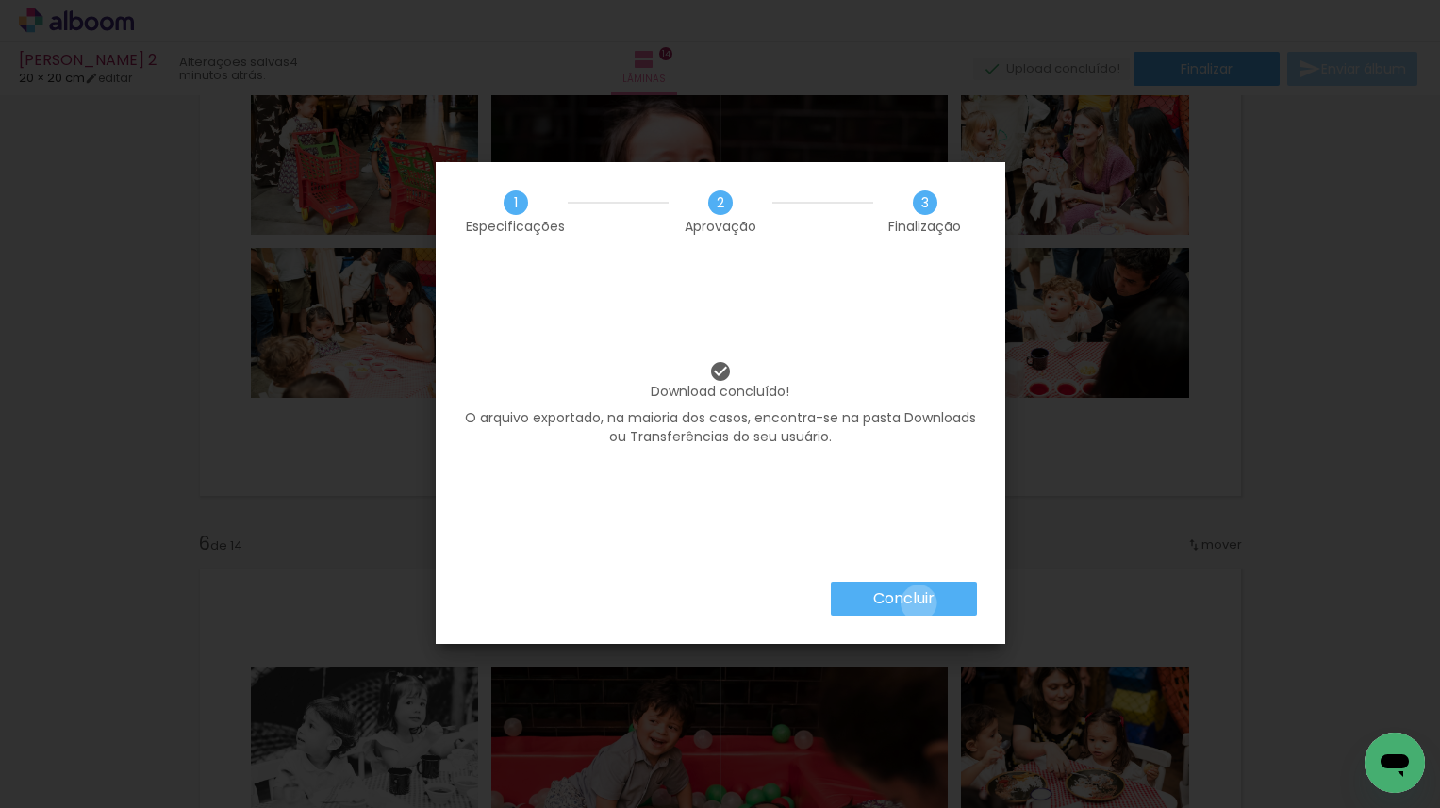
click at [0, 0] on slot "Concluir" at bounding box center [0, 0] width 0 height 0
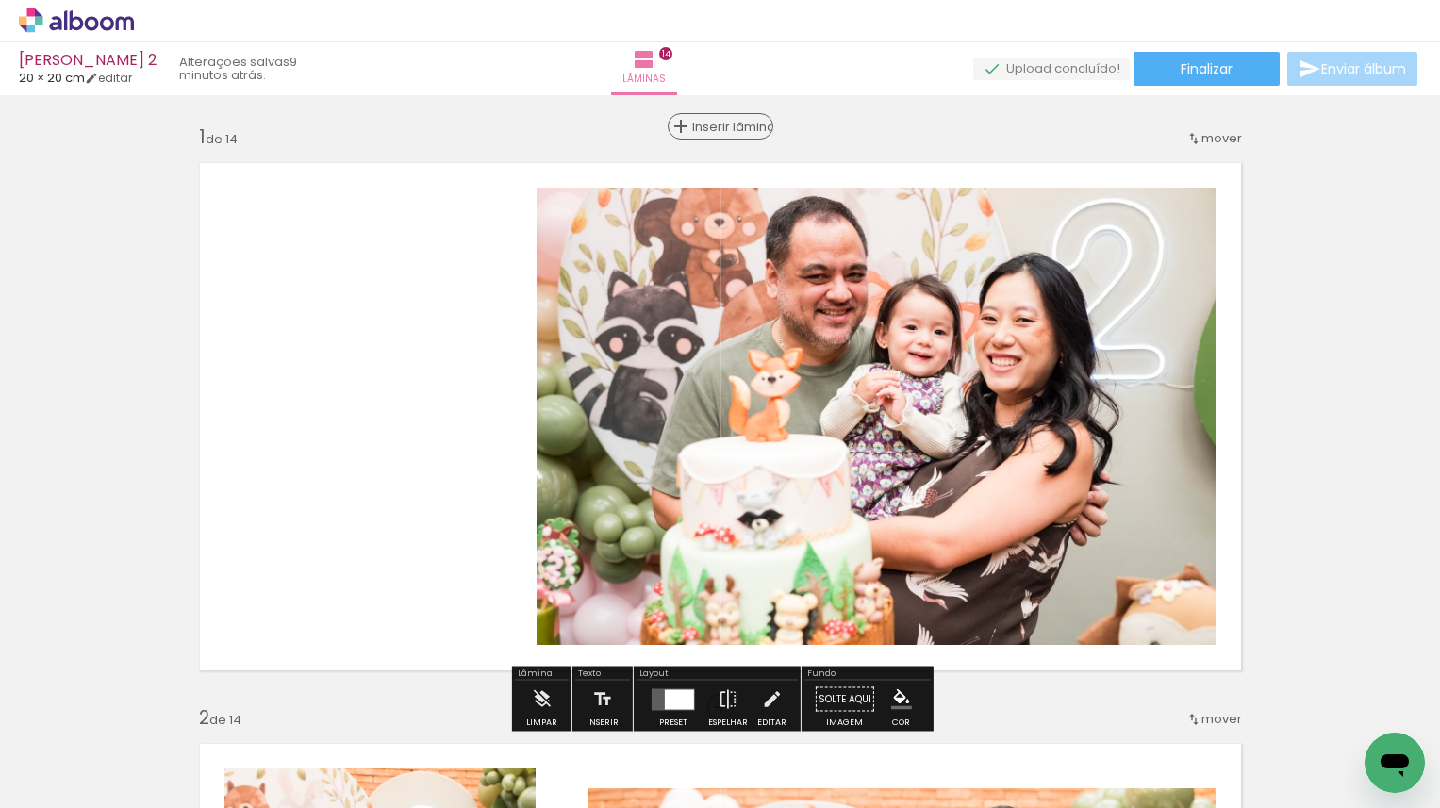
click at [719, 128] on span "Inserir lâmina" at bounding box center [729, 127] width 74 height 12
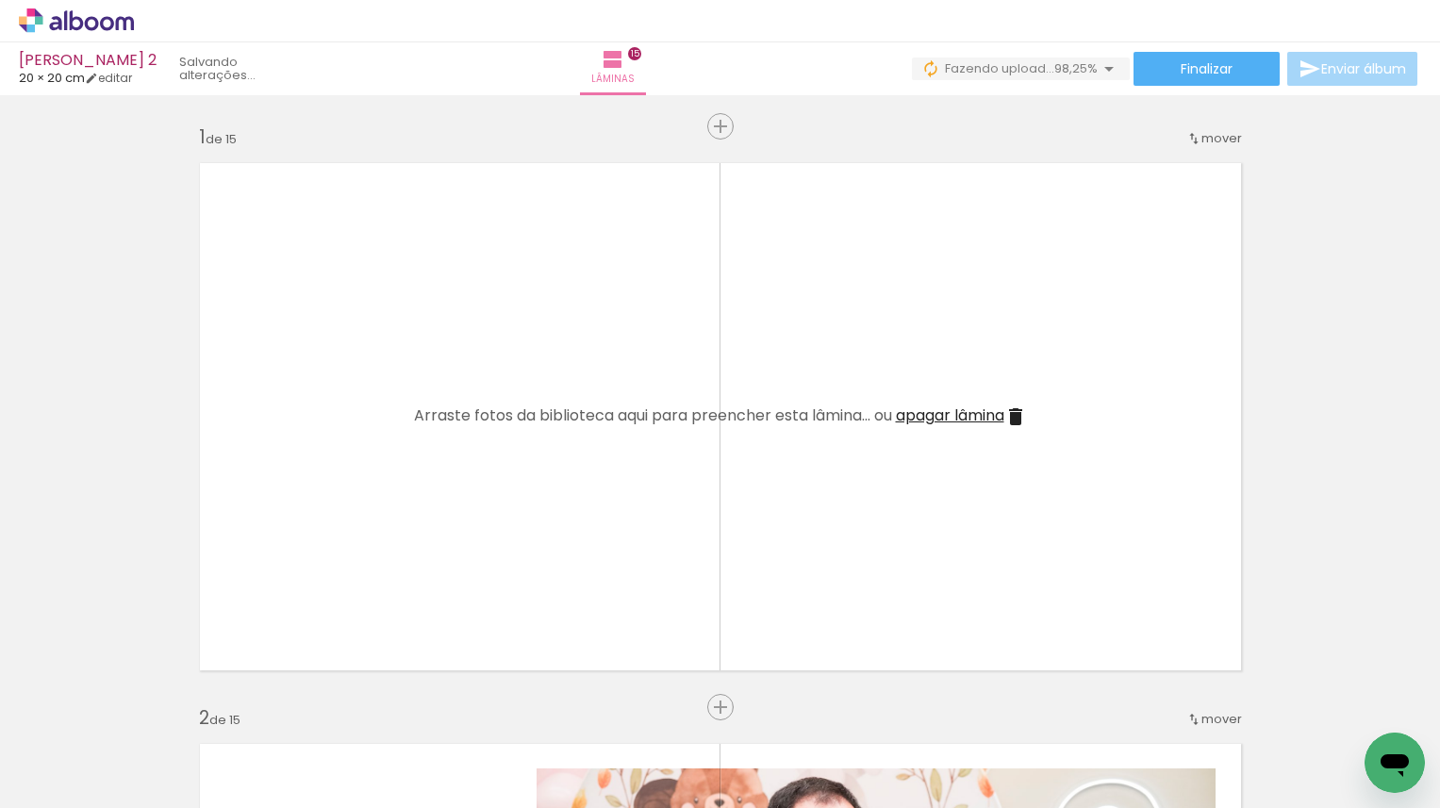
click at [101, 753] on iron-icon at bounding box center [96, 751] width 15 height 15
click at [96, 748] on paper-item "Não utilizadas" at bounding box center [60, 745] width 97 height 16
type input "Não utilizadas"
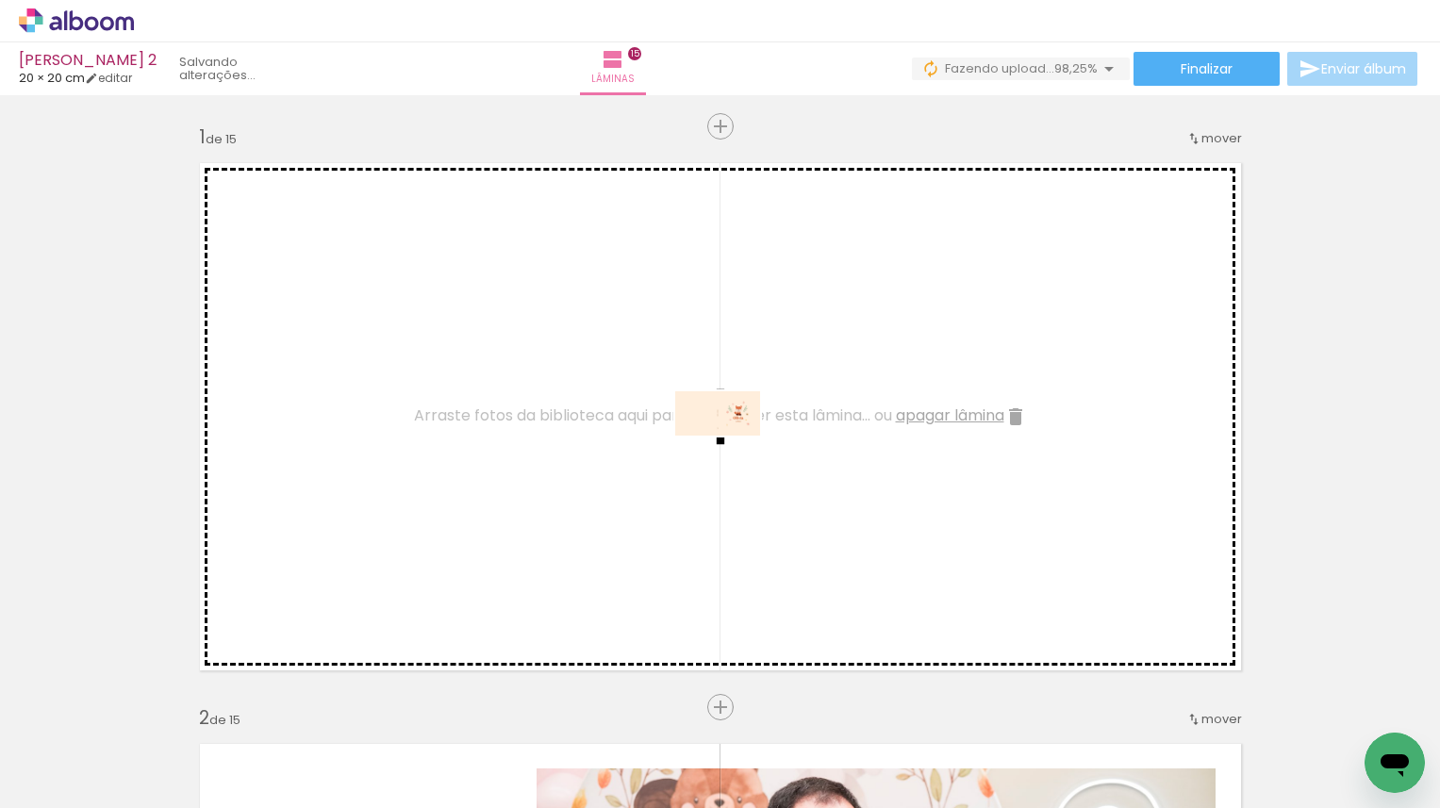
drag, startPoint x: 406, startPoint y: 756, endPoint x: 732, endPoint y: 449, distance: 448.3
click at [732, 449] on quentale-workspace at bounding box center [720, 404] width 1440 height 808
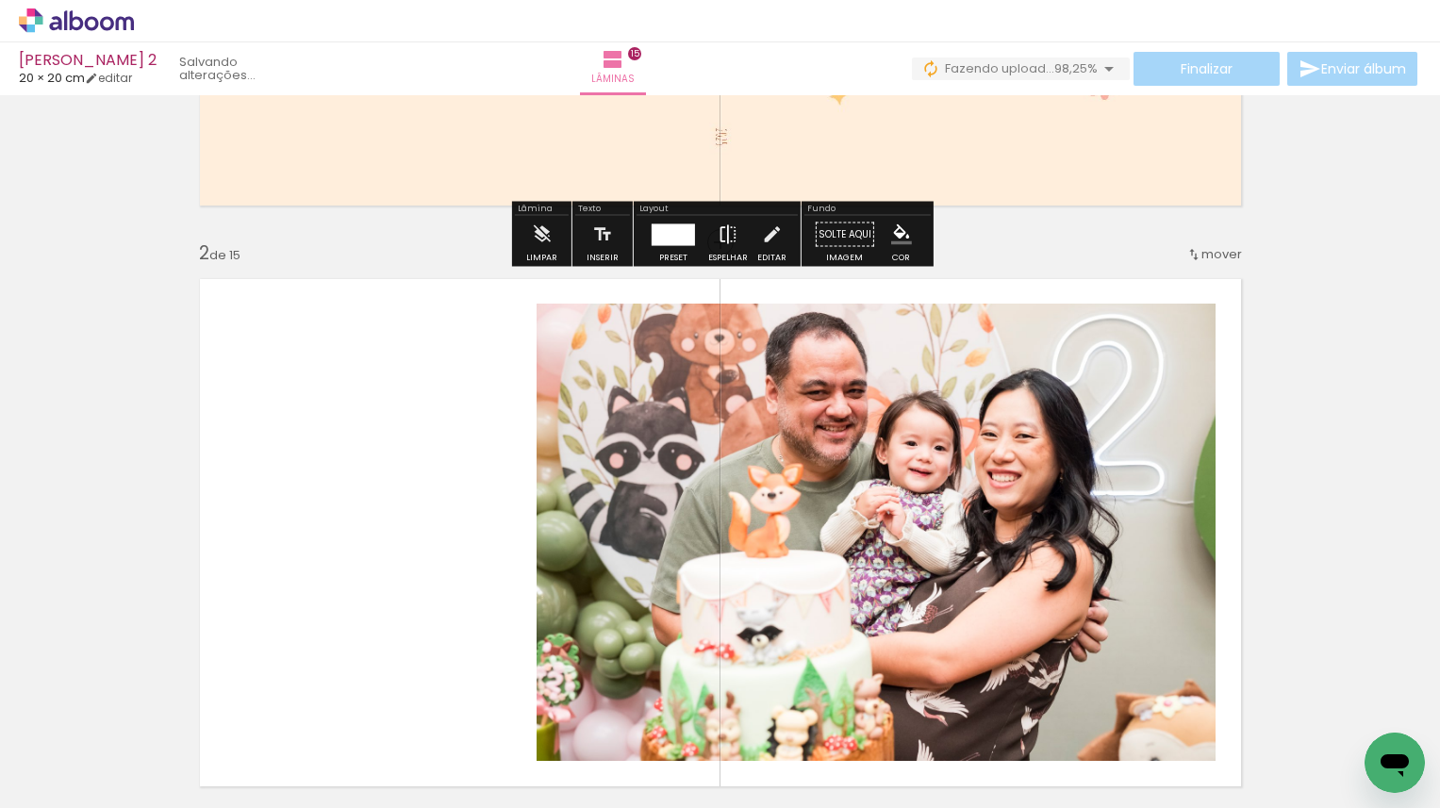
scroll to position [526, 0]
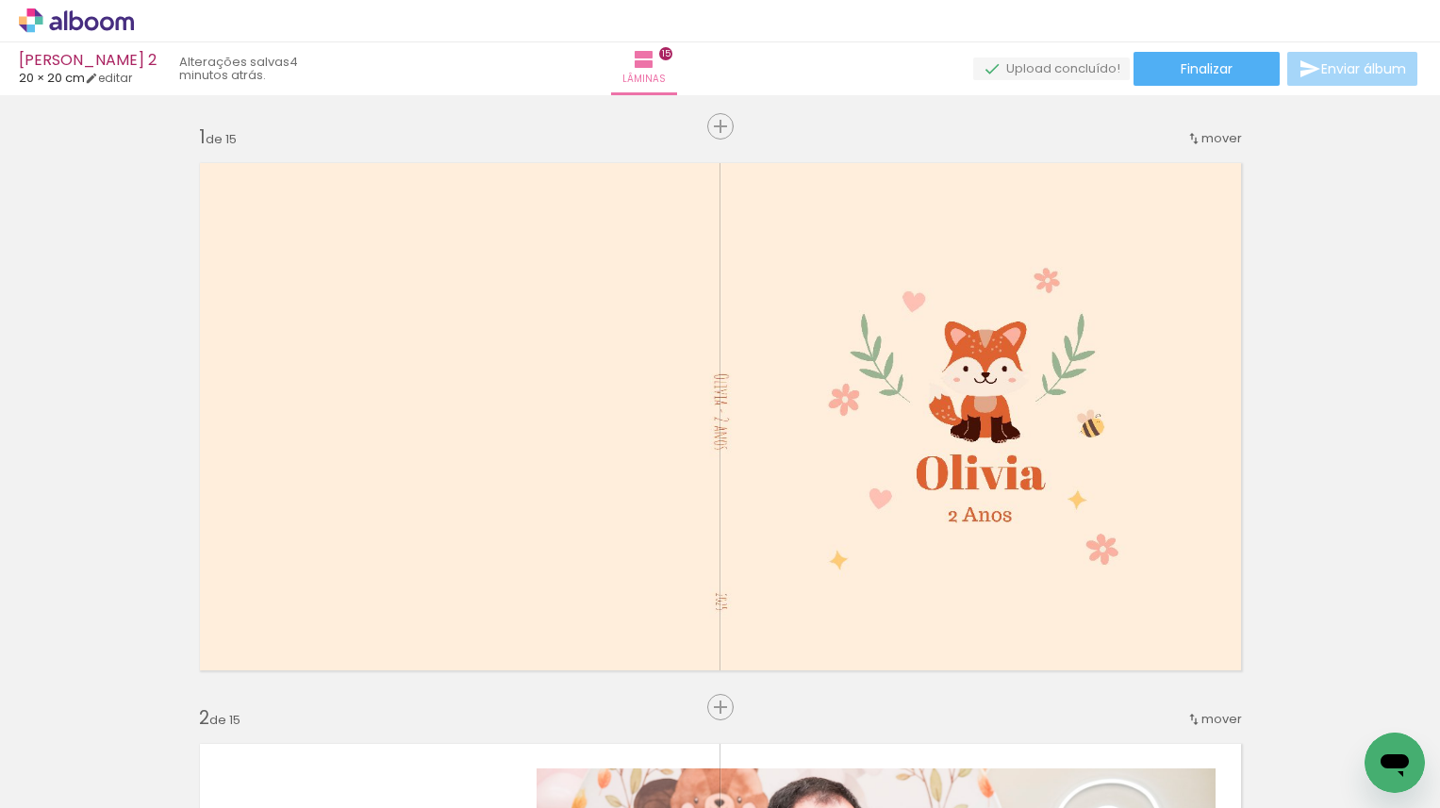
scroll to position [526, 0]
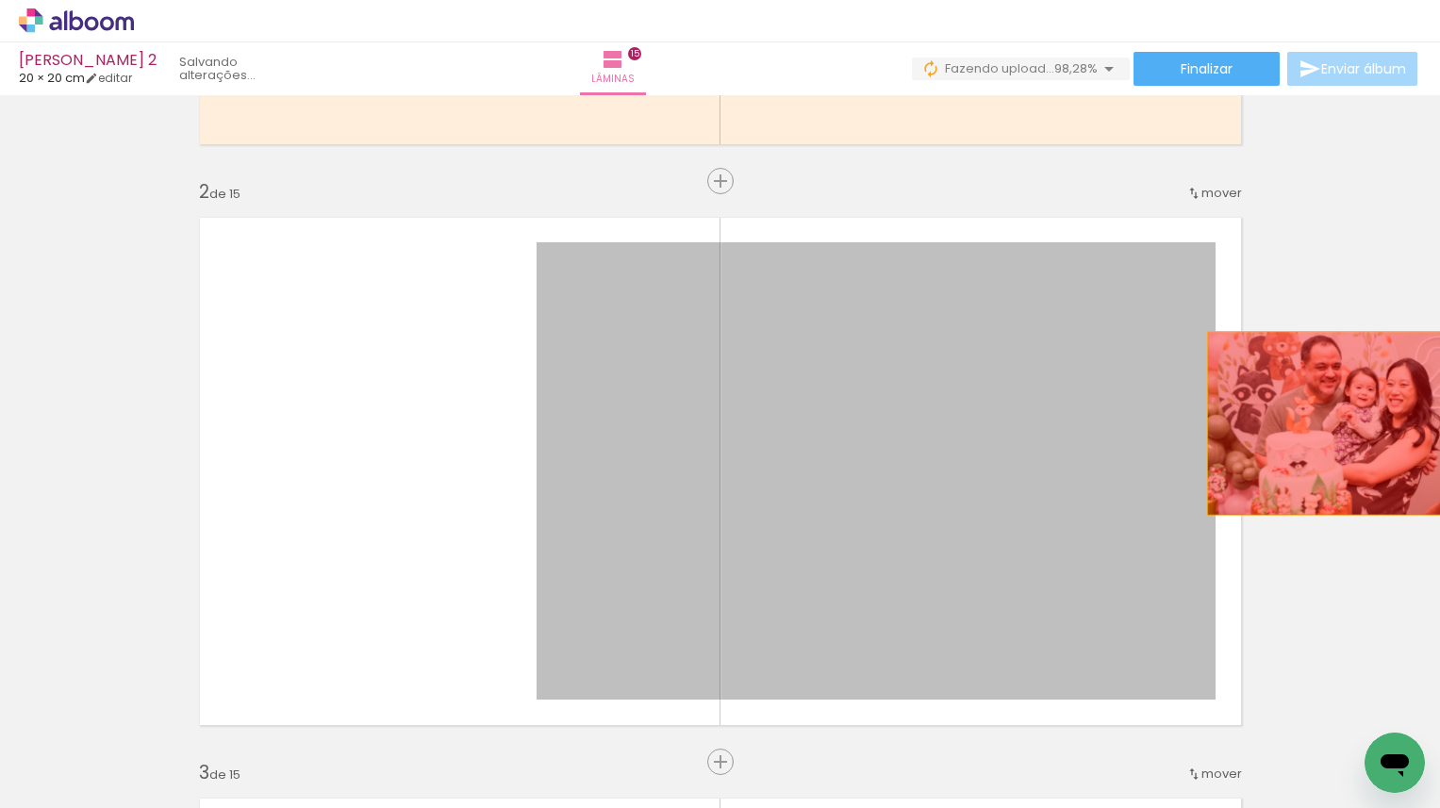
drag, startPoint x: 946, startPoint y: 483, endPoint x: 1343, endPoint y: 423, distance: 401.4
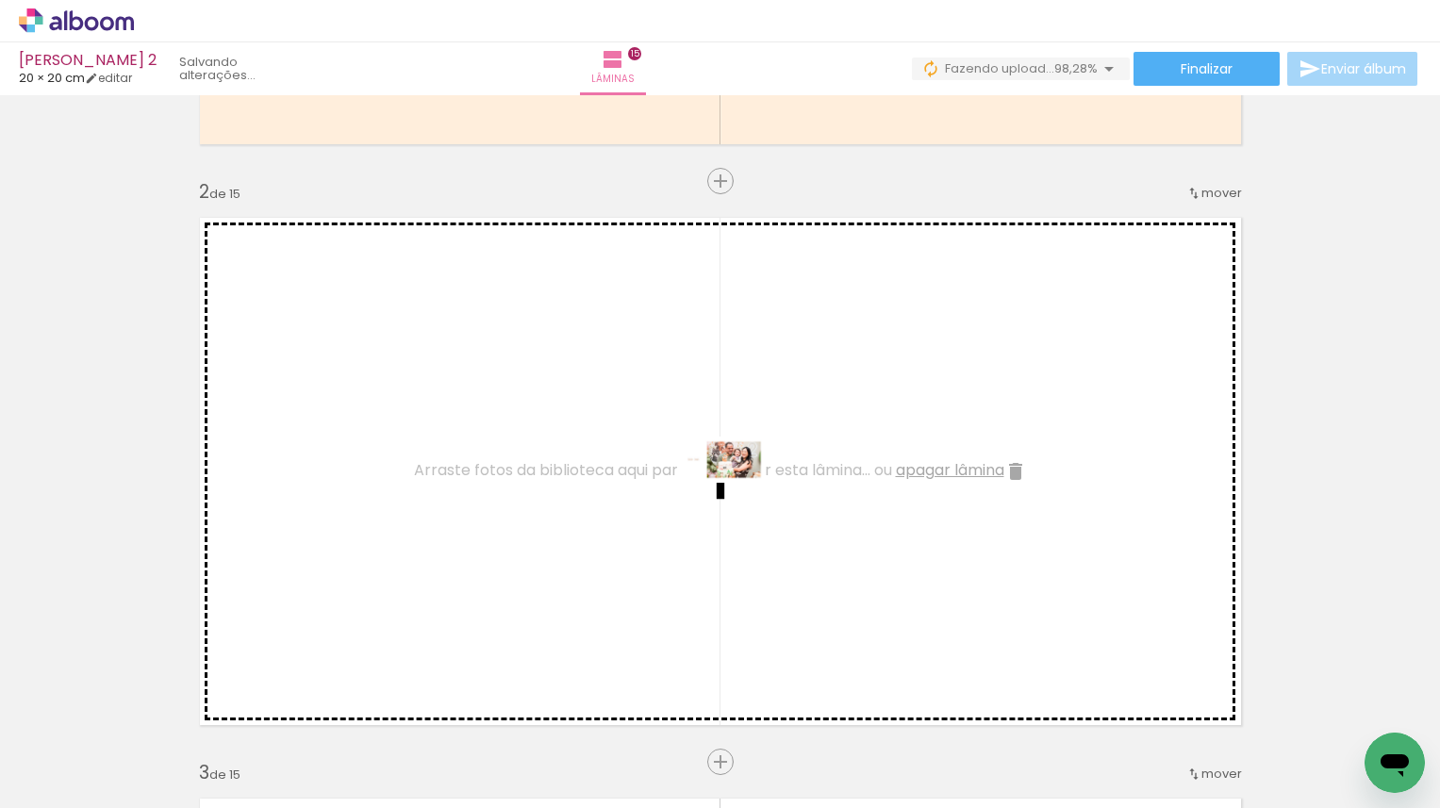
drag, startPoint x: 512, startPoint y: 753, endPoint x: 727, endPoint y: 505, distance: 328.2
click at [727, 505] on quentale-workspace at bounding box center [720, 404] width 1440 height 808
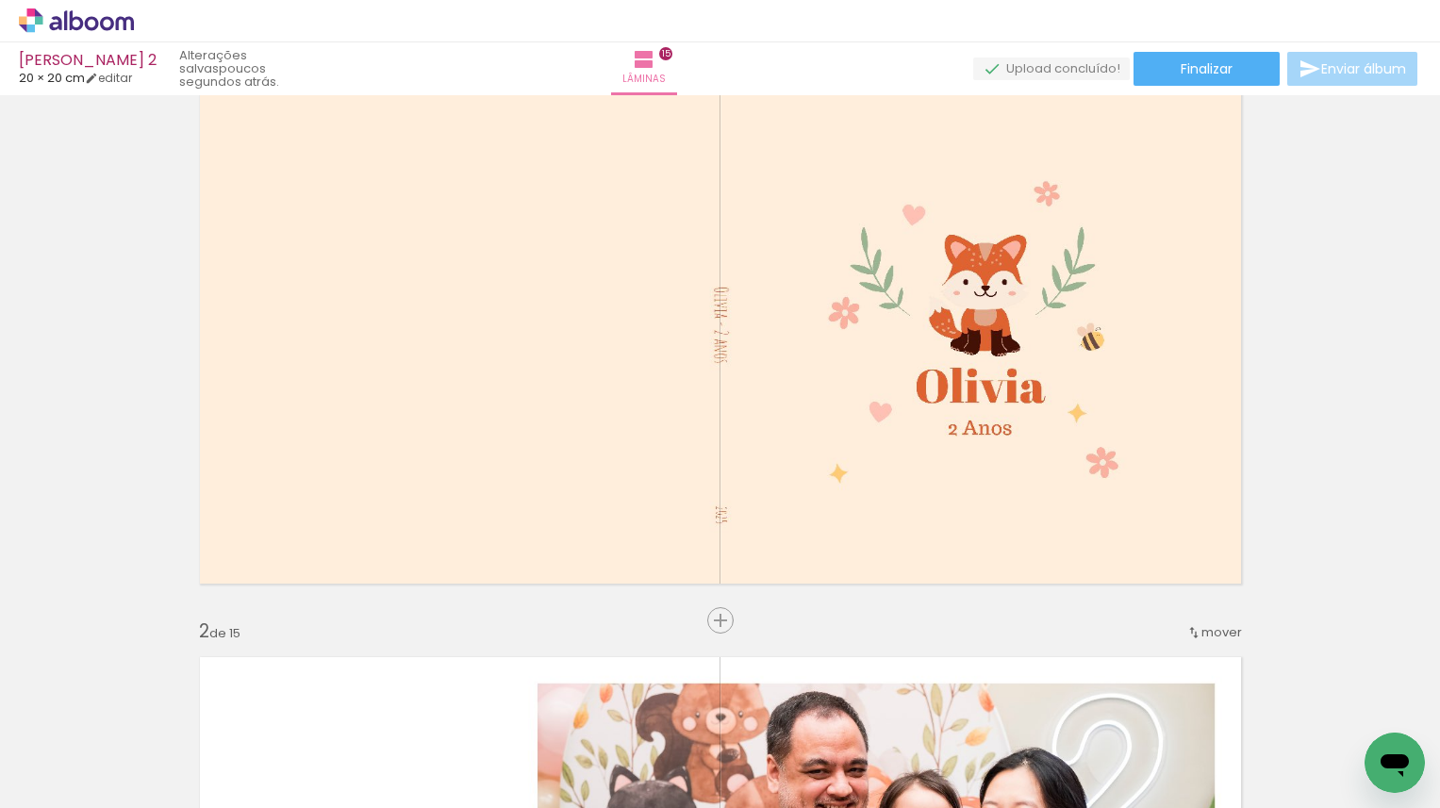
scroll to position [82, 0]
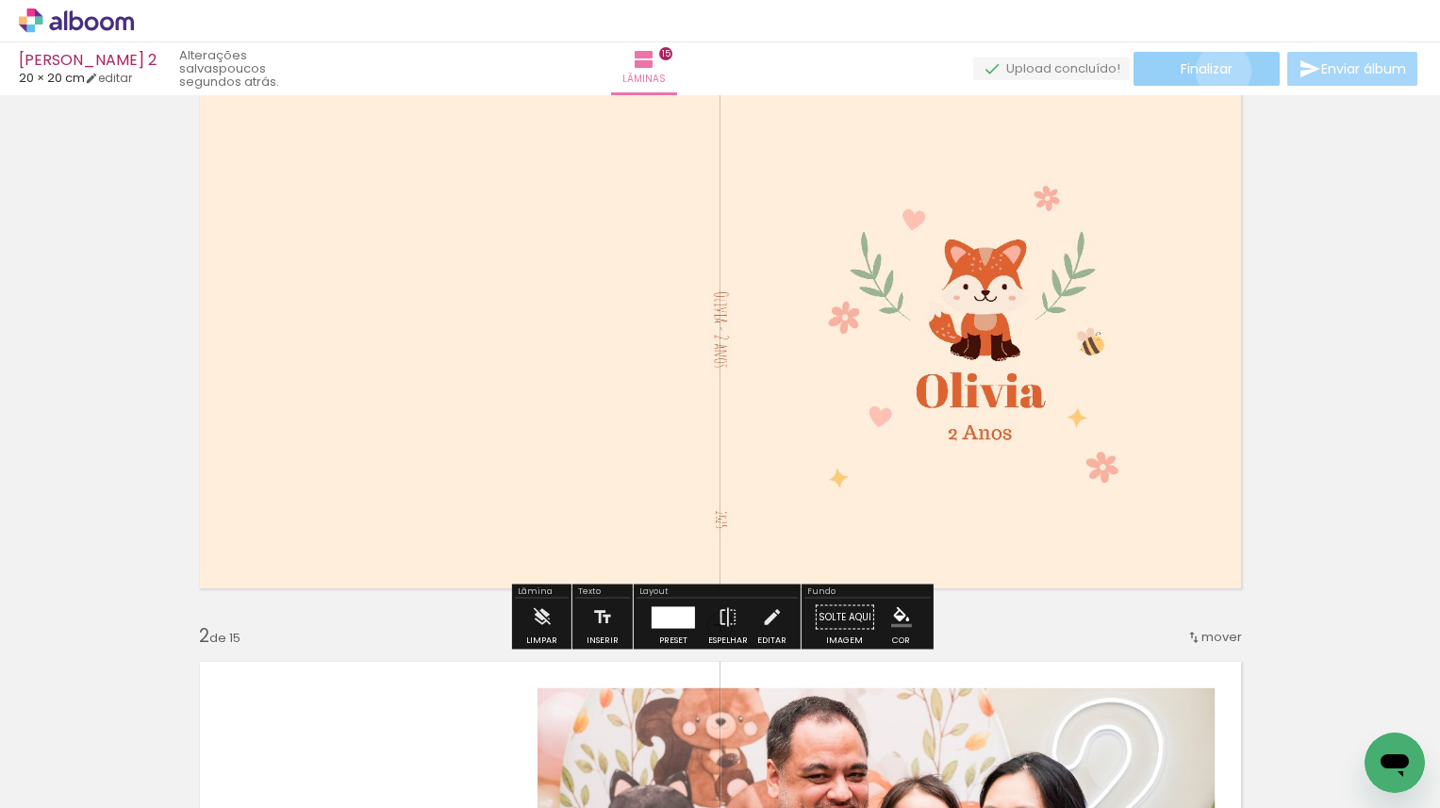
click at [1217, 71] on span "Finalizar" at bounding box center [1207, 68] width 52 height 13
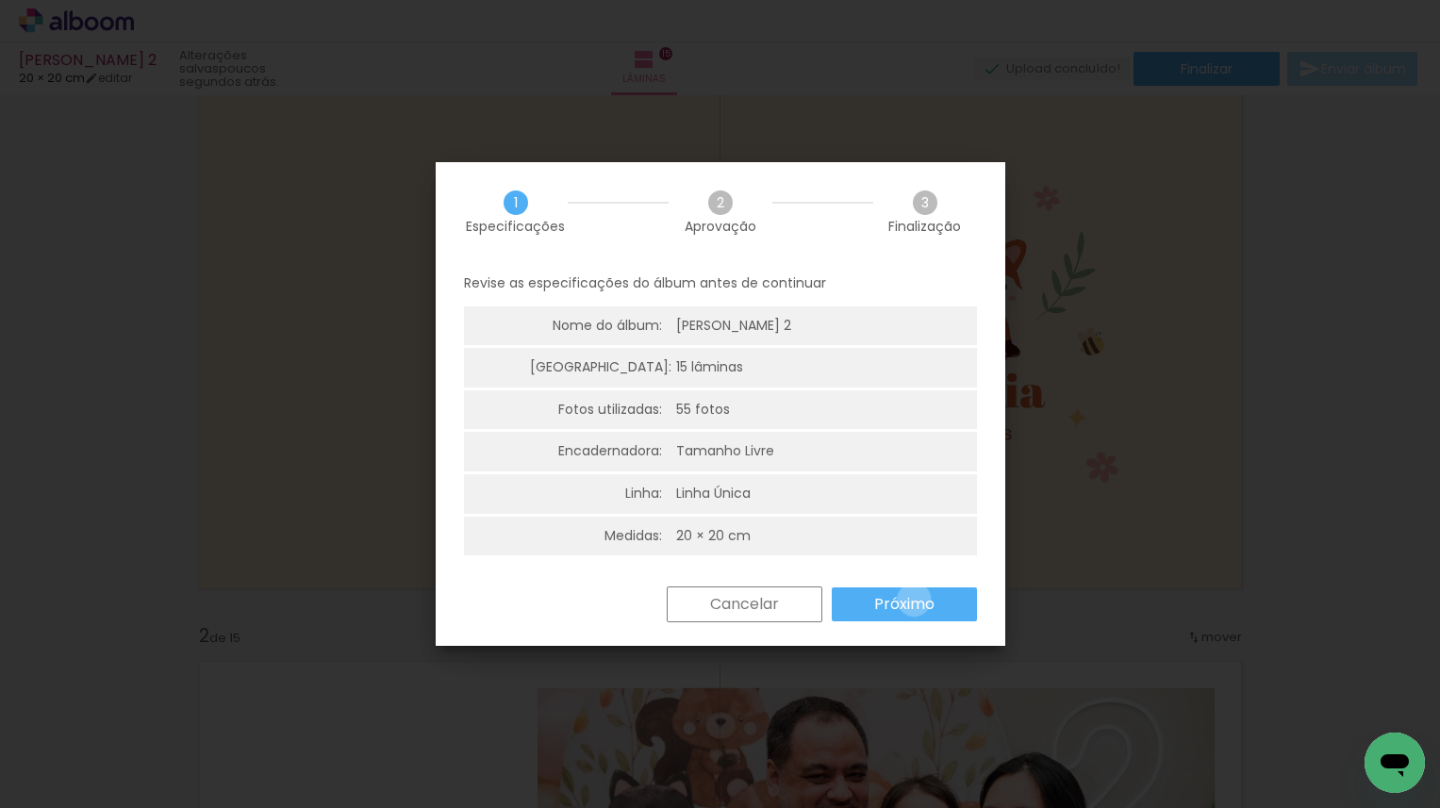
click at [0, 0] on slot "Próximo" at bounding box center [0, 0] width 0 height 0
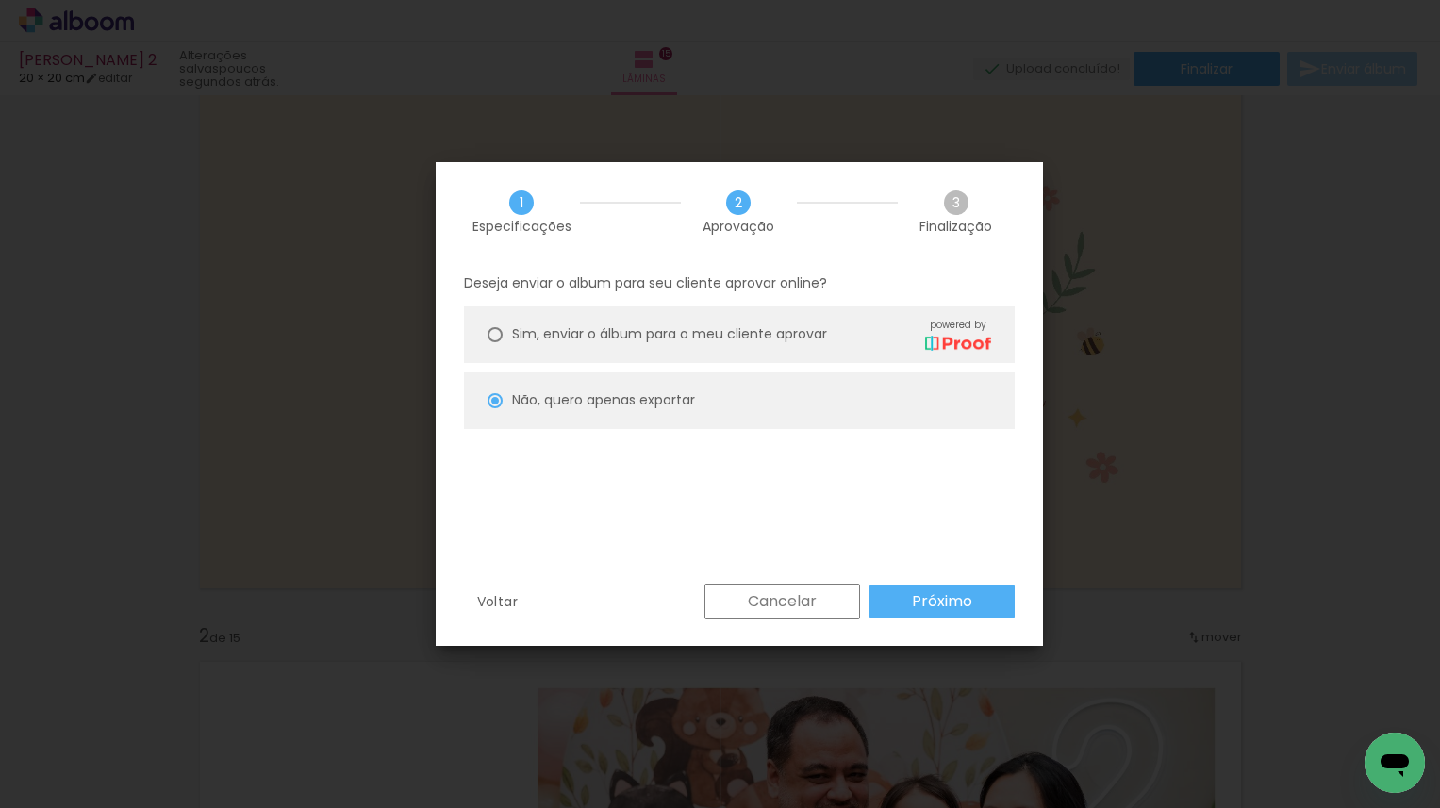
click at [751, 335] on span "Sim, enviar o álbum para o meu cliente aprovar" at bounding box center [669, 334] width 315 height 20
type paper-radio-button "on"
click at [0, 0] on slot "Próximo" at bounding box center [0, 0] width 0 height 0
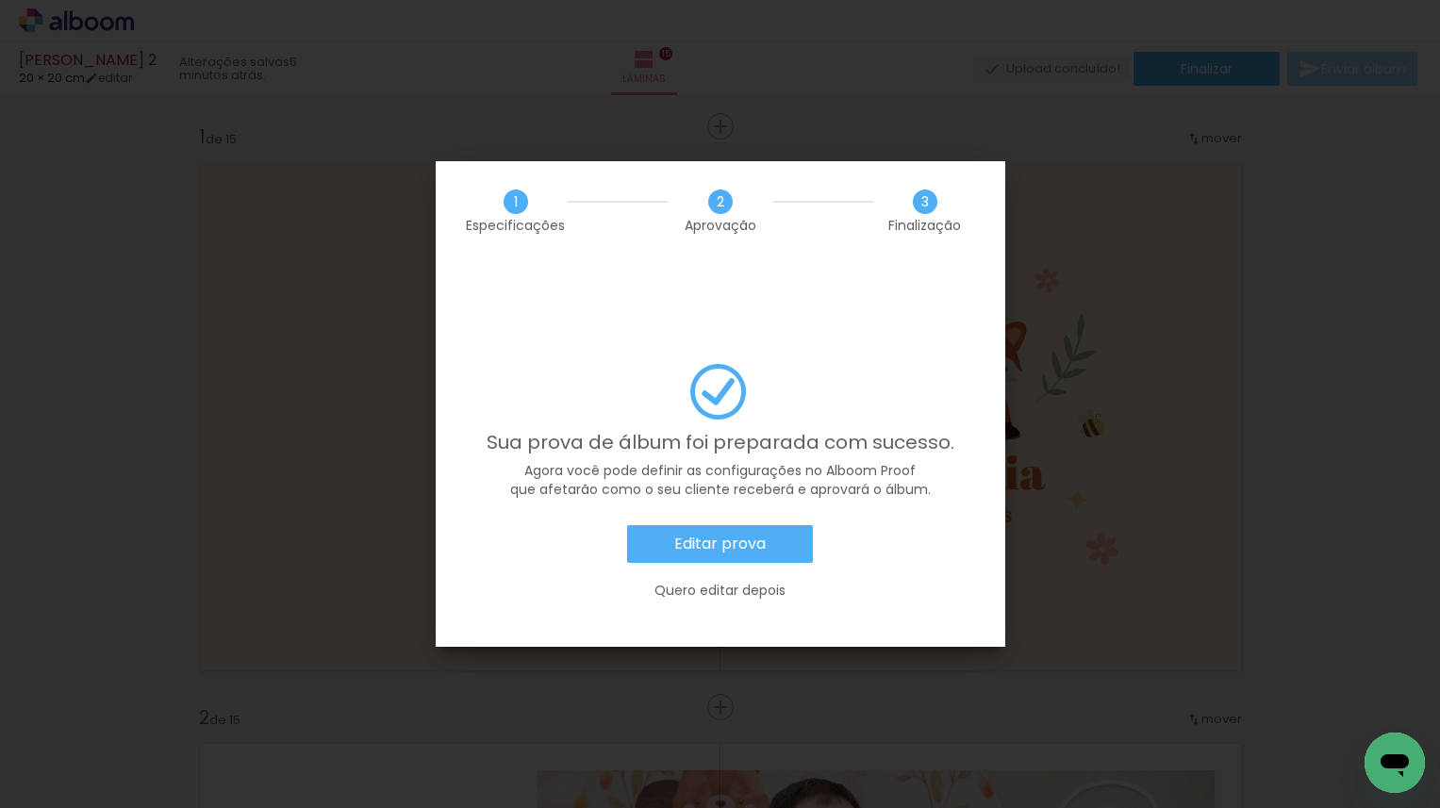
scroll to position [82, 0]
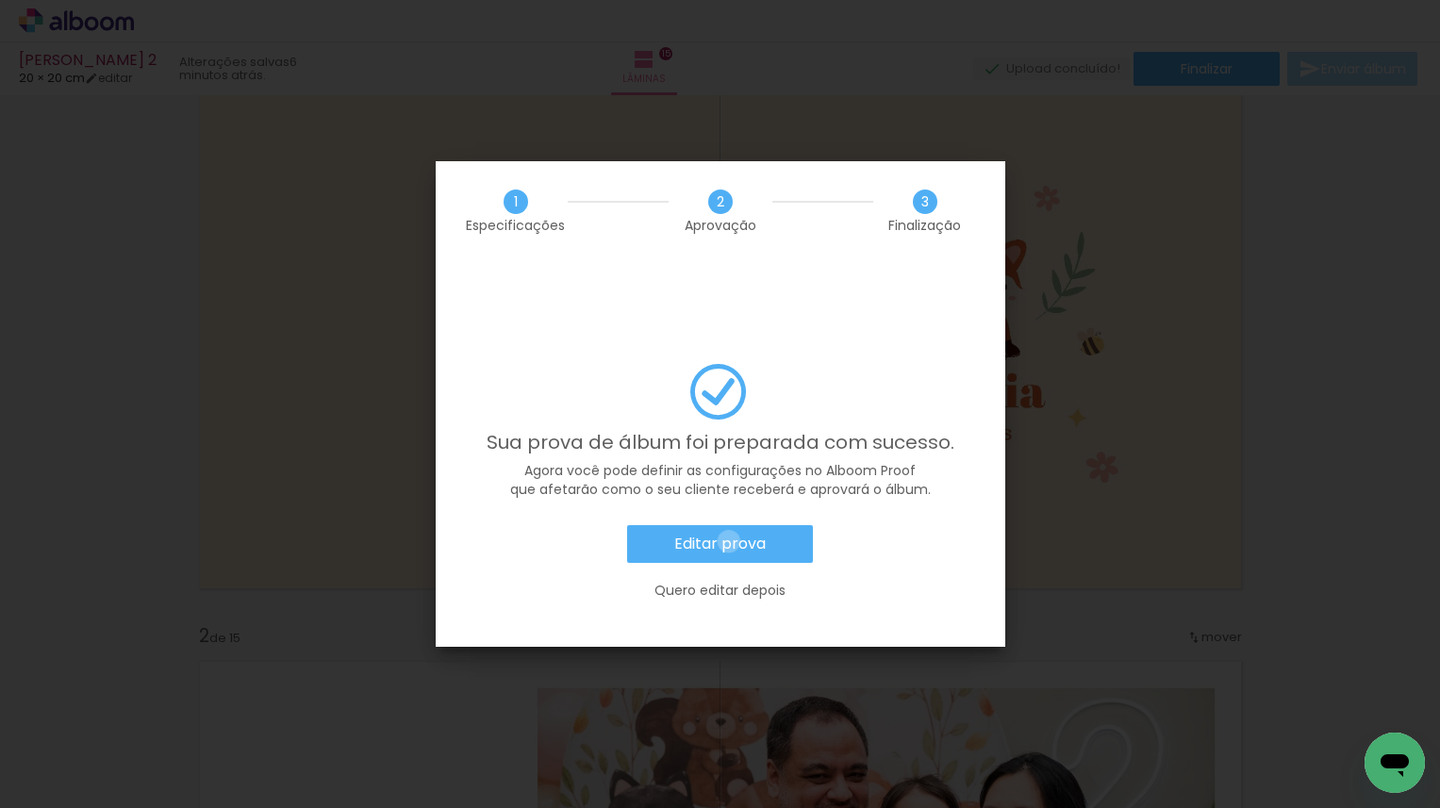
click at [0, 0] on slot "Editar prova" at bounding box center [0, 0] width 0 height 0
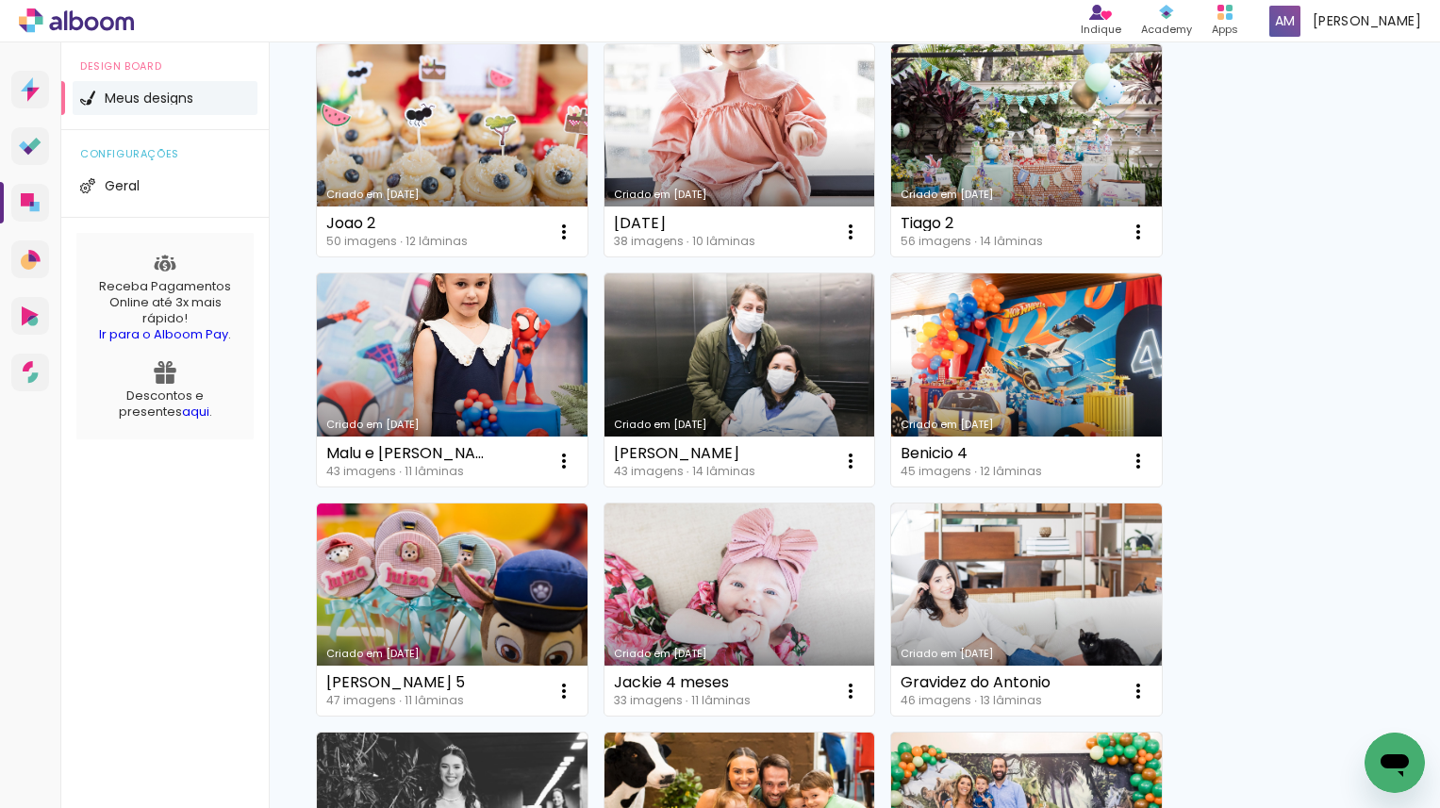
scroll to position [439, 0]
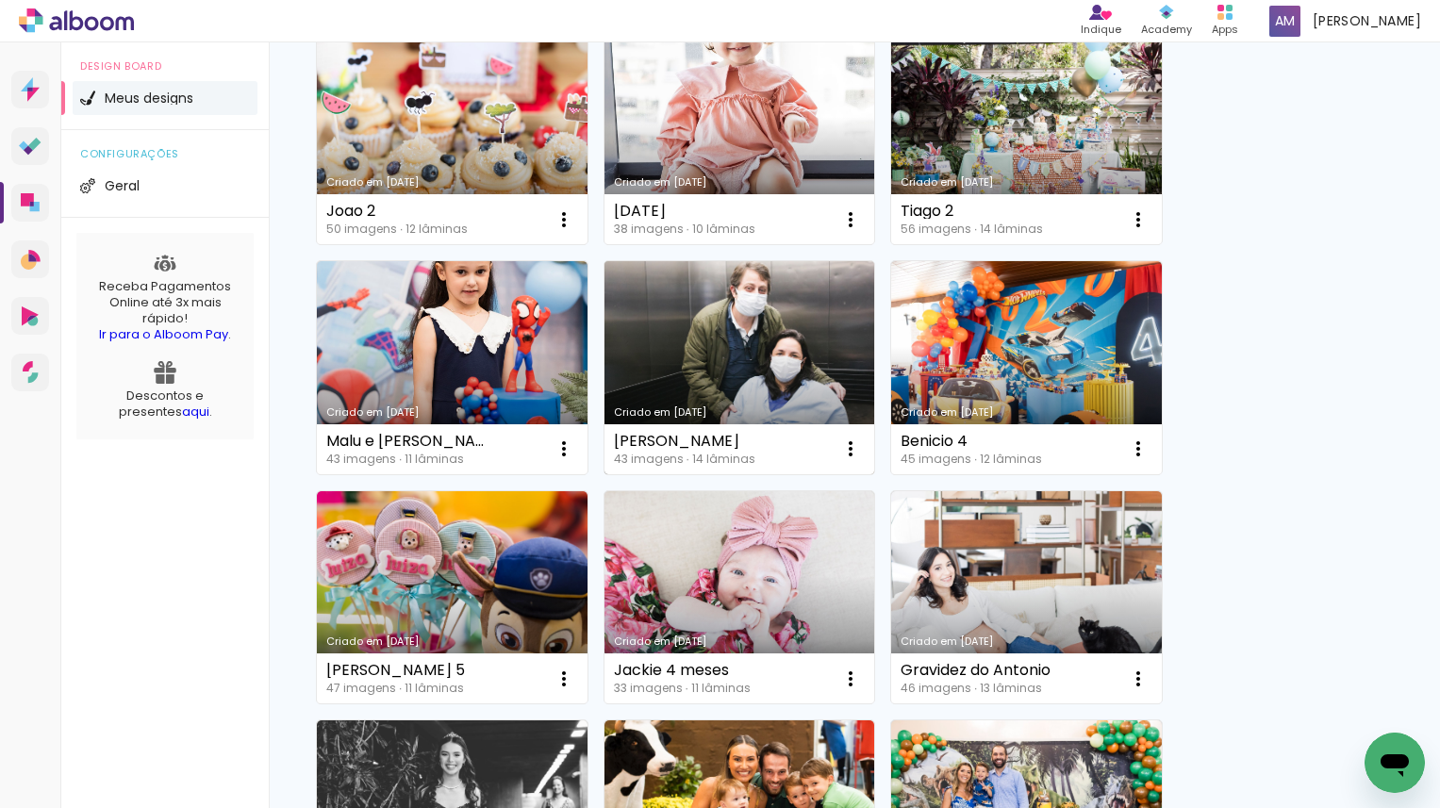
click at [770, 372] on link "Criado em [DATE]" at bounding box center [739, 367] width 271 height 213
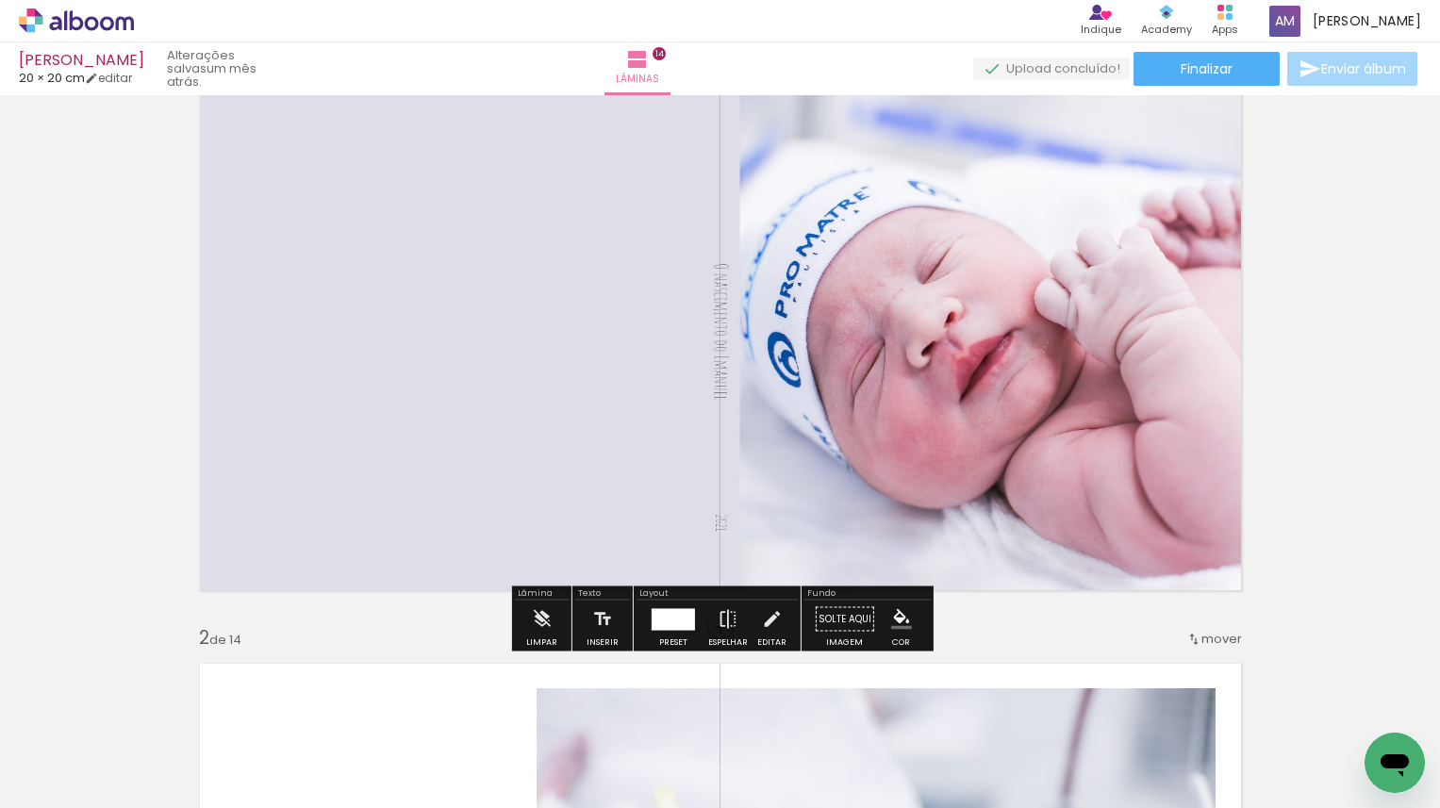
scroll to position [81, 0]
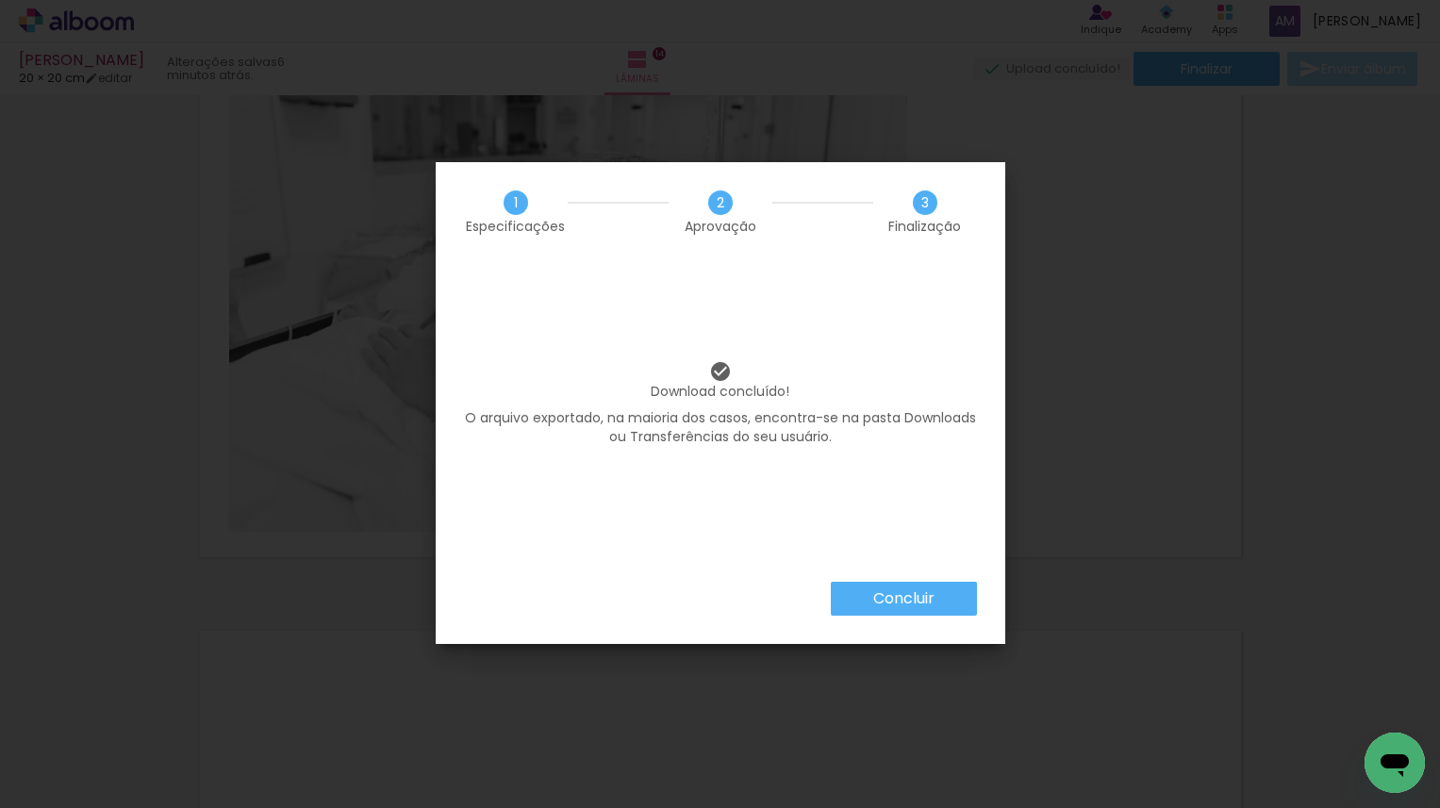
click at [0, 0] on slot "Concluir" at bounding box center [0, 0] width 0 height 0
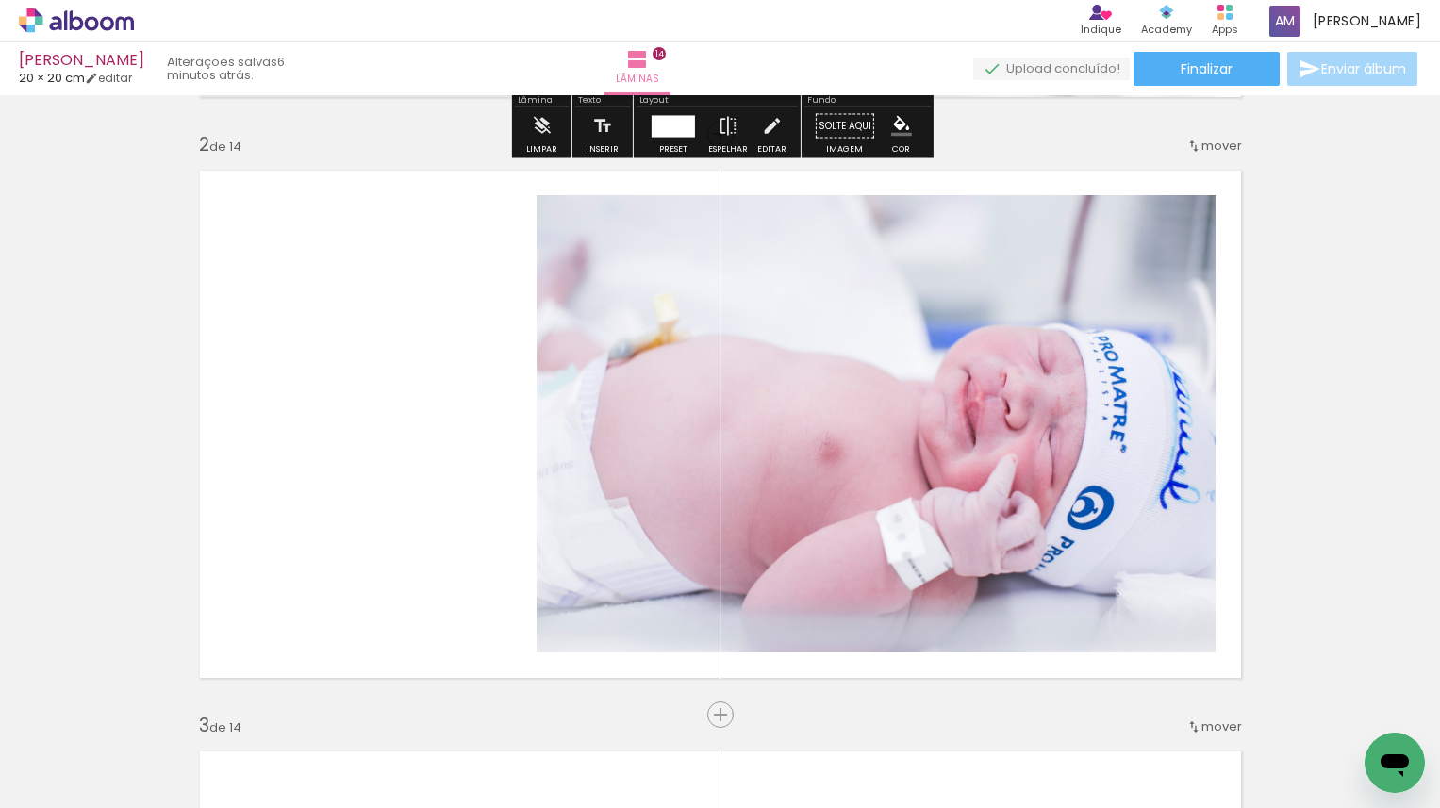
scroll to position [576, 0]
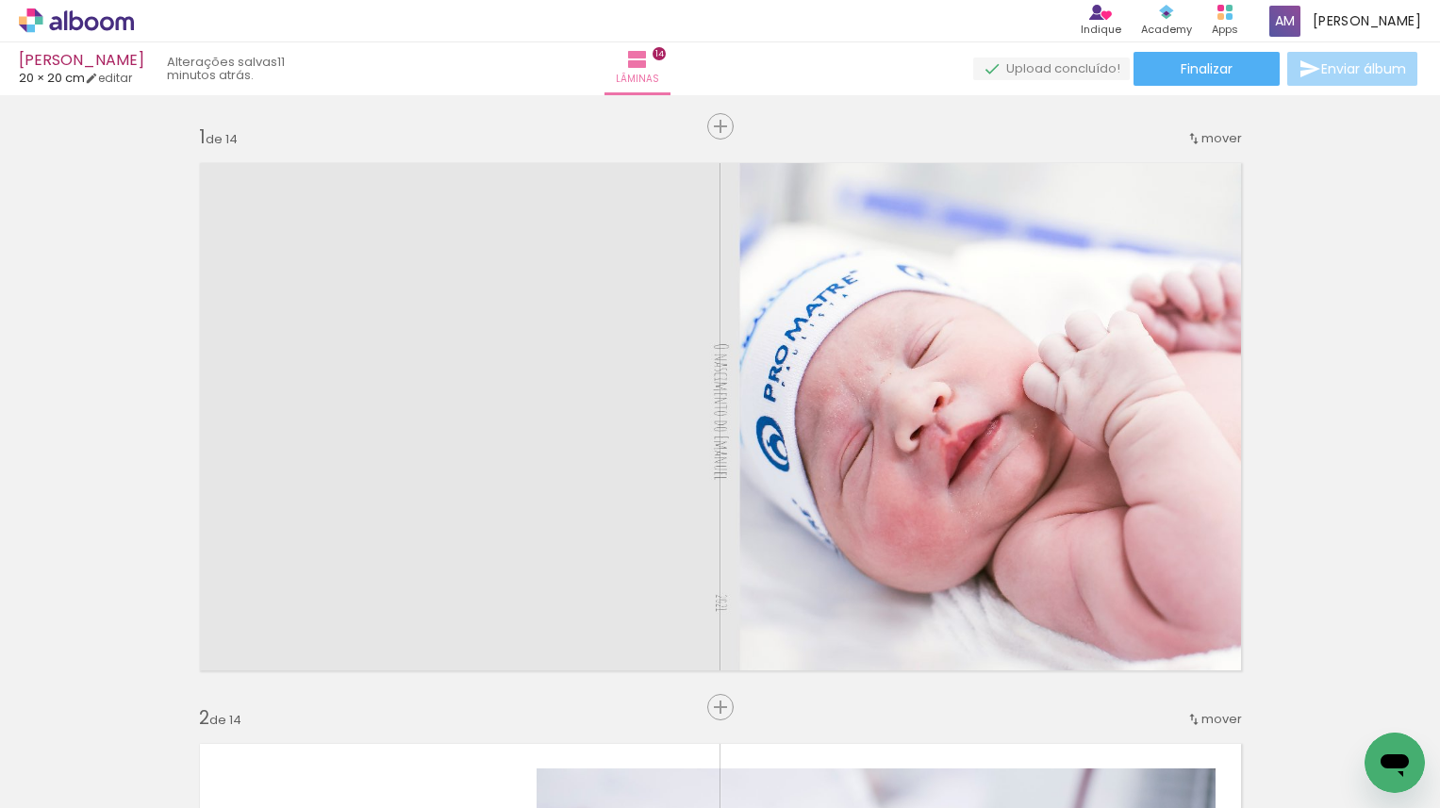
scroll to position [576, 0]
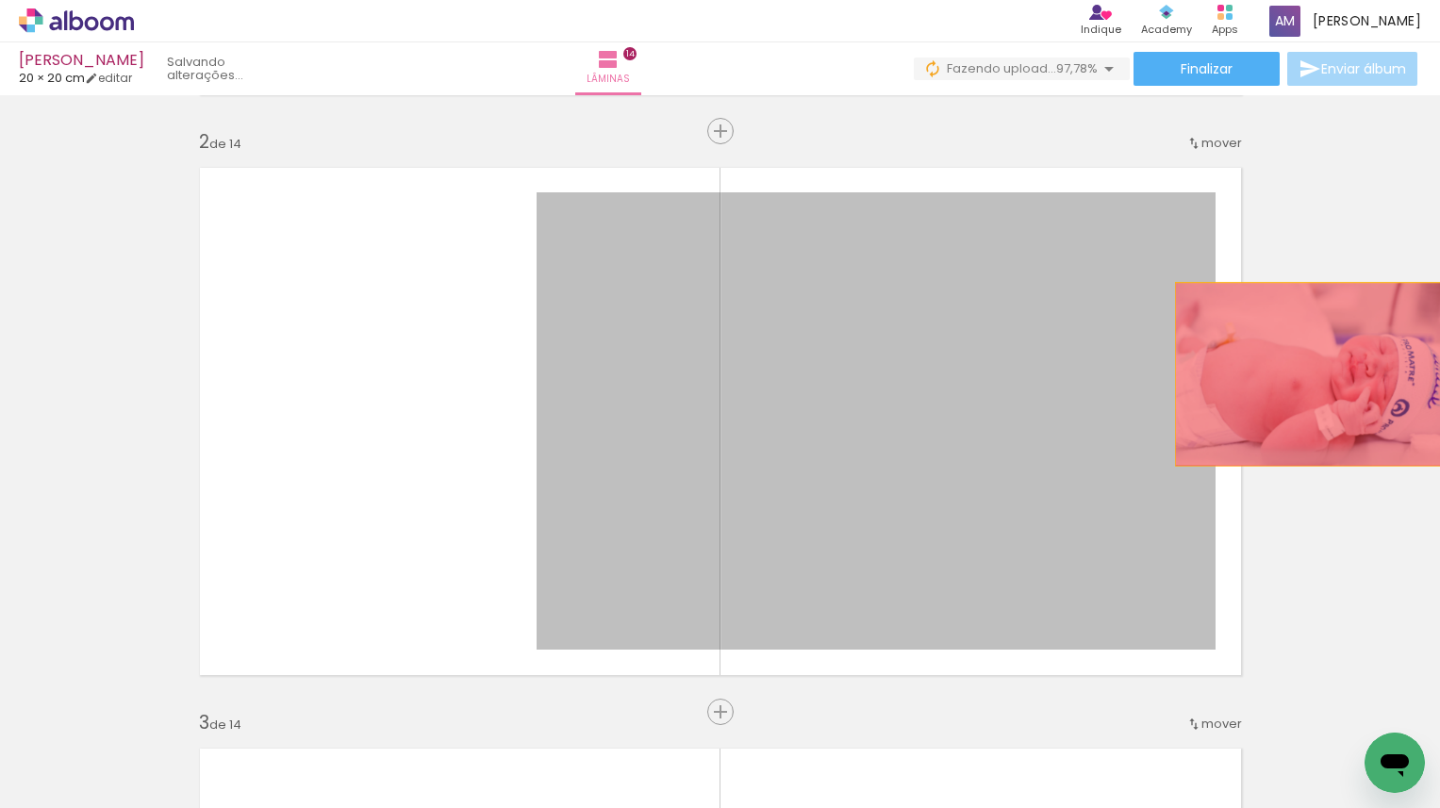
drag, startPoint x: 942, startPoint y: 423, endPoint x: 1330, endPoint y: 366, distance: 391.8
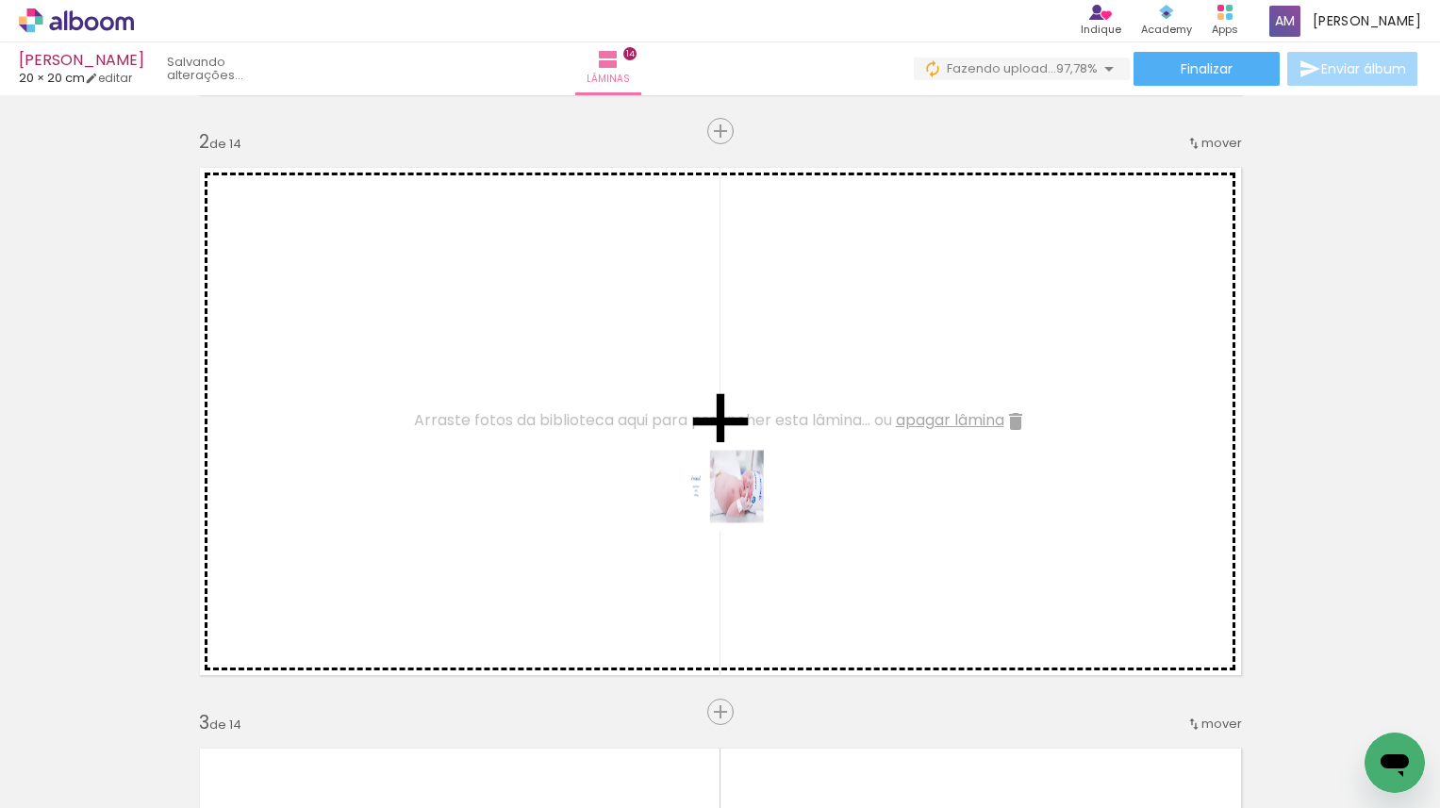
drag, startPoint x: 738, startPoint y: 751, endPoint x: 737, endPoint y: 497, distance: 253.7
click at [737, 497] on quentale-workspace at bounding box center [720, 404] width 1440 height 808
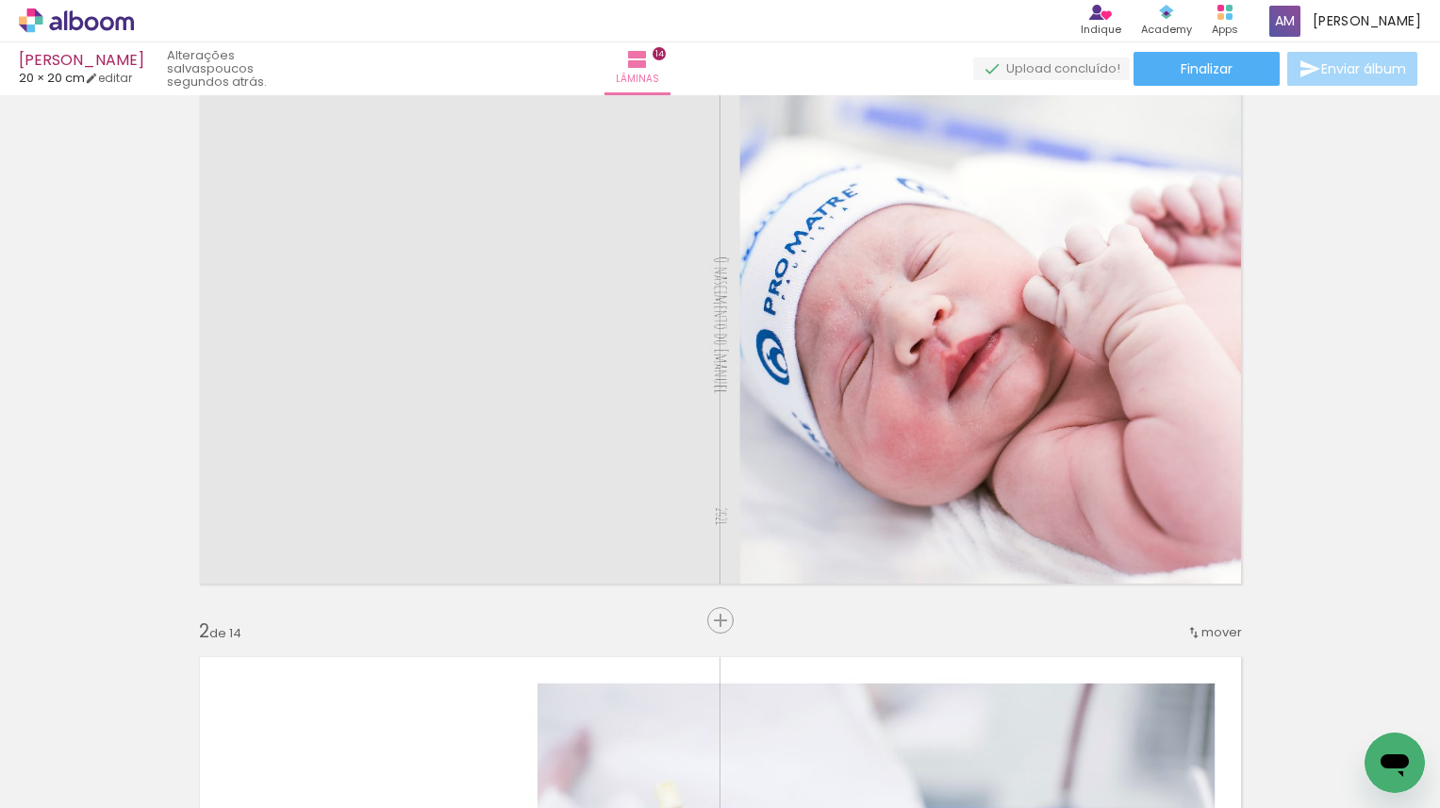
scroll to position [74, 0]
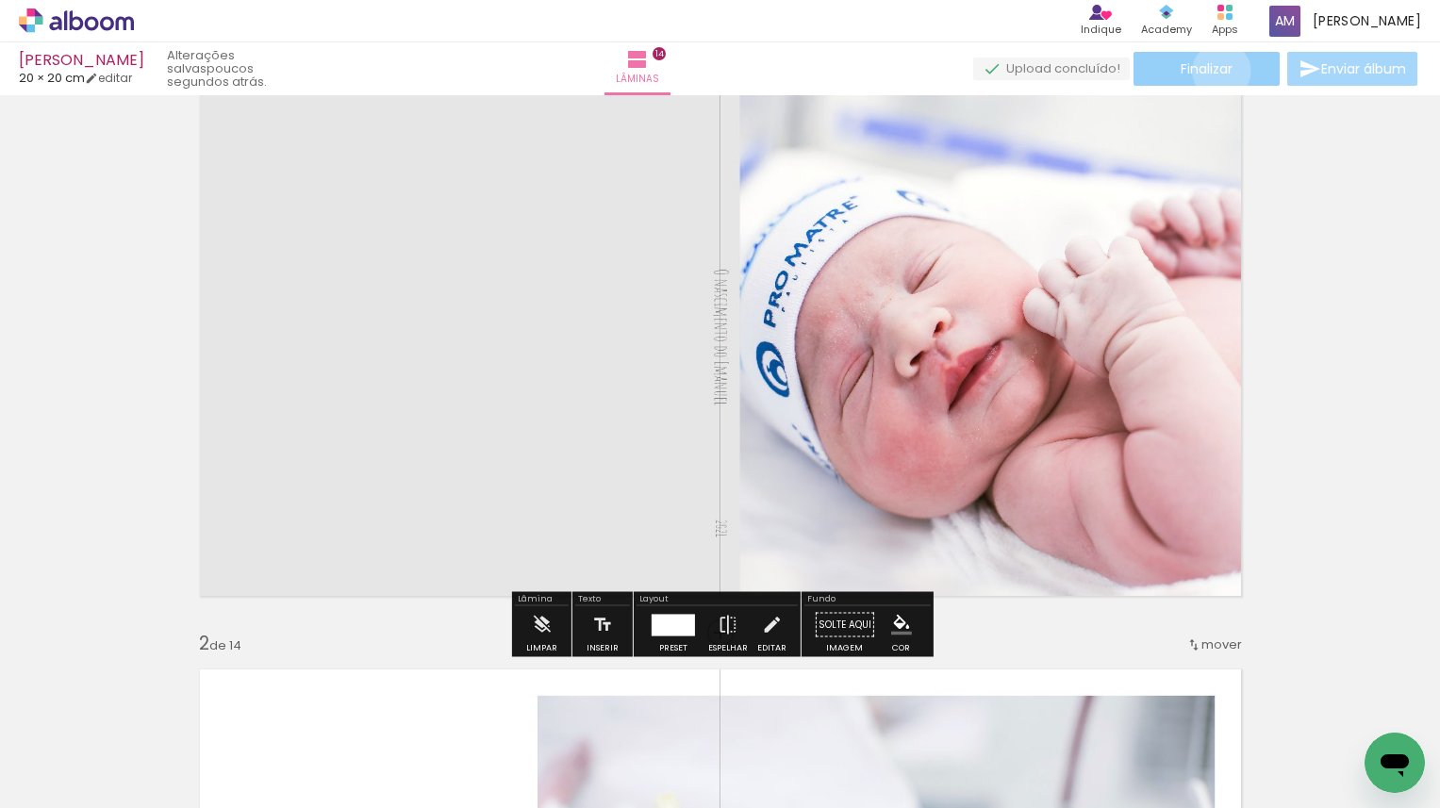
click at [1215, 71] on span "Finalizar" at bounding box center [1207, 68] width 52 height 13
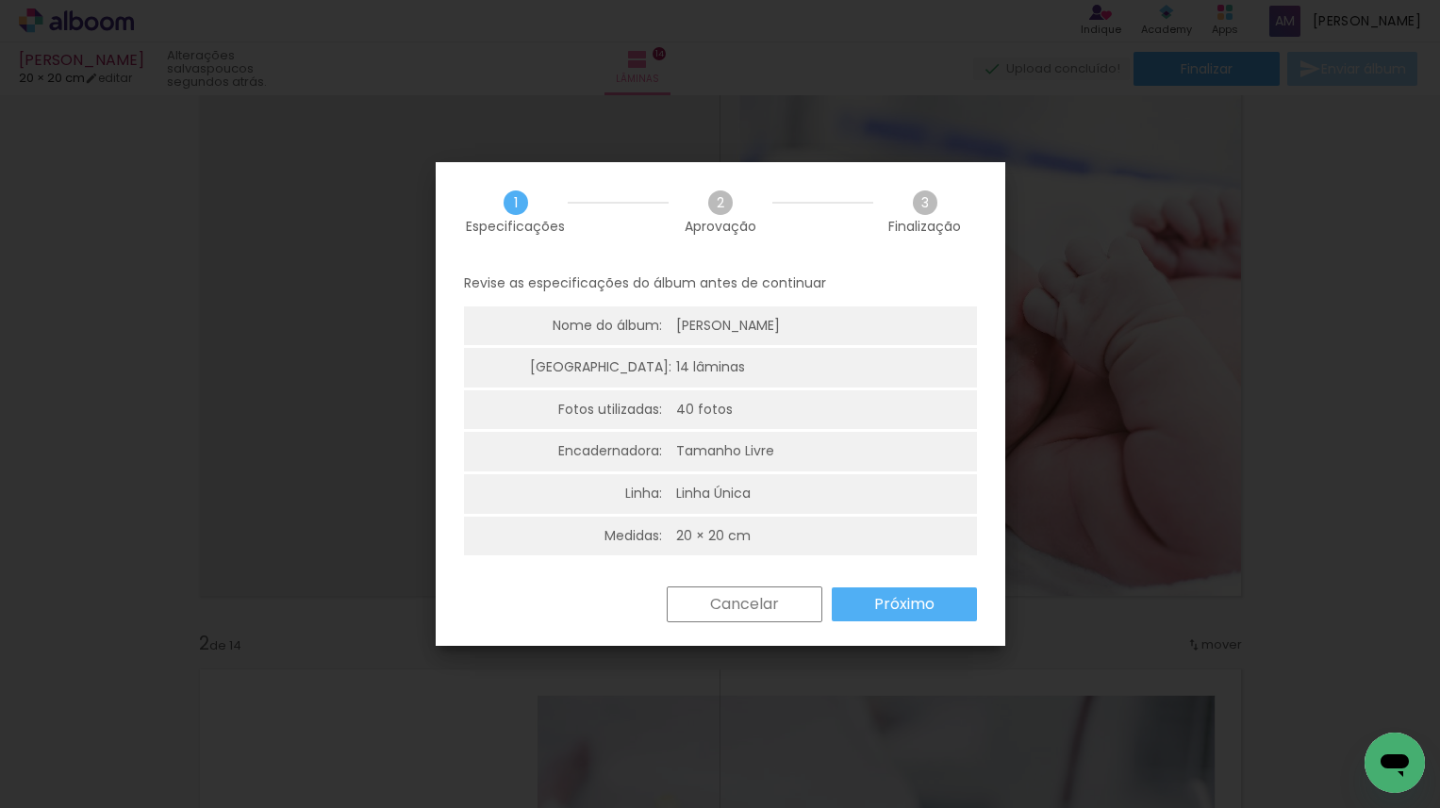
click at [0, 0] on slot "Próximo" at bounding box center [0, 0] width 0 height 0
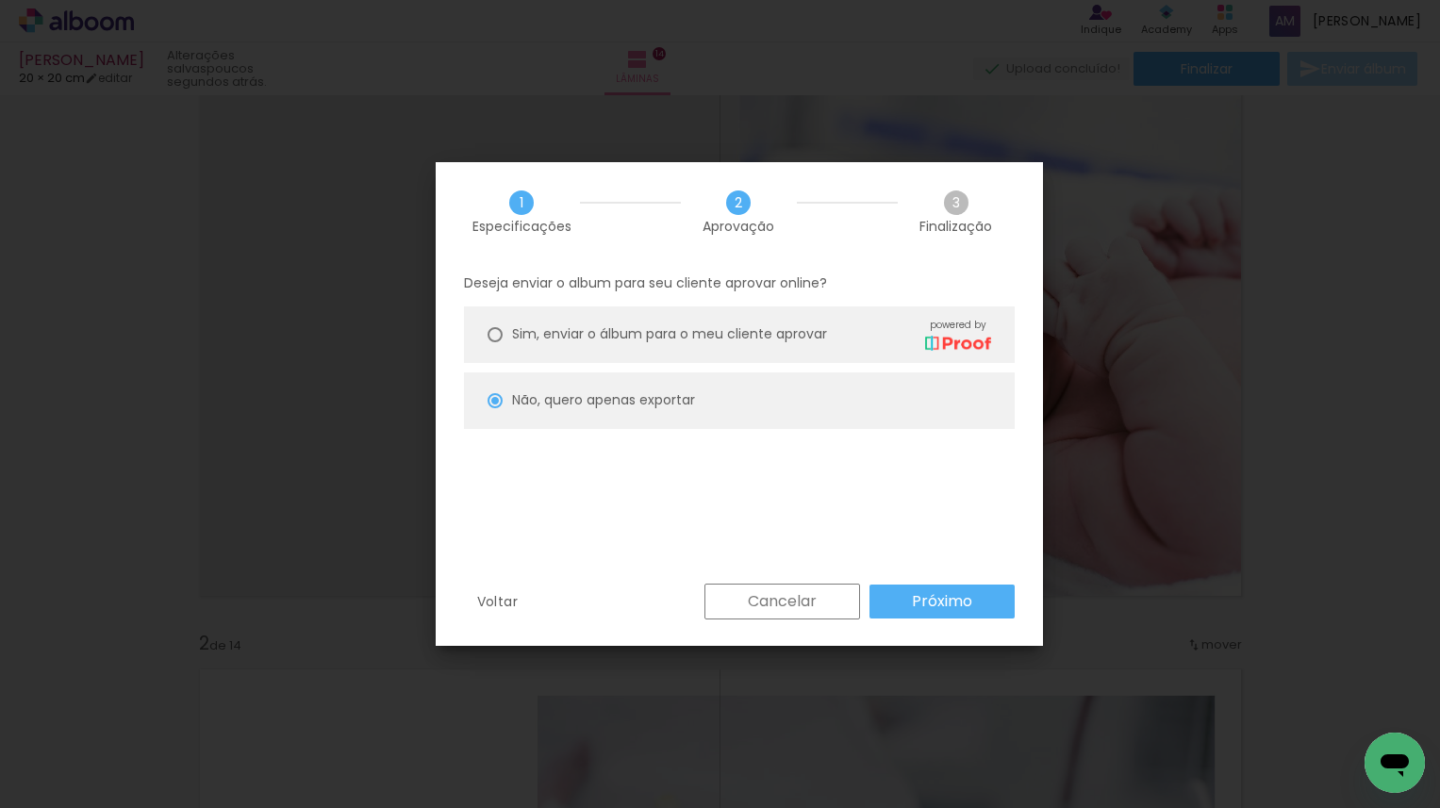
click at [0, 0] on slot "Próximo" at bounding box center [0, 0] width 0 height 0
type input "Alta, 300 DPI"
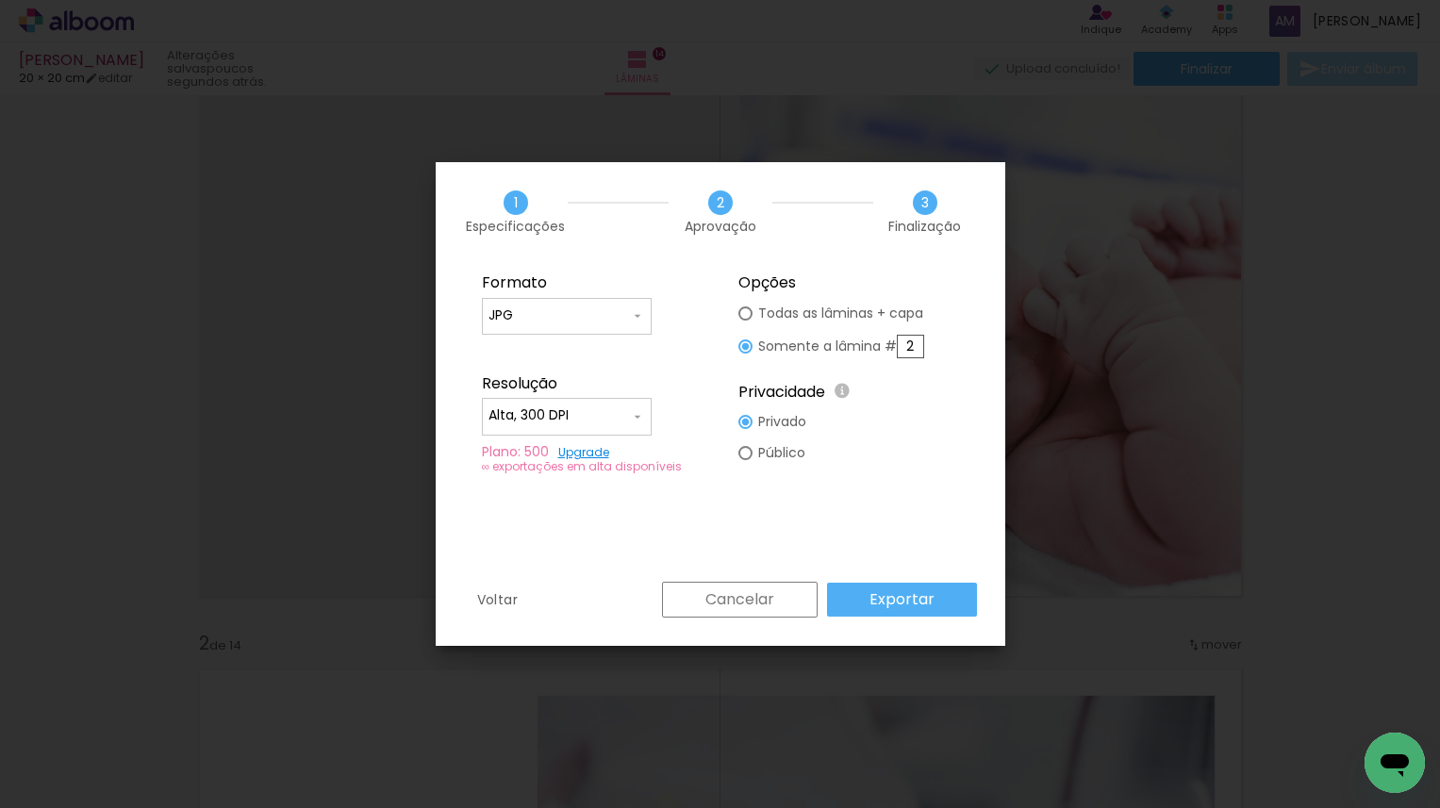
click at [0, 0] on slot "Cancelar" at bounding box center [0, 0] width 0 height 0
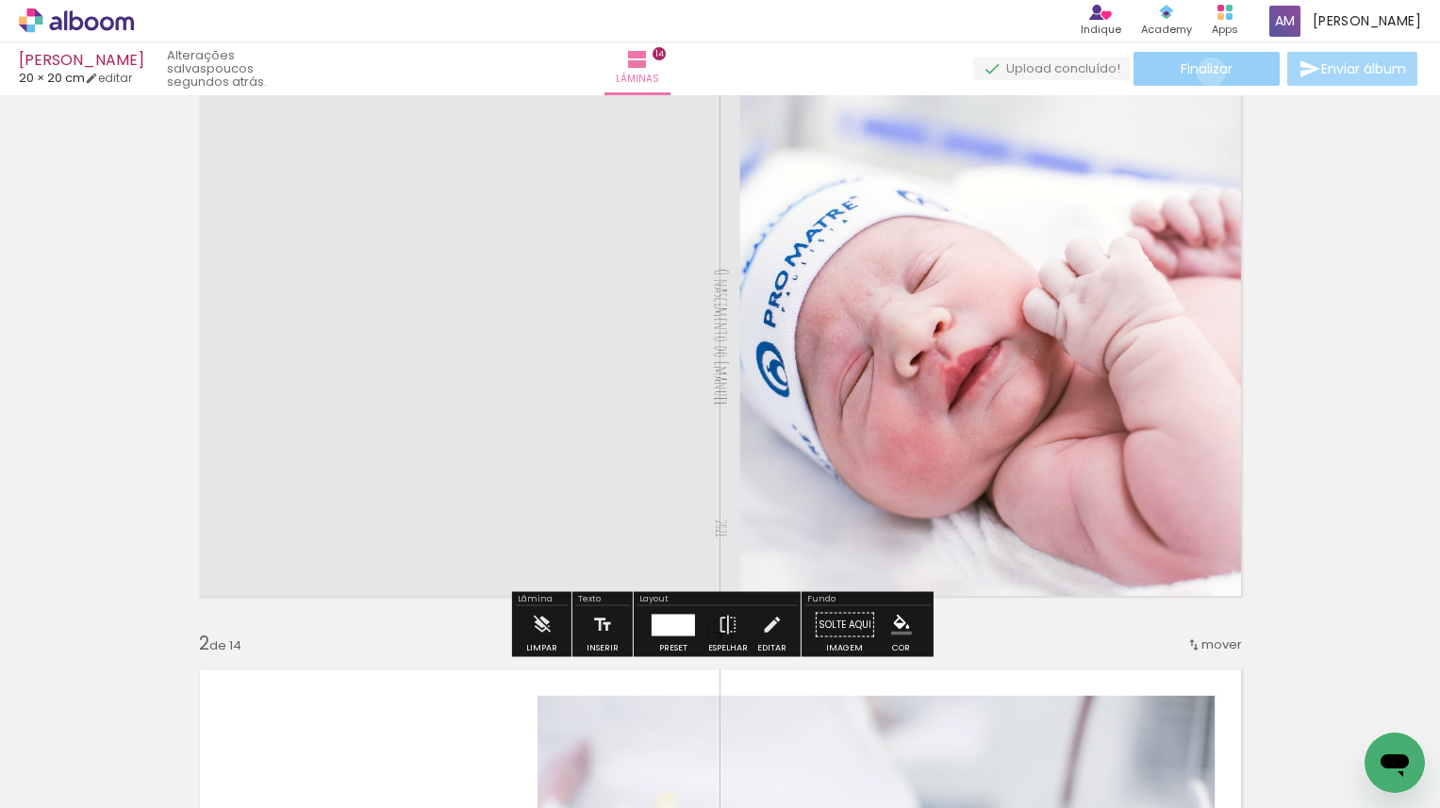
click at [1204, 72] on span "Finalizar" at bounding box center [1207, 68] width 52 height 13
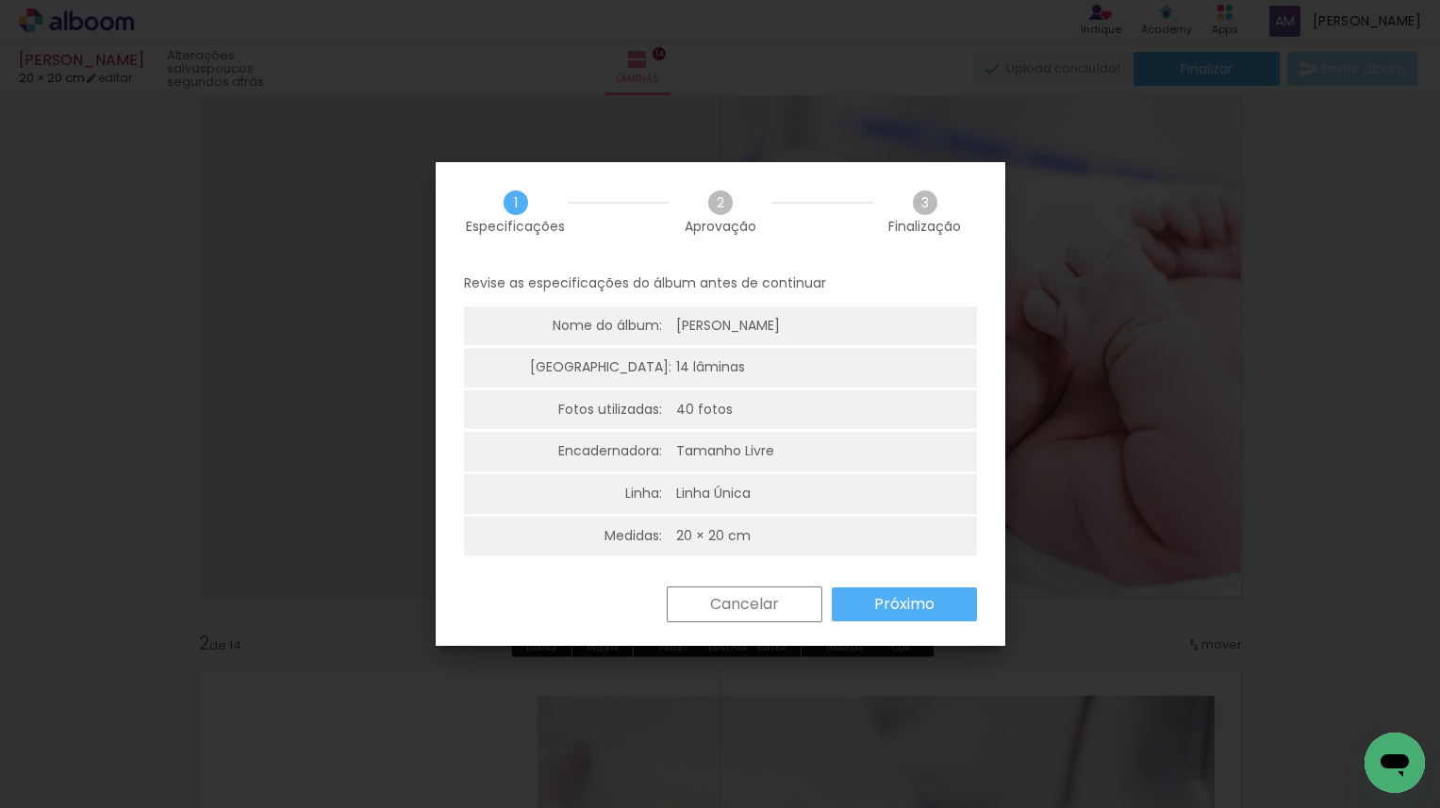
click at [0, 0] on slot "Próximo" at bounding box center [0, 0] width 0 height 0
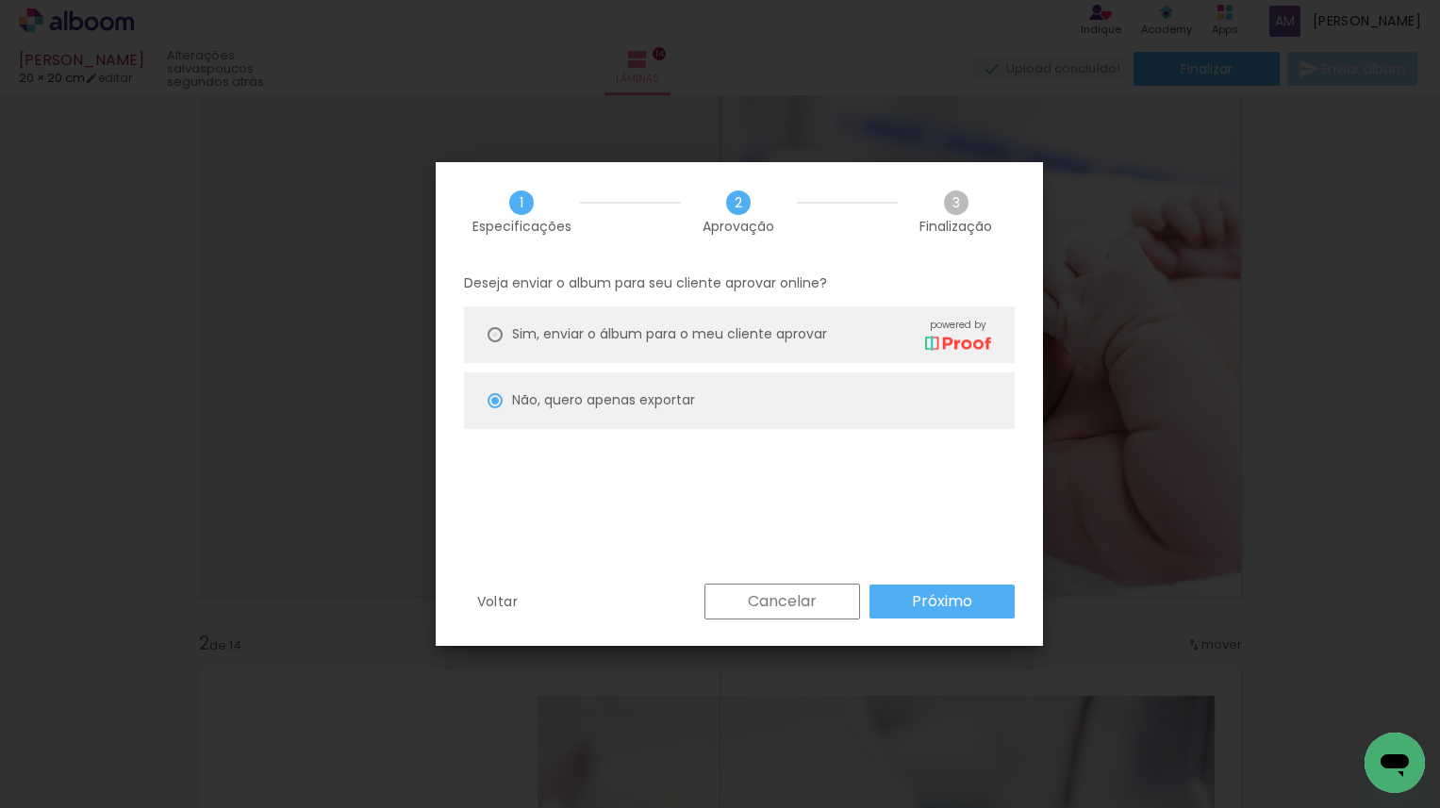
click at [497, 330] on div at bounding box center [495, 334] width 15 height 15
type paper-radio-button "on"
click at [0, 0] on slot "Próximo" at bounding box center [0, 0] width 0 height 0
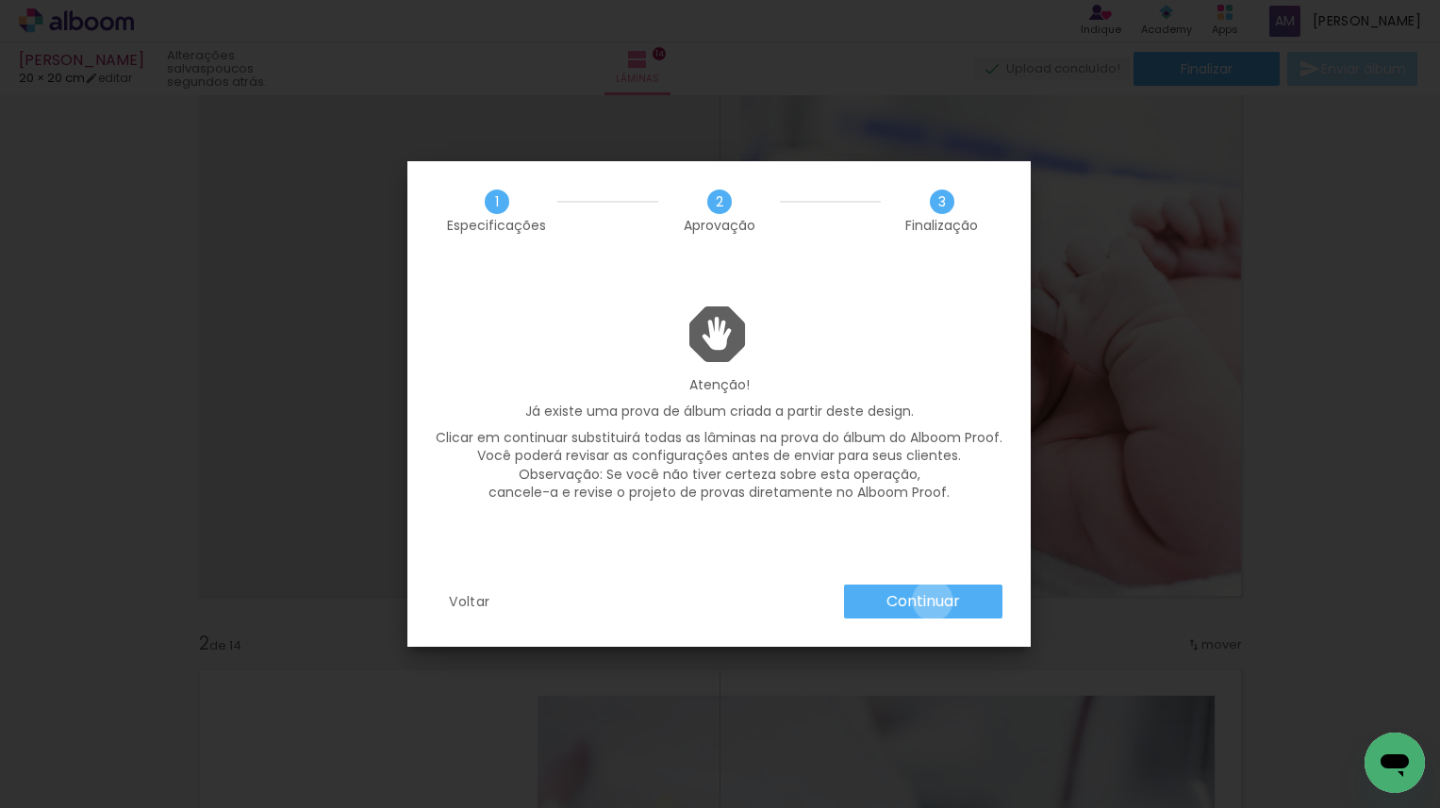
click at [0, 0] on slot "Continuar" at bounding box center [0, 0] width 0 height 0
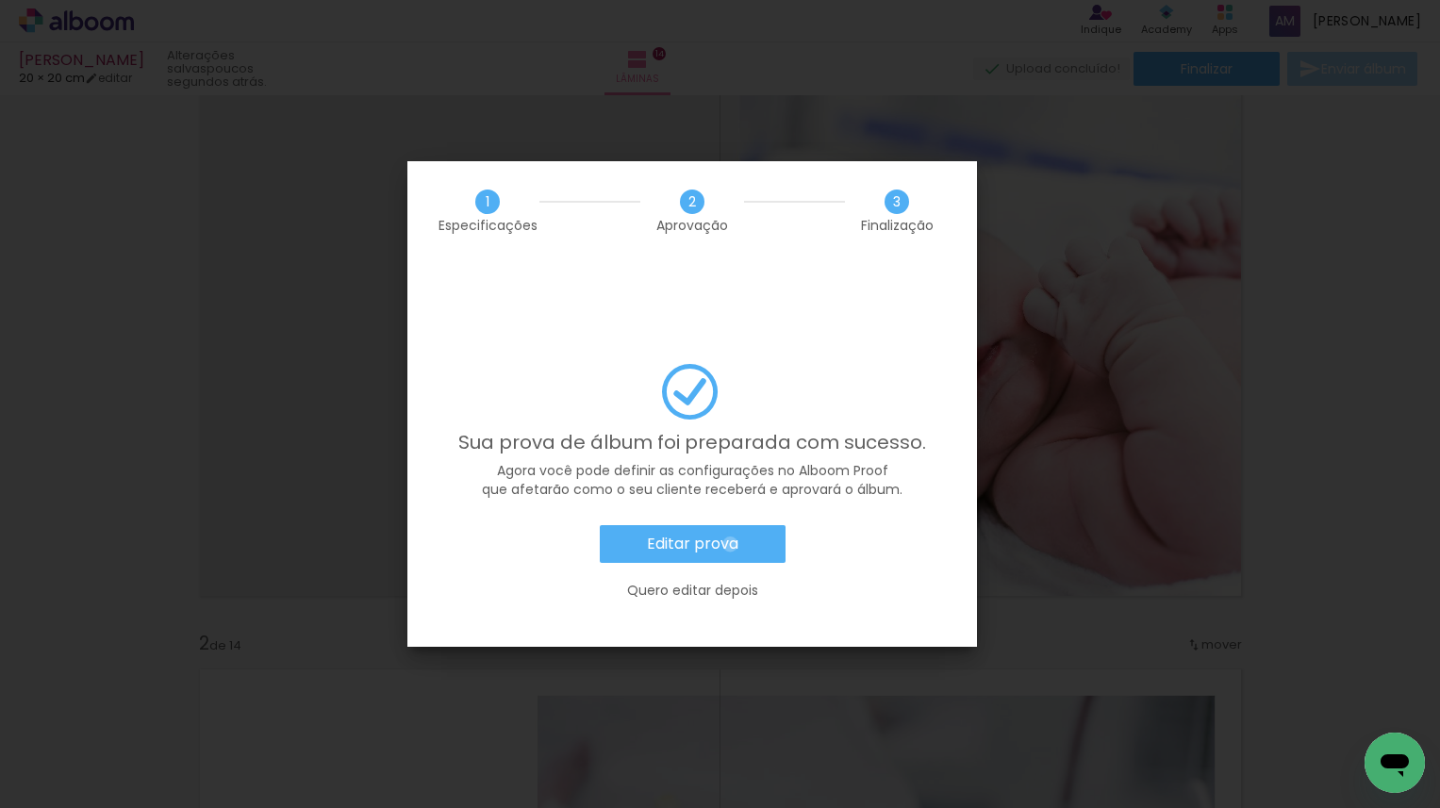
click at [0, 0] on slot "Editar prova" at bounding box center [0, 0] width 0 height 0
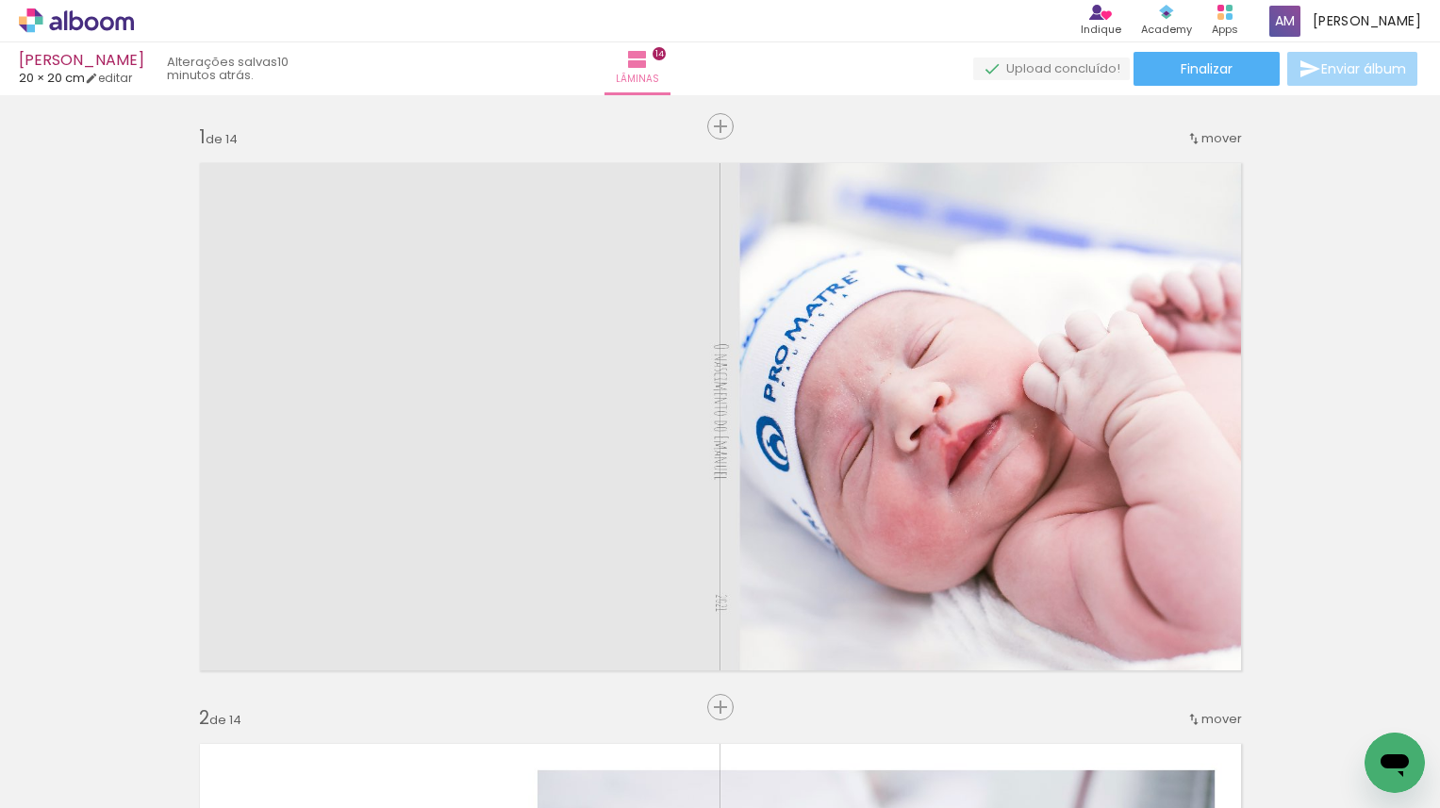
scroll to position [74, 0]
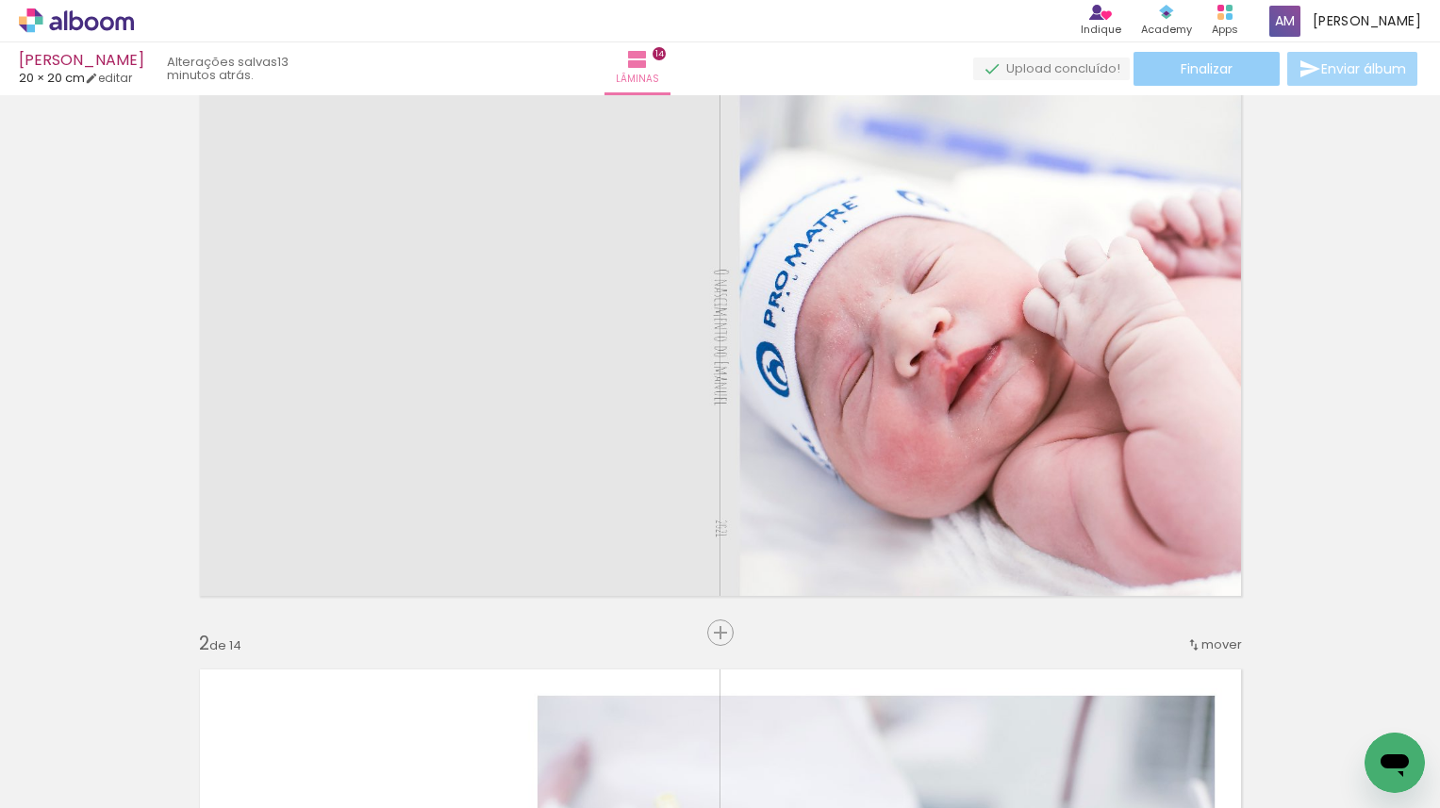
click at [1192, 68] on span "Finalizar" at bounding box center [1207, 68] width 52 height 13
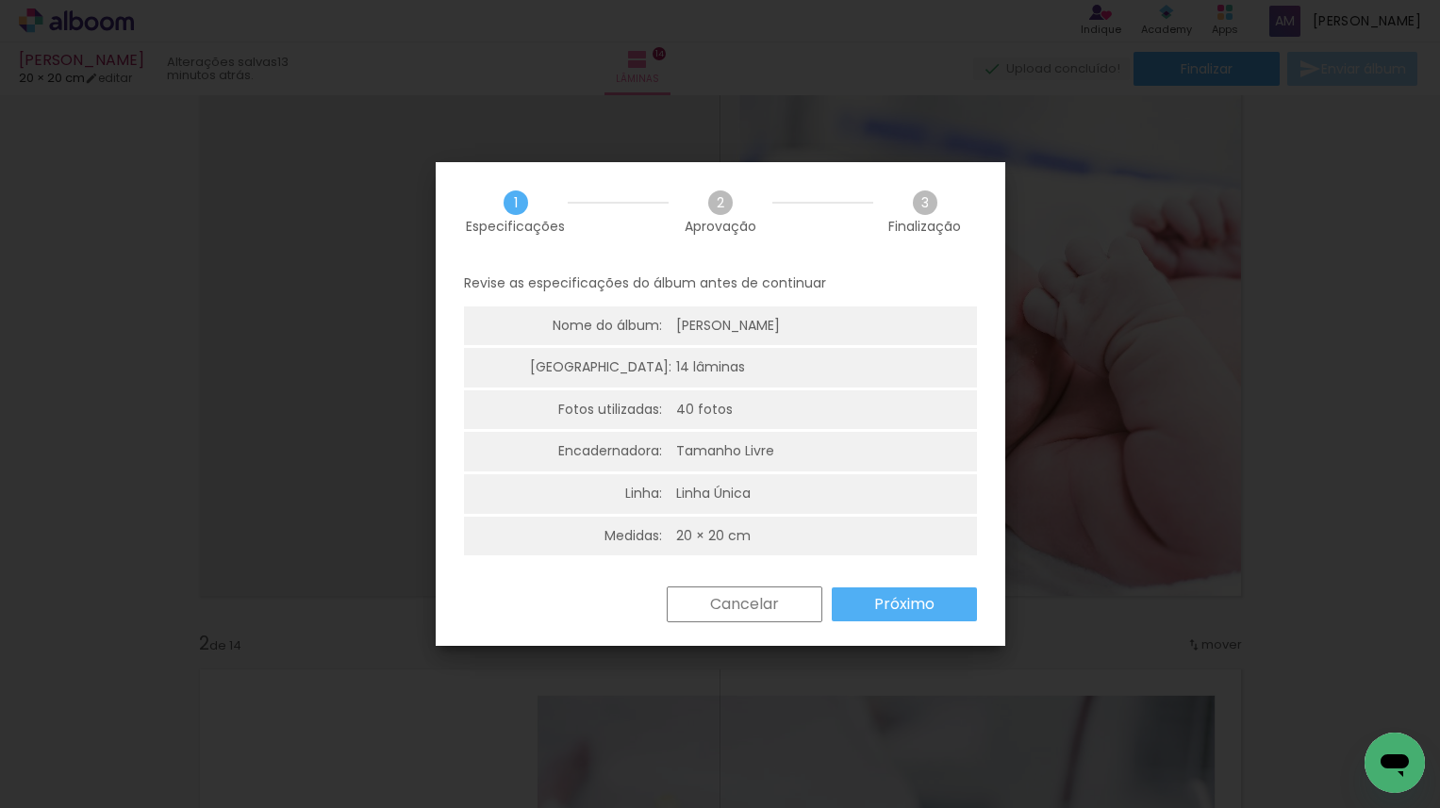
click at [0, 0] on slot "Próximo" at bounding box center [0, 0] width 0 height 0
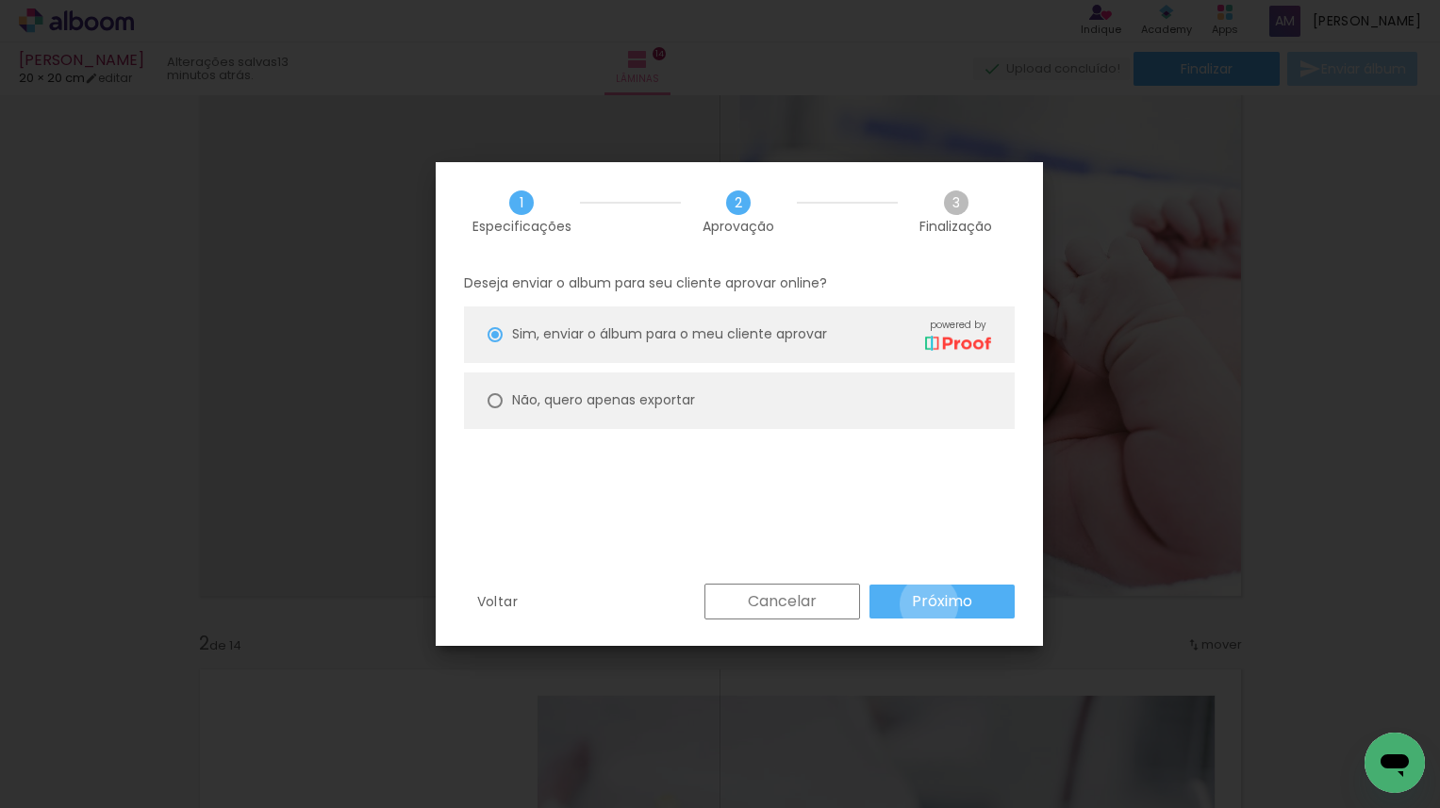
click at [0, 0] on slot "Próximo" at bounding box center [0, 0] width 0 height 0
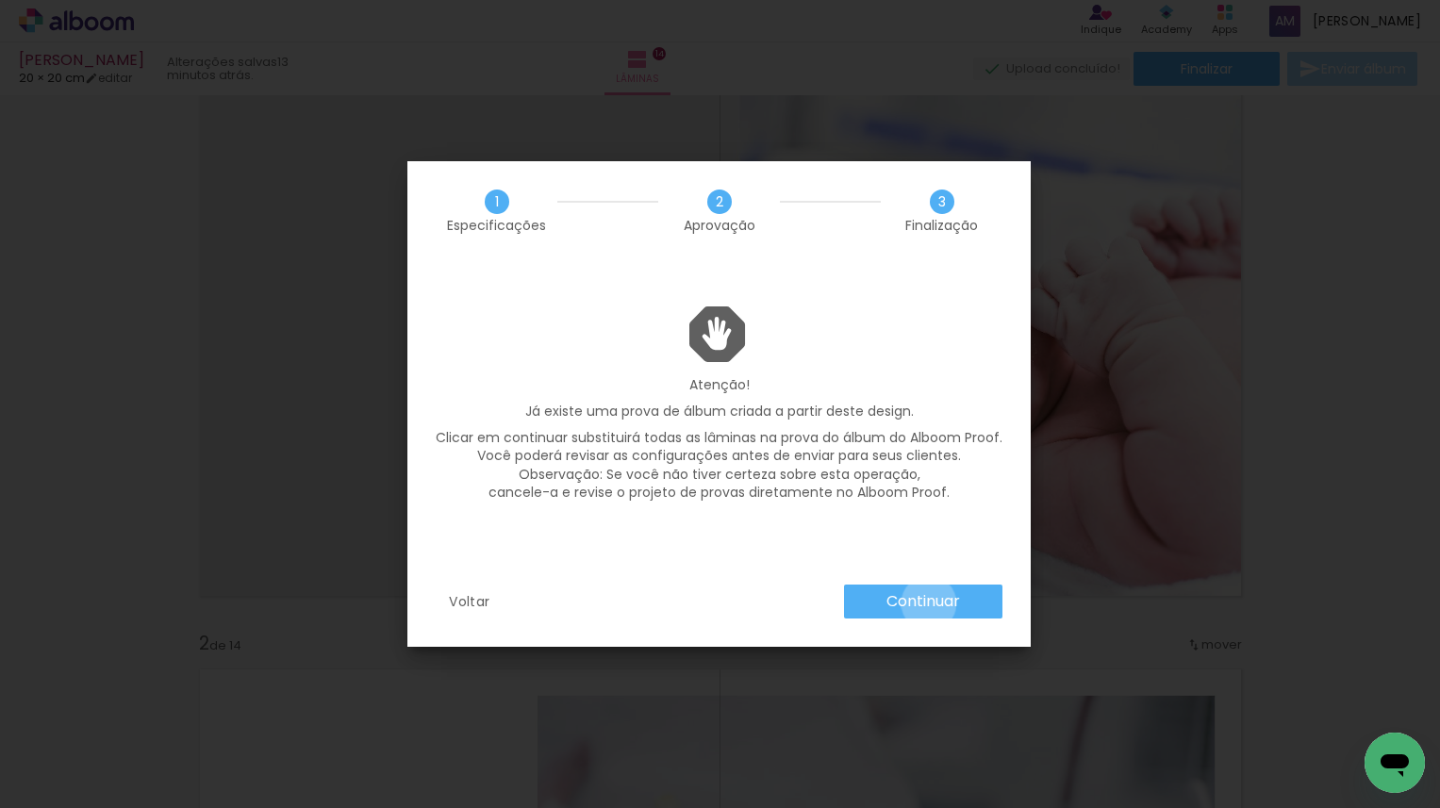
click at [0, 0] on slot "Continuar" at bounding box center [0, 0] width 0 height 0
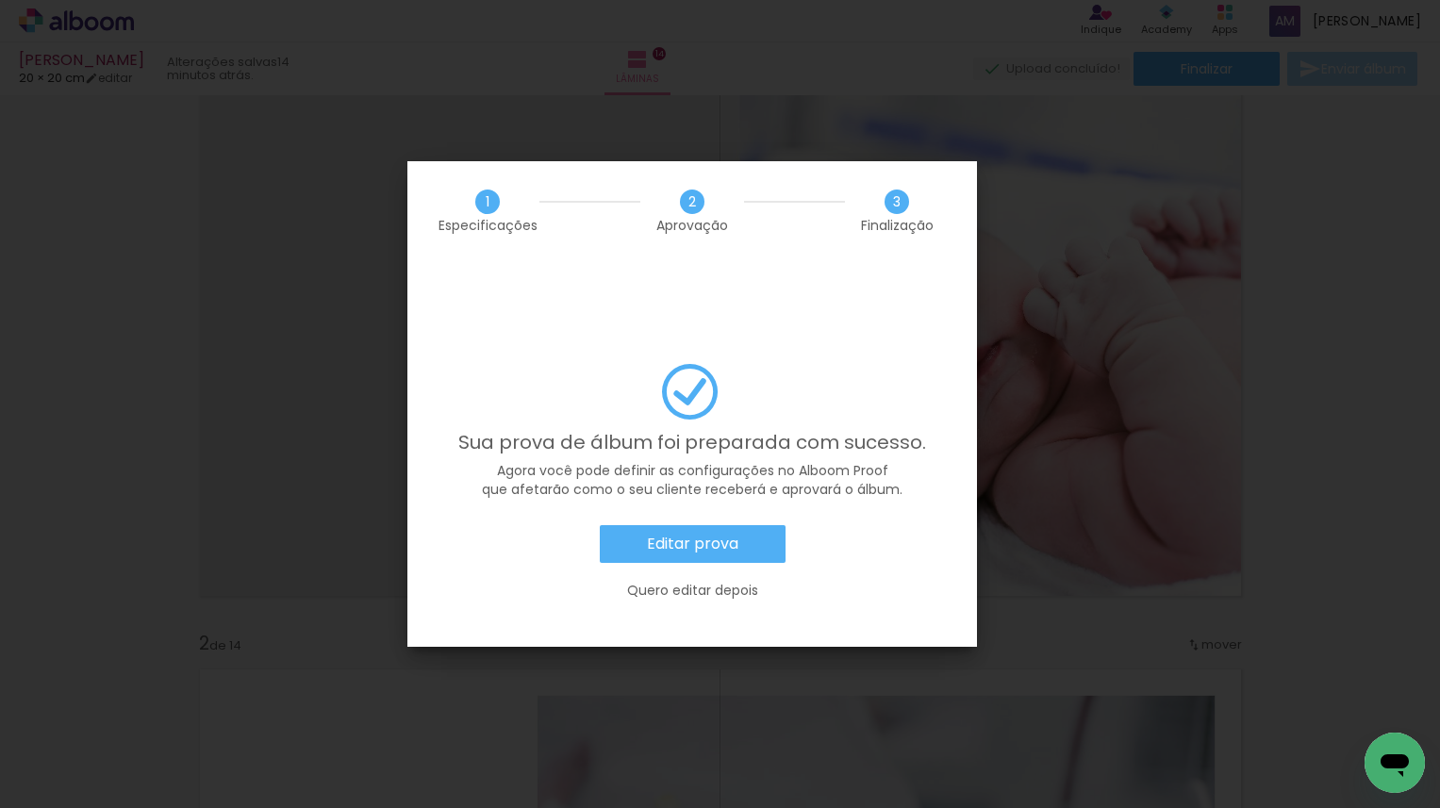
click at [0, 0] on slot "Editar prova" at bounding box center [0, 0] width 0 height 0
